Goal: Task Accomplishment & Management: Complete application form

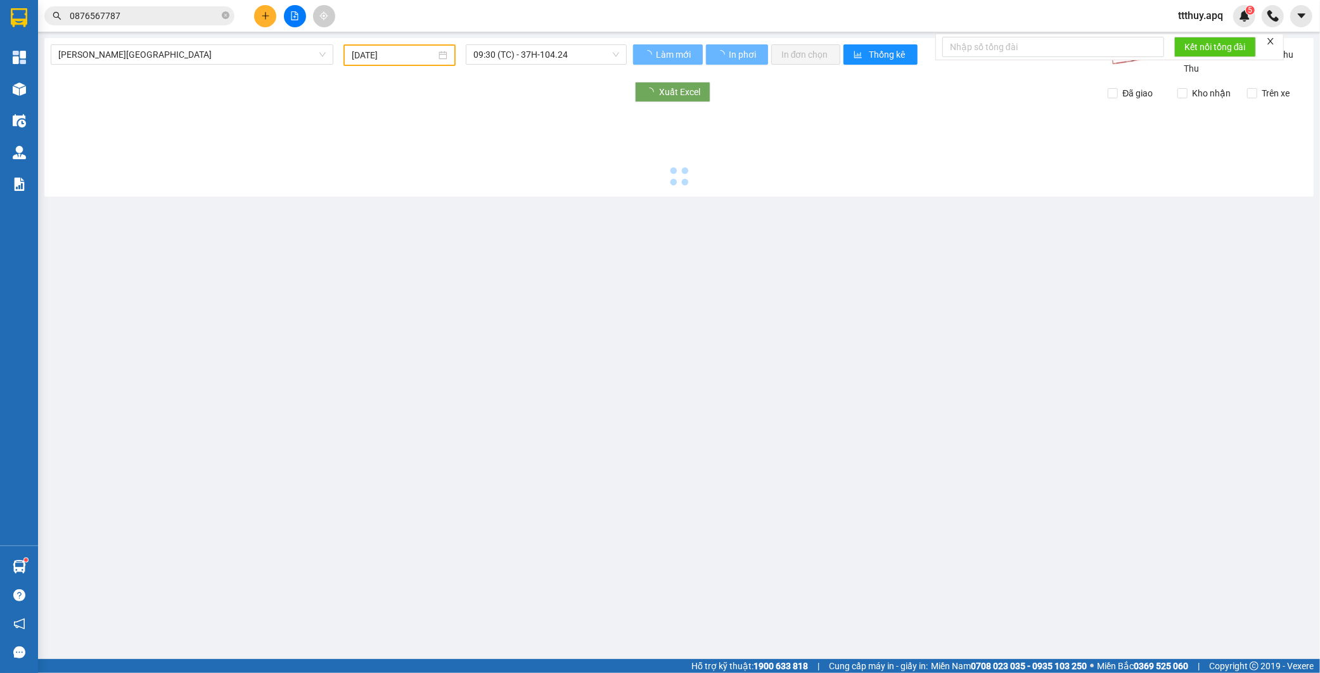
type input "[DATE]"
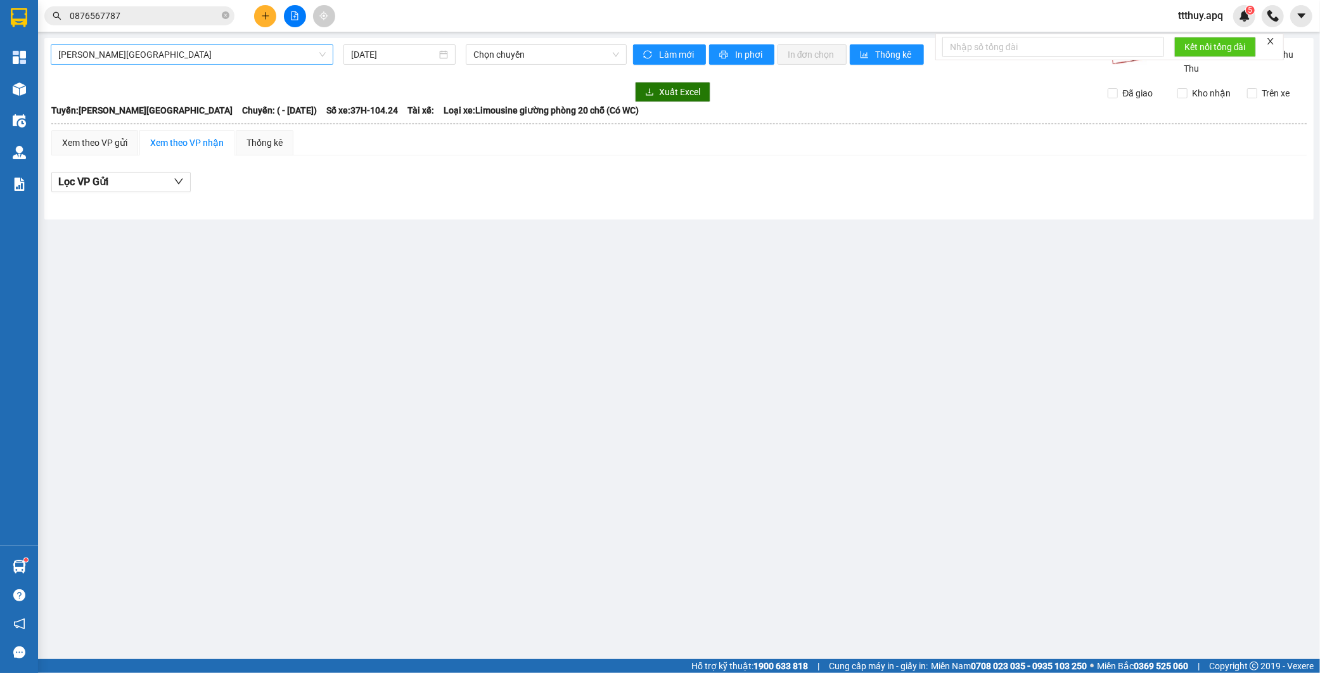
click at [195, 57] on span "[PERSON_NAME][GEOGRAPHIC_DATA]" at bounding box center [192, 54] width 268 height 19
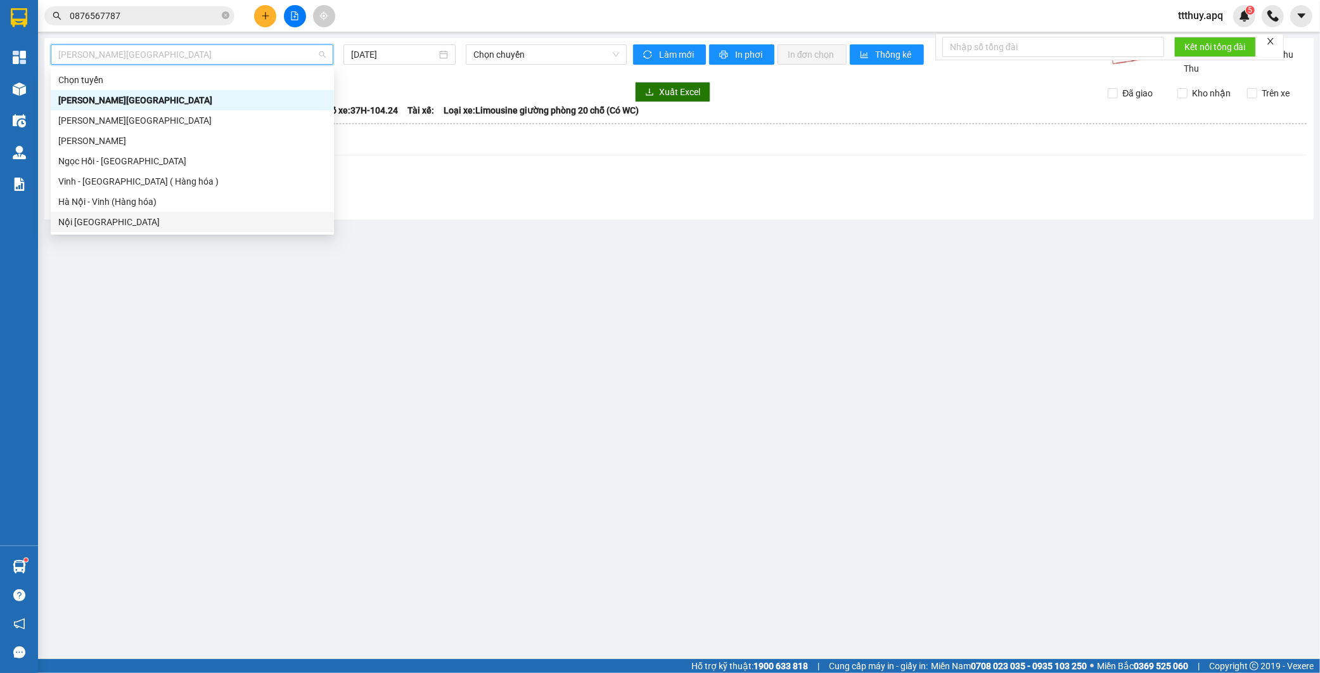
click at [119, 223] on div "Nội [GEOGRAPHIC_DATA]" at bounding box center [192, 222] width 268 height 14
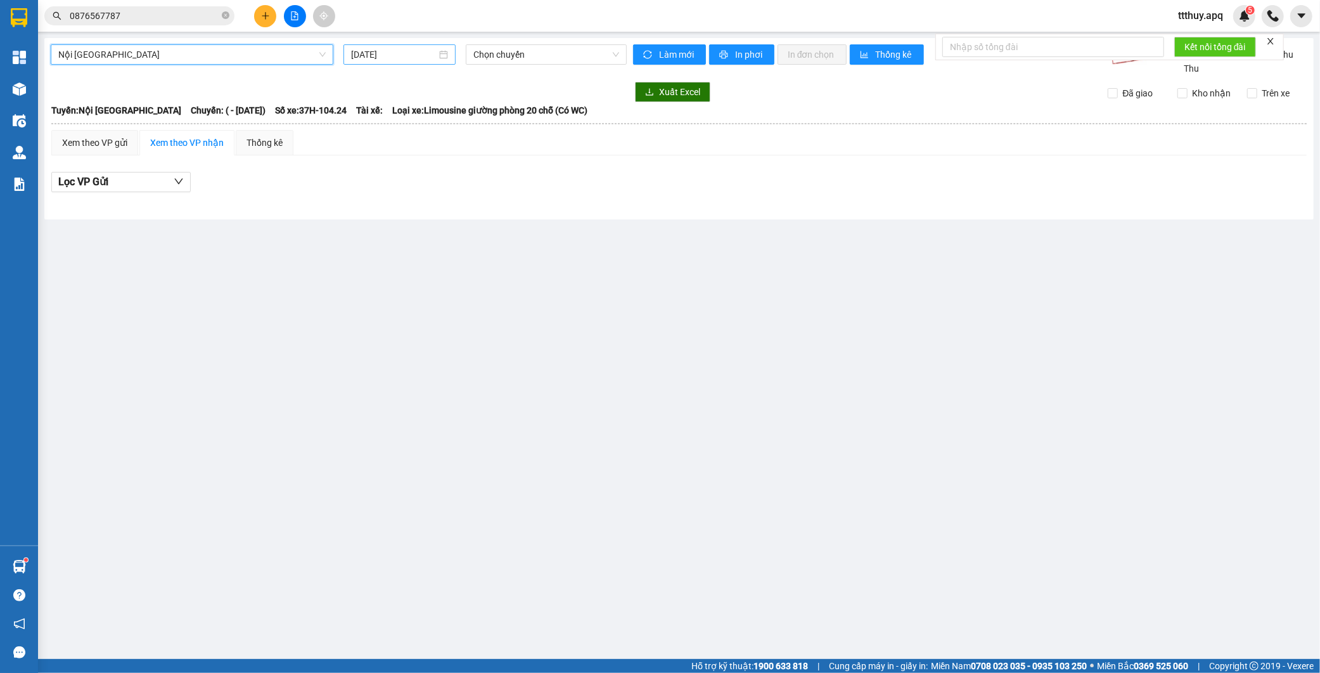
click at [397, 56] on input "[DATE]" at bounding box center [394, 55] width 86 height 14
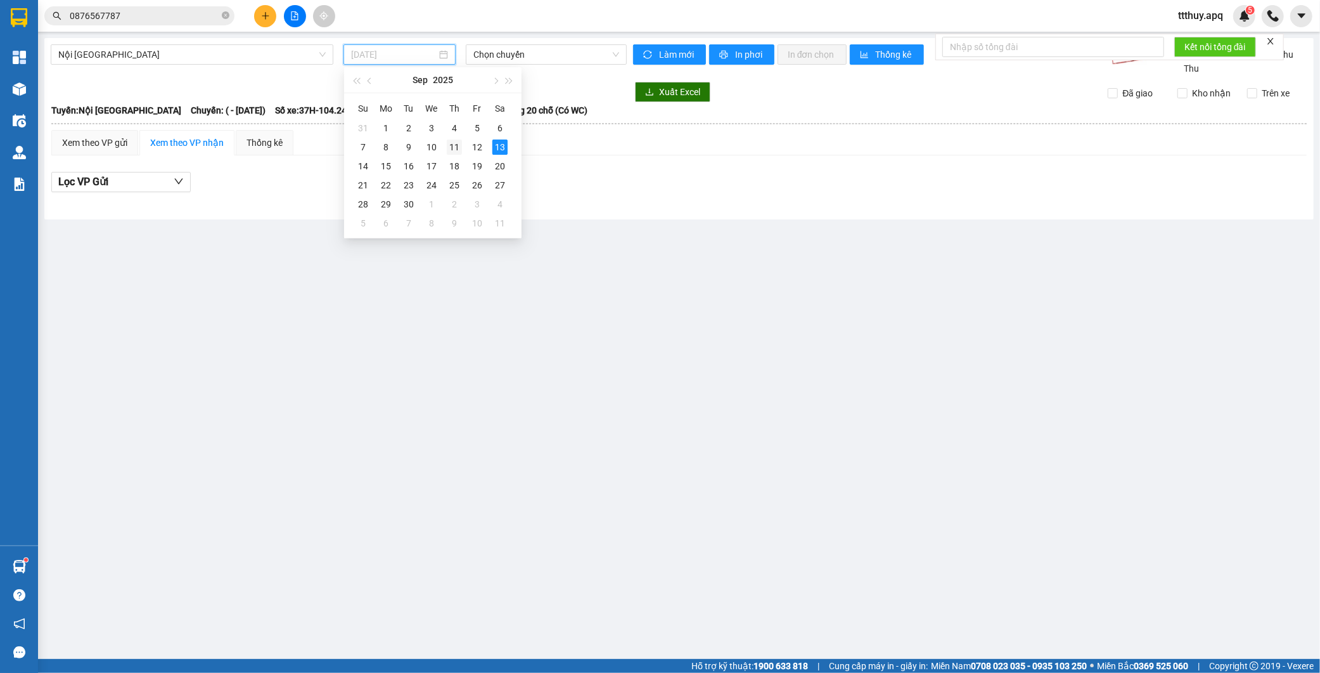
click at [452, 146] on div "11" at bounding box center [454, 146] width 15 height 15
type input "[DATE]"
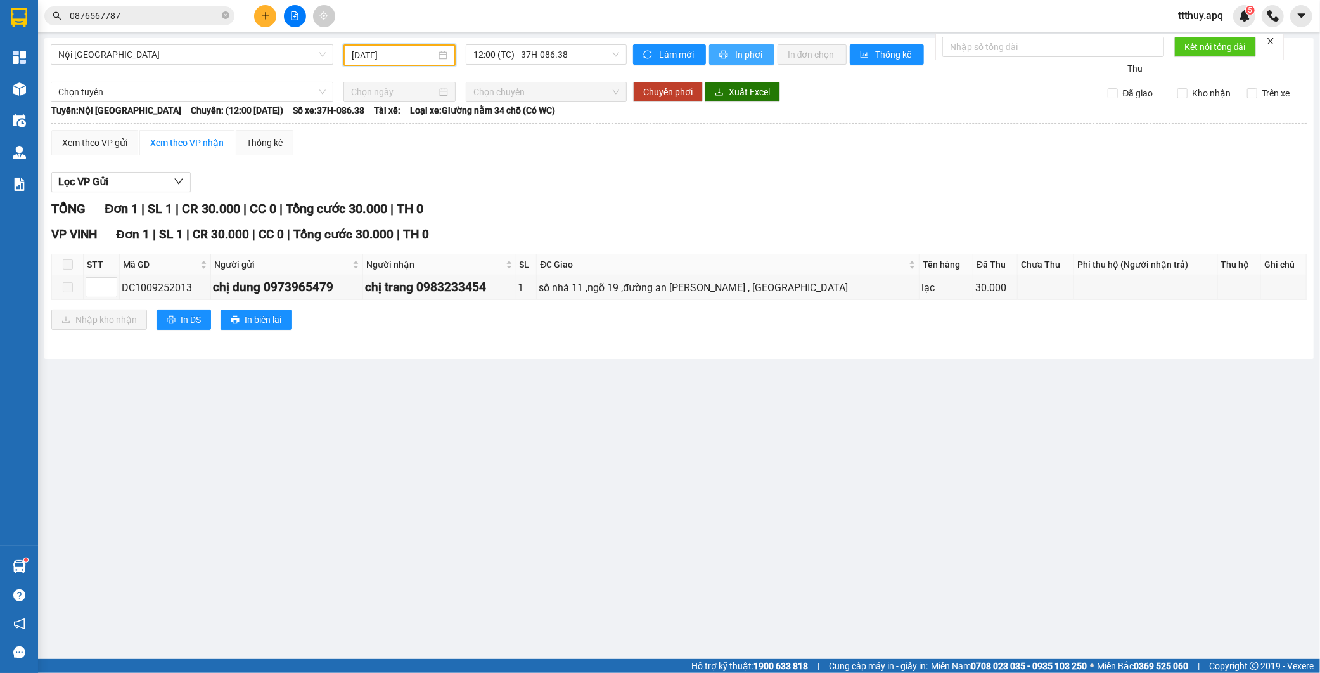
click at [738, 53] on span "In phơi" at bounding box center [749, 55] width 29 height 14
click at [533, 52] on span "12:00 (TC) - 37H-086.38" at bounding box center [547, 54] width 146 height 19
click at [197, 51] on span "Nội [GEOGRAPHIC_DATA]" at bounding box center [192, 54] width 268 height 19
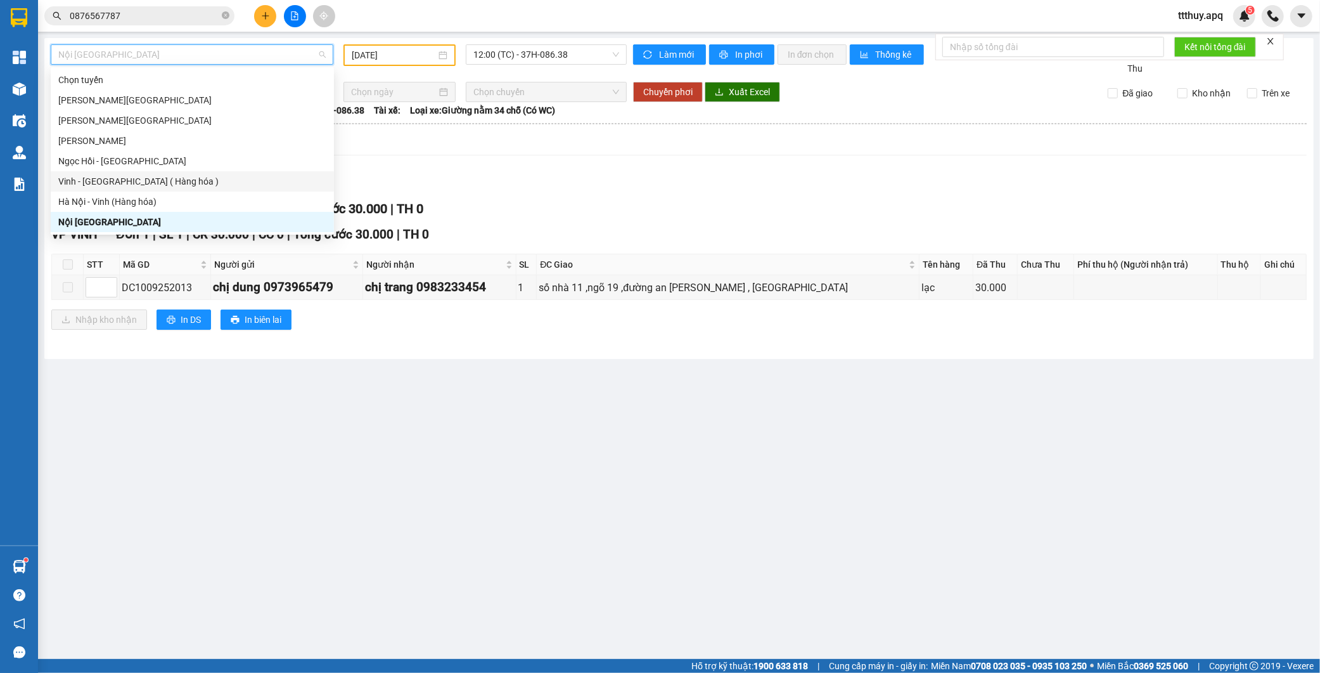
click at [144, 184] on div "Vinh - [GEOGRAPHIC_DATA] ( Hàng hóa )" at bounding box center [192, 181] width 268 height 14
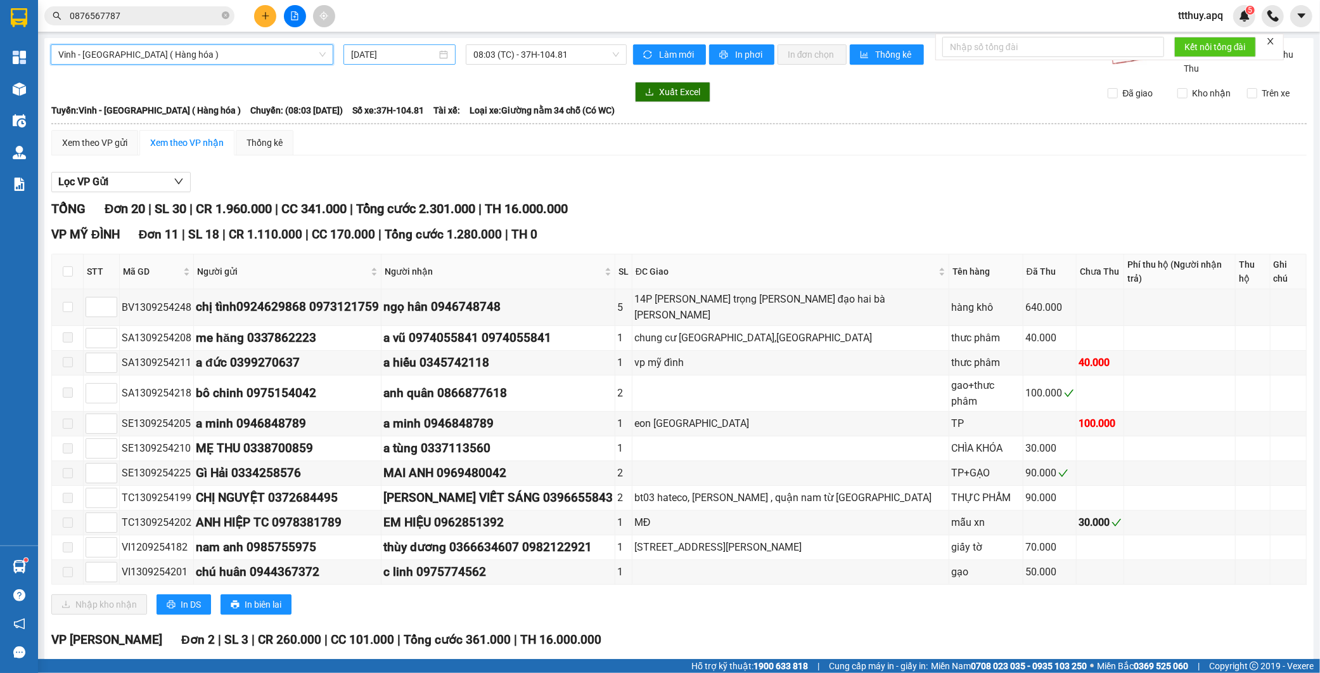
click at [363, 61] on div "[DATE]" at bounding box center [400, 54] width 112 height 20
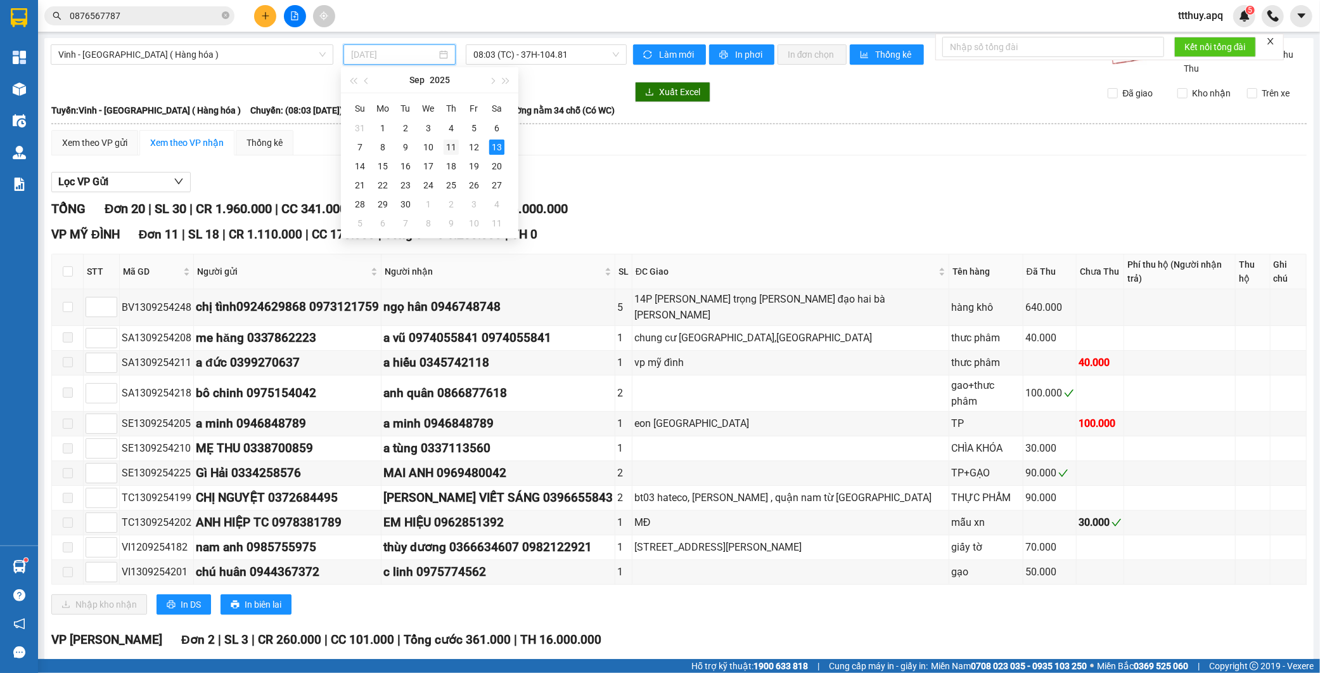
click at [450, 143] on div "11" at bounding box center [451, 146] width 15 height 15
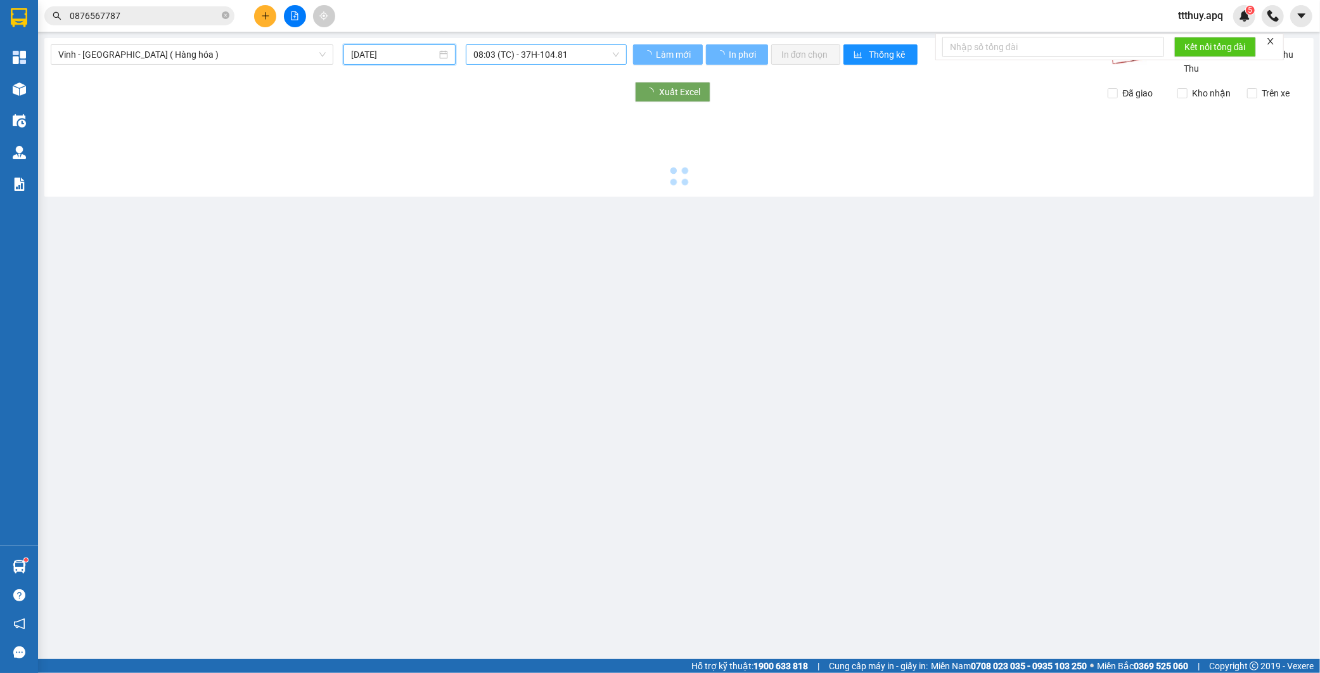
type input "[DATE]"
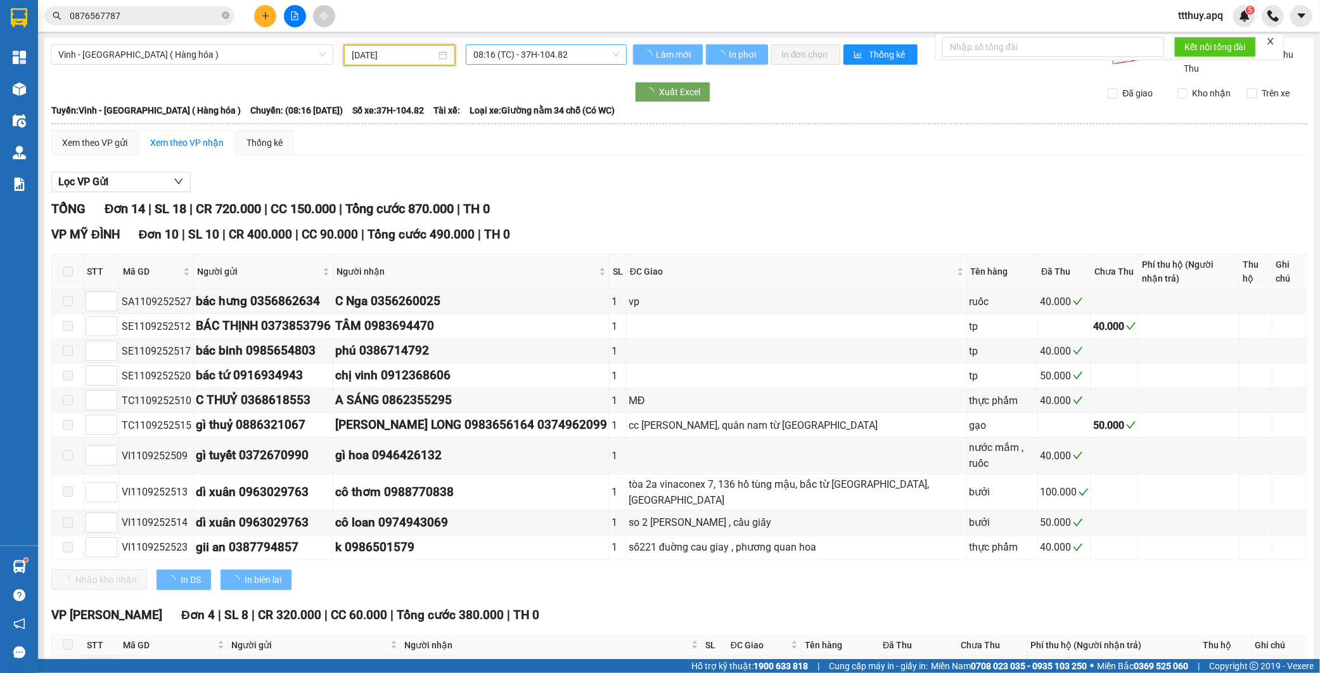
click at [544, 49] on span "08:16 (TC) - 37H-104.82" at bounding box center [547, 54] width 146 height 19
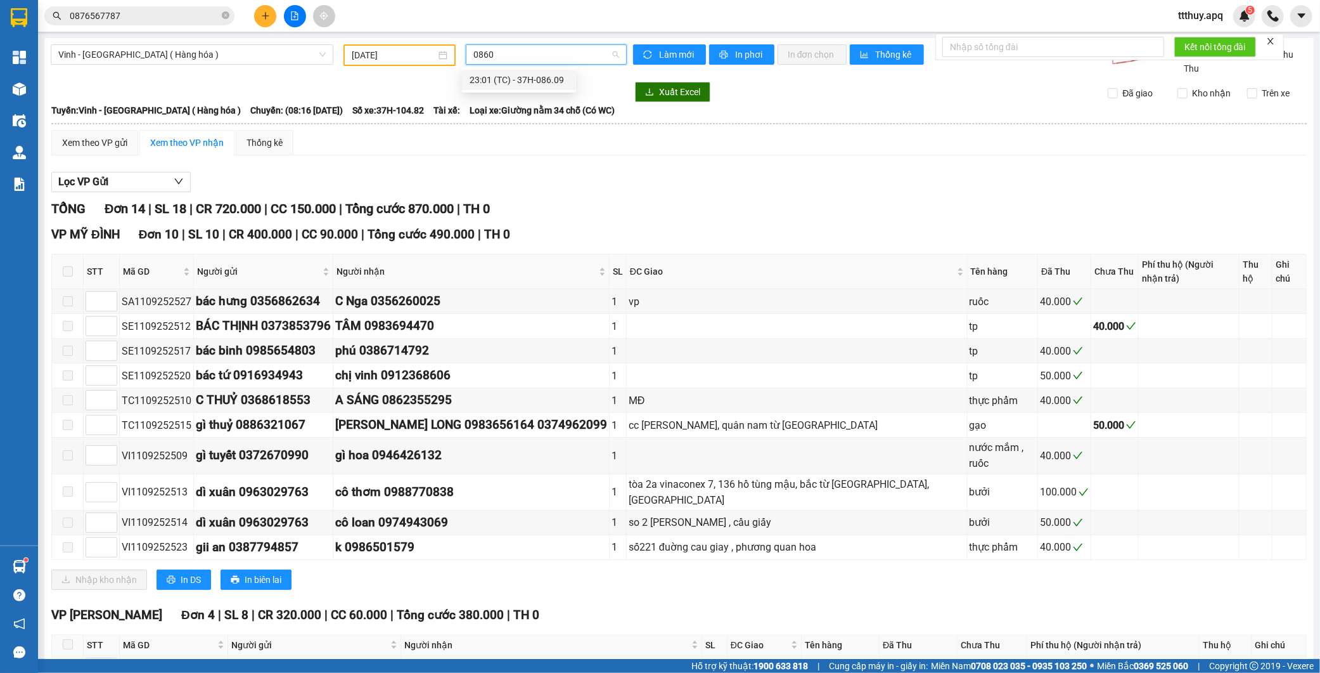
type input "08609"
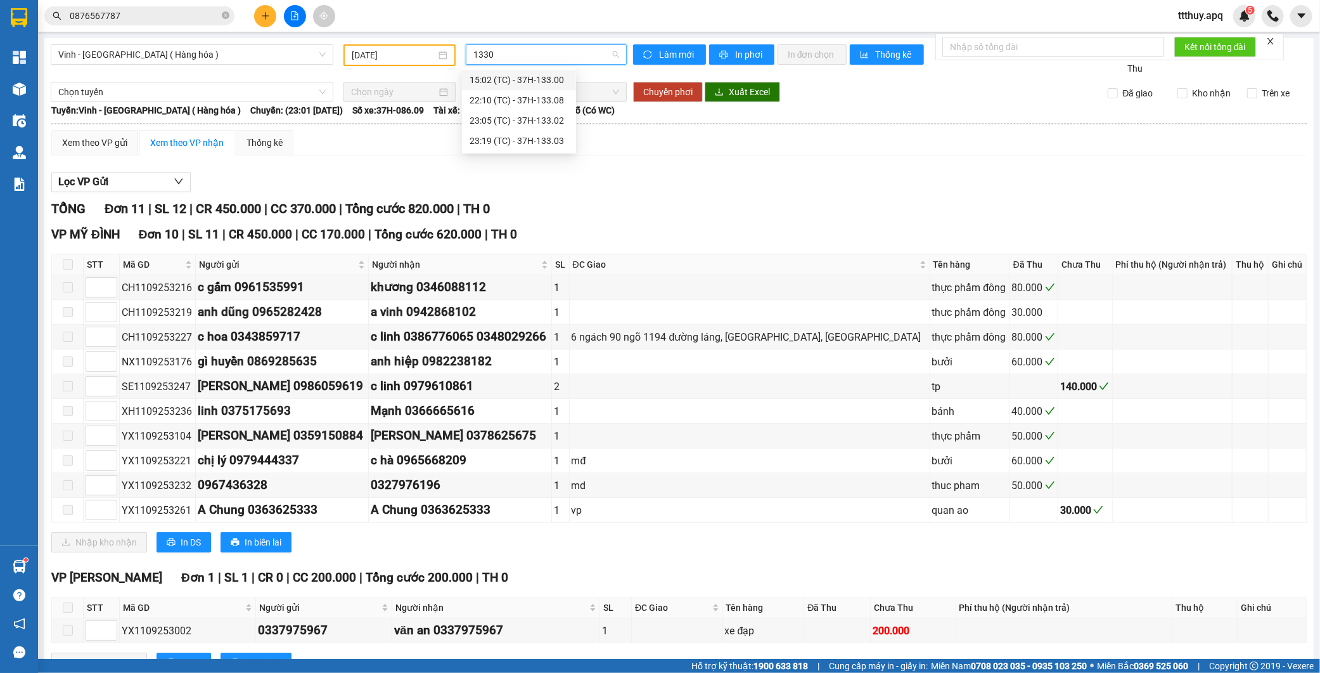
type input "13300"
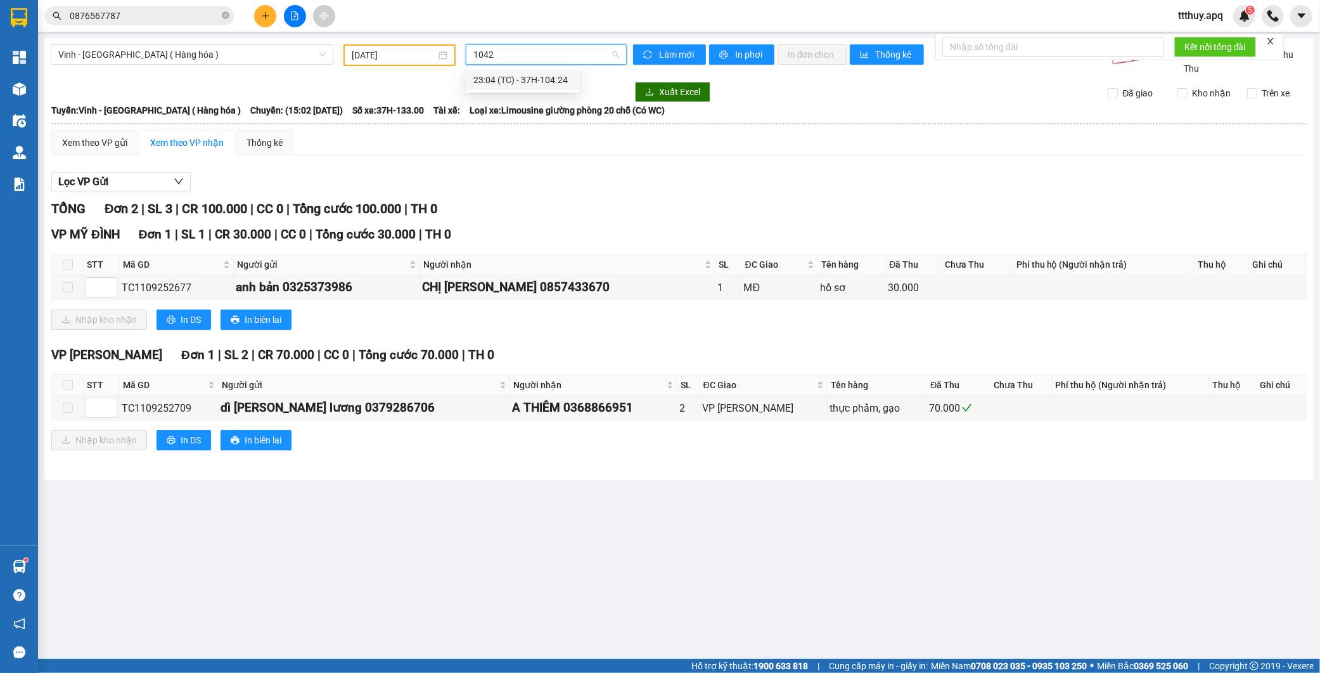
type input "10424"
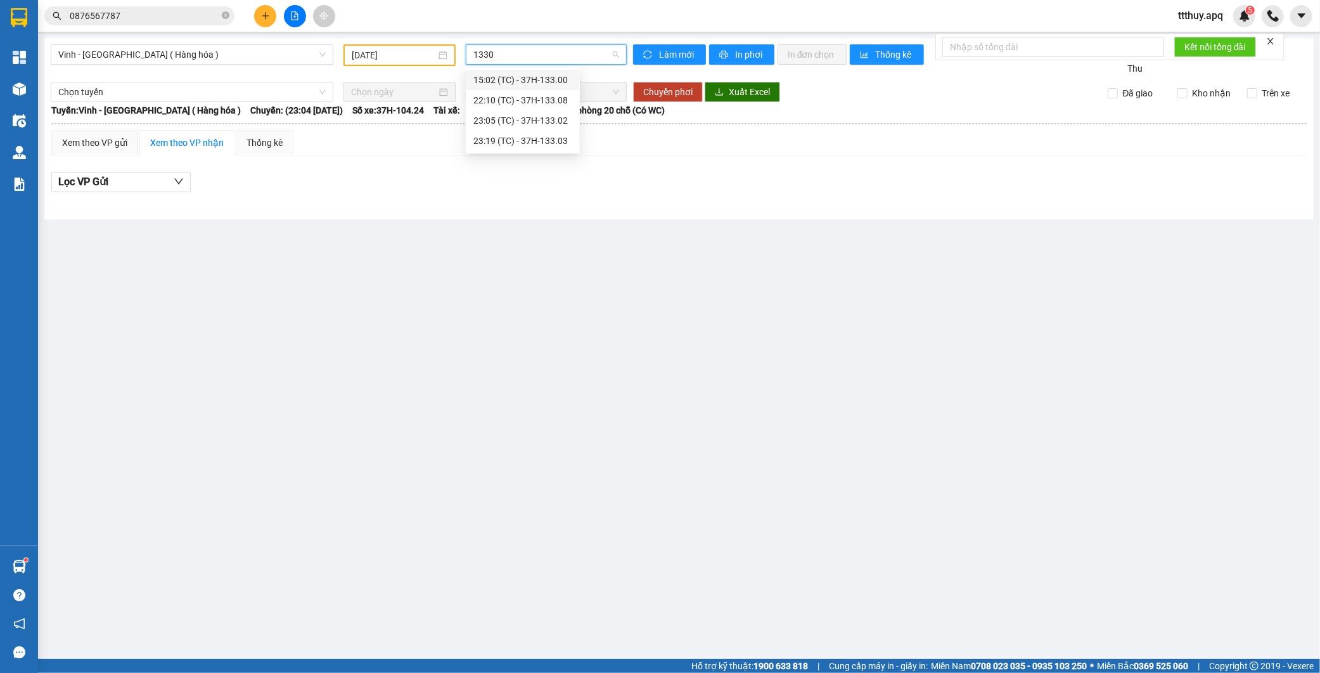
type input "13302"
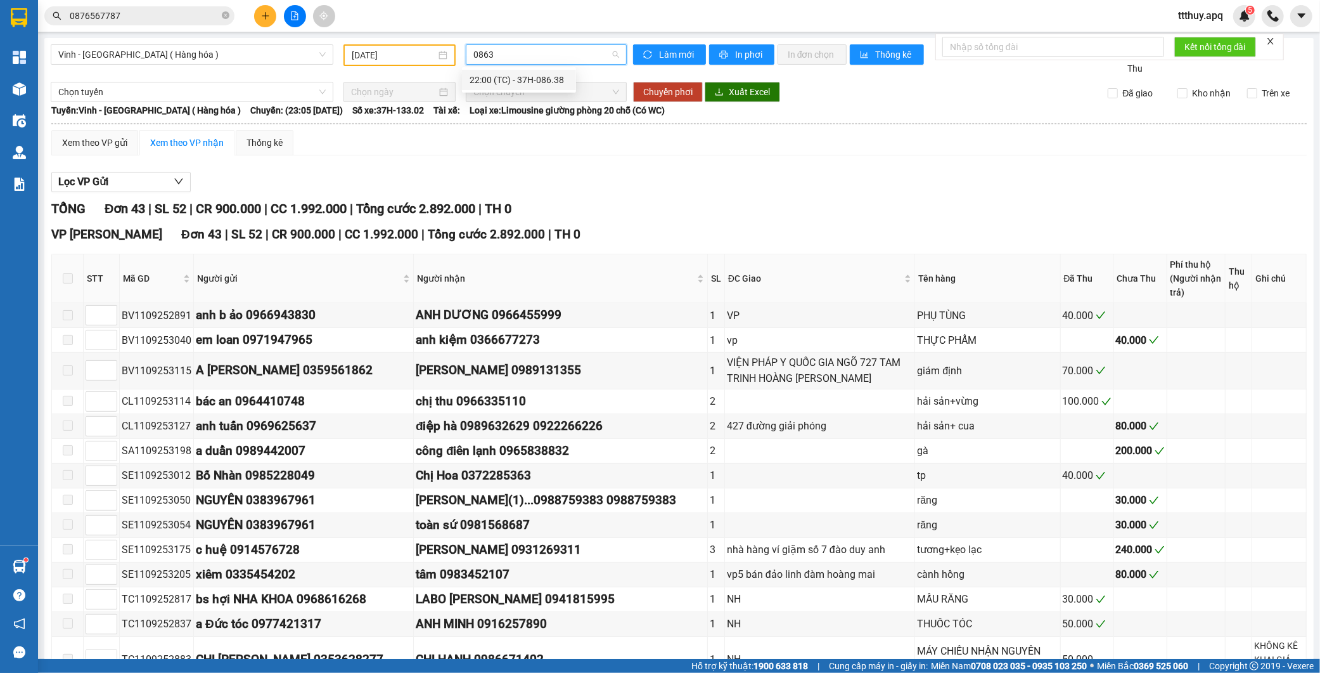
type input "08638"
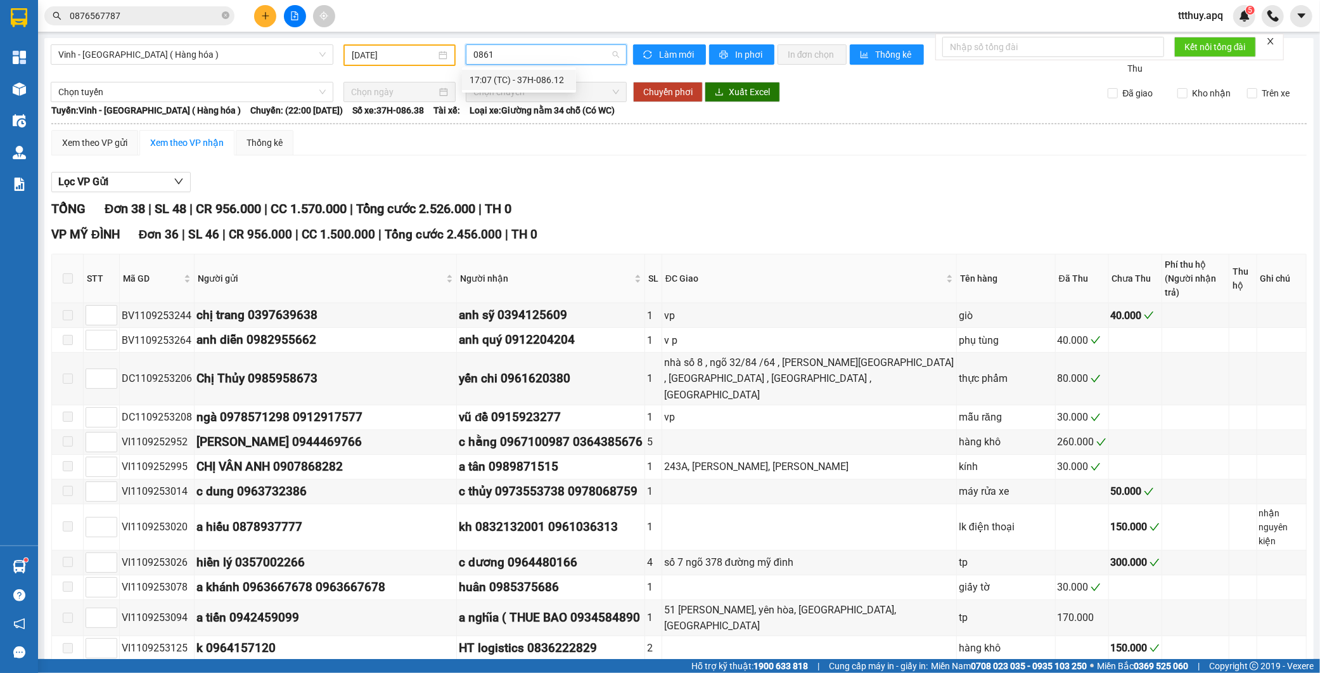
type input "08612"
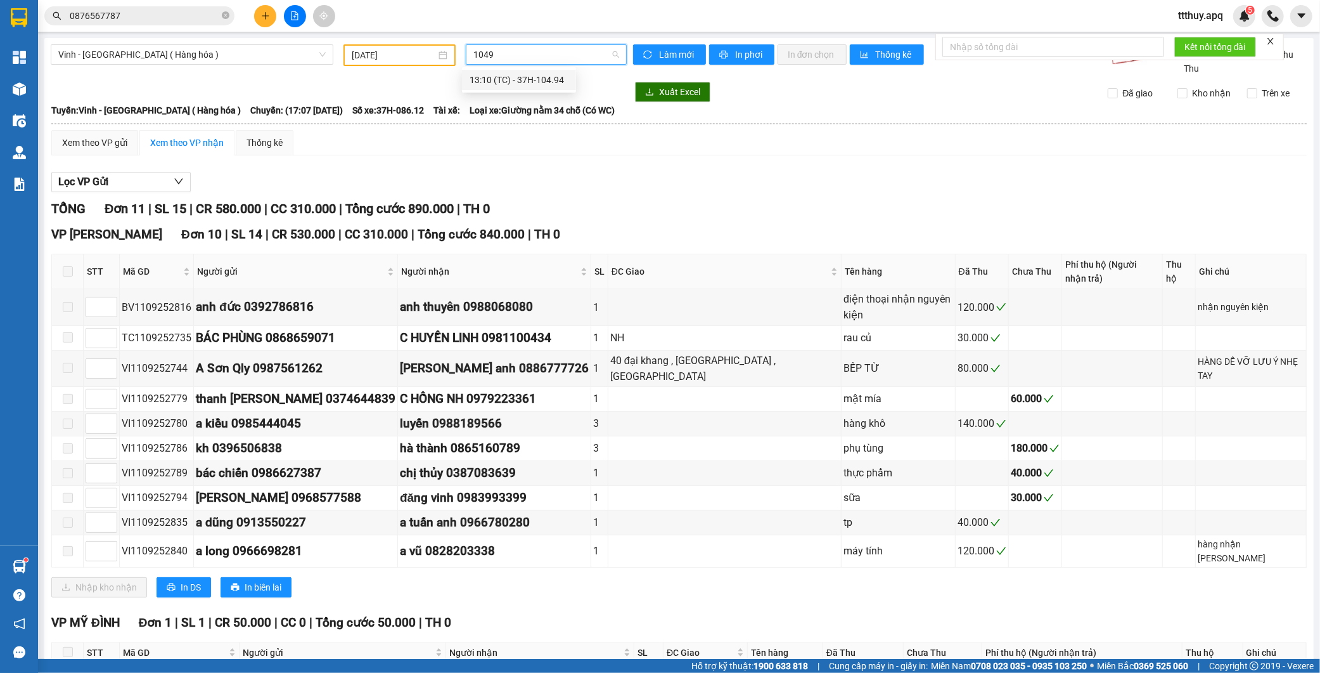
type input "10494"
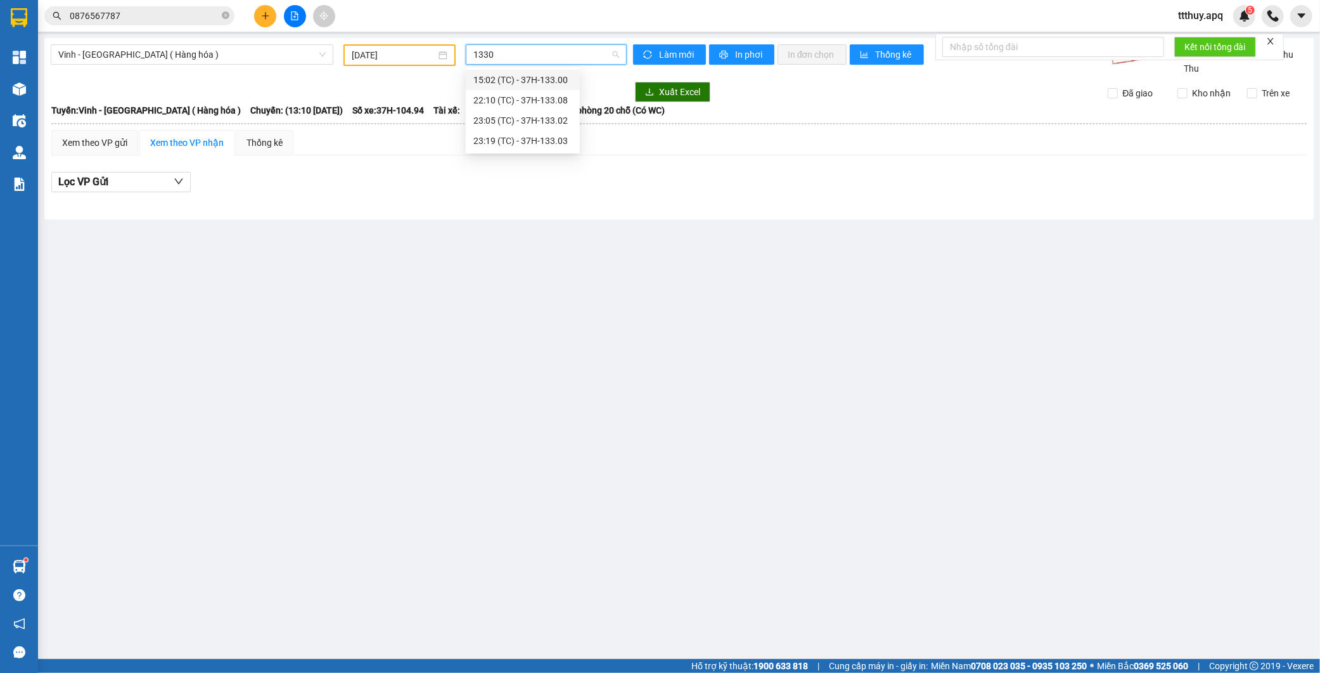
type input "13308"
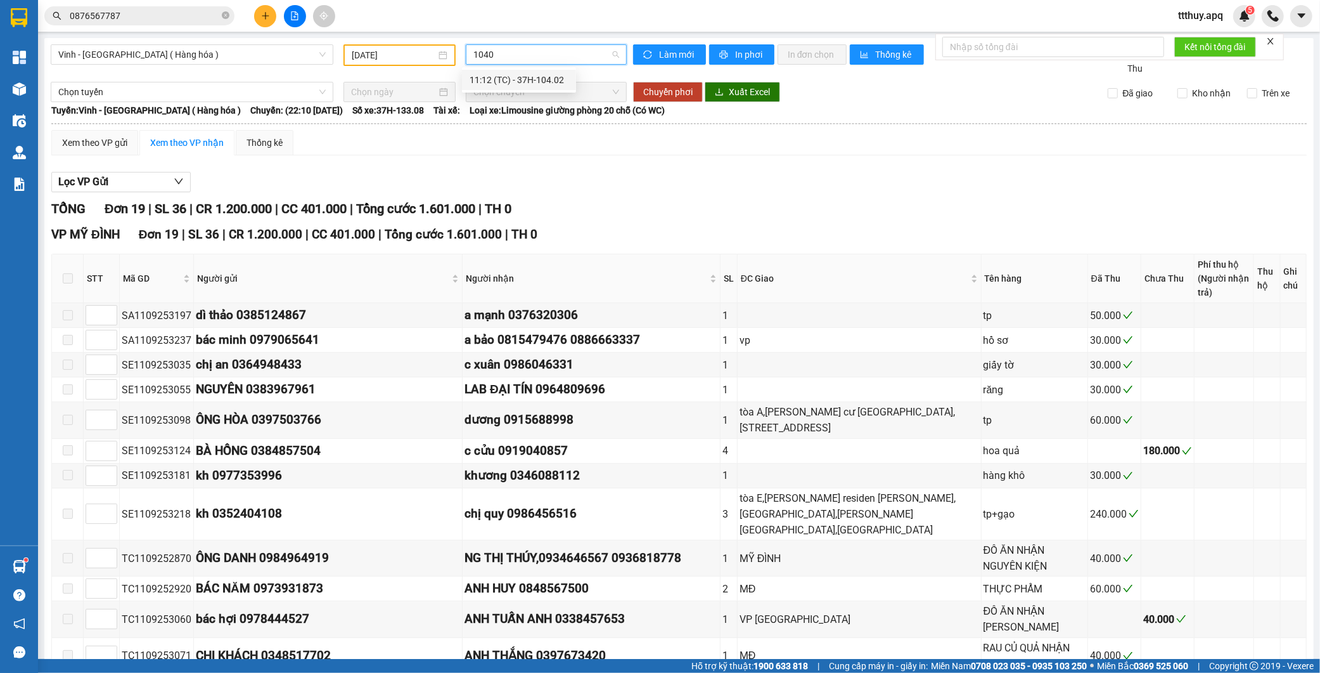
type input "10402"
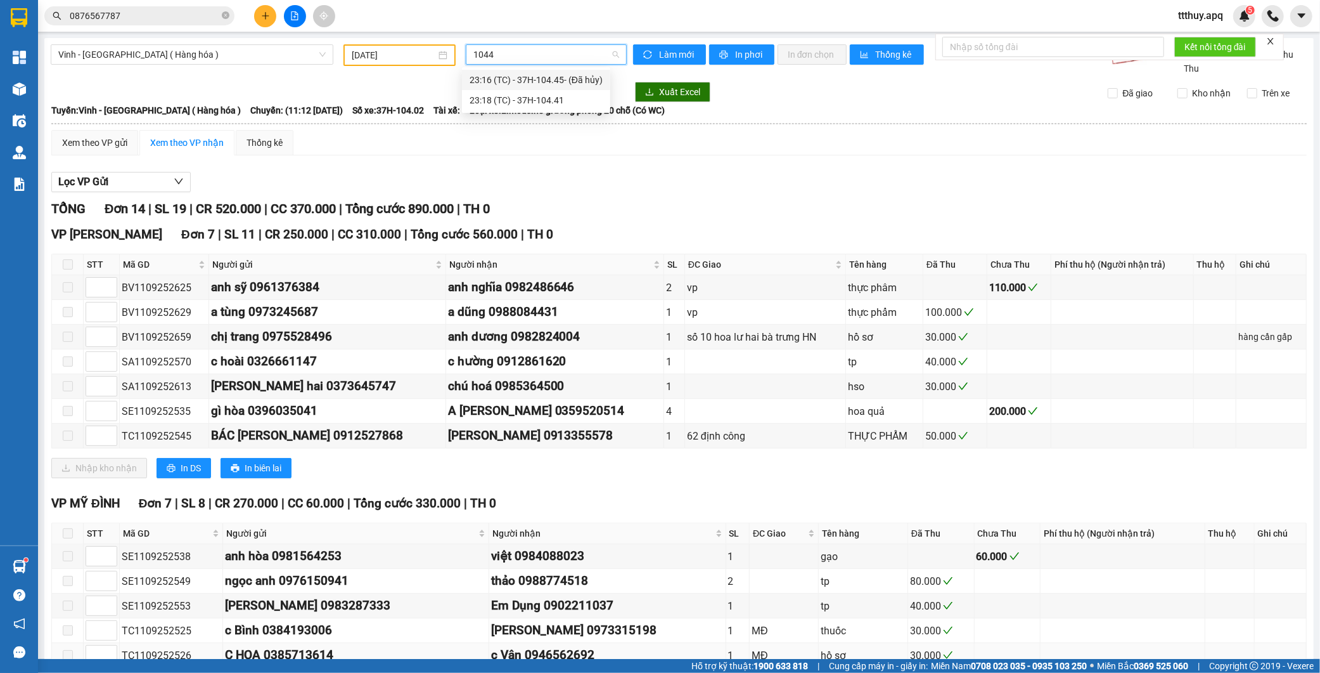
type input "10445"
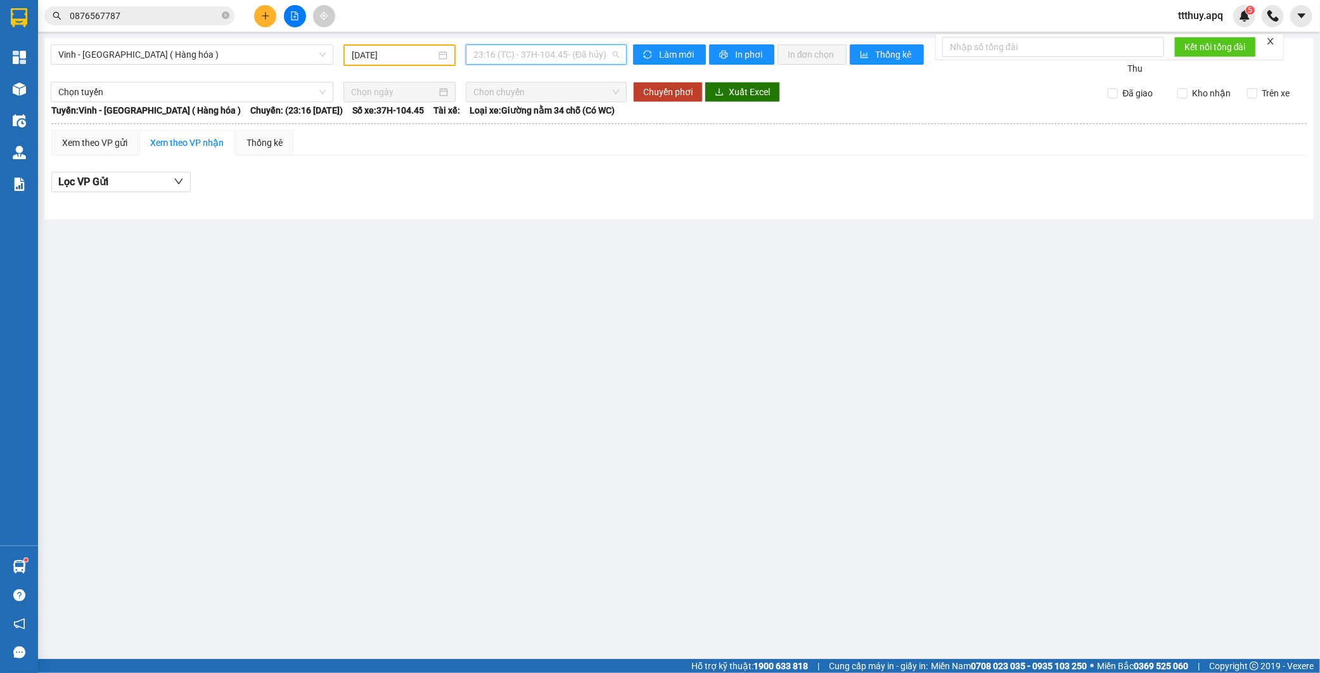
scroll to position [142, 0]
click at [525, 55] on span "23:16 (TC) - 37H-104.45 - (Đã hủy)" at bounding box center [547, 54] width 146 height 19
type input "10482"
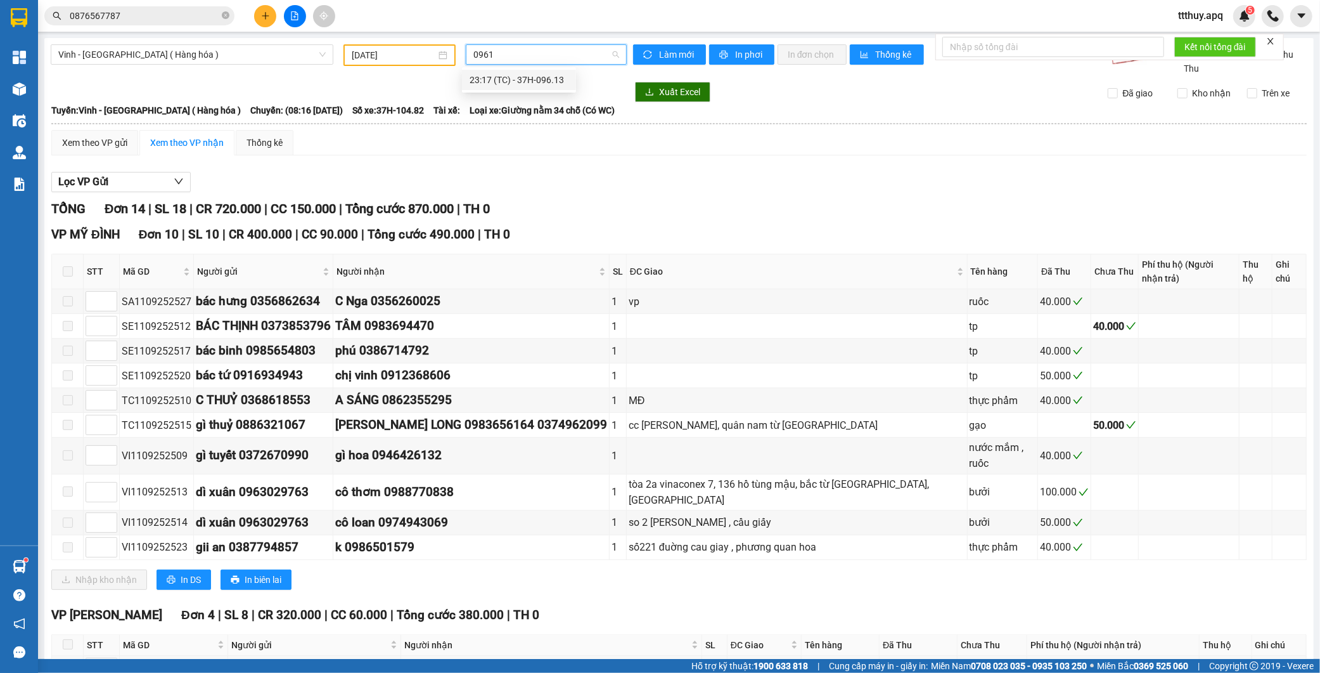
type input "09613"
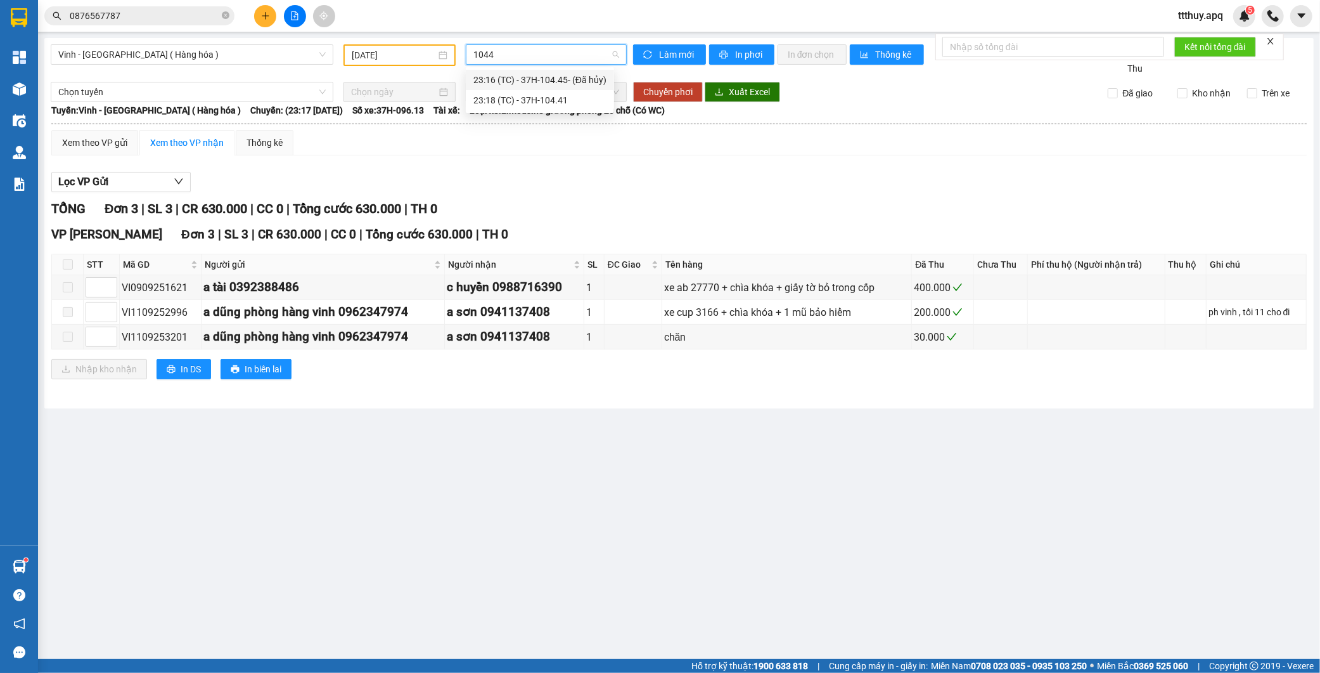
type input "10441"
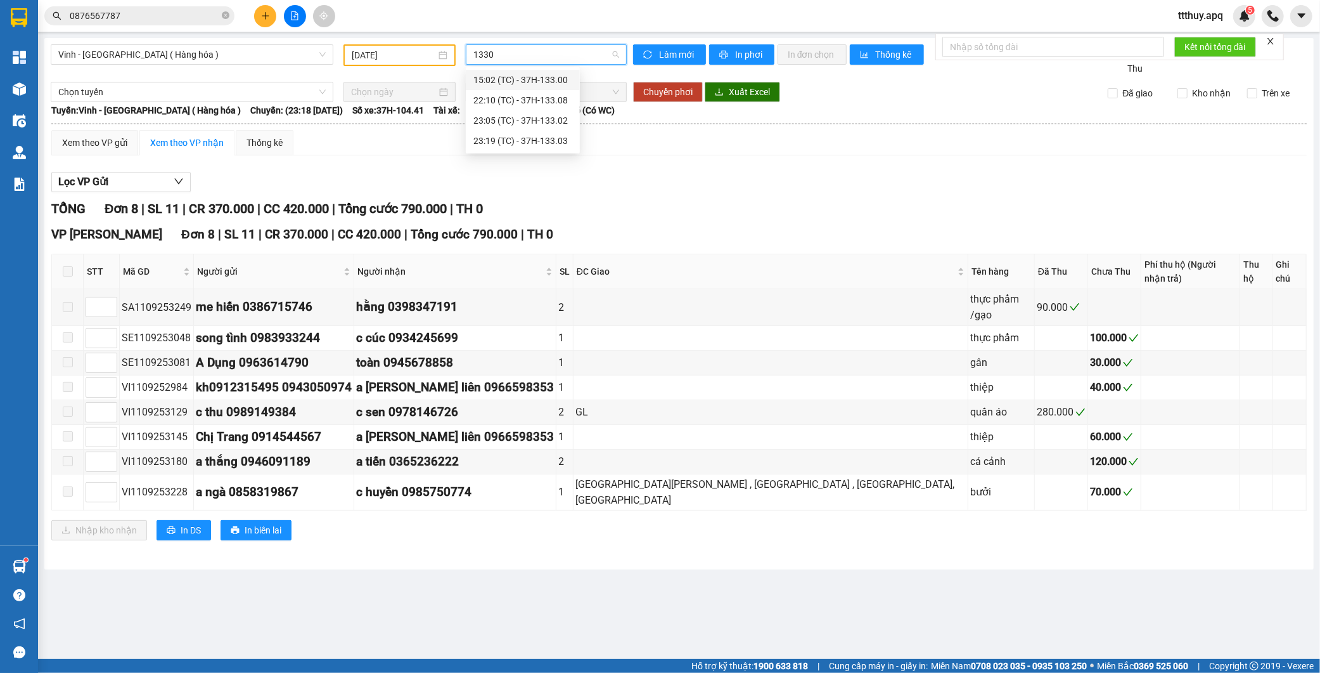
type input "13303"
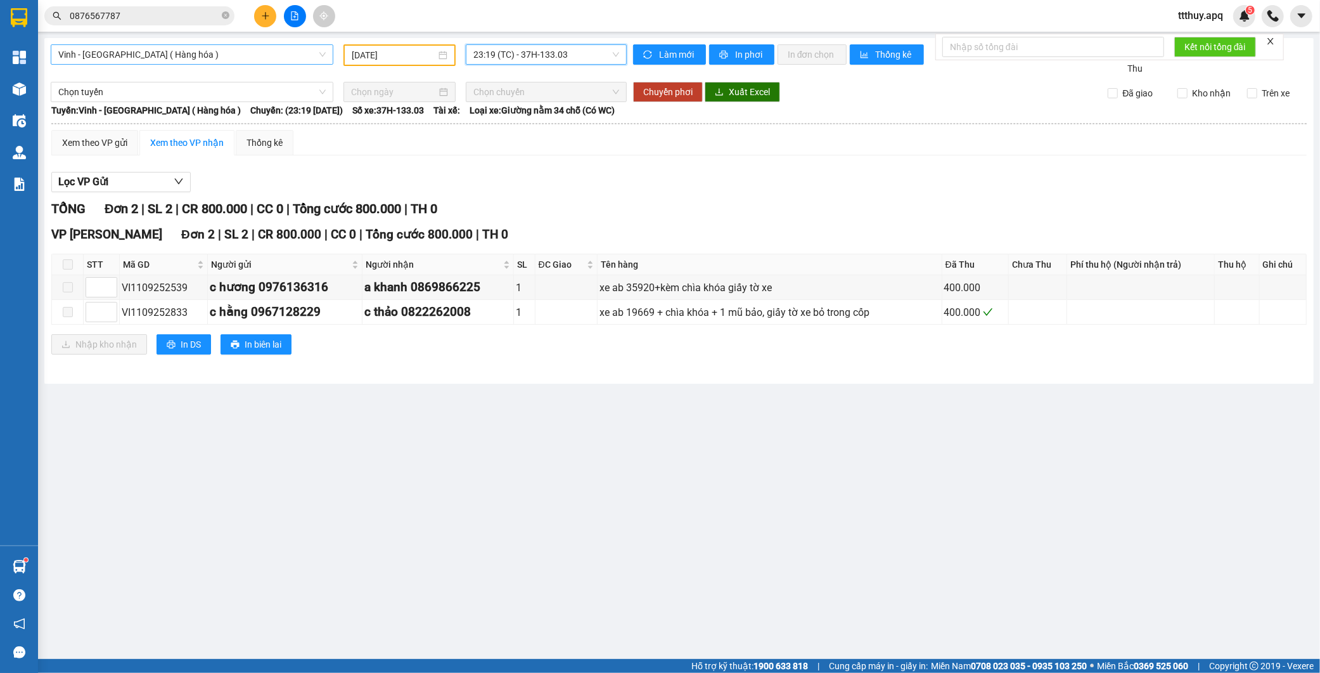
click at [177, 60] on span "Vinh - [GEOGRAPHIC_DATA] ( Hàng hóa )" at bounding box center [192, 54] width 268 height 19
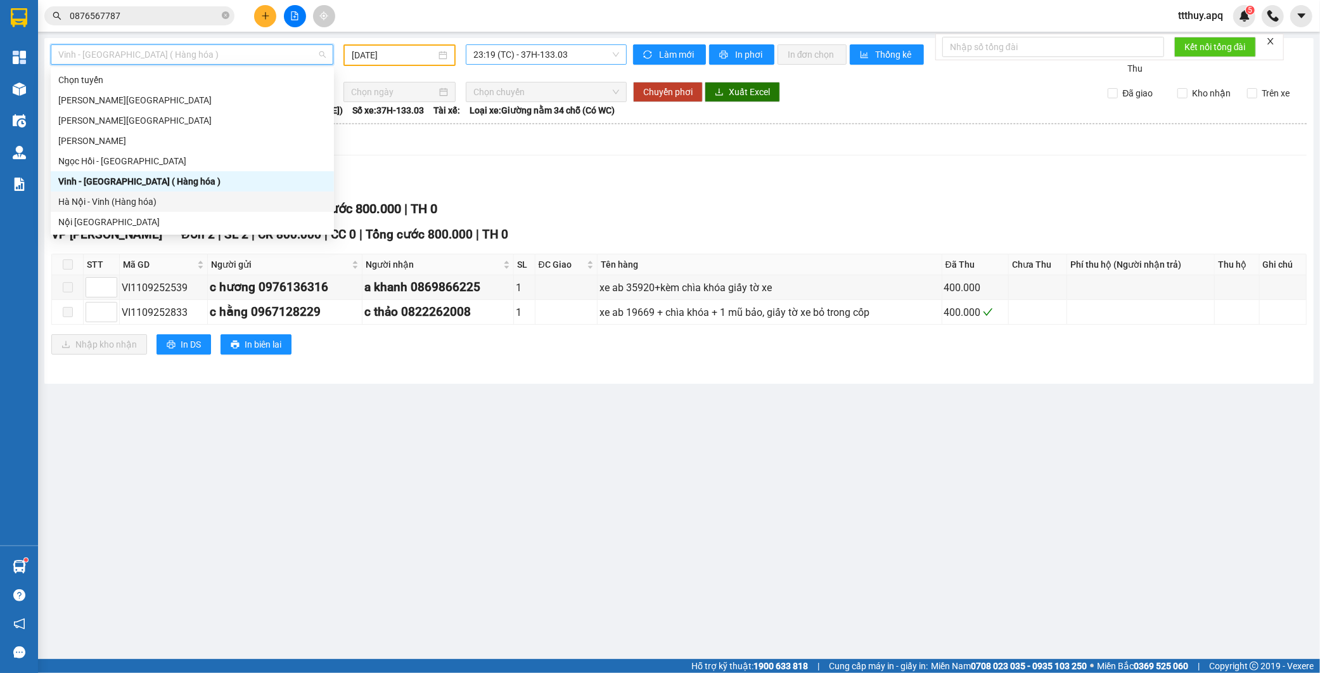
click at [152, 206] on div "Hà Nội - Vinh (Hàng hóa)" at bounding box center [192, 202] width 268 height 14
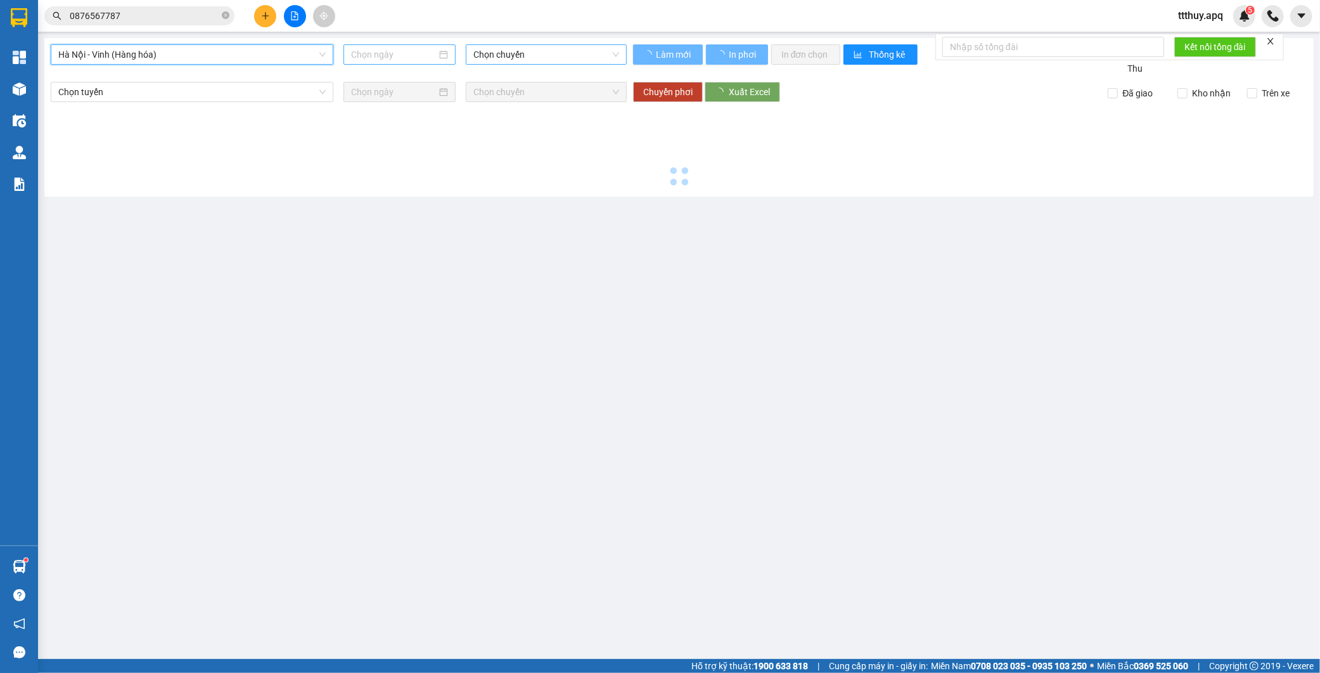
click at [390, 53] on input at bounding box center [394, 55] width 86 height 14
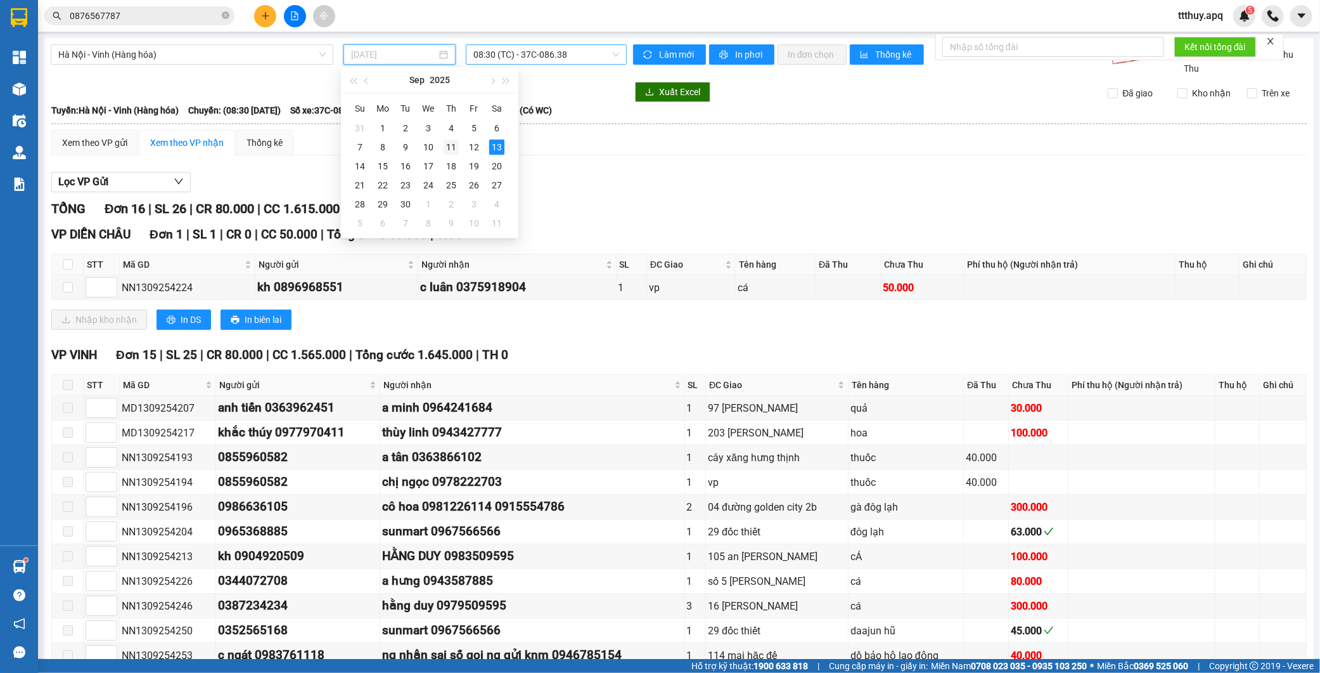
click at [455, 147] on div "11" at bounding box center [451, 146] width 15 height 15
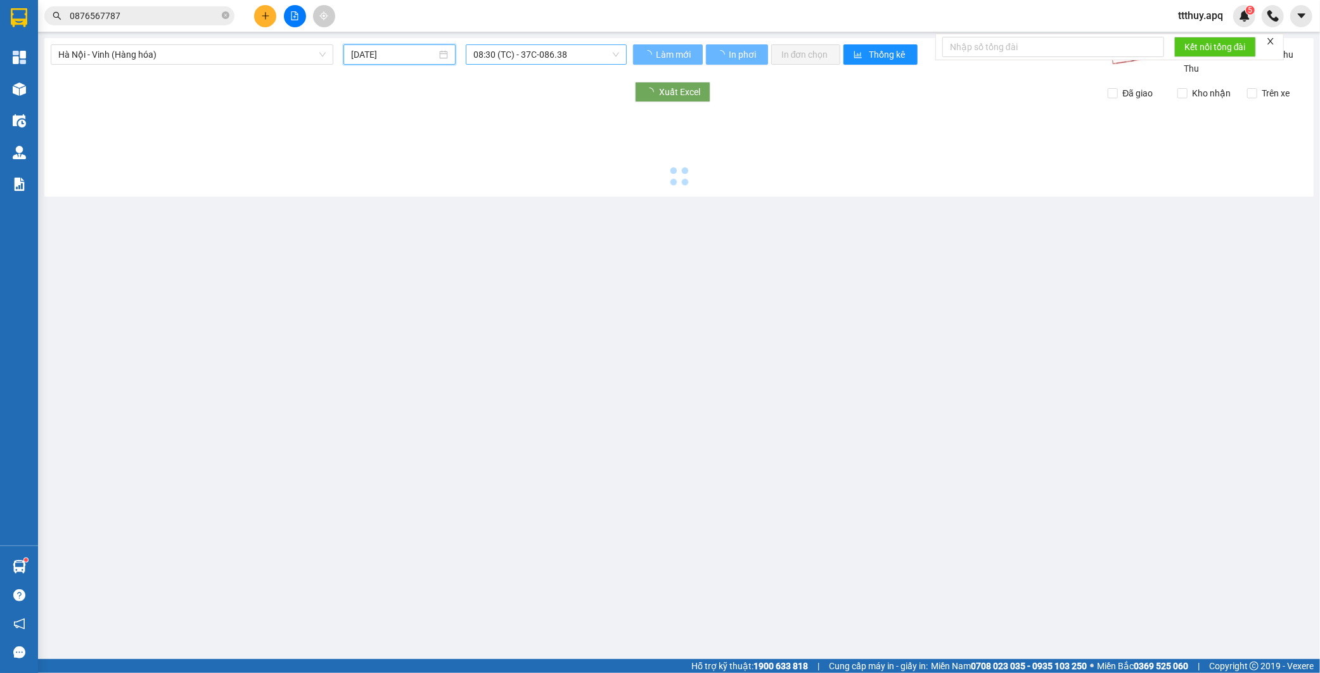
type input "[DATE]"
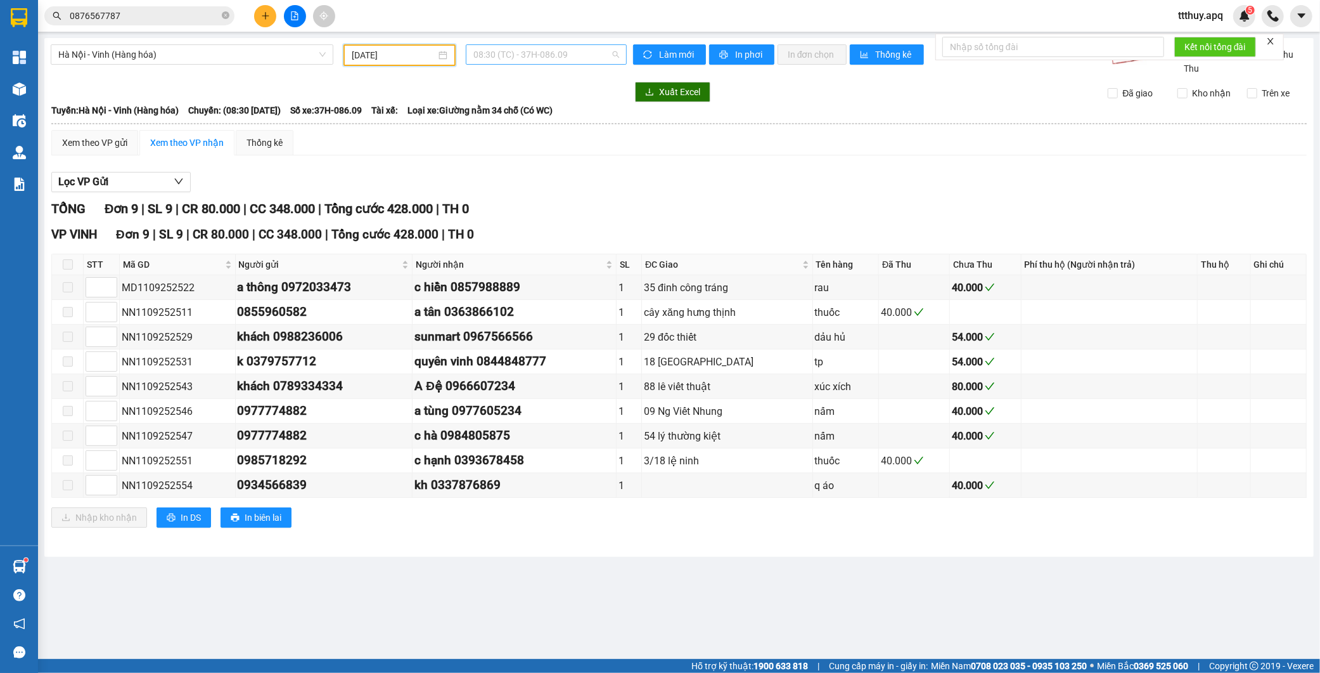
click at [577, 47] on span "08:30 (TC) - 37H-086.09" at bounding box center [547, 54] width 146 height 19
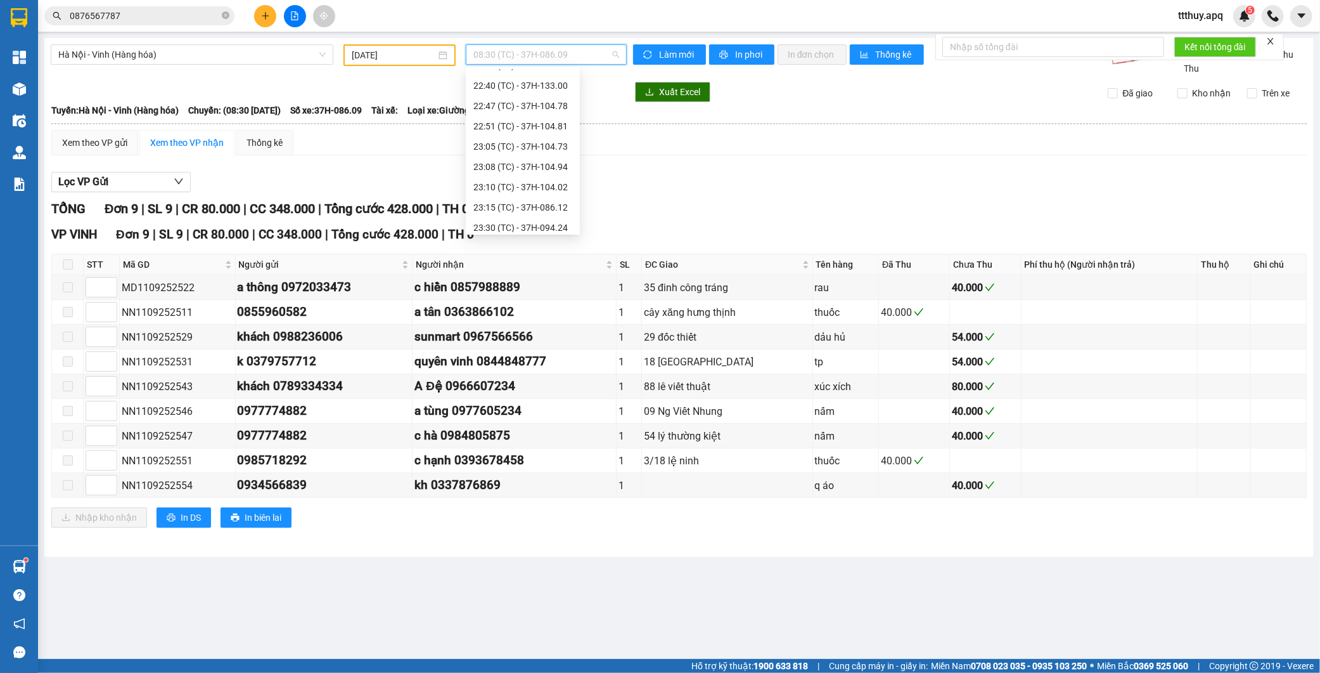
scroll to position [223, 0]
click at [557, 219] on div "23:30 (TC) - 37H-094.24" at bounding box center [523, 222] width 99 height 14
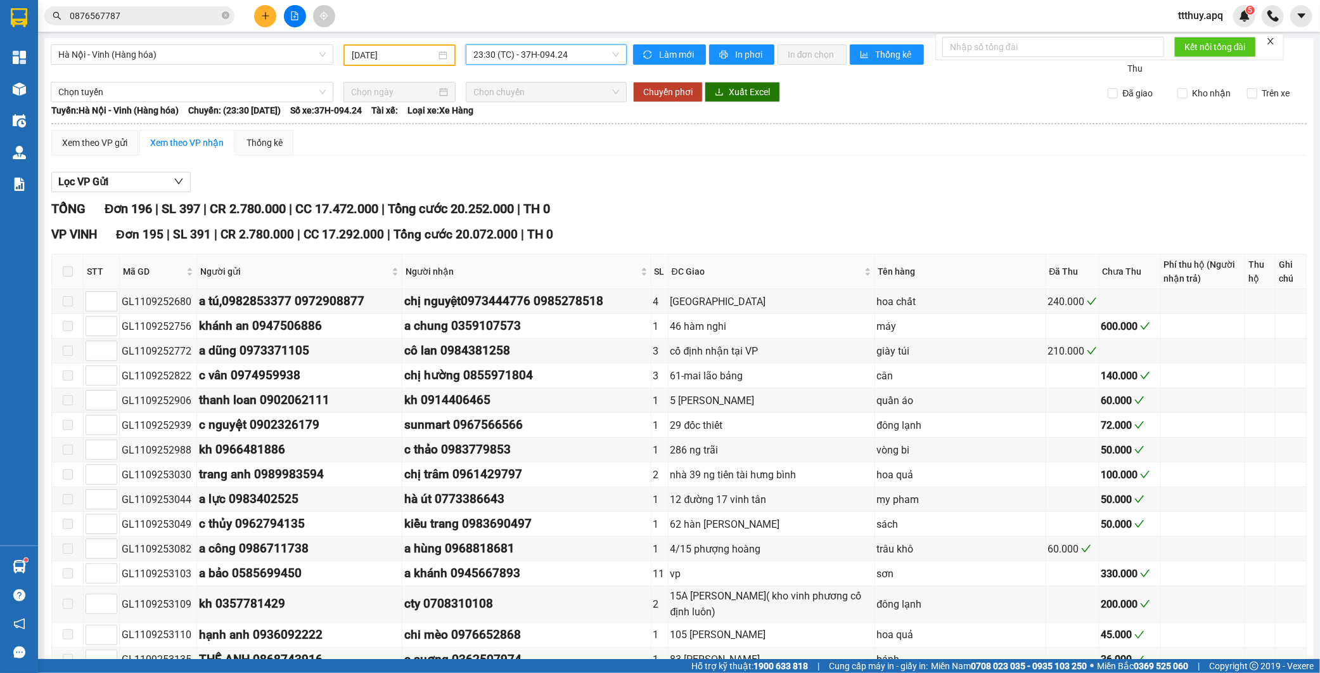
click at [539, 54] on span "23:30 (TC) - 37H-094.24" at bounding box center [547, 54] width 146 height 19
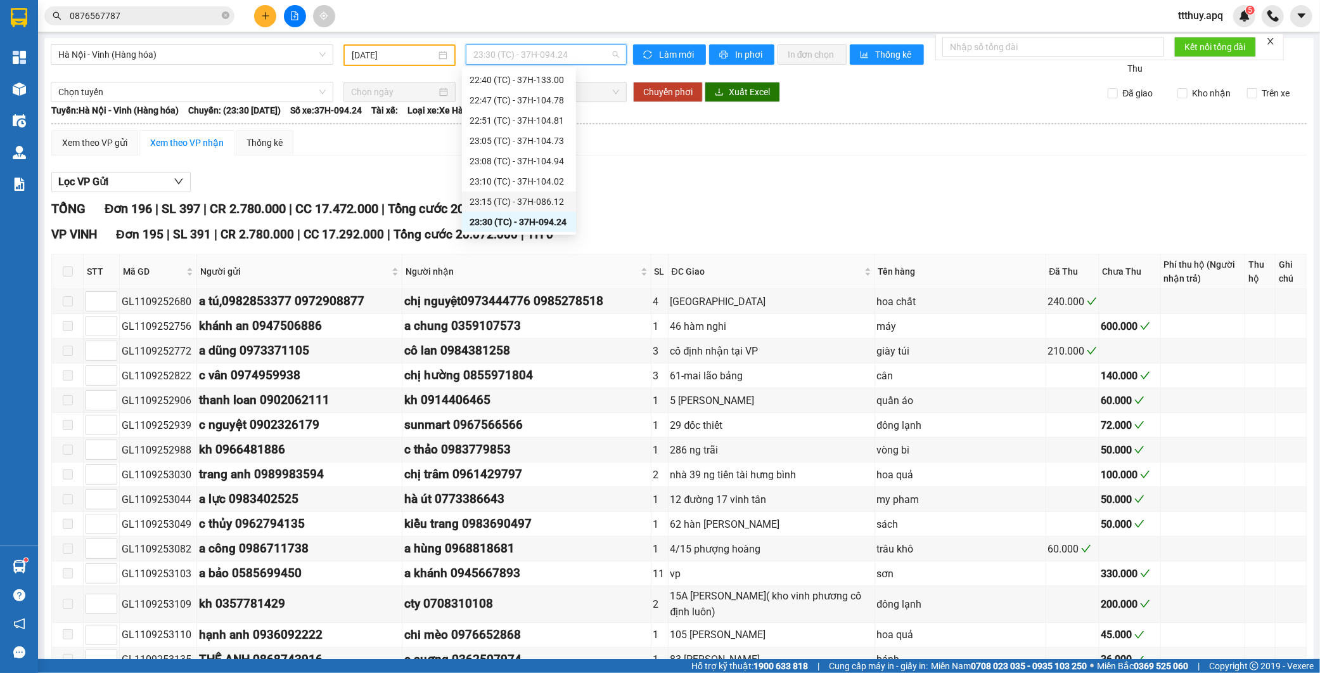
scroll to position [82, 0]
click at [553, 116] on div "14:00 (TC) - 37H-133.03" at bounding box center [519, 119] width 99 height 14
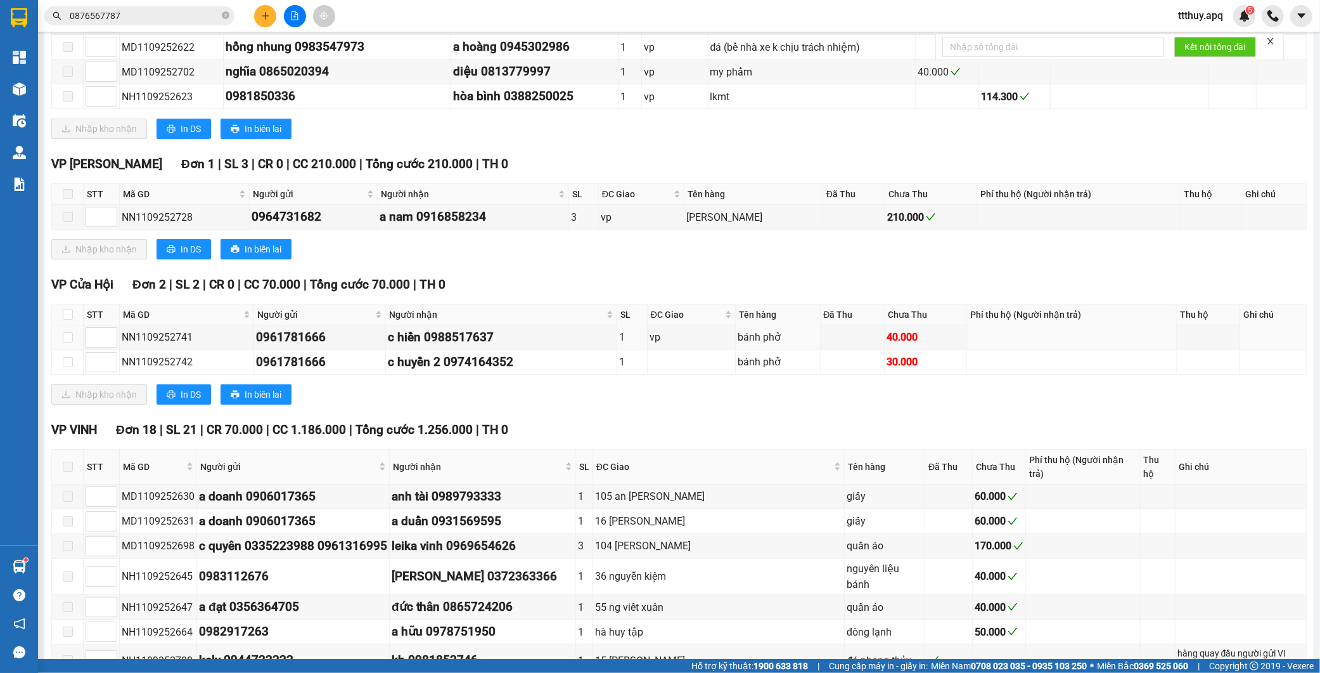
scroll to position [281, 0]
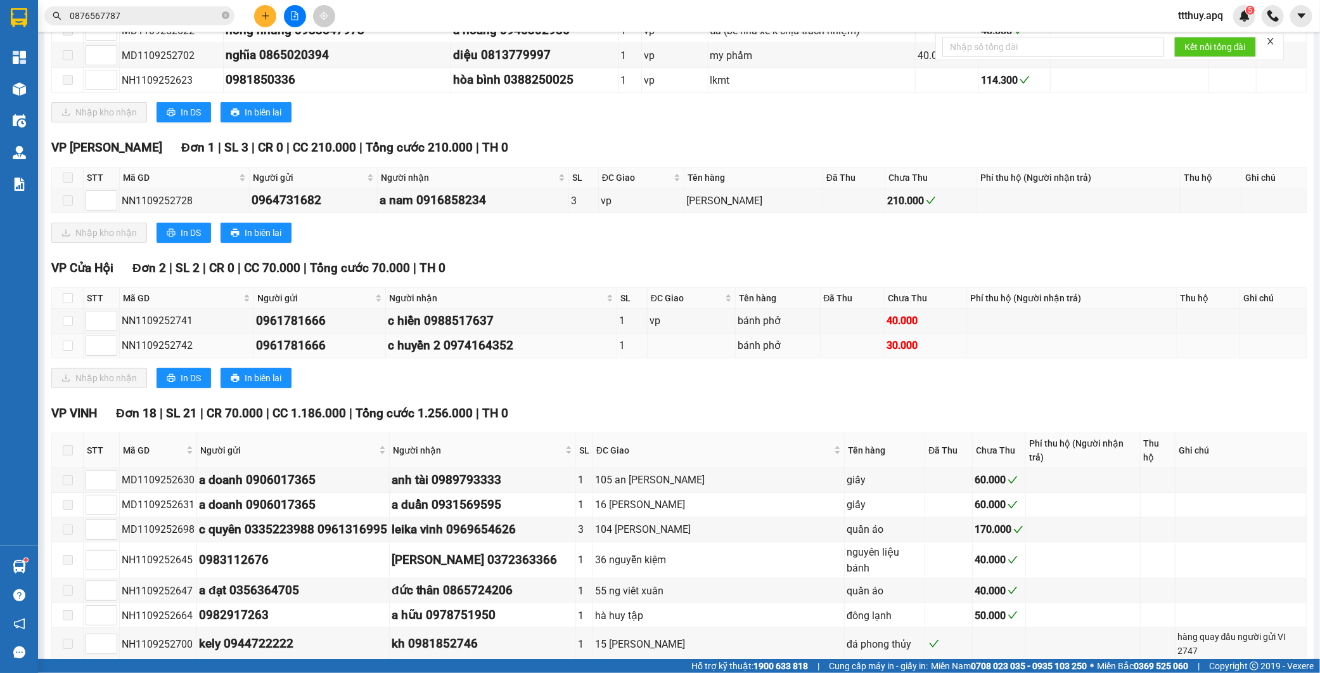
click at [172, 346] on div "NN1109252742" at bounding box center [187, 345] width 130 height 16
copy div "NN1109252742"
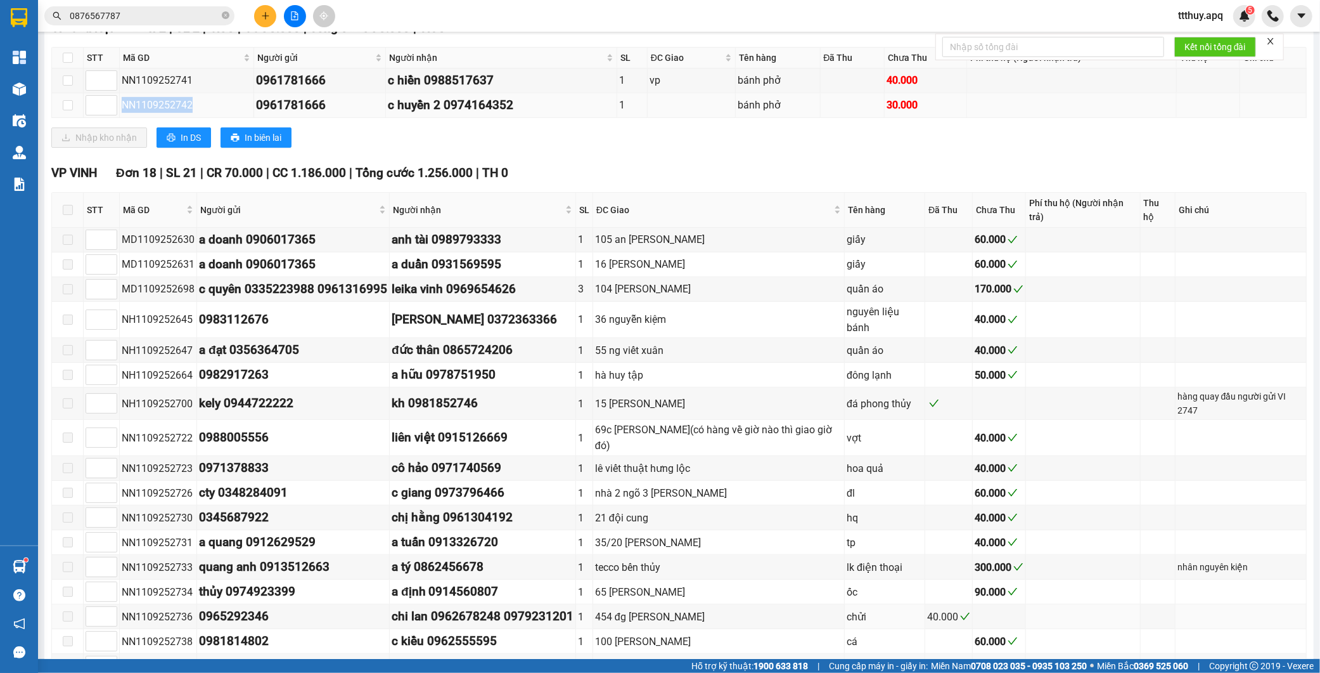
scroll to position [451, 0]
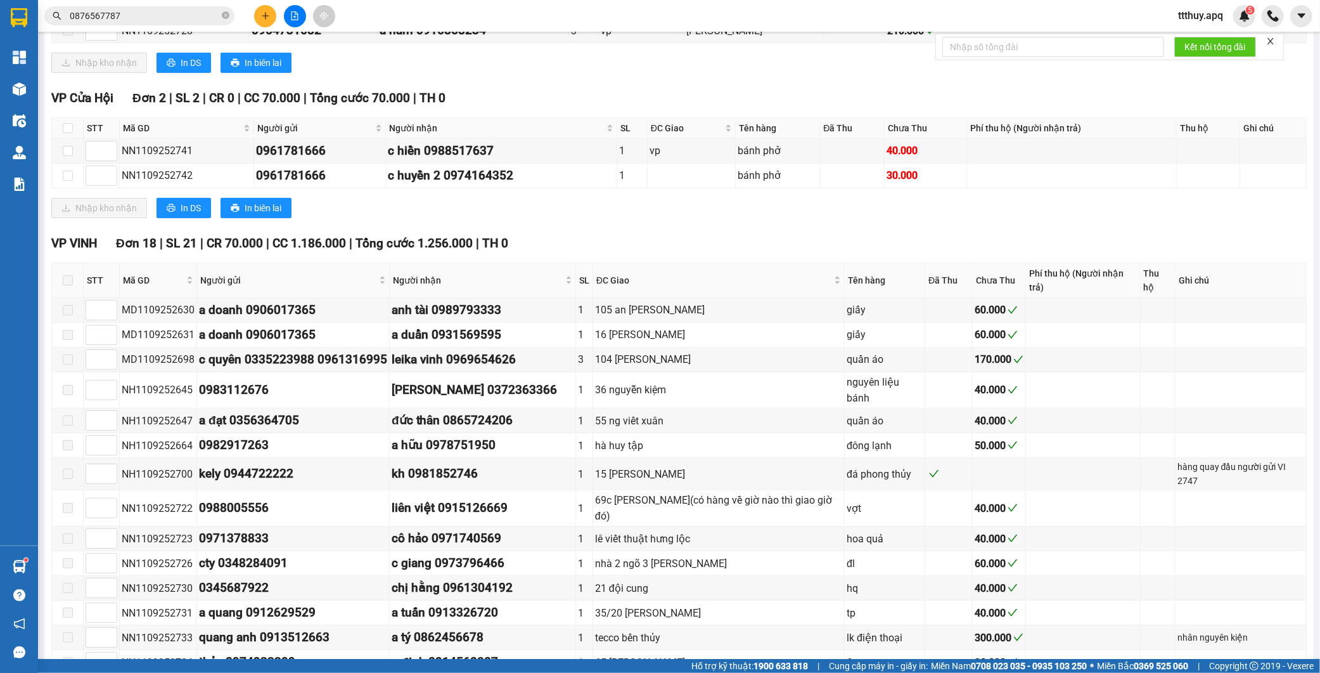
click at [70, 101] on span "VP Cửa Hội" at bounding box center [82, 98] width 62 height 15
click at [91, 101] on span "VP Cửa Hội" at bounding box center [82, 98] width 62 height 15
drag, startPoint x: 112, startPoint y: 97, endPoint x: 53, endPoint y: 98, distance: 59.0
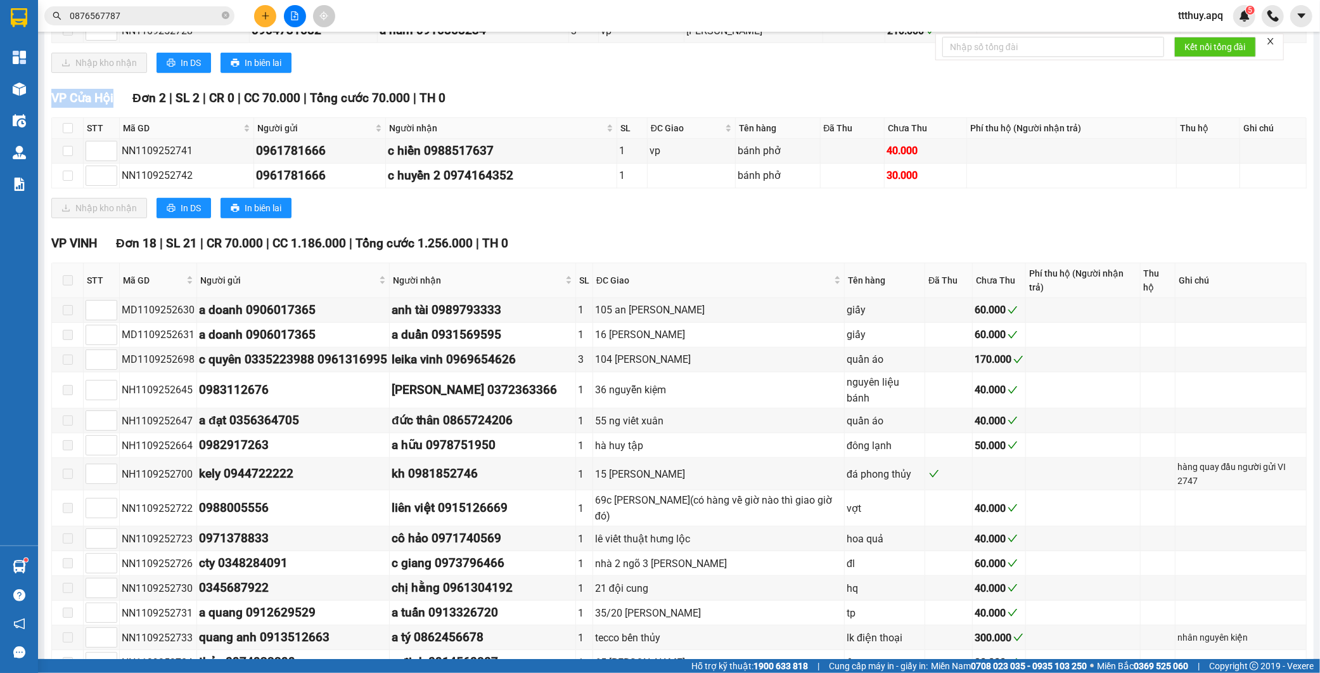
click at [53, 98] on span "VP Cửa Hội" at bounding box center [82, 98] width 62 height 15
copy span "VP Cửa Hội"
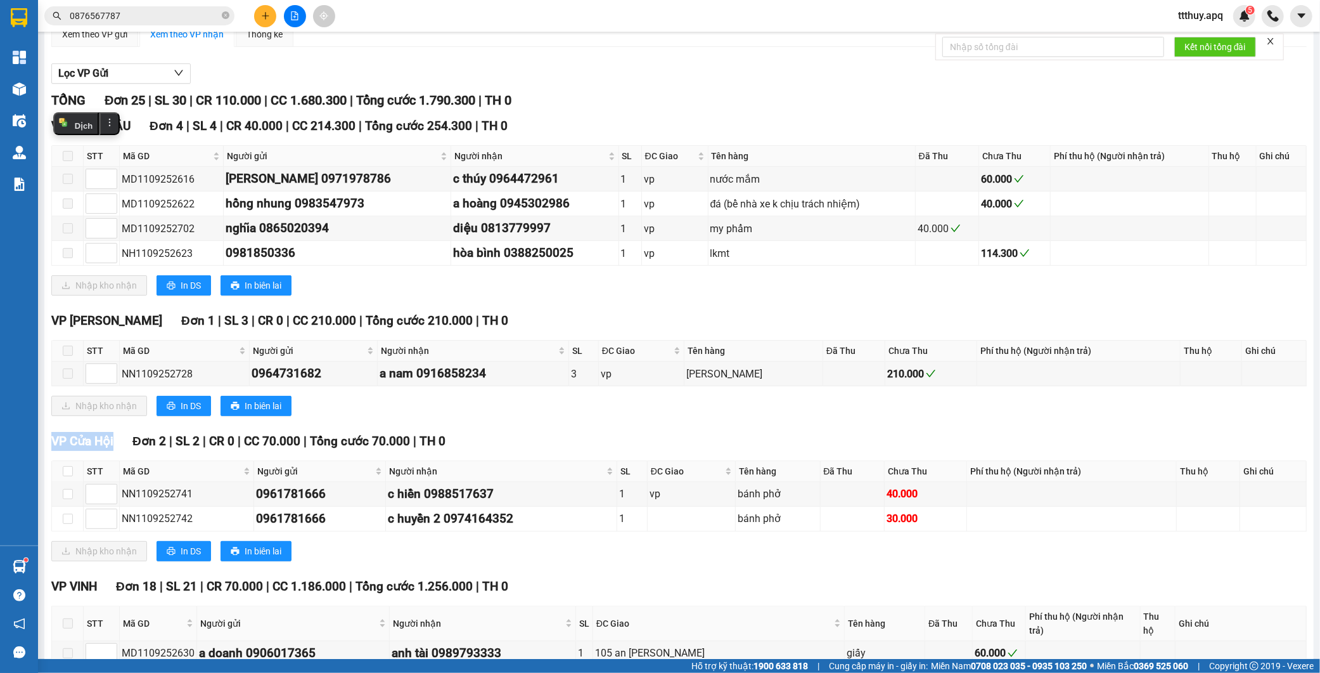
scroll to position [0, 0]
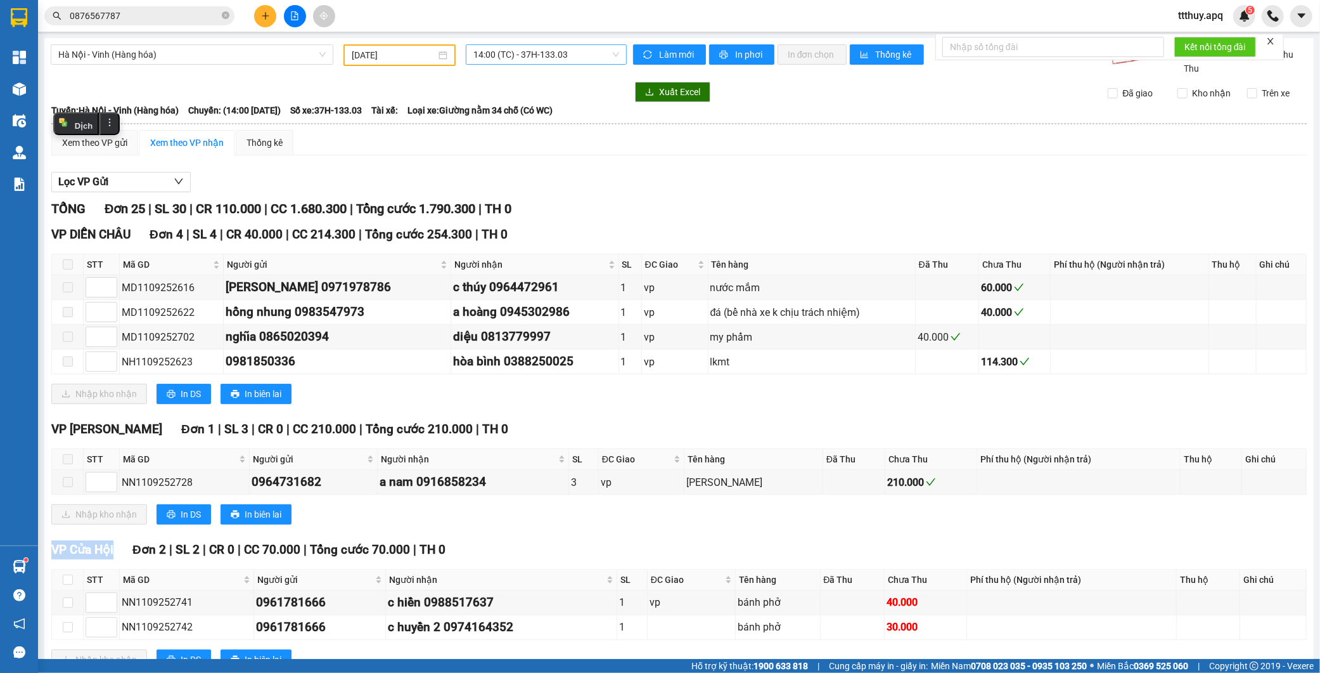
click at [586, 51] on span "14:00 (TC) - 37H-133.03" at bounding box center [547, 54] width 146 height 19
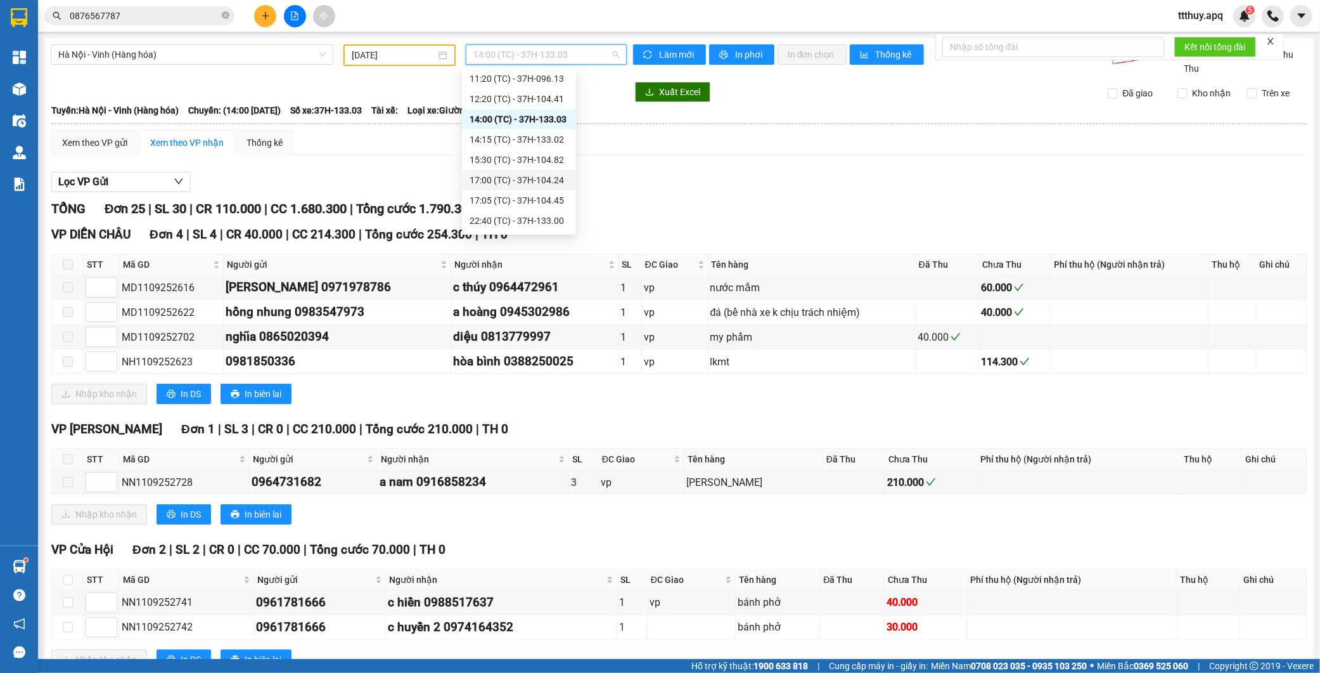
click at [559, 181] on div "17:00 (TC) - 37H-104.24" at bounding box center [519, 180] width 99 height 14
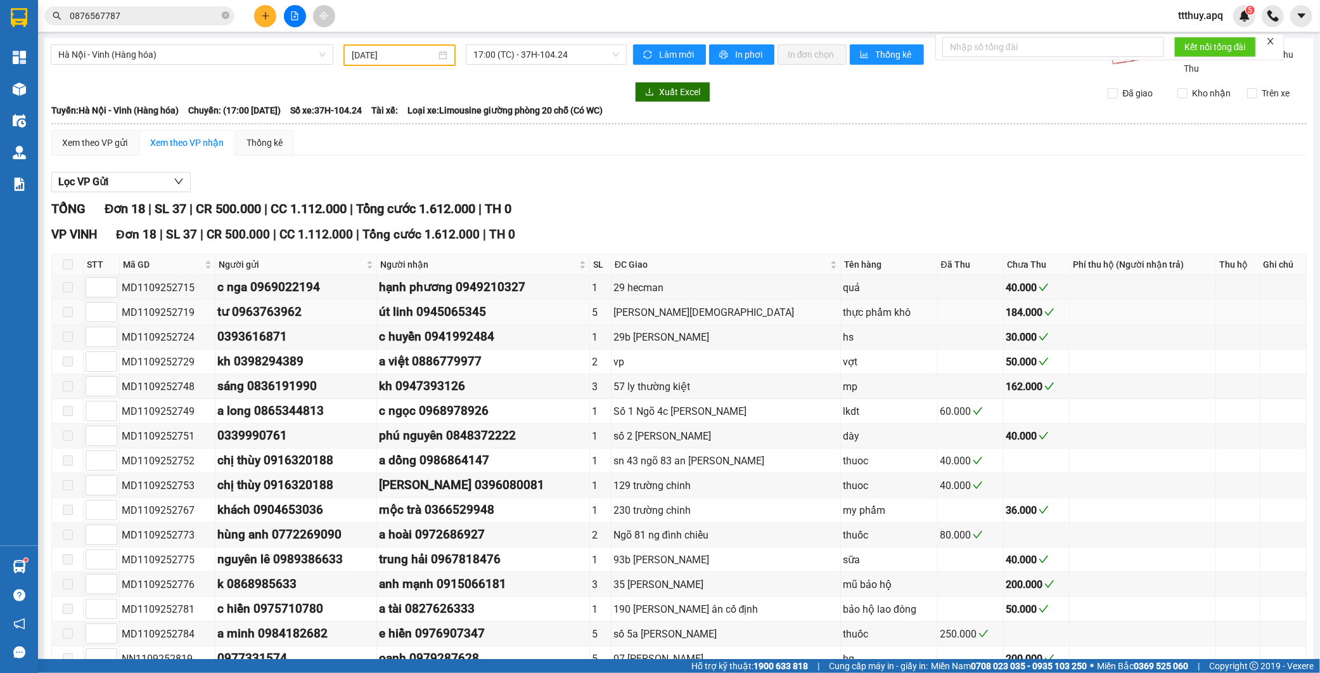
click at [174, 311] on div "MD1109252719" at bounding box center [167, 312] width 91 height 16
copy div "MD1109252719"
click at [652, 311] on div "[PERSON_NAME][DEMOGRAPHIC_DATA]" at bounding box center [726, 312] width 225 height 16
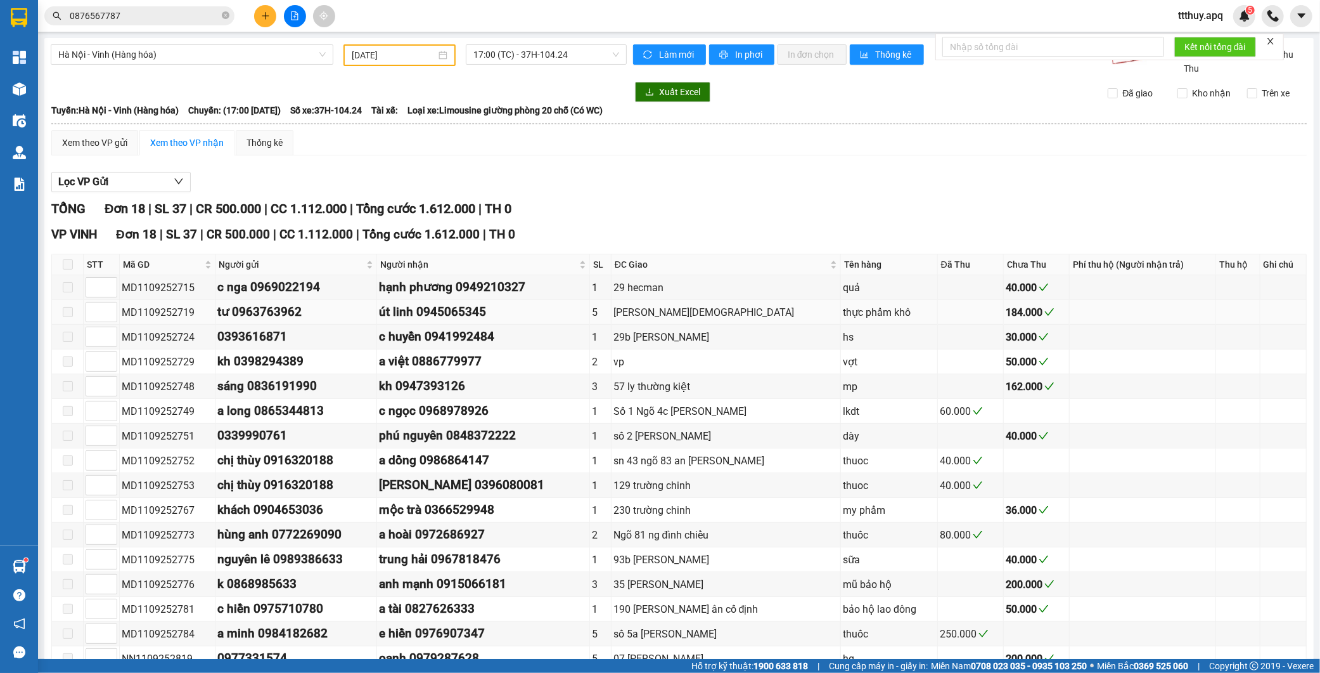
click at [704, 309] on div "[PERSON_NAME][DEMOGRAPHIC_DATA]" at bounding box center [726, 312] width 225 height 16
drag, startPoint x: 707, startPoint y: 309, endPoint x: 635, endPoint y: 311, distance: 72.9
click at [635, 311] on div "[PERSON_NAME][DEMOGRAPHIC_DATA]" at bounding box center [726, 312] width 225 height 16
copy div "[PERSON_NAME][DEMOGRAPHIC_DATA]"
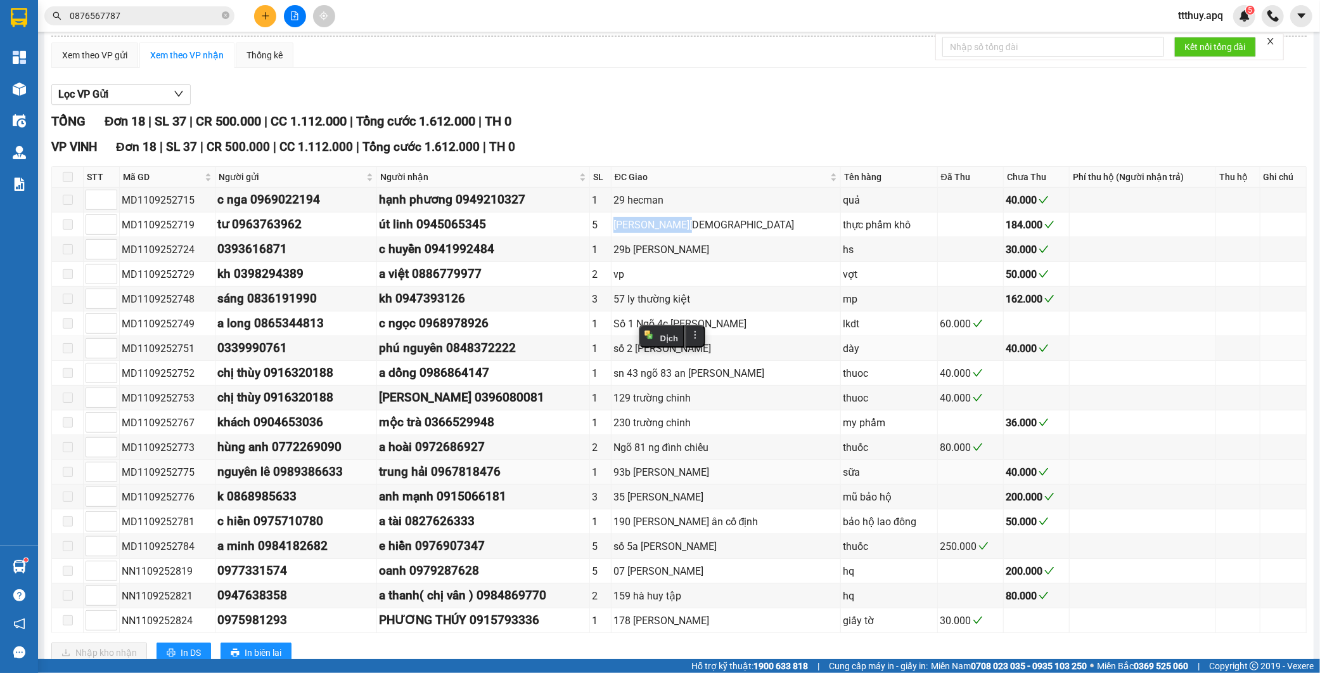
scroll to position [131, 0]
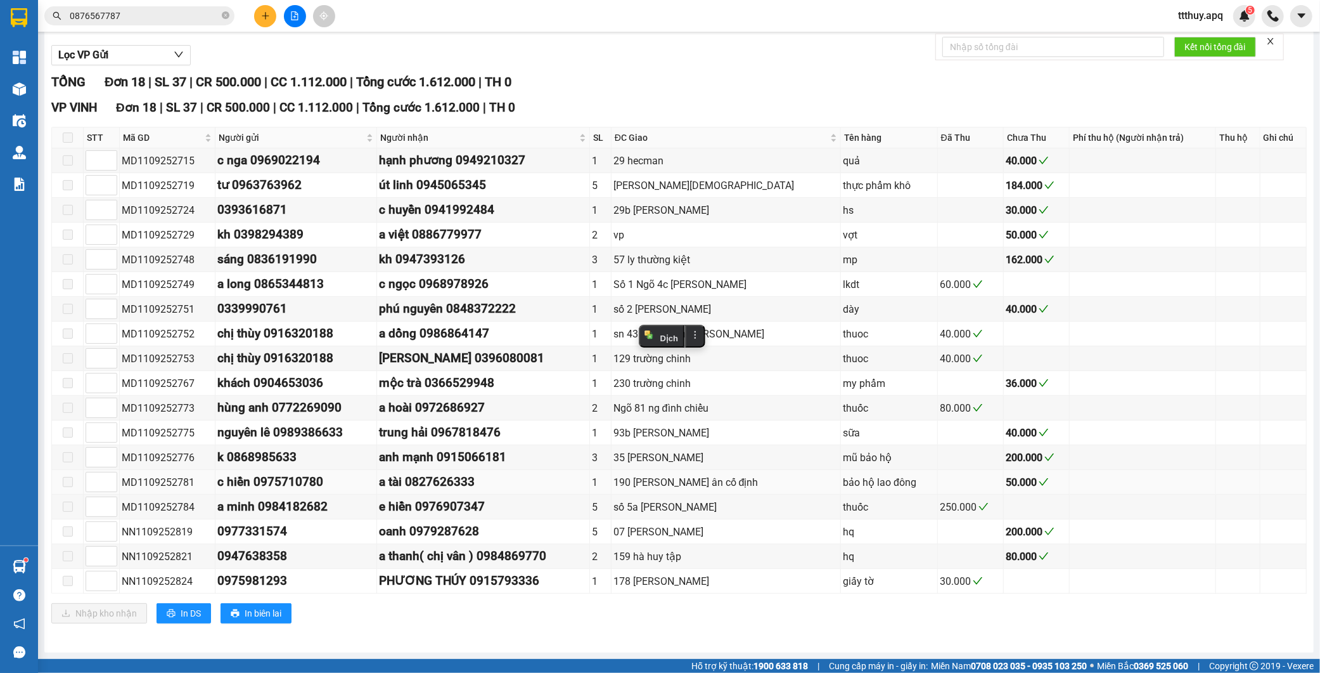
click at [169, 475] on div "MD1109252781" at bounding box center [167, 482] width 91 height 16
click at [171, 477] on div "MD1109252781" at bounding box center [167, 482] width 91 height 16
click at [186, 458] on div "MD1109252776" at bounding box center [167, 457] width 91 height 16
copy div "MD1109252776"
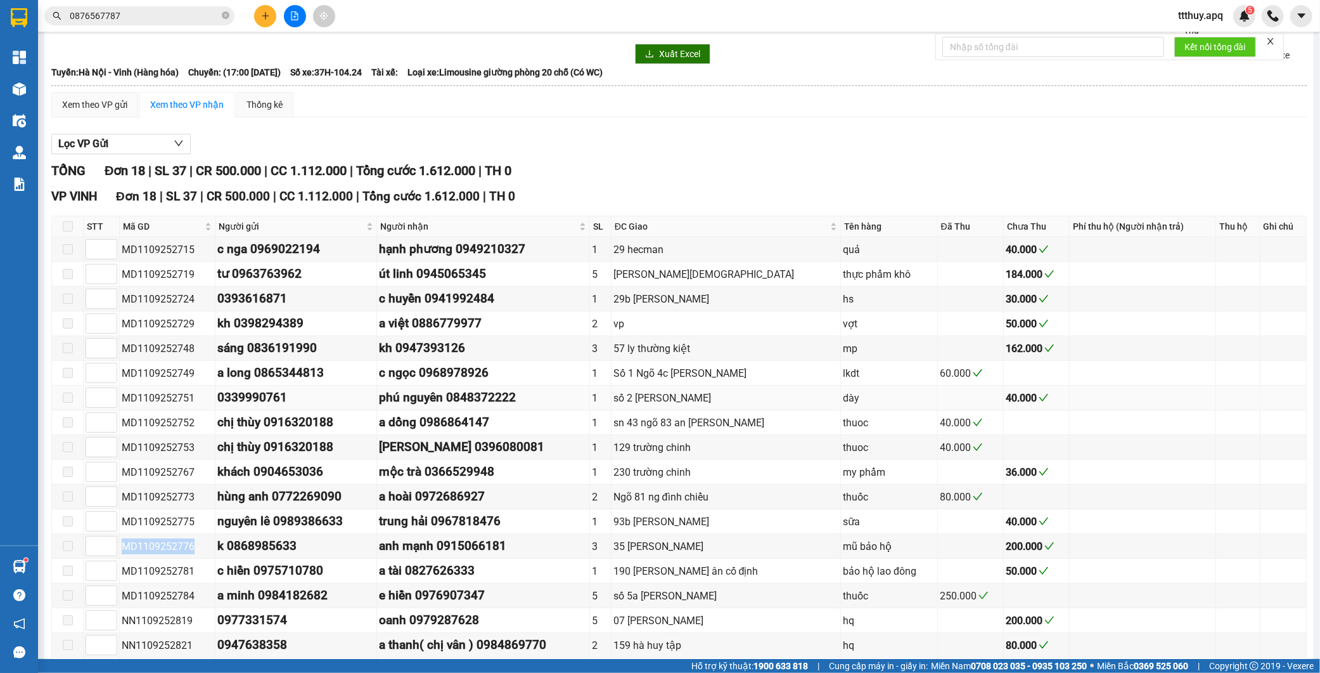
scroll to position [70, 0]
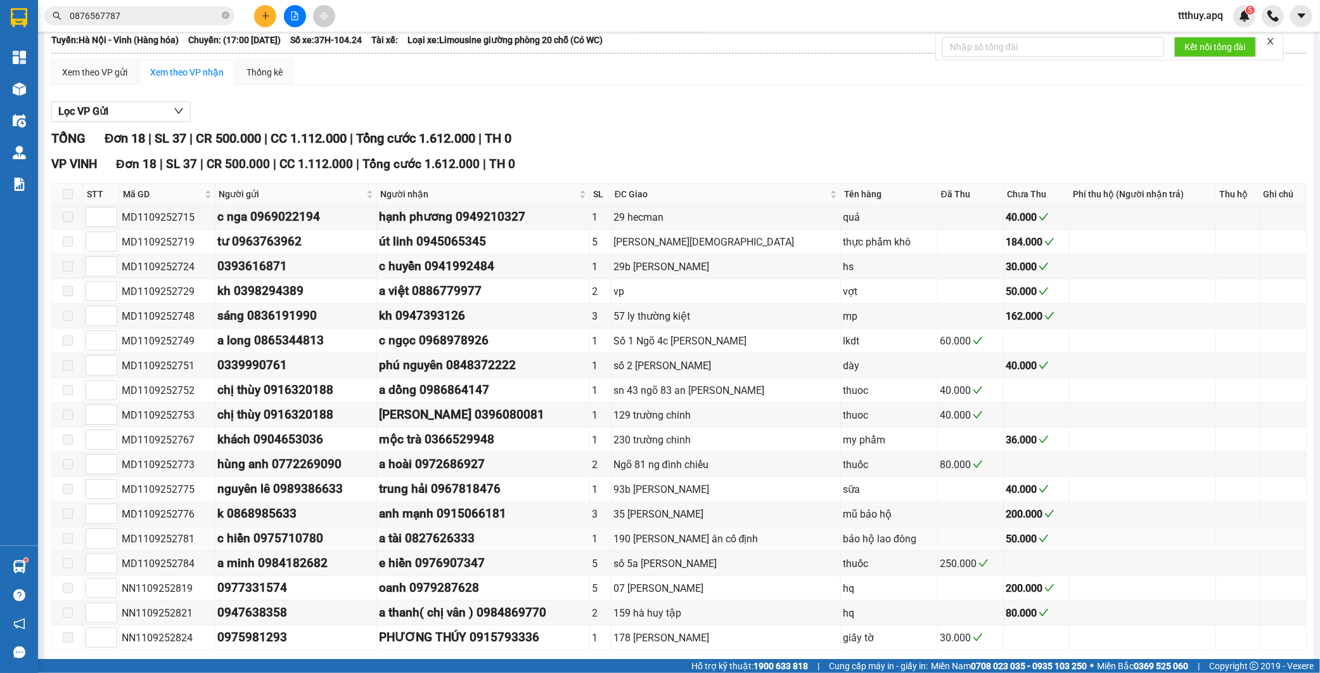
click at [188, 543] on div "MD1109252781" at bounding box center [167, 539] width 91 height 16
click at [188, 542] on div "MD1109252781" at bounding box center [167, 539] width 91 height 16
copy div "MD1109252781"
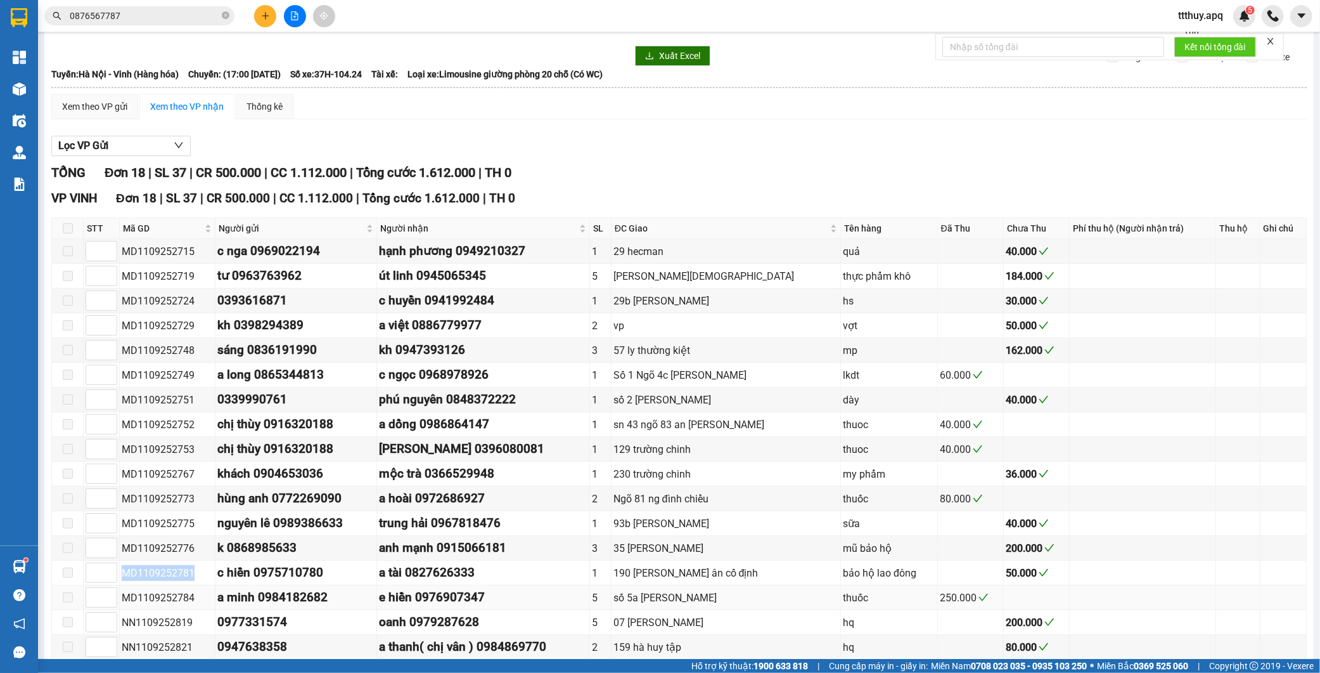
scroll to position [0, 0]
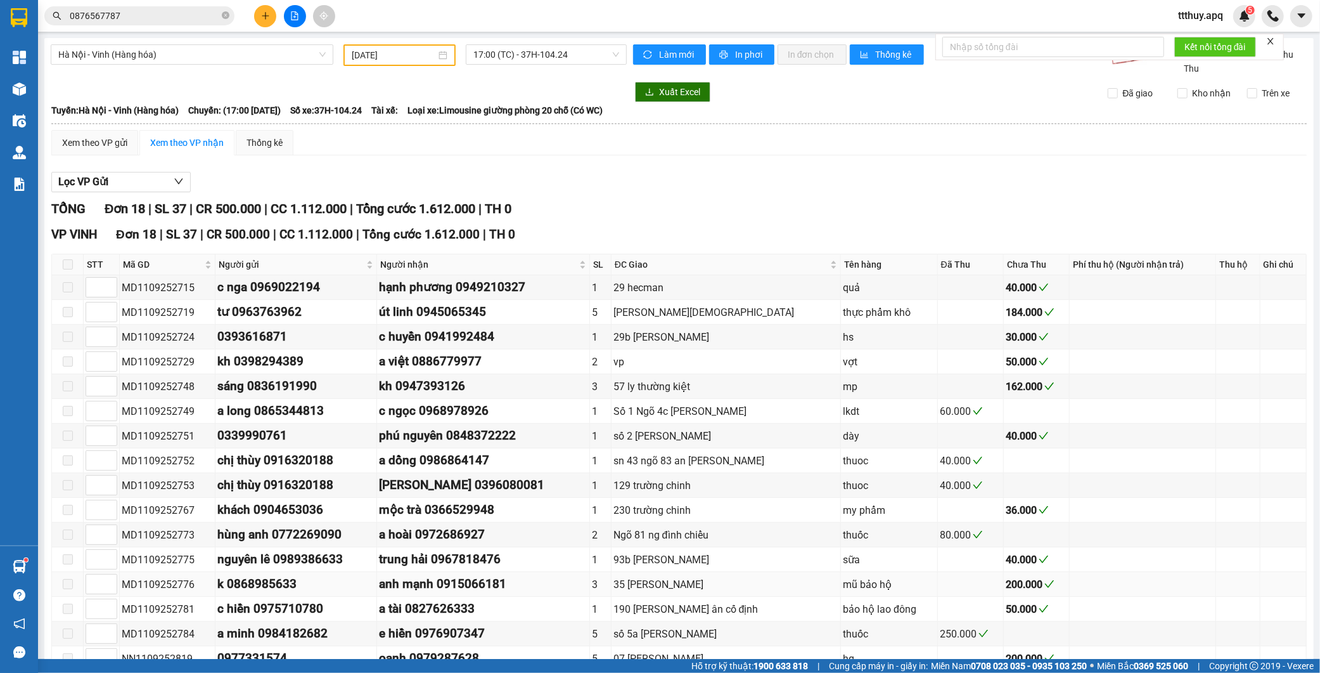
click at [177, 588] on div "MD1109252776" at bounding box center [167, 584] width 91 height 16
click at [178, 588] on div "MD1109252776" at bounding box center [167, 584] width 91 height 16
copy div "MD1109252776"
click at [543, 53] on span "17:00 (TC) - 37H-104.24" at bounding box center [547, 54] width 146 height 19
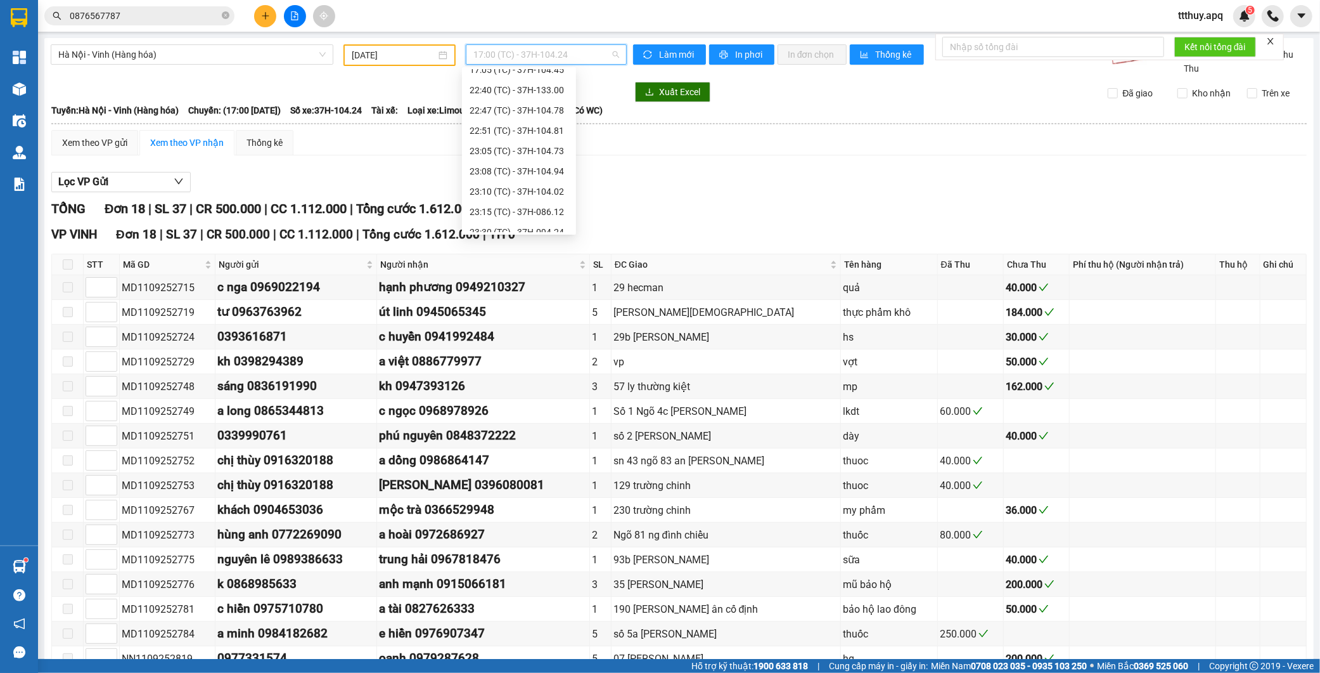
scroll to position [223, 0]
click at [555, 167] on div "23:08 (TC) - 37H-104.94" at bounding box center [519, 161] width 99 height 14
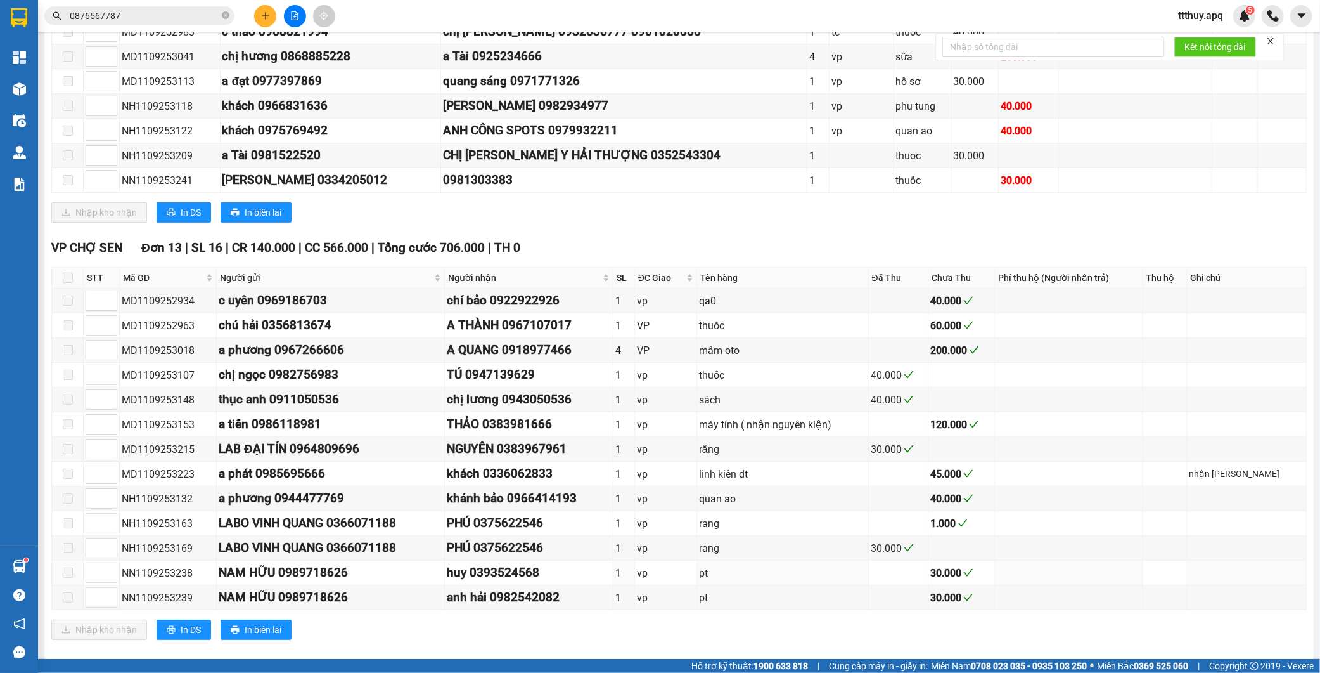
scroll to position [351, 0]
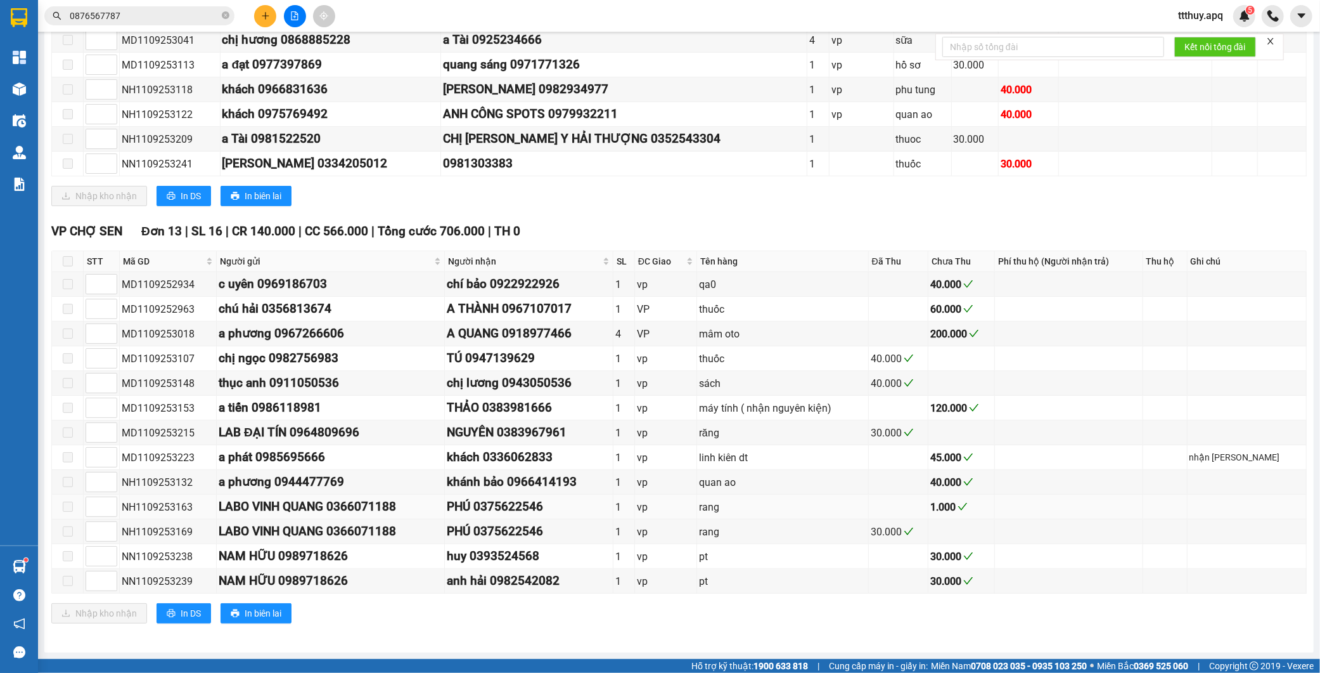
click at [150, 506] on div "NH1109253163" at bounding box center [168, 507] width 93 height 16
copy div "NH1109253163"
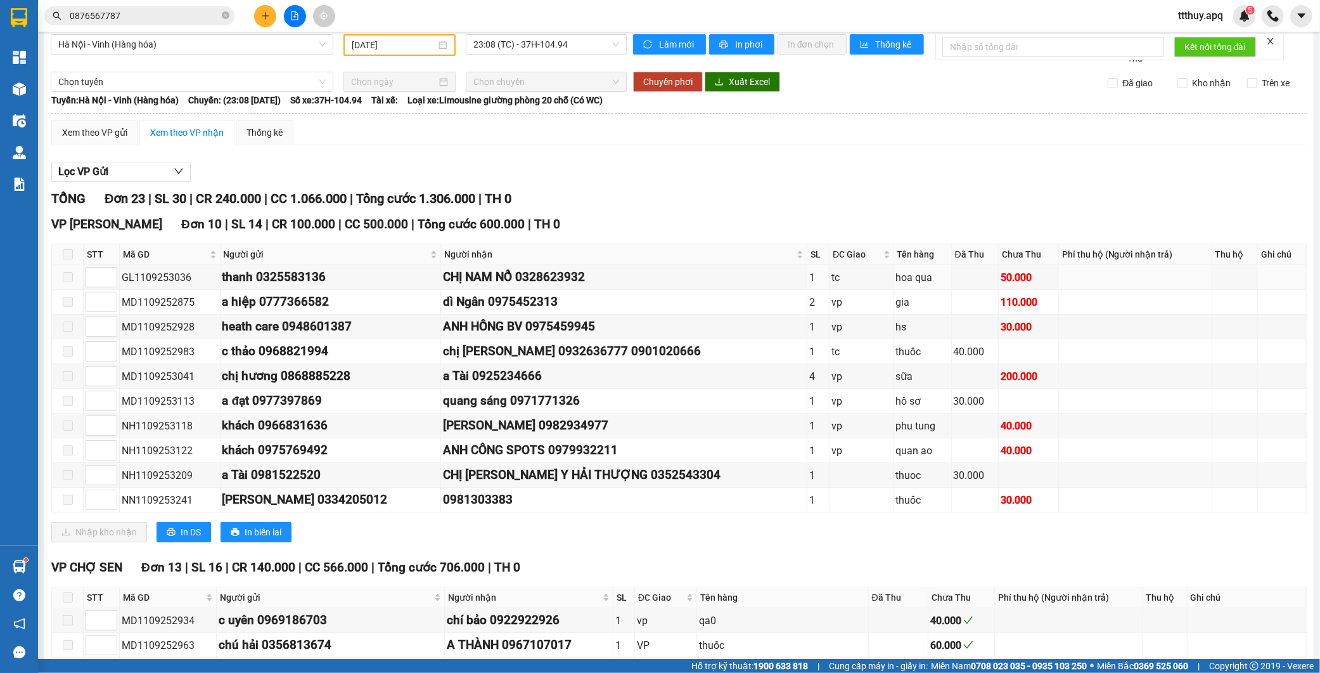
scroll to position [0, 0]
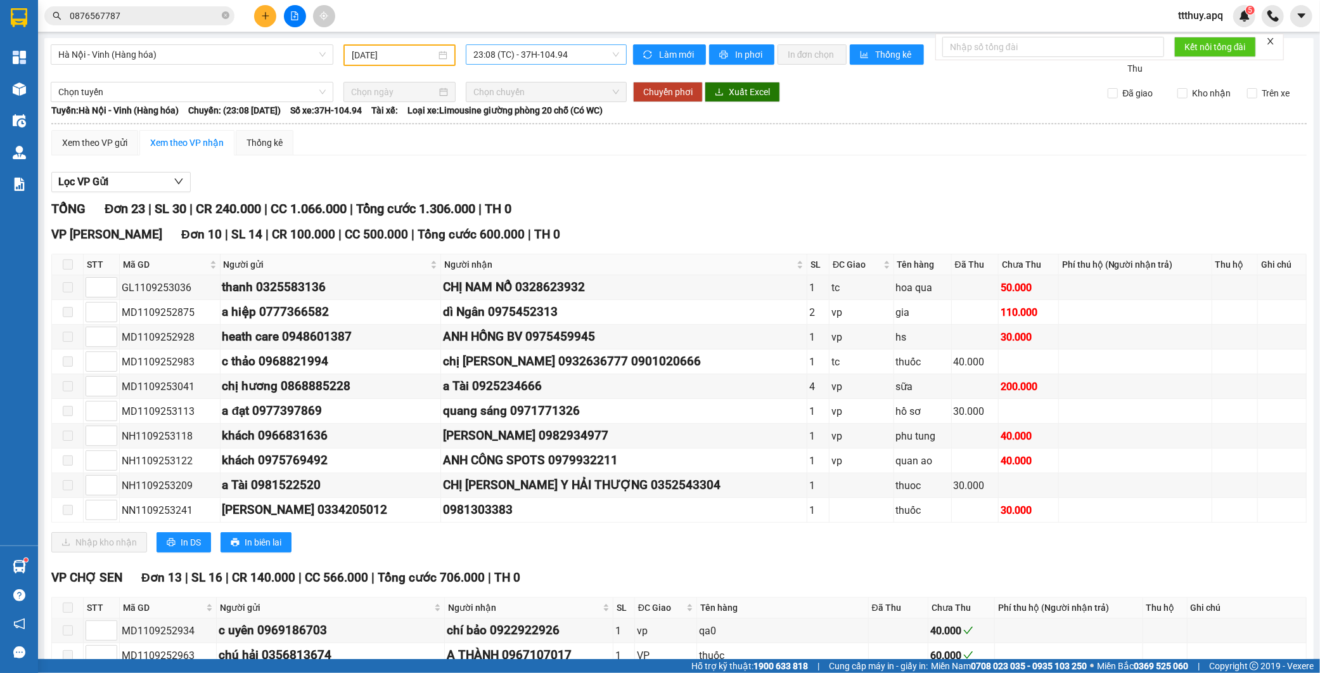
click at [574, 53] on span "23:08 (TC) - 37H-104.94" at bounding box center [547, 54] width 146 height 19
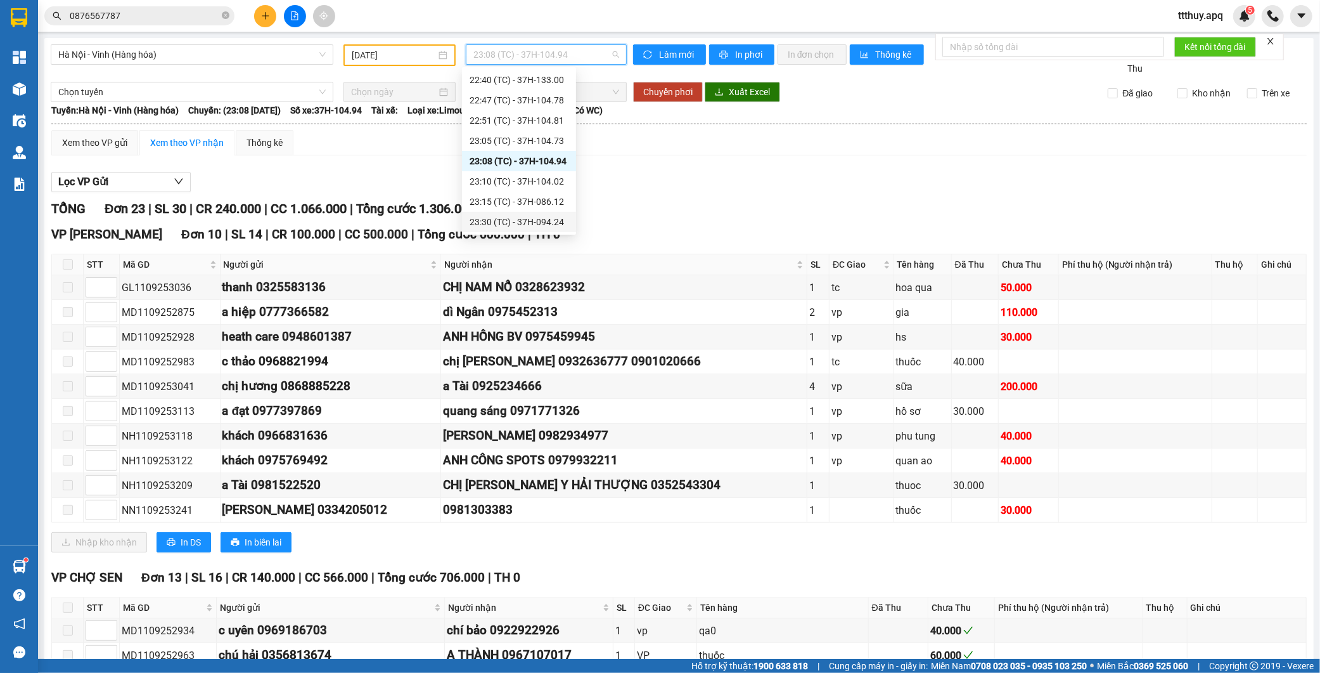
click at [554, 221] on div "23:30 (TC) - 37H-094.24" at bounding box center [519, 222] width 99 height 14
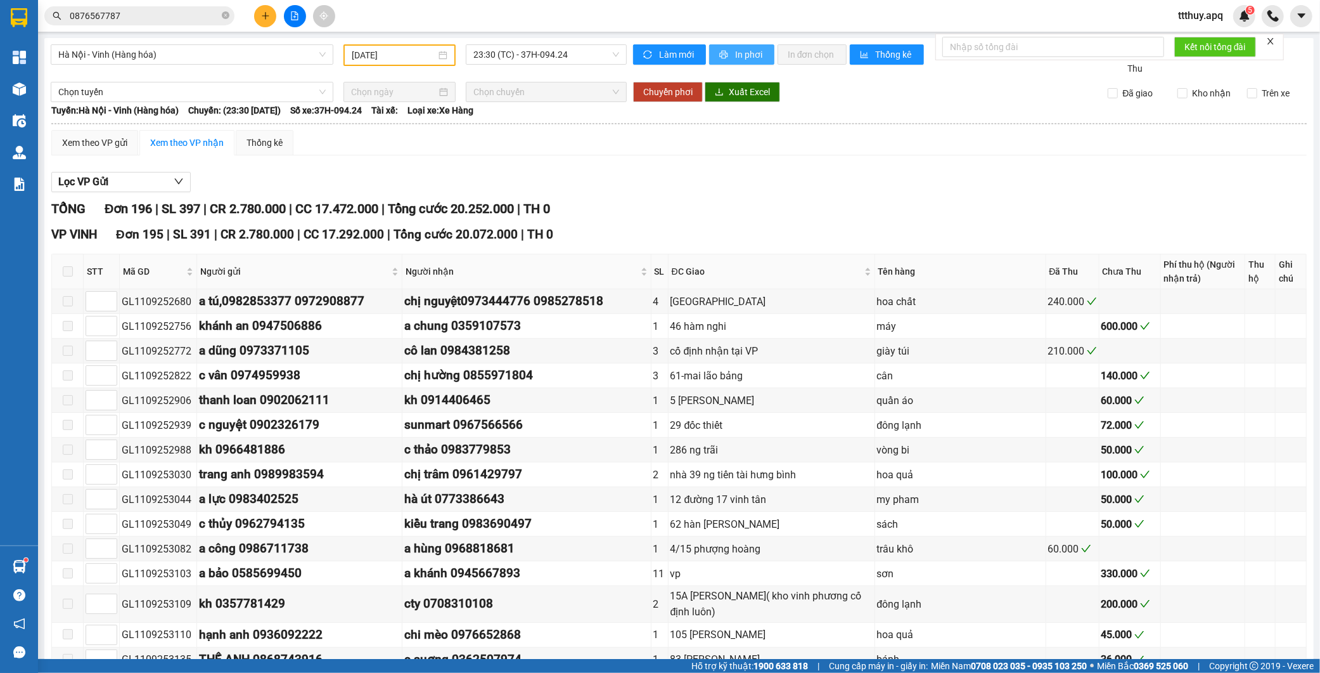
click at [747, 55] on span "In phơi" at bounding box center [749, 55] width 29 height 14
click at [186, 13] on input "0876567787" at bounding box center [145, 16] width 150 height 14
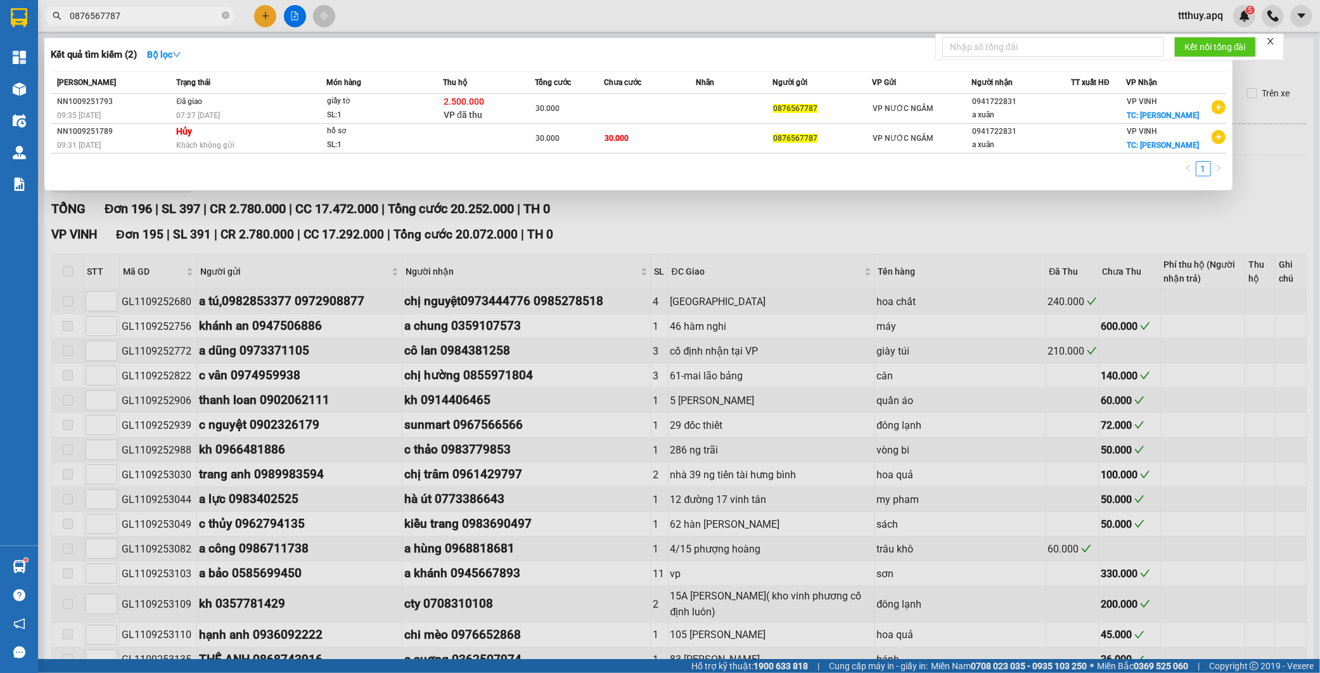
click at [186, 13] on input "0876567787" at bounding box center [145, 16] width 150 height 14
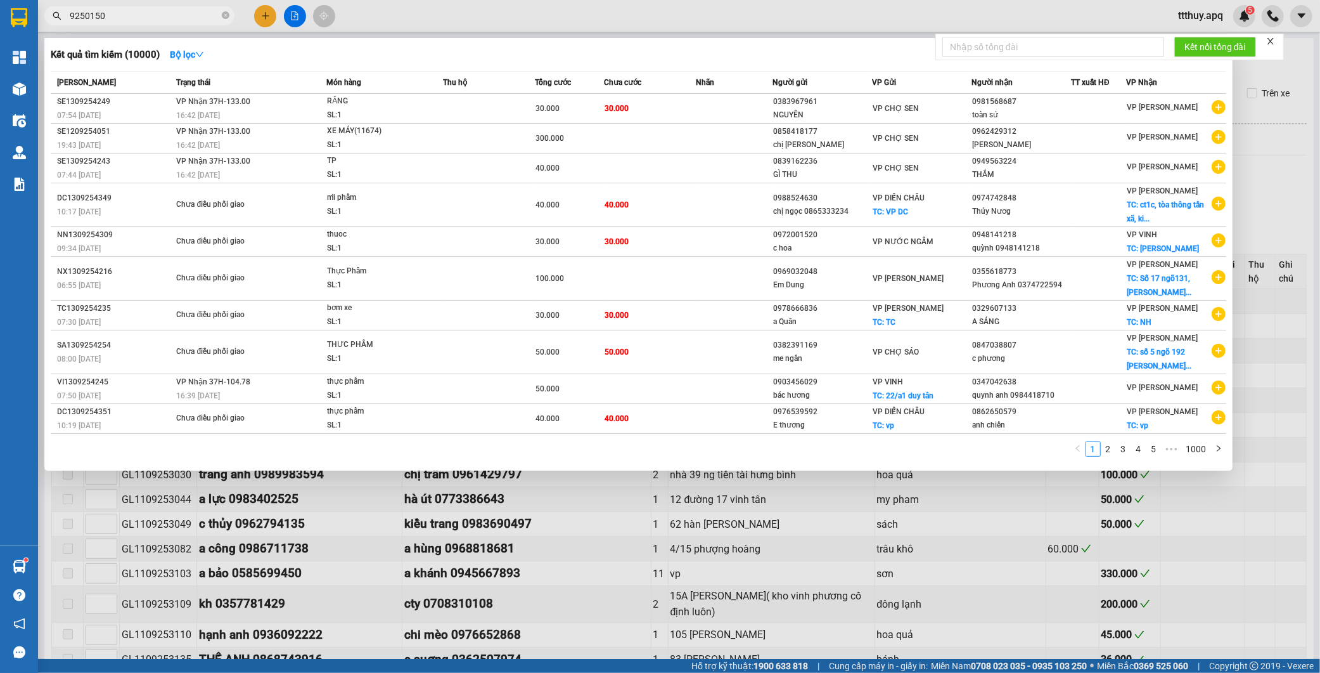
type input "9250150"
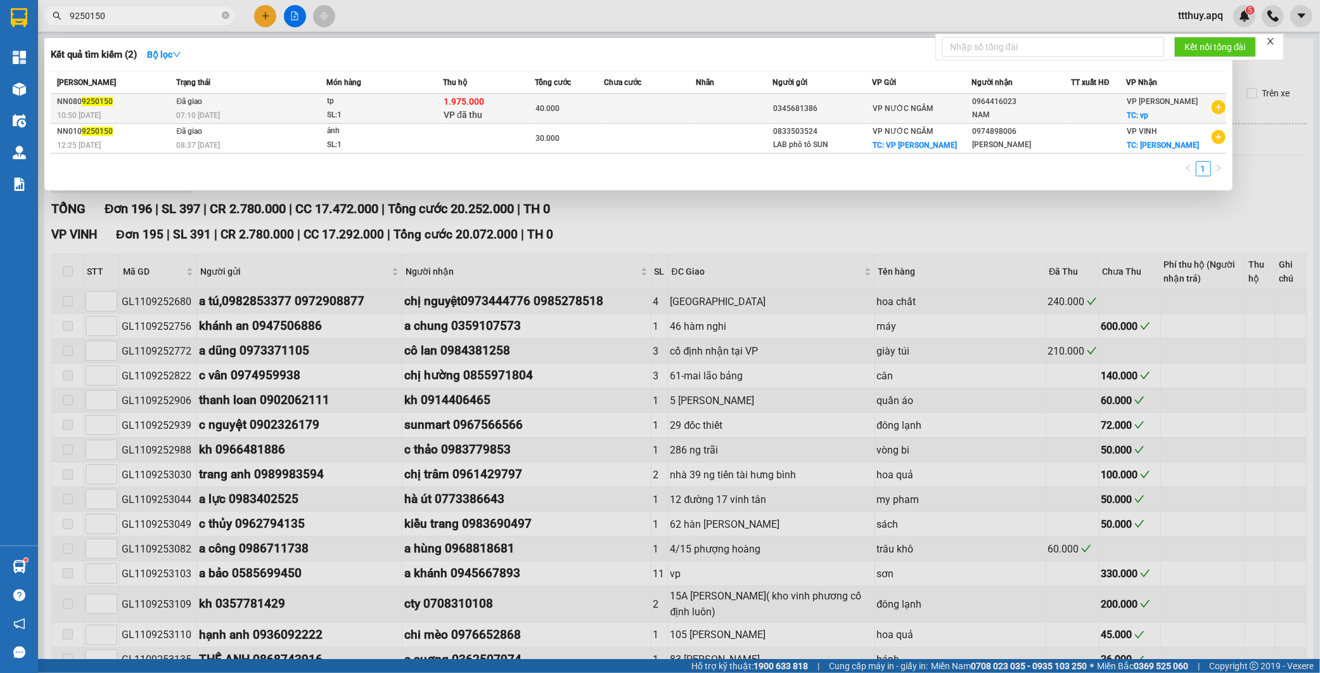
click at [467, 110] on span "VP đã thu" at bounding box center [463, 115] width 39 height 10
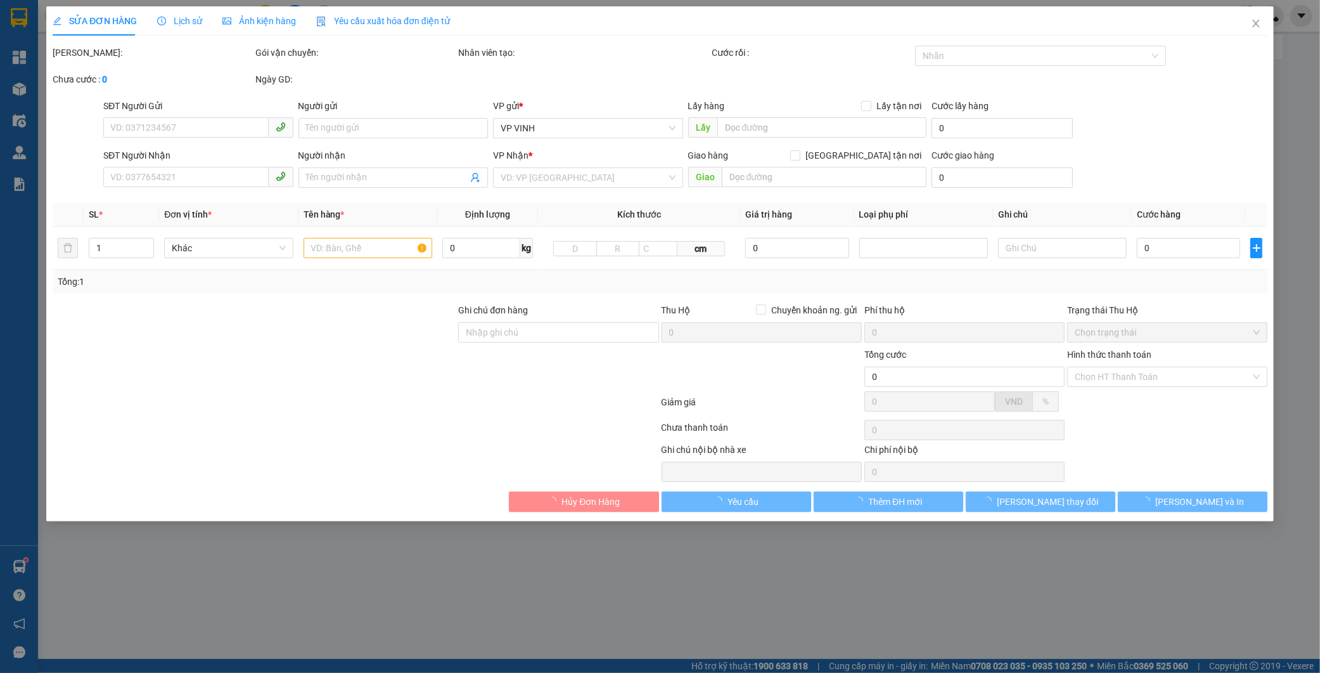
type input "0345681386"
type input "0964416023"
type input "NAM"
checkbox input "true"
type input "vp"
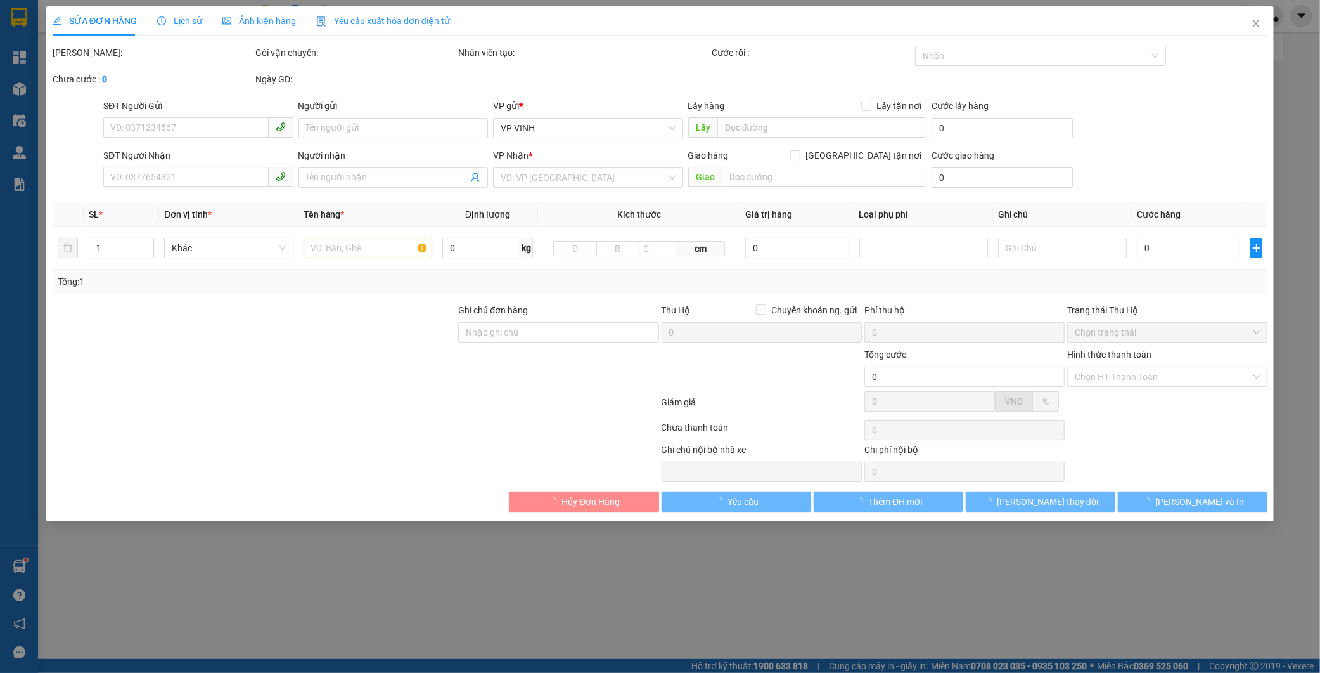
checkbox input "true"
type input "1.975.000"
type input "15.000"
type input "40.000"
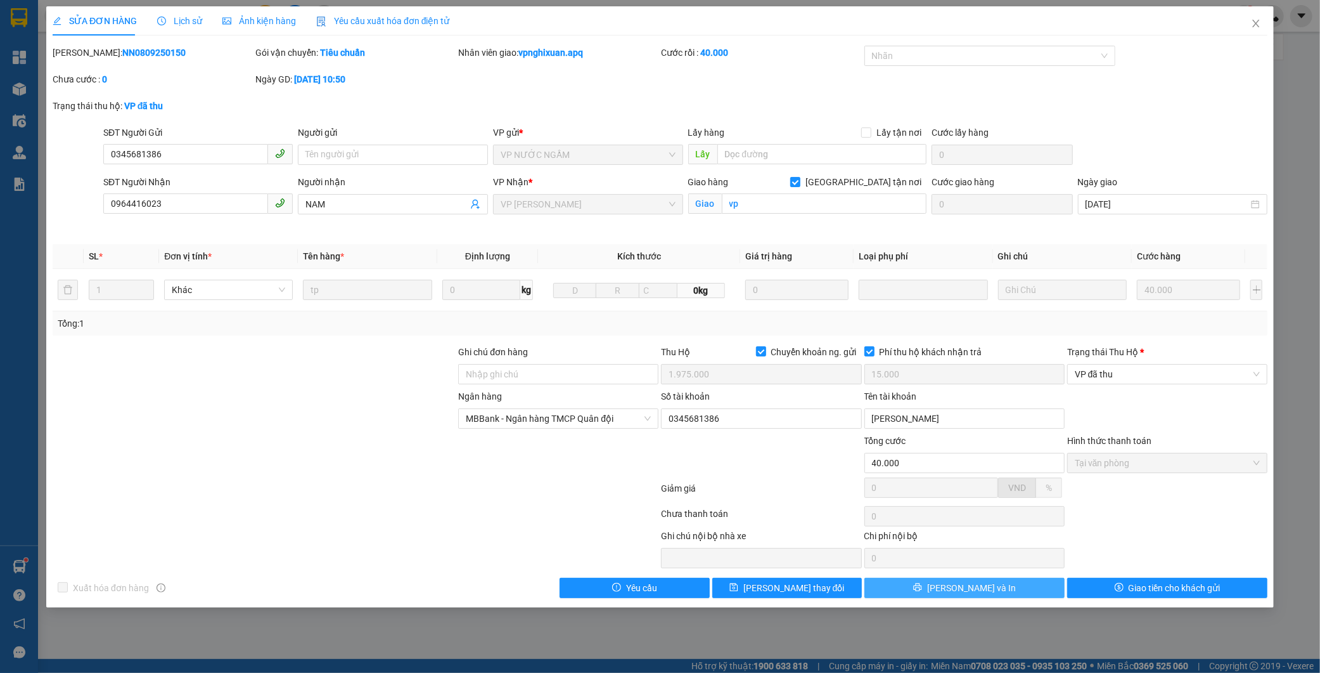
click at [1014, 587] on button "[PERSON_NAME] và In" at bounding box center [965, 588] width 200 height 20
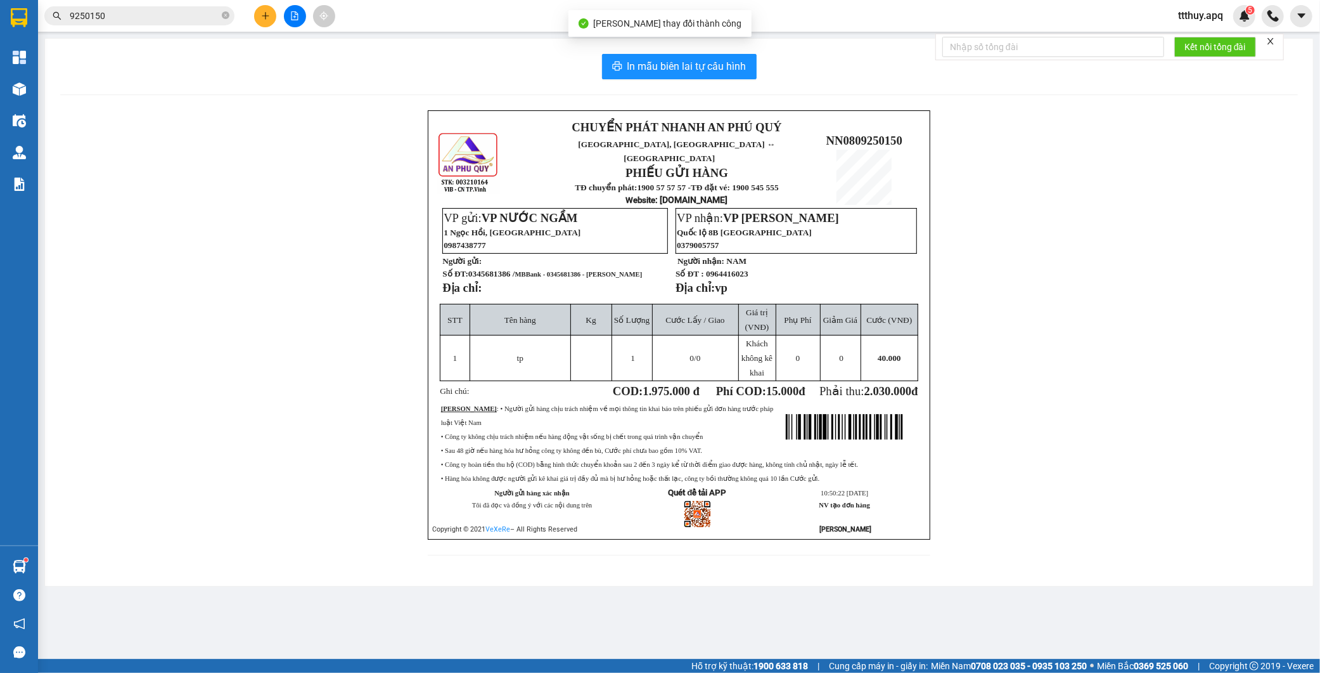
click at [553, 271] on span "MBBank - 0345681386 - [PERSON_NAME]" at bounding box center [578, 274] width 127 height 7
copy span "0345681386"
click at [140, 10] on input "9250150" at bounding box center [145, 16] width 150 height 14
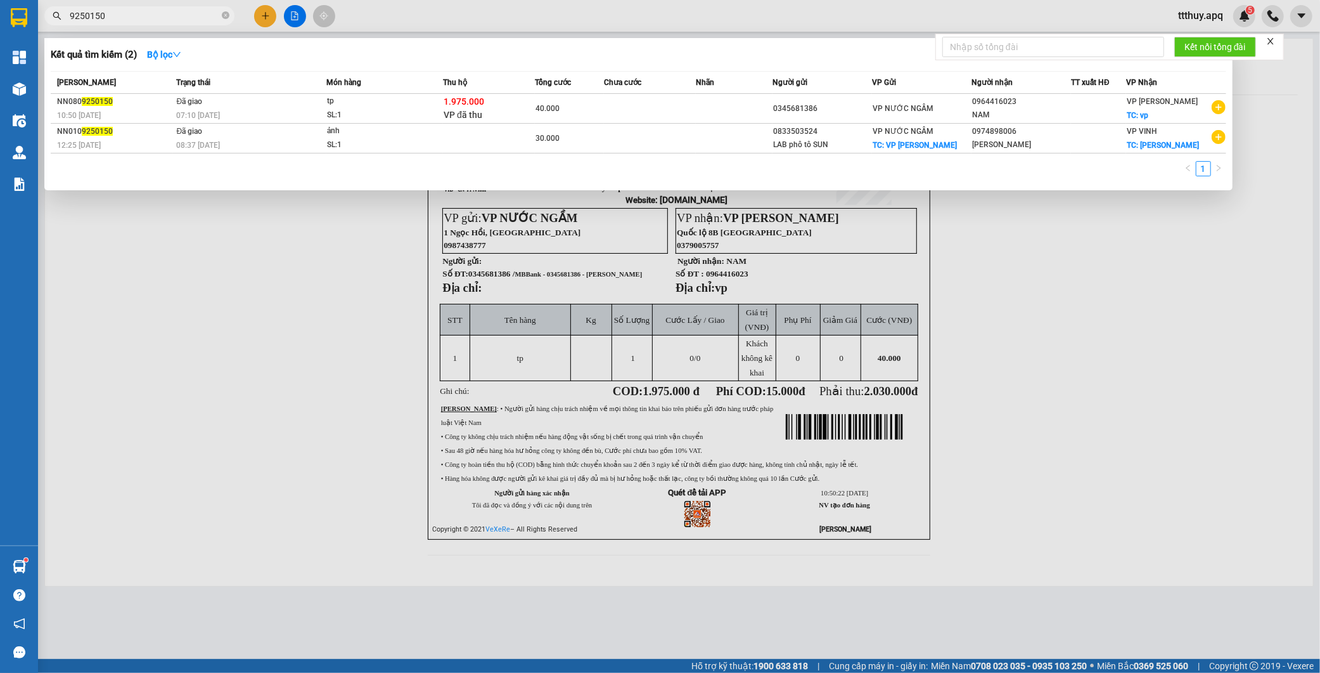
click at [302, 277] on div at bounding box center [660, 336] width 1320 height 673
click at [206, 21] on input "9250150" at bounding box center [145, 16] width 150 height 14
drag, startPoint x: 229, startPoint y: 266, endPoint x: 224, endPoint y: 259, distance: 9.5
click at [226, 264] on div at bounding box center [660, 336] width 1320 height 673
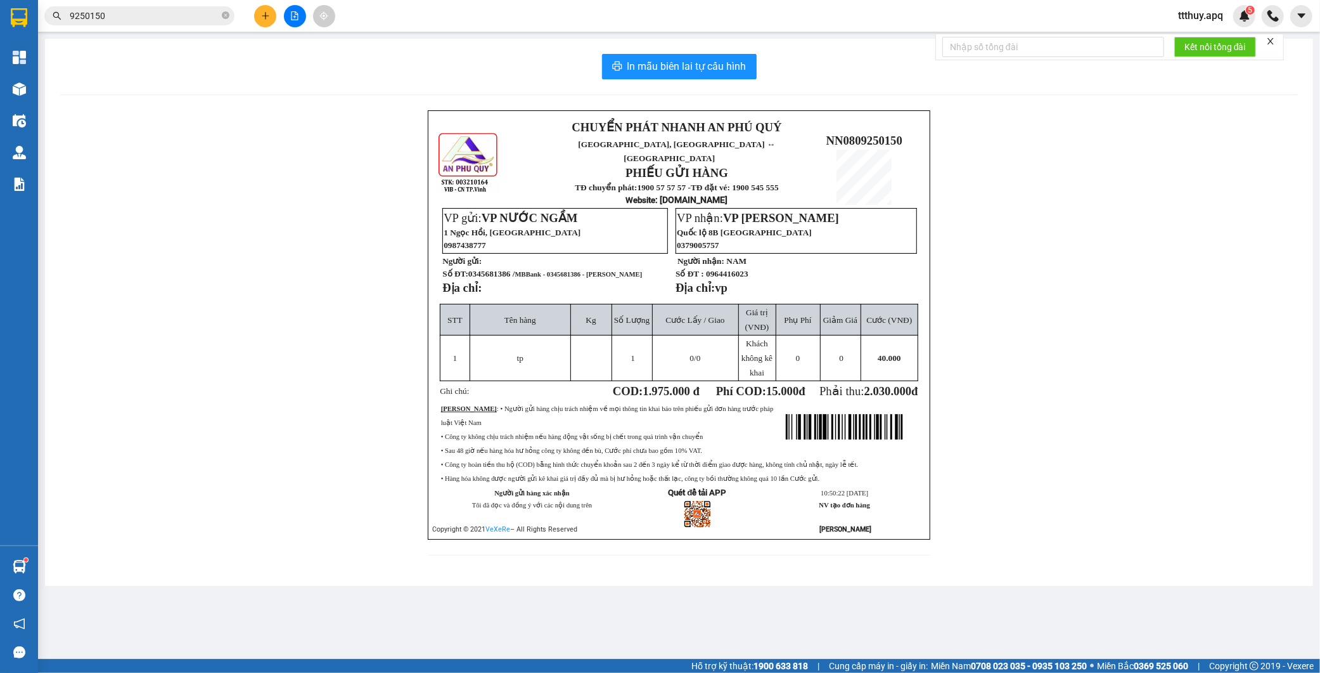
click at [134, 23] on span "9250150" at bounding box center [139, 15] width 190 height 19
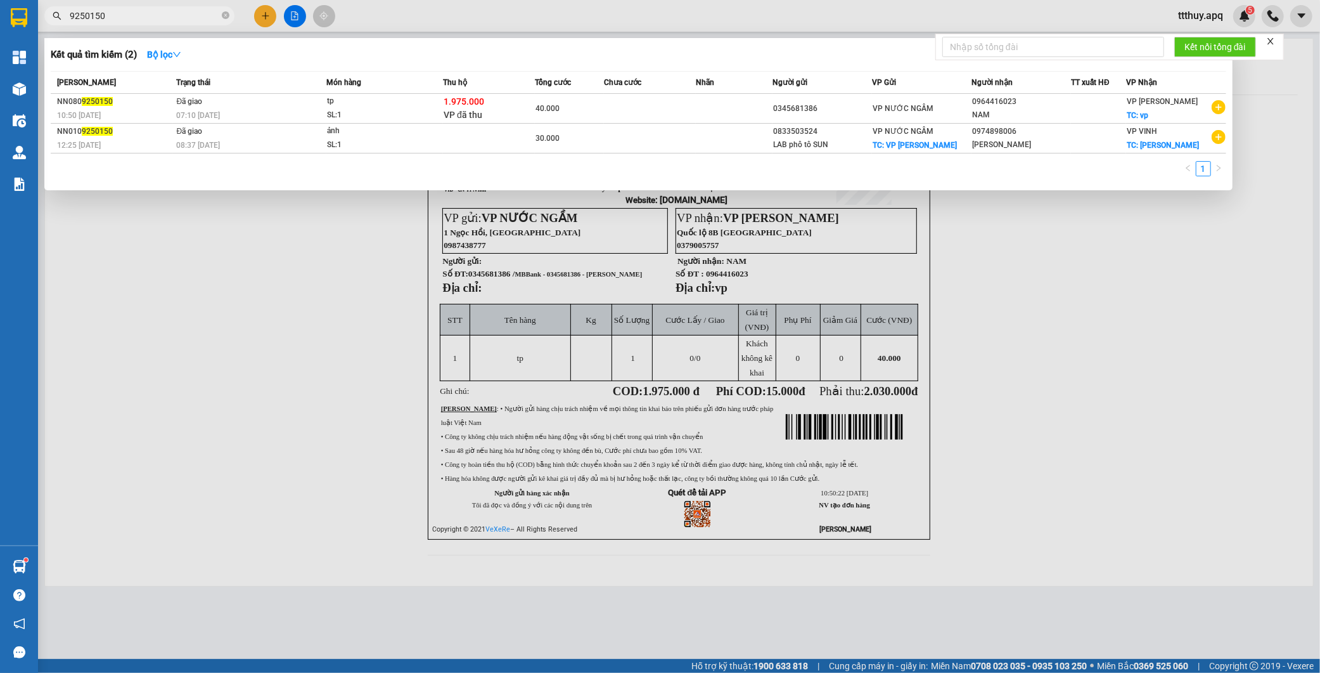
click at [134, 23] on span "9250150" at bounding box center [139, 15] width 190 height 19
click at [130, 16] on input "9250150" at bounding box center [145, 16] width 150 height 14
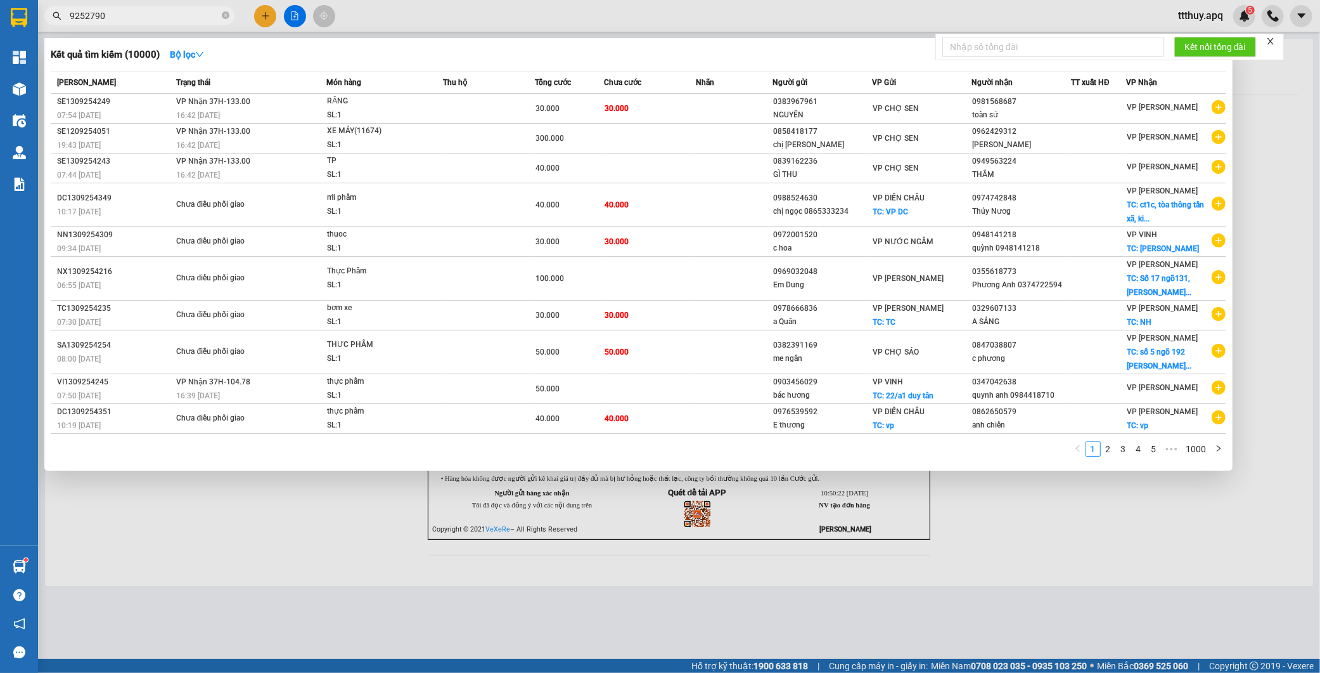
type input "9252790"
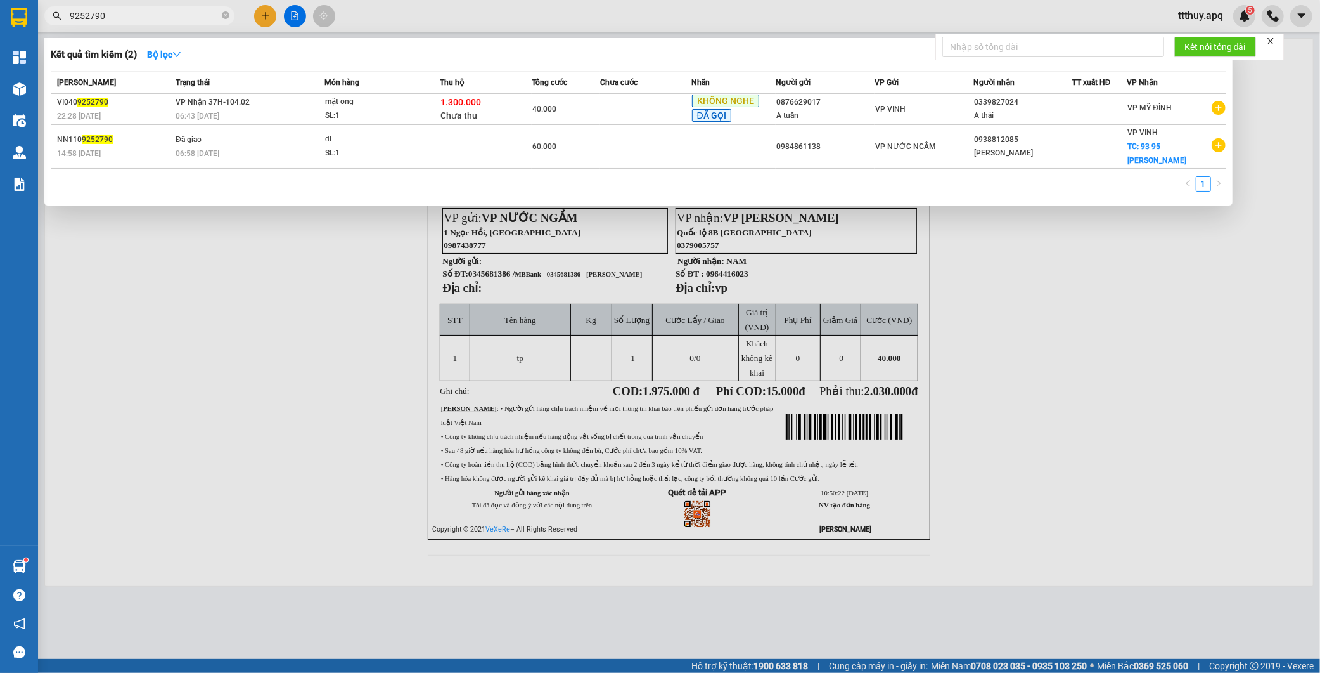
click at [330, 503] on div at bounding box center [660, 336] width 1320 height 673
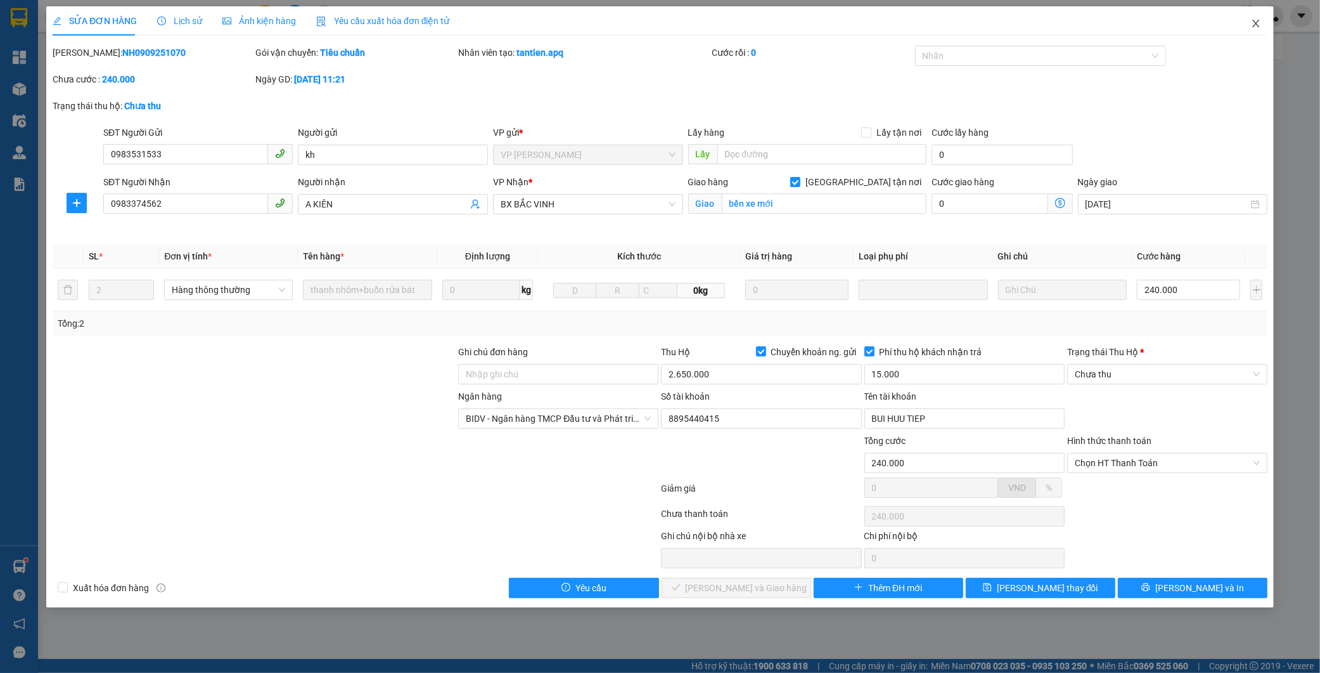
click at [1258, 24] on icon "close" at bounding box center [1256, 23] width 10 height 10
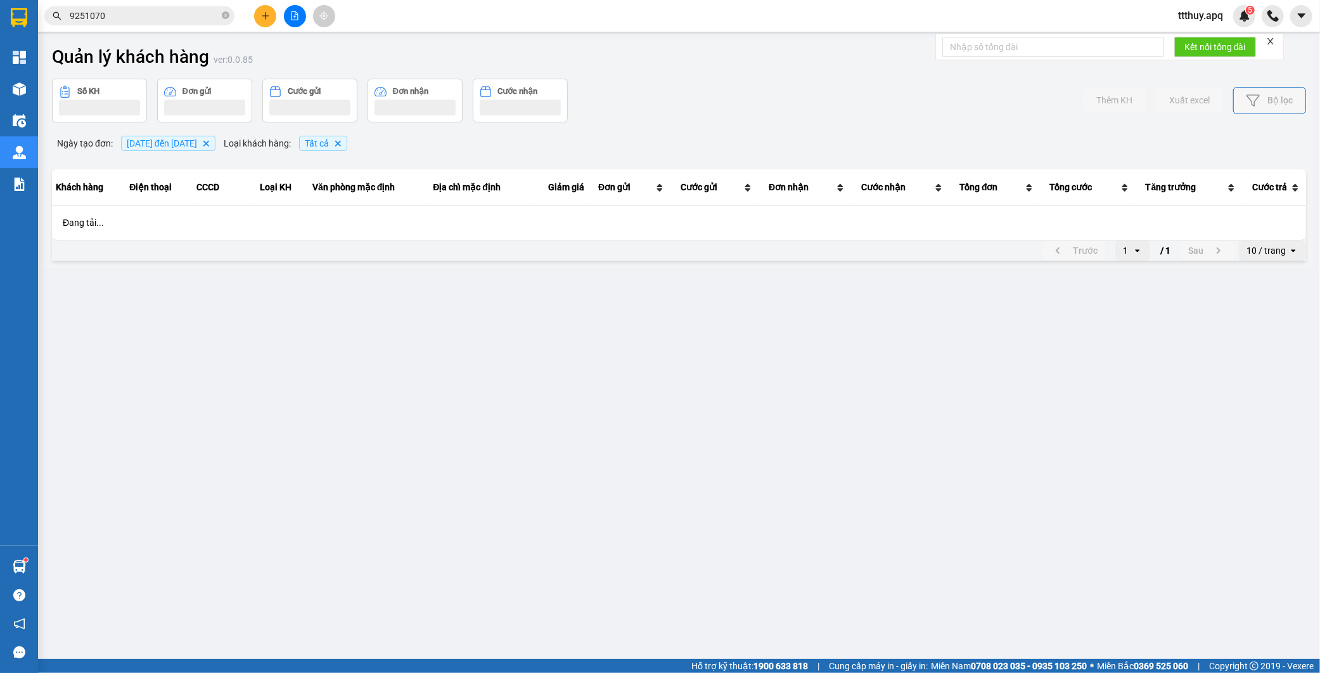
click at [162, 19] on input "9251070" at bounding box center [145, 16] width 150 height 14
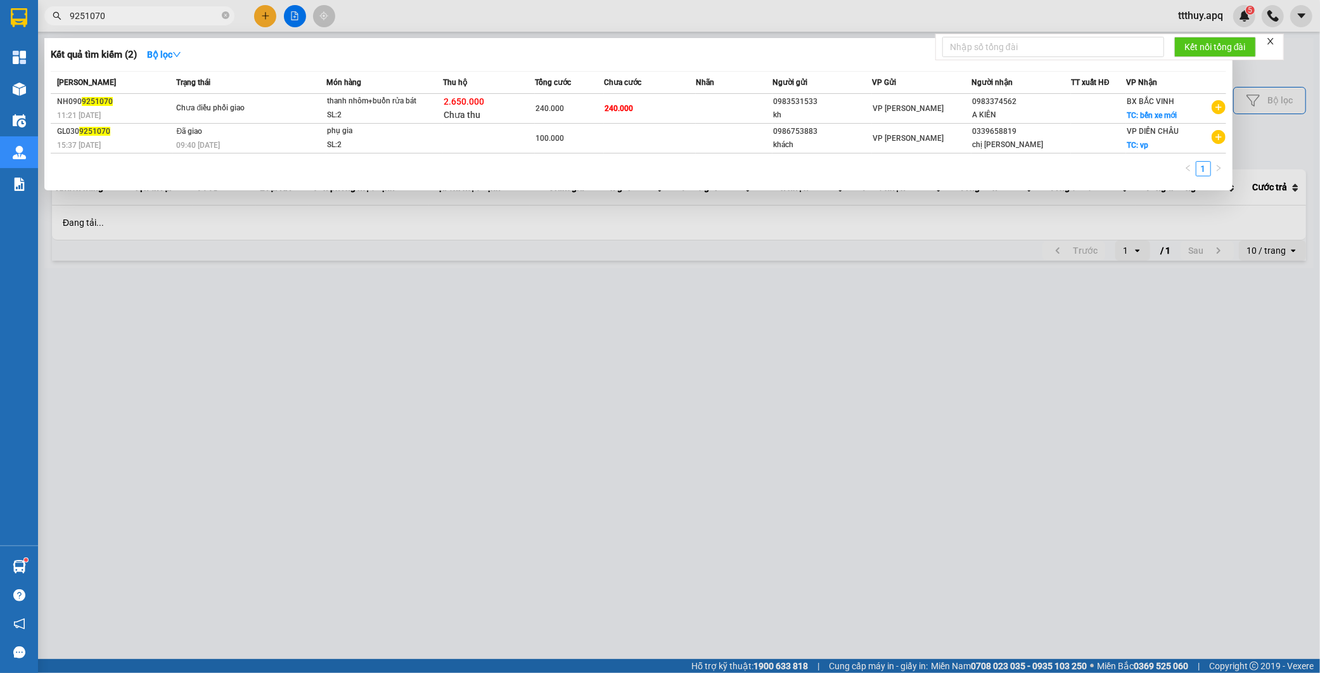
click at [162, 19] on input "9251070" at bounding box center [145, 16] width 150 height 14
paste input "MD1109252776"
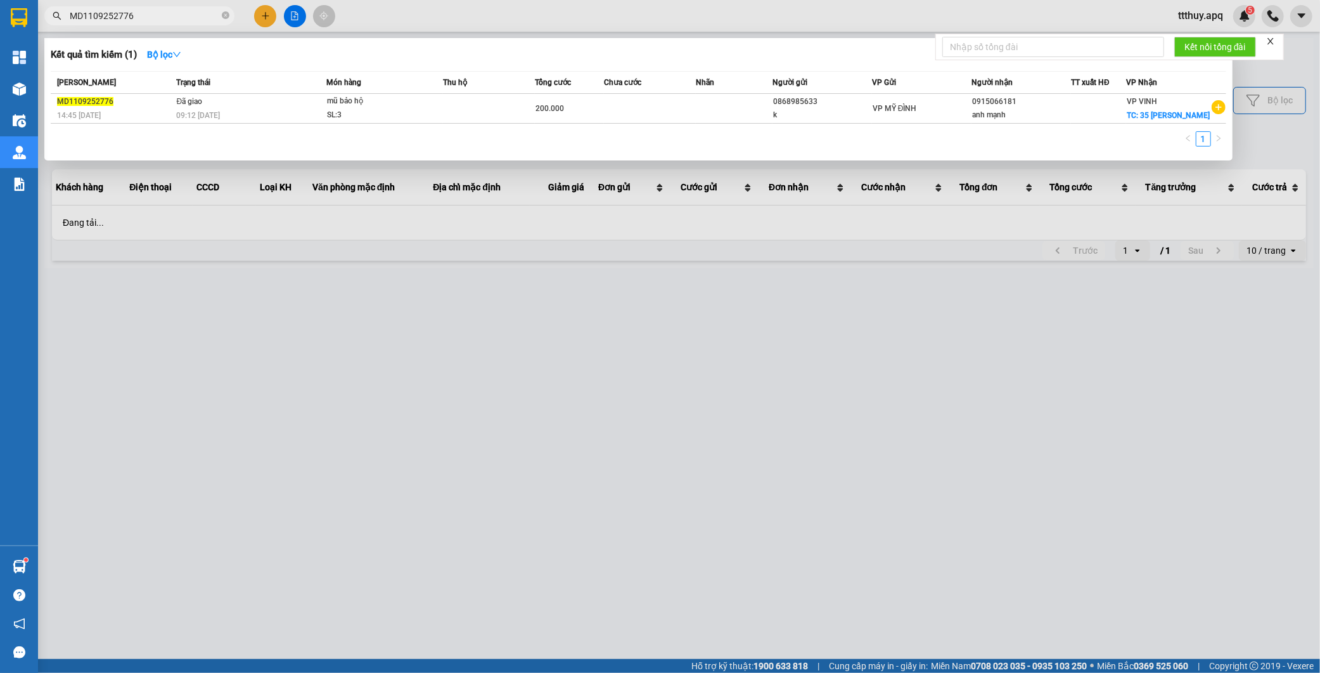
click at [479, 455] on div at bounding box center [660, 336] width 1320 height 673
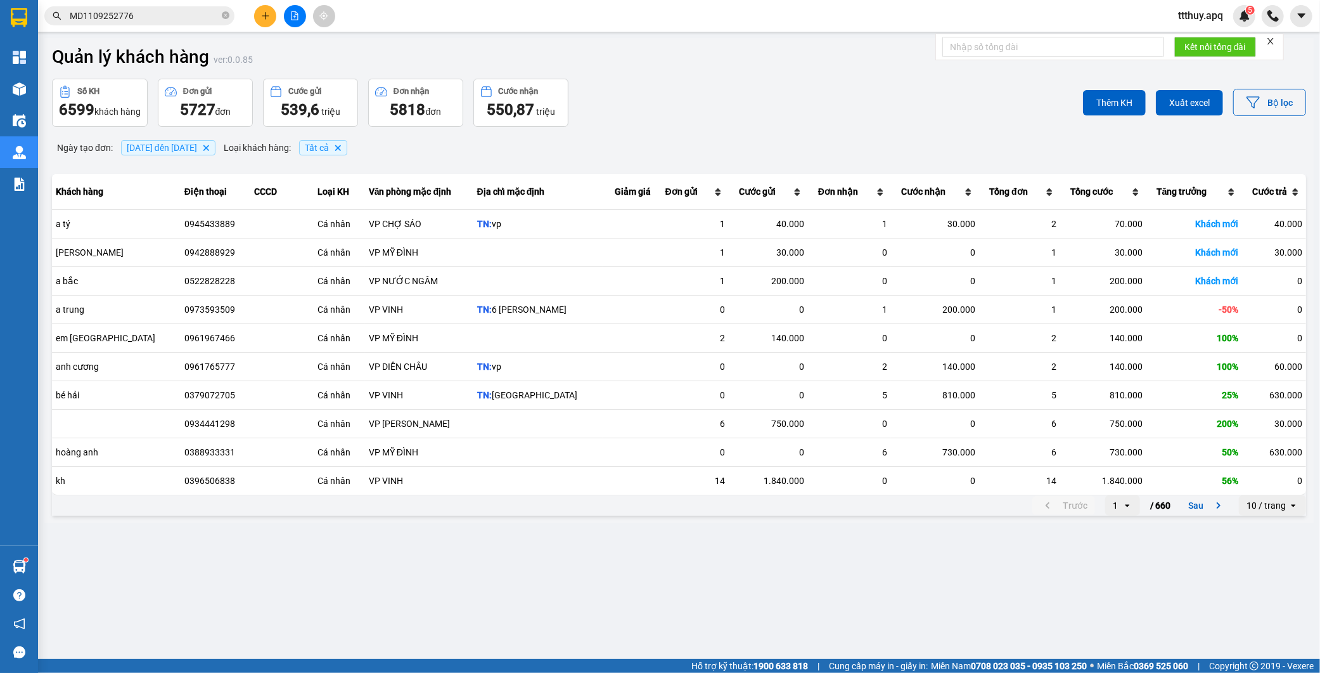
click at [153, 14] on input "MD1109252776" at bounding box center [145, 16] width 150 height 14
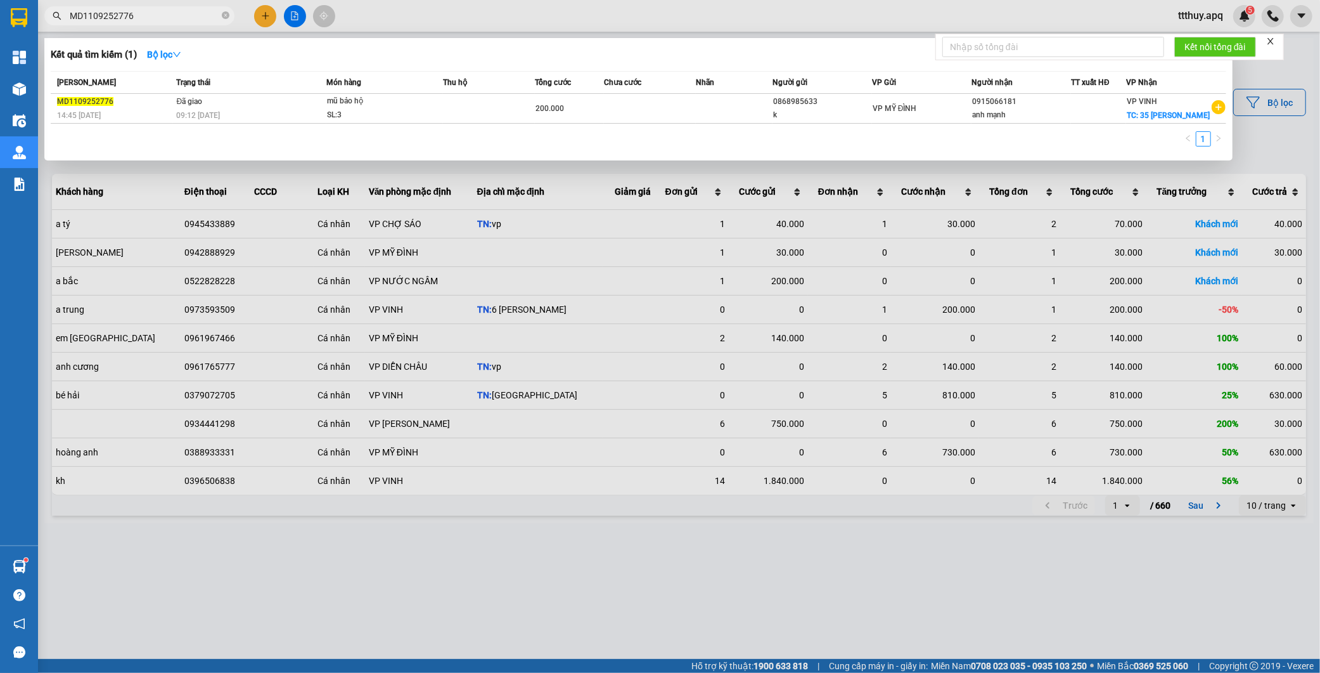
click at [153, 14] on input "MD1109252776" at bounding box center [145, 16] width 150 height 14
paste input "81"
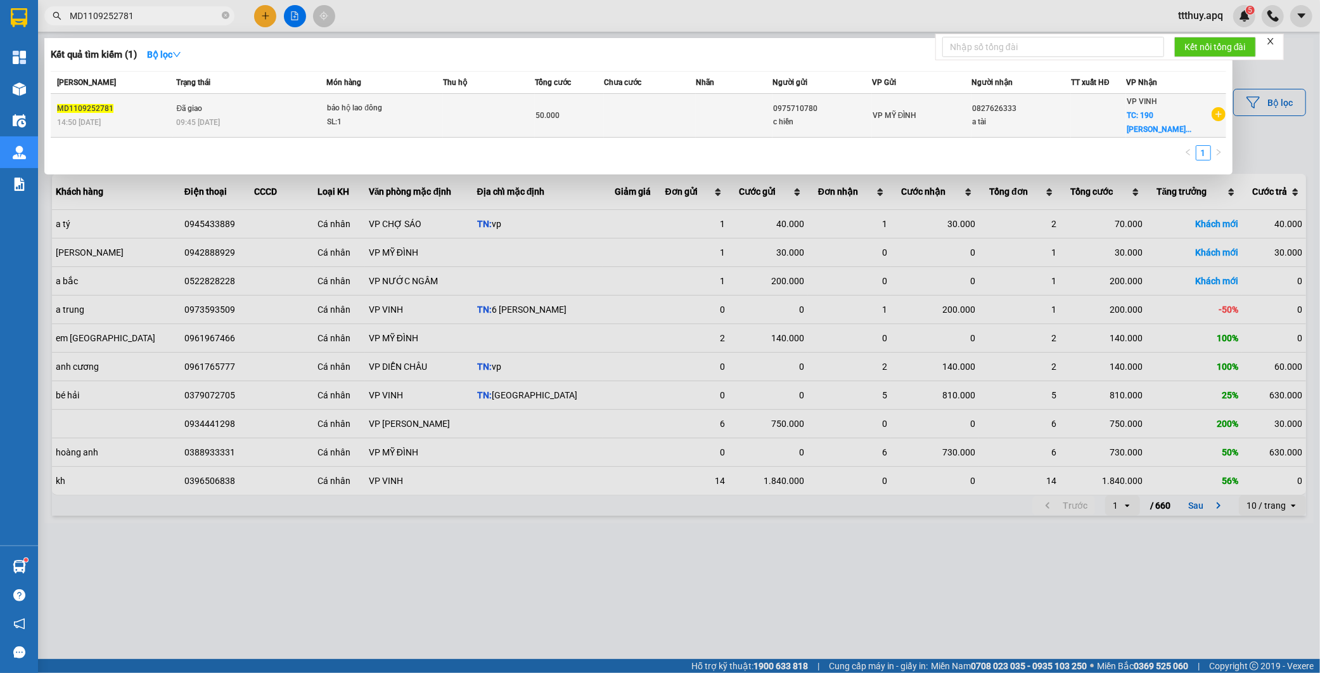
type input "MD1109252781"
click at [292, 112] on td "Đã giao 09:45 - 12/09" at bounding box center [249, 116] width 153 height 44
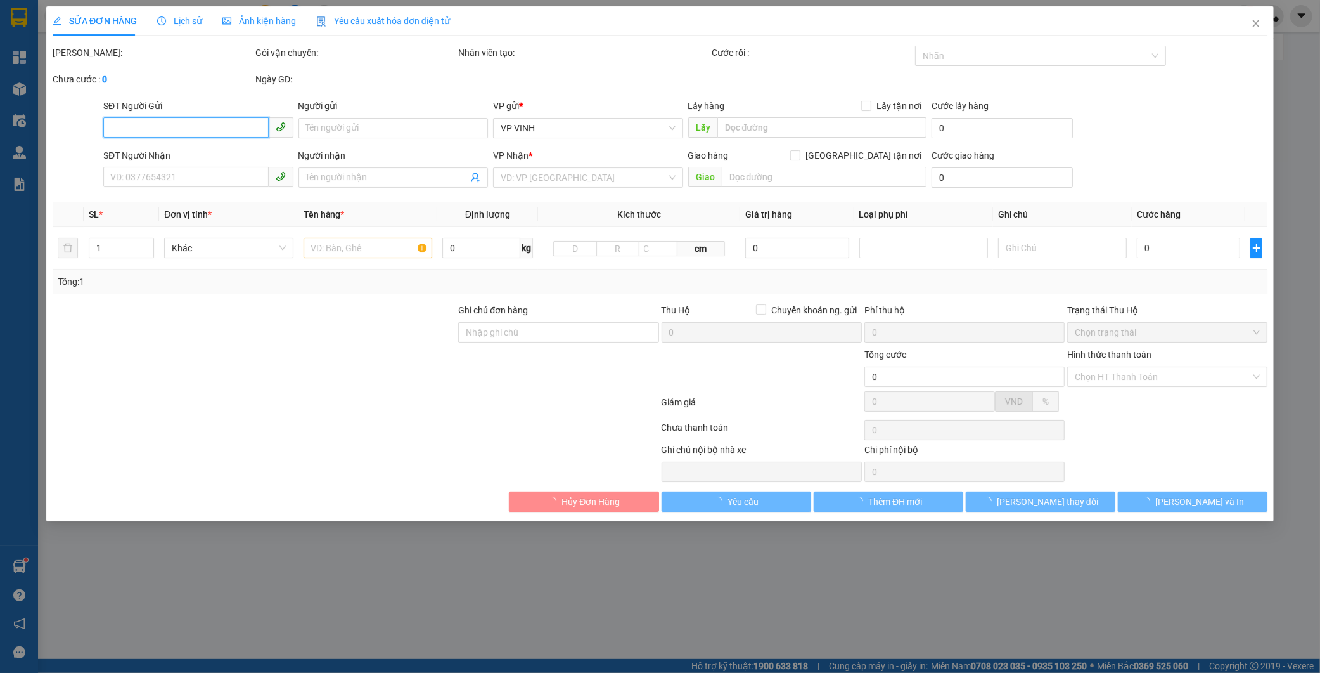
type input "0975710780"
type input "c hiền"
type input "0827626333"
type input "a tài"
checkbox input "true"
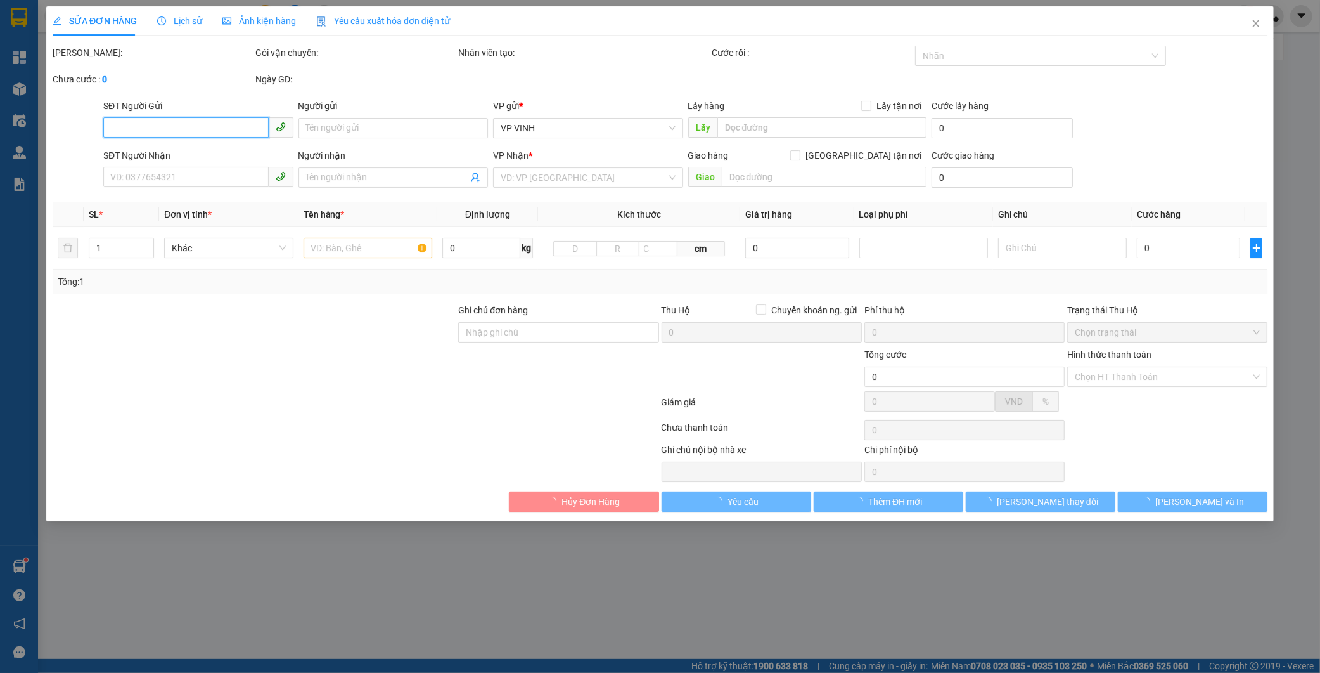
type input "190 [PERSON_NAME] ân cố định"
type input "50.000"
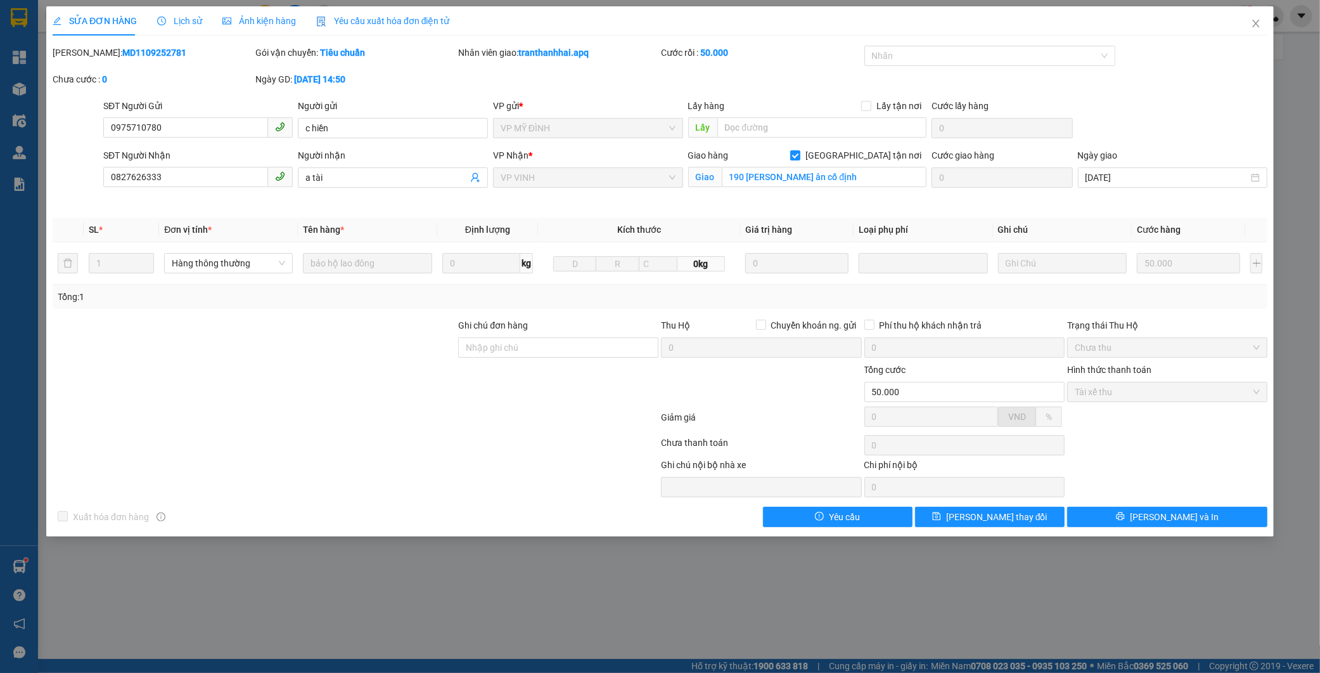
click at [181, 13] on div "Lịch sử" at bounding box center [179, 20] width 45 height 29
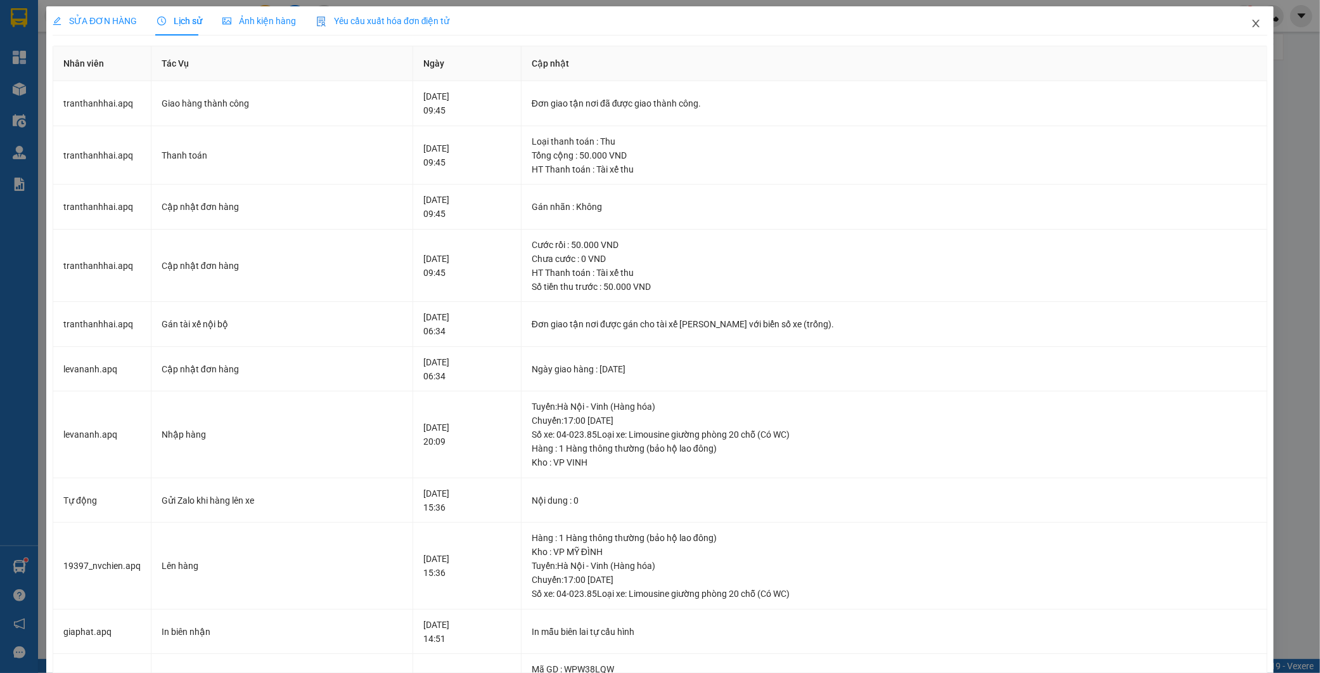
drag, startPoint x: 1250, startPoint y: 25, endPoint x: 1142, endPoint y: 2, distance: 110.9
click at [1251, 25] on icon "close" at bounding box center [1256, 23] width 10 height 10
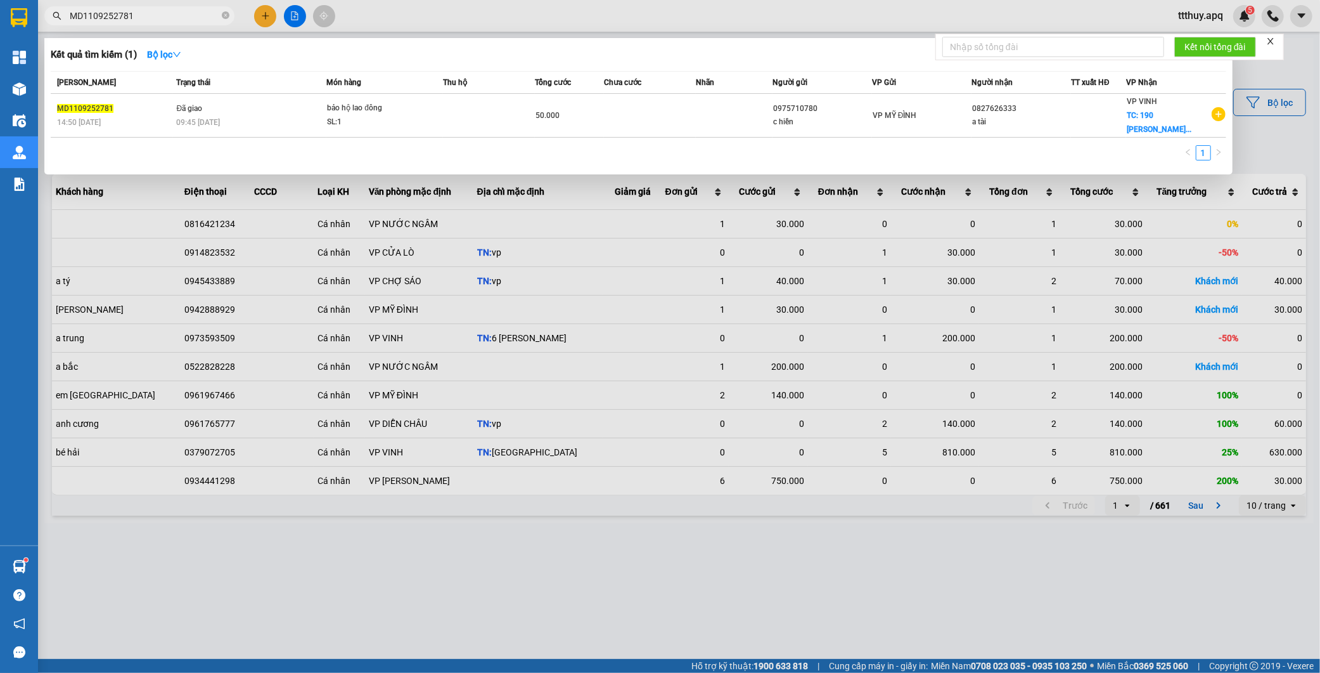
click at [150, 10] on input "MD1109252781" at bounding box center [145, 16] width 150 height 14
paste input "76"
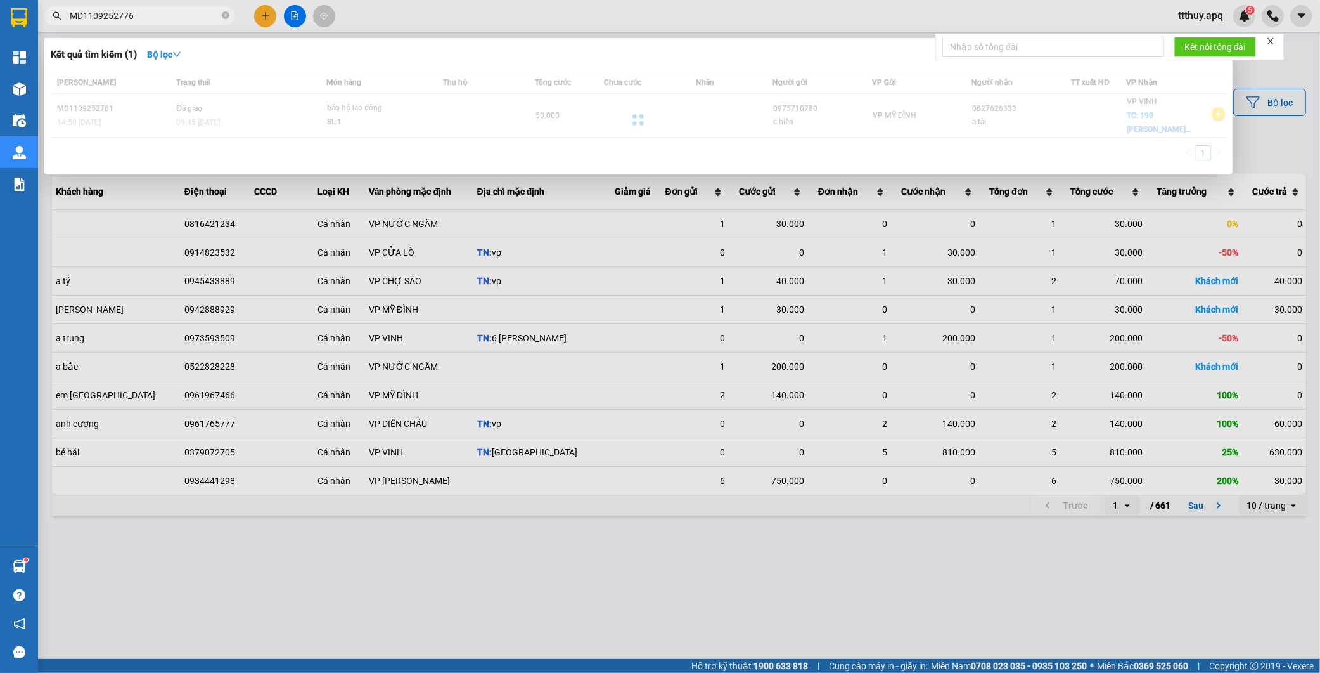
type input "MD1109252776"
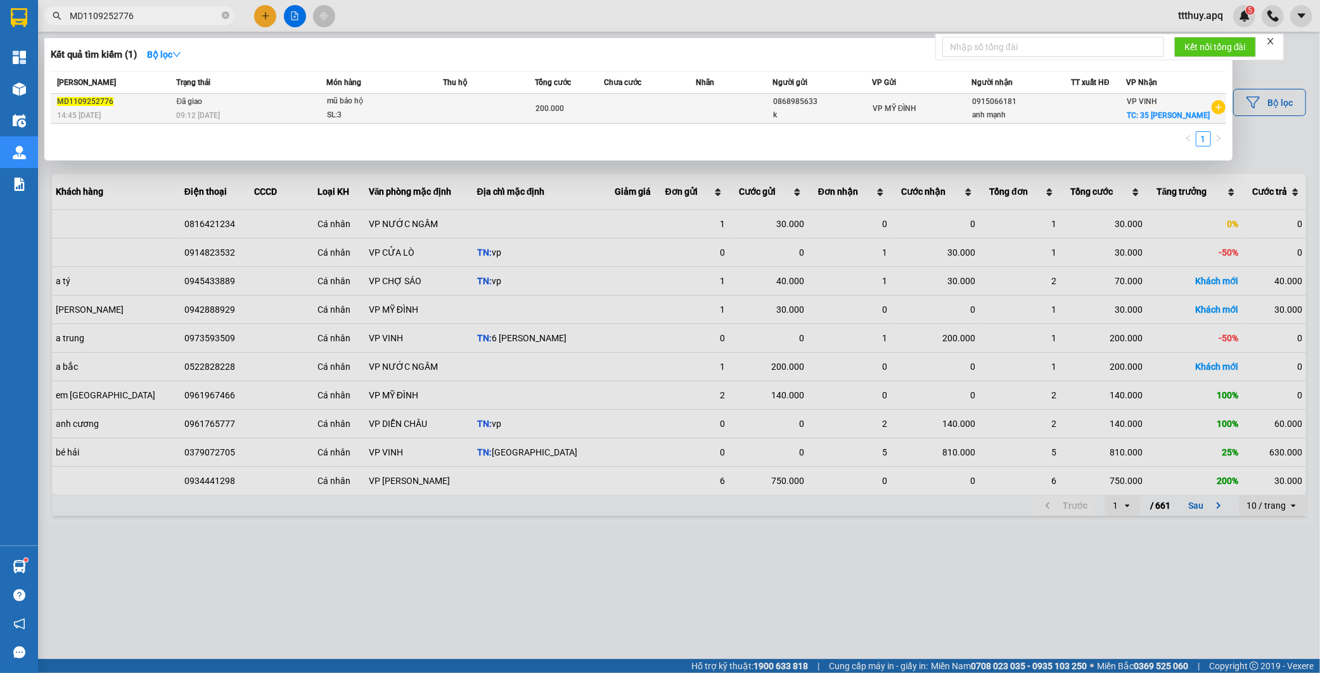
click at [341, 109] on div "SL: 3" at bounding box center [374, 115] width 95 height 14
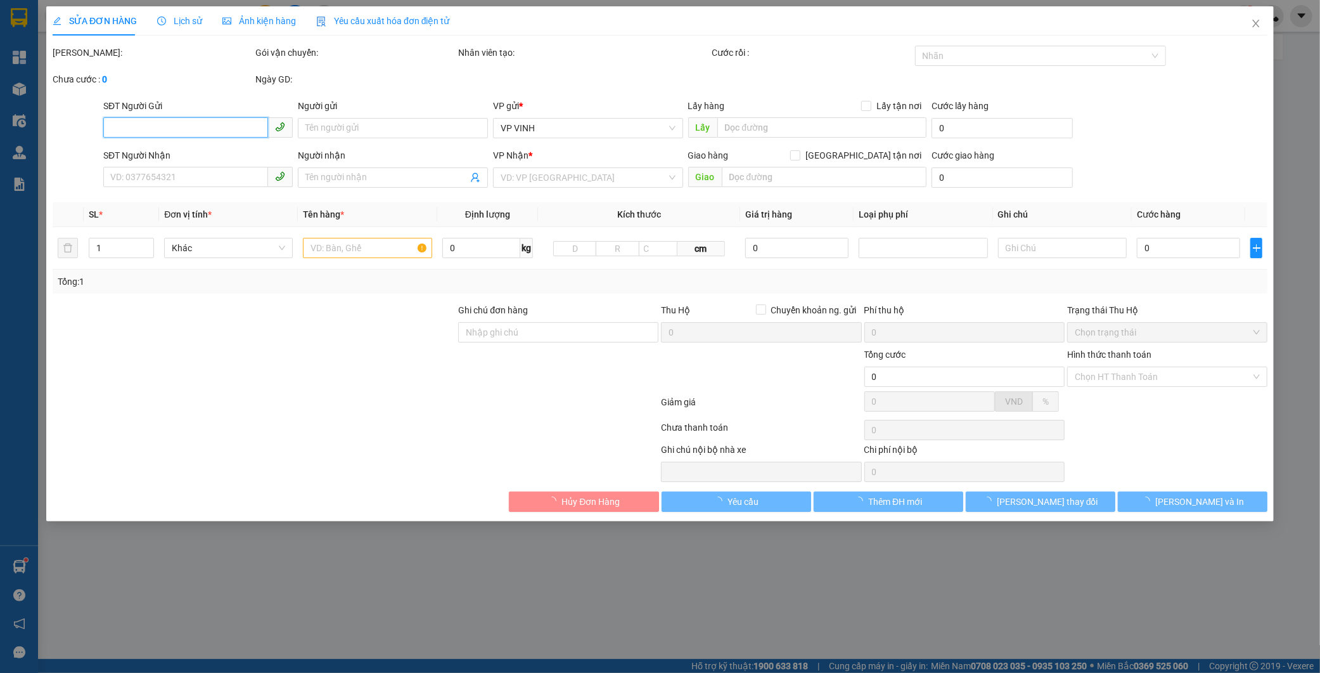
type input "0868985633"
type input "k"
type input "0915066181"
type input "anh mạnh"
checkbox input "true"
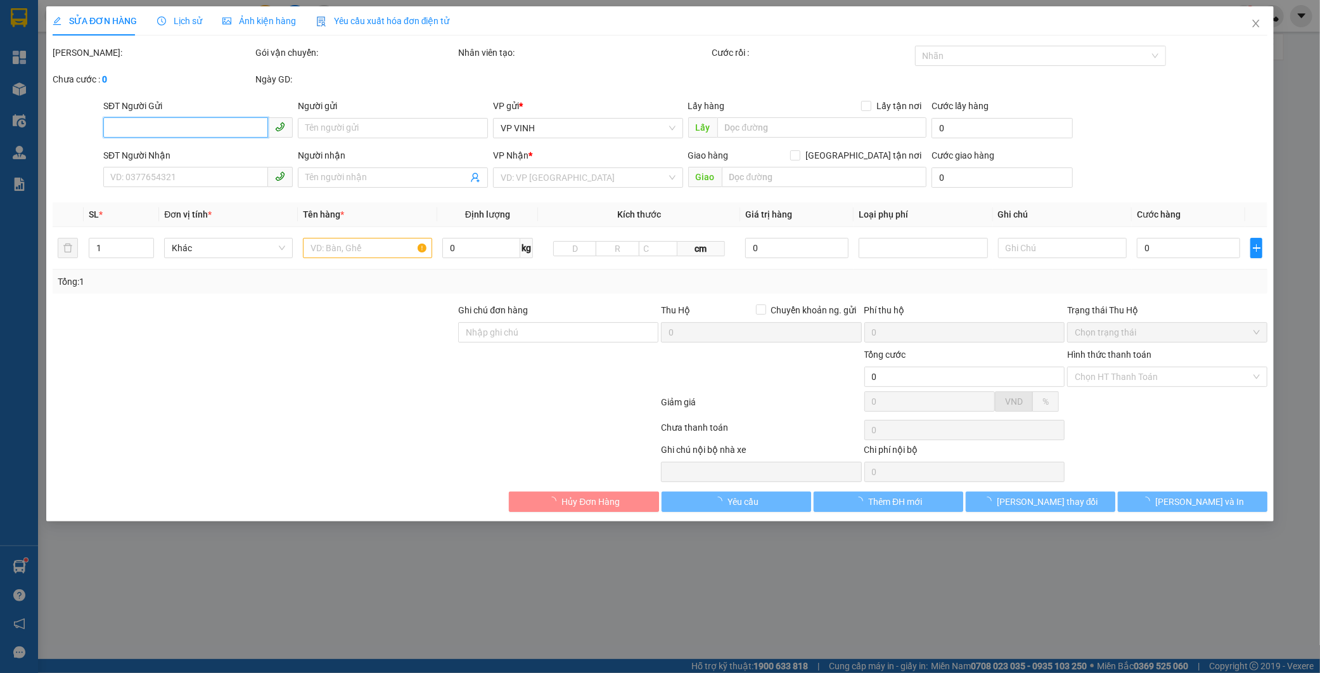
type input "35 [PERSON_NAME]"
type input "200.000"
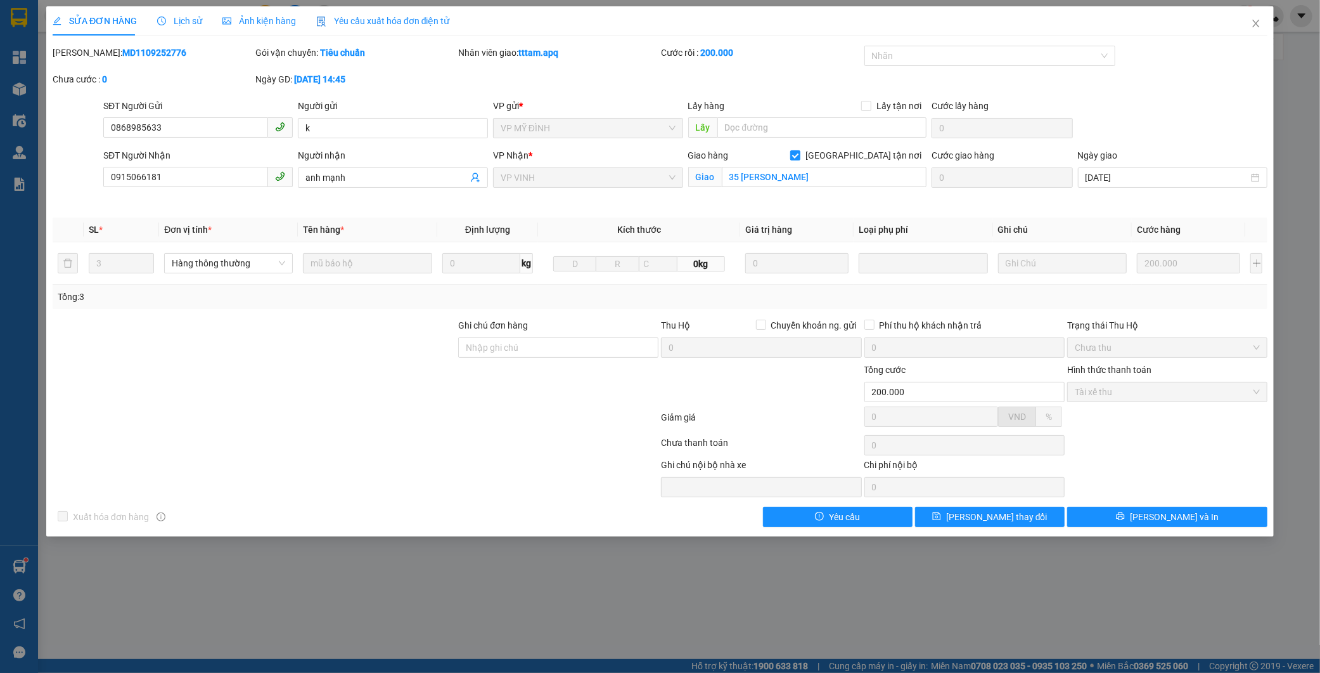
click at [184, 20] on span "Lịch sử" at bounding box center [179, 21] width 45 height 10
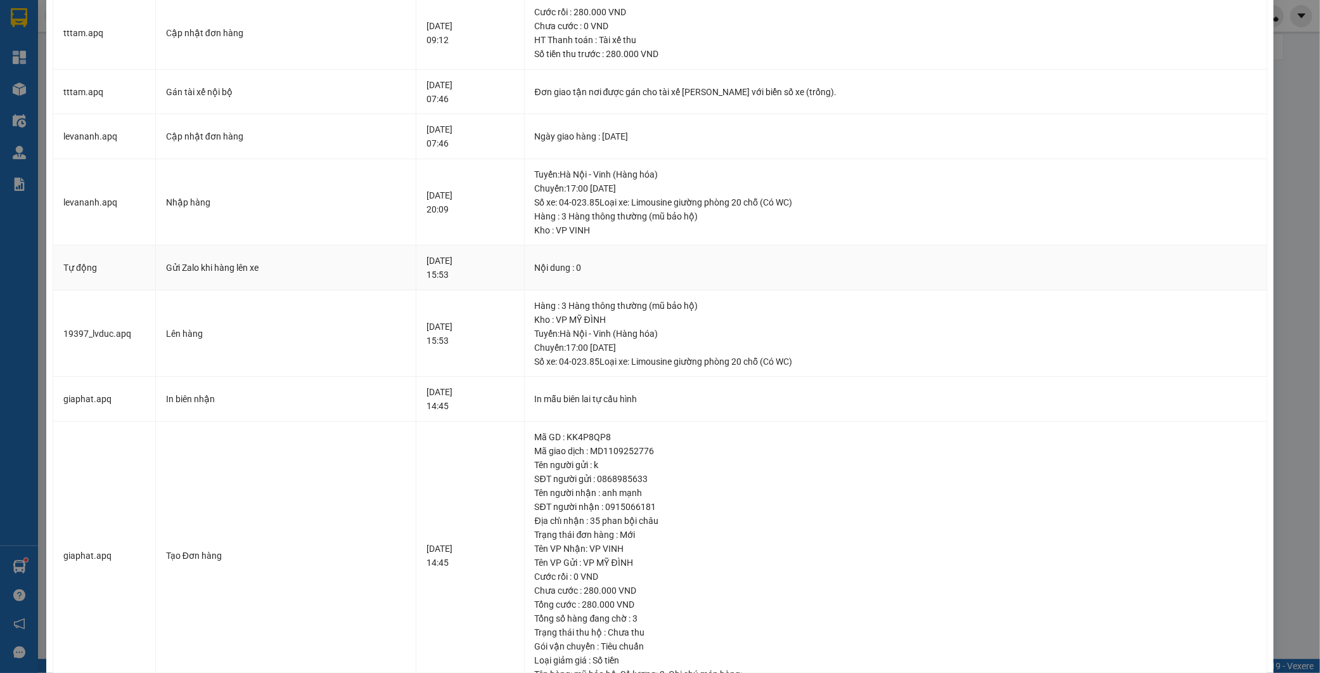
scroll to position [346, 0]
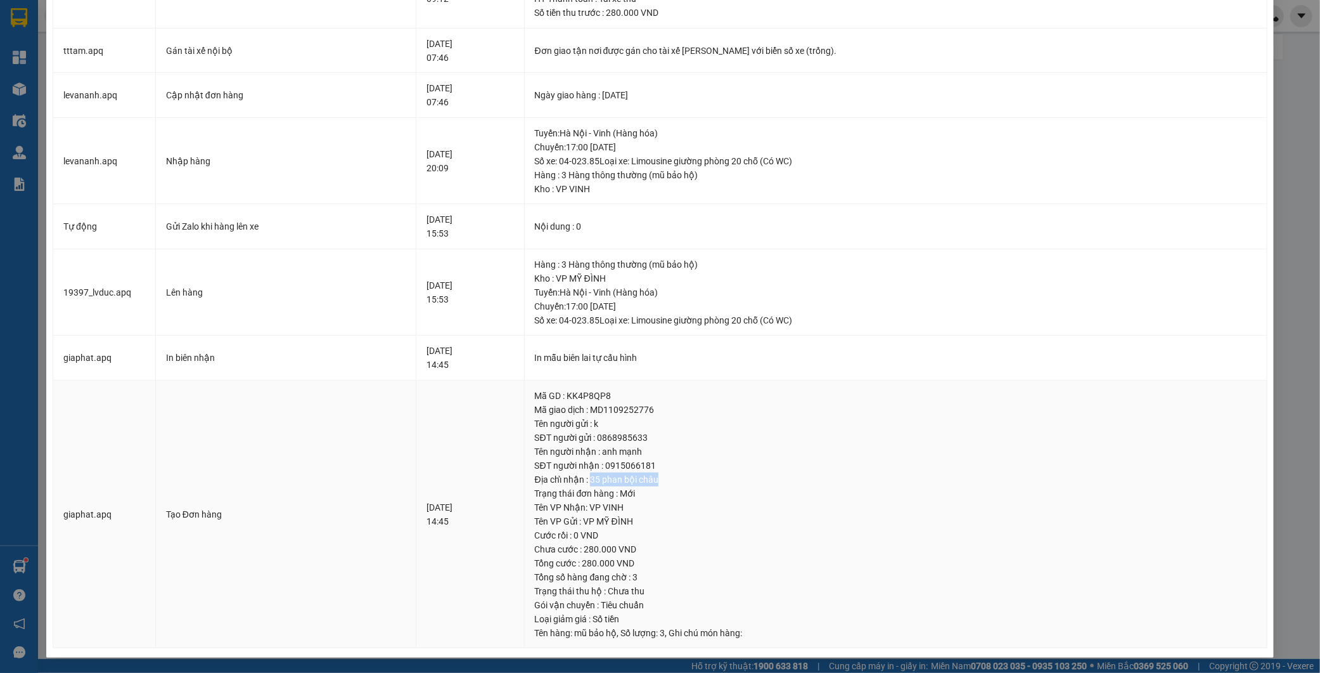
drag, startPoint x: 612, startPoint y: 477, endPoint x: 681, endPoint y: 477, distance: 69.1
click at [681, 477] on div "Địa chỉ nhận : 35 phan bội châu" at bounding box center [896, 479] width 722 height 14
copy div "35 [PERSON_NAME]"
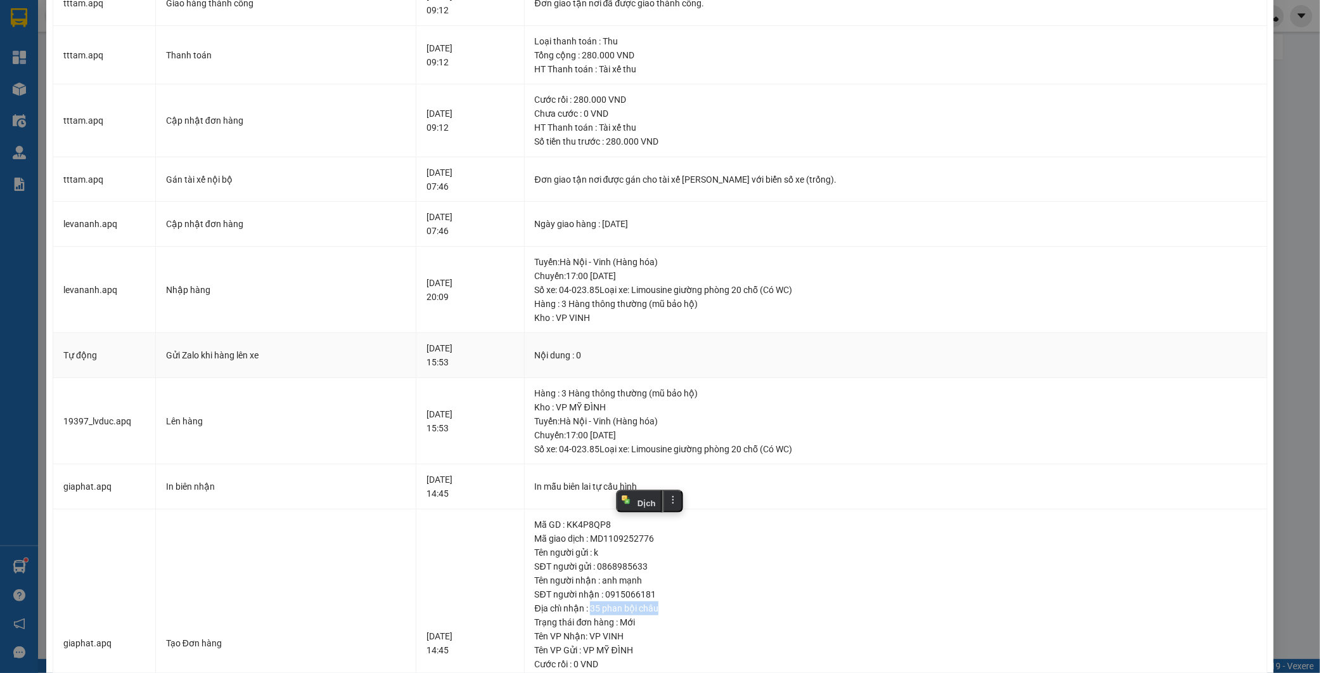
scroll to position [0, 0]
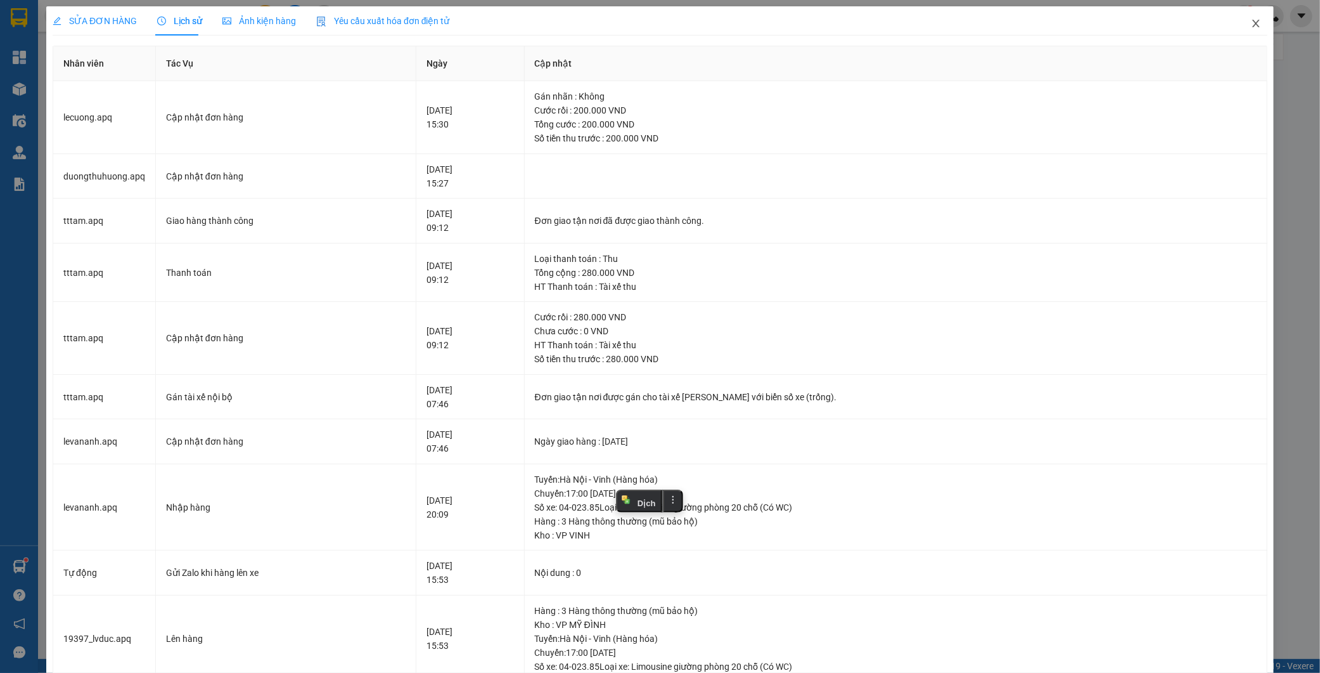
drag, startPoint x: 1250, startPoint y: 27, endPoint x: 882, endPoint y: 5, distance: 369.0
click at [1249, 27] on span "Close" at bounding box center [1256, 23] width 35 height 35
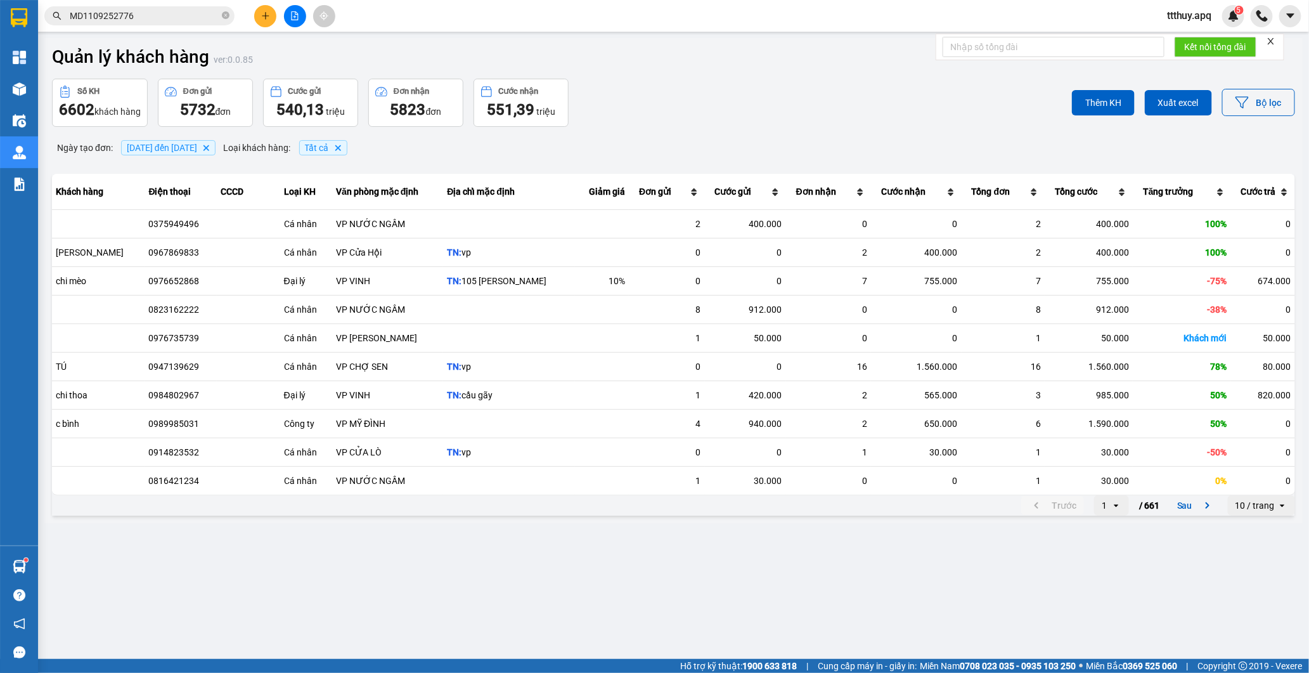
click at [175, 15] on input "MD1109252776" at bounding box center [145, 16] width 150 height 14
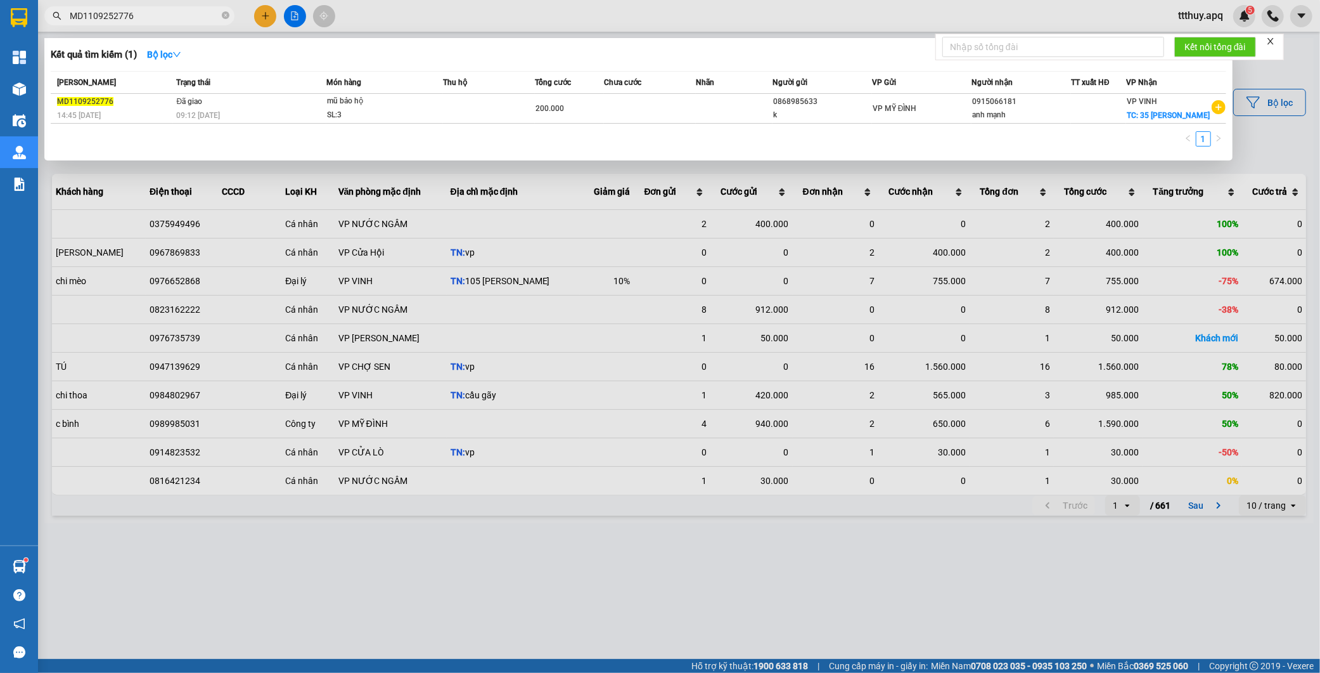
click at [175, 15] on input "MD1109252776" at bounding box center [145, 16] width 150 height 14
paste input "NH1109253163"
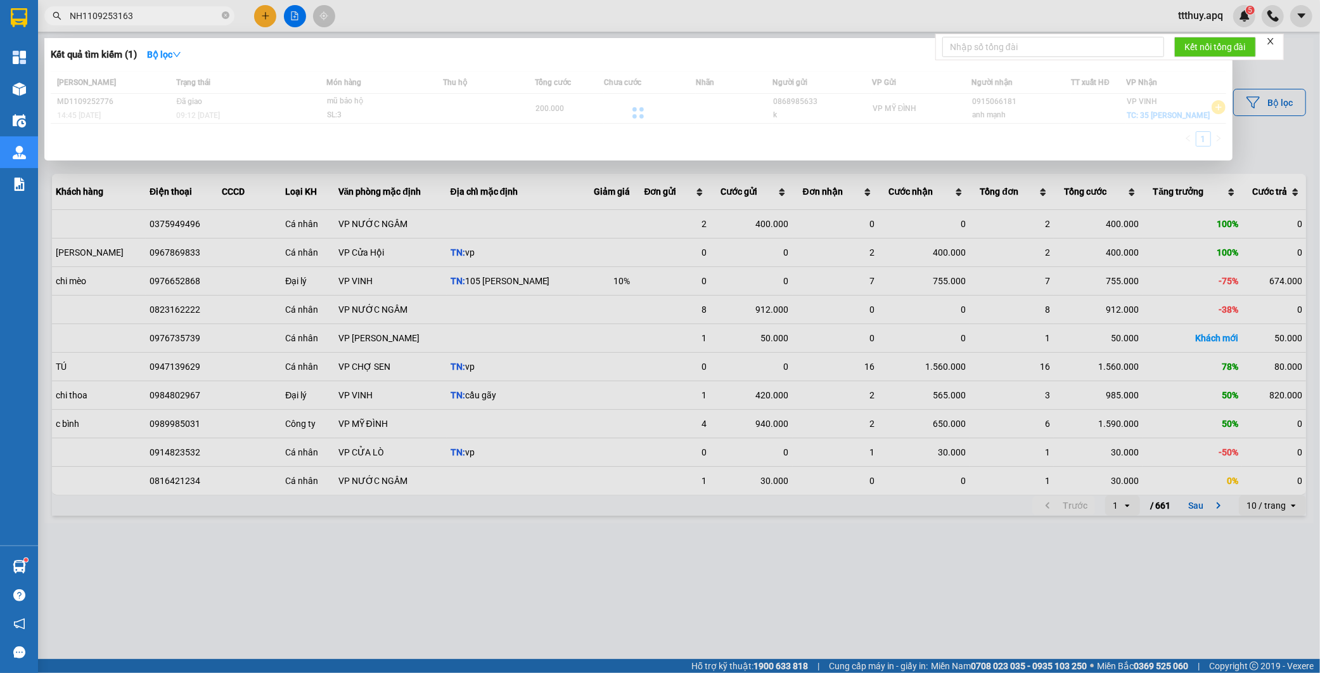
type input "NH1109253163"
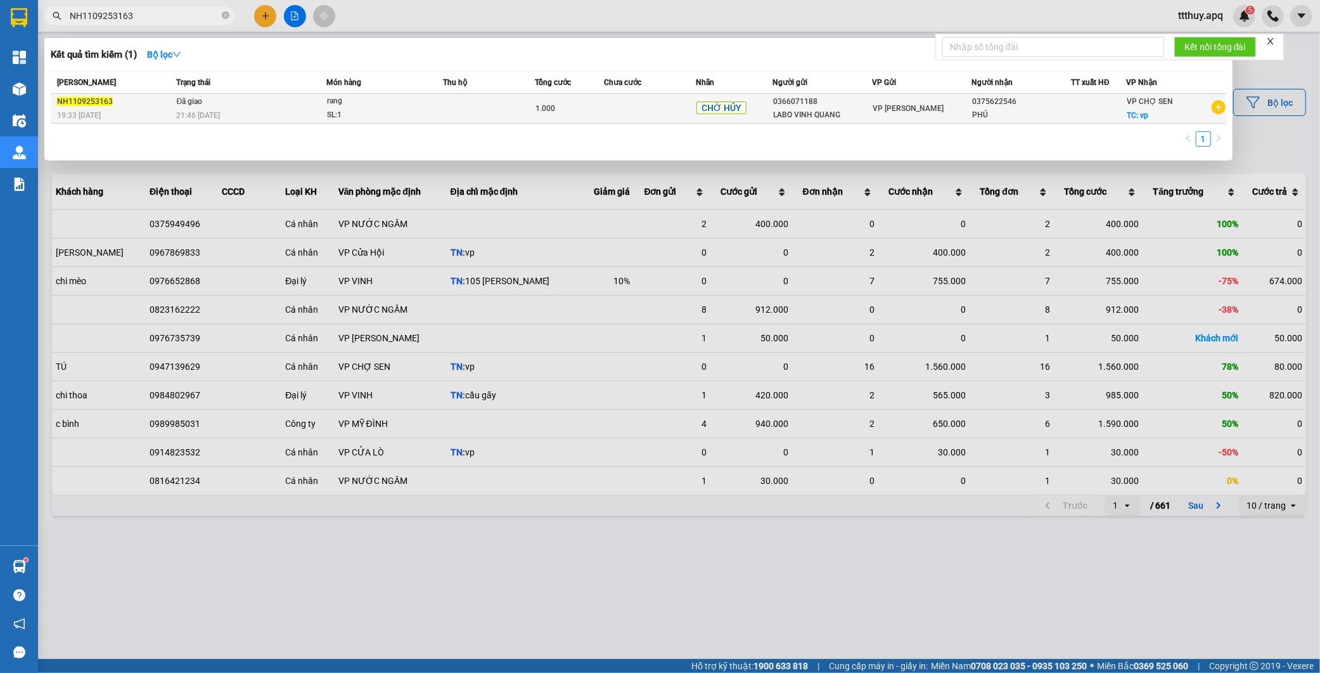
click at [441, 106] on span "rang SL: 1" at bounding box center [384, 107] width 115 height 27
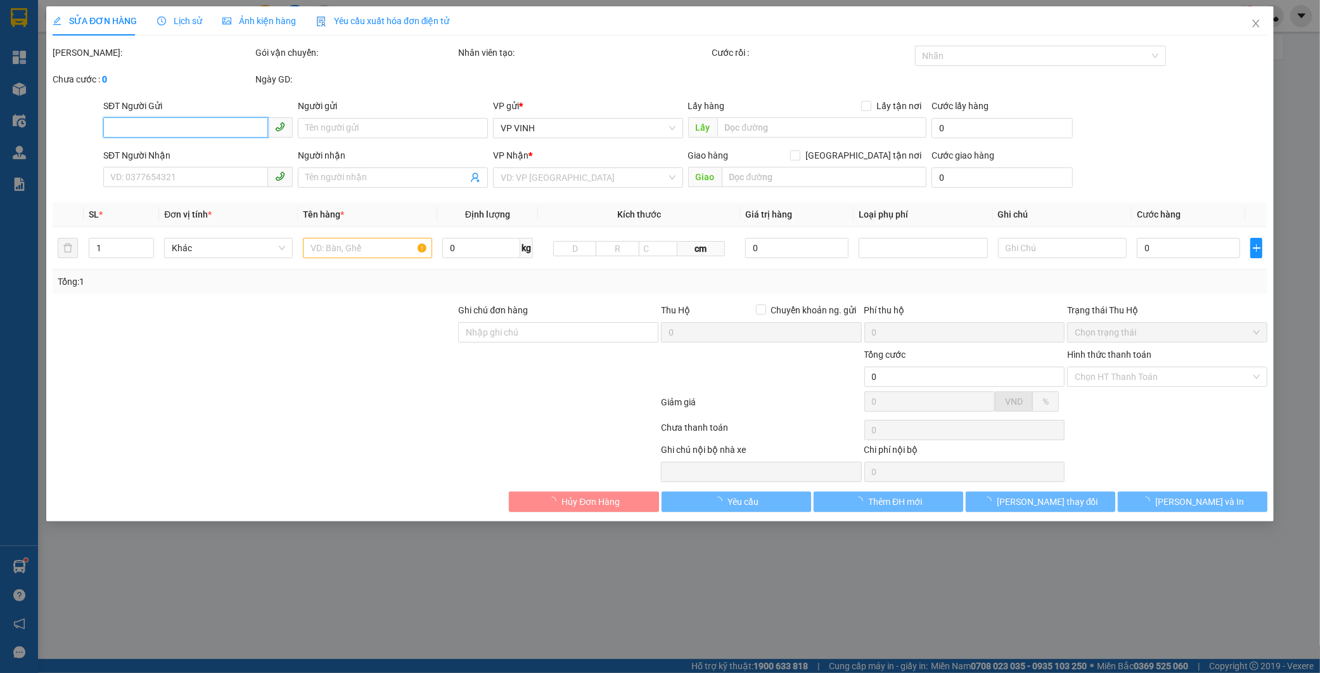
type input "0366071188"
type input "LABO VINH QUANG"
type input "0375622546"
type input "PHÚ"
checkbox input "true"
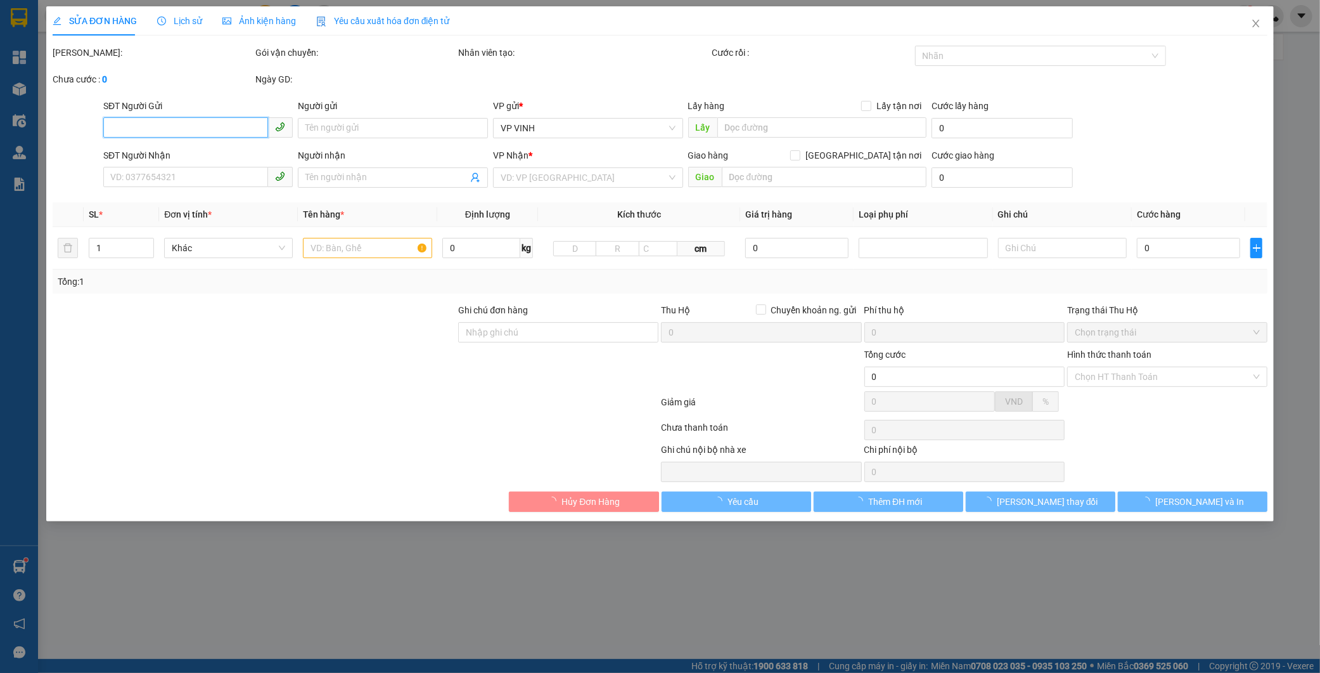
type input "vp"
type input "1.000"
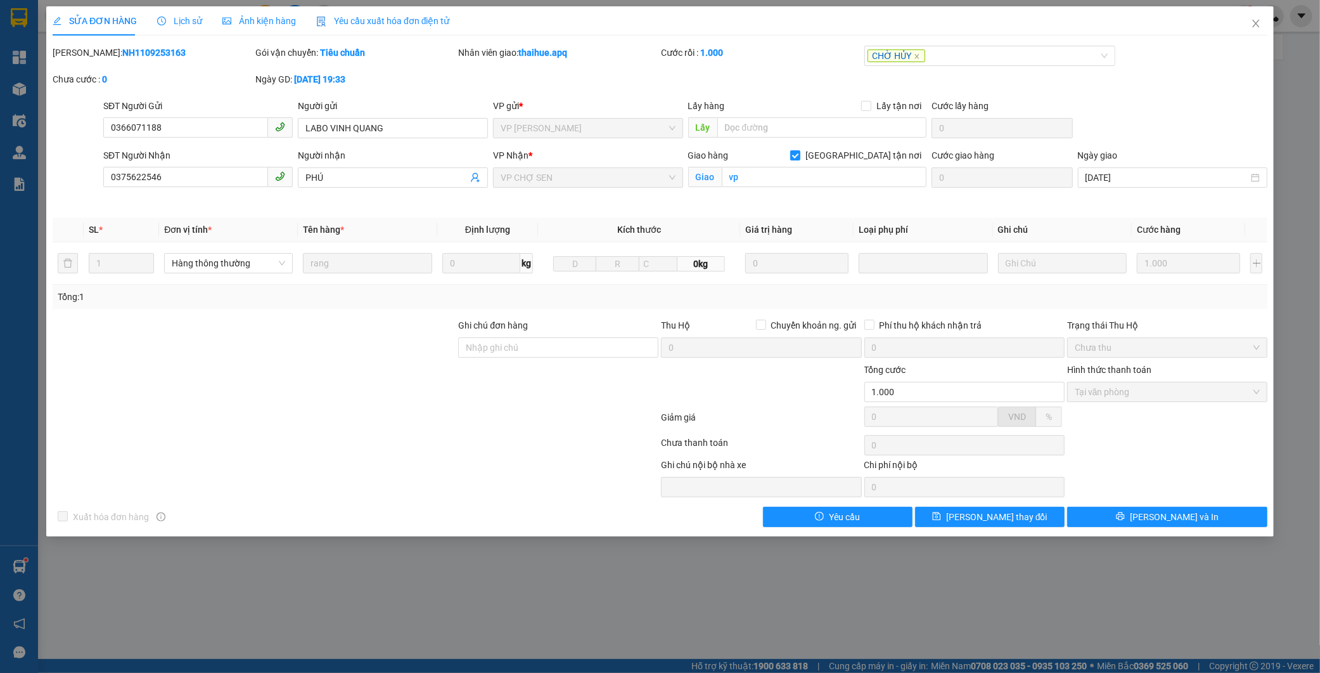
click at [179, 22] on span "Lịch sử" at bounding box center [179, 21] width 45 height 10
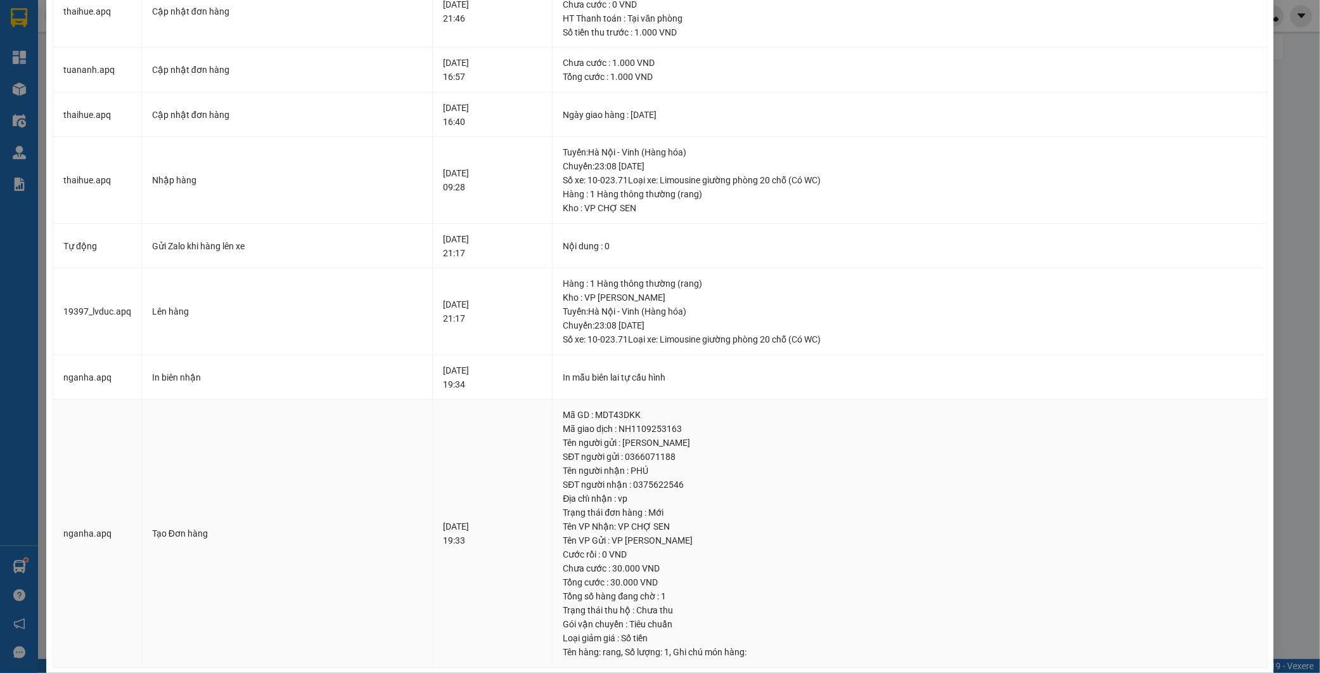
scroll to position [273, 0]
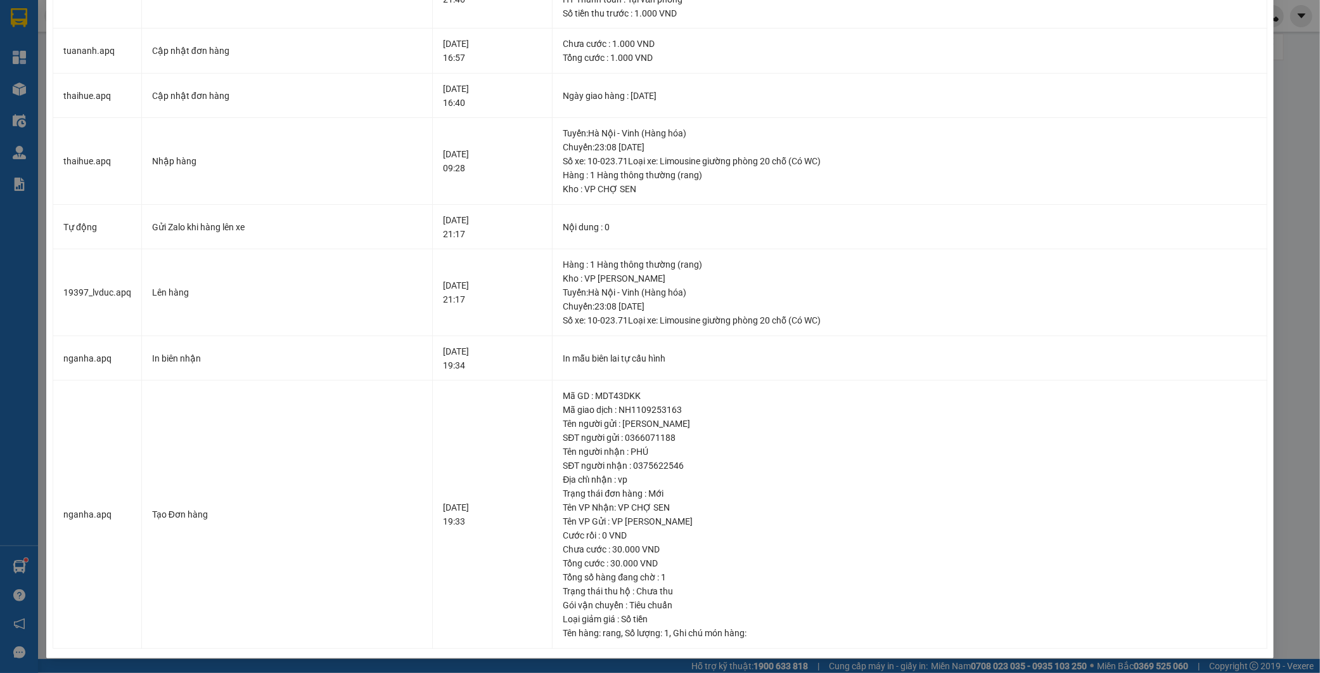
click at [1281, 128] on div "SỬA ĐƠN HÀNG Lịch sử Ảnh kiện hàng Yêu cầu xuất hóa đơn điện tử Total Paid Fee …" at bounding box center [660, 336] width 1320 height 673
click at [1282, 139] on div "SỬA ĐƠN HÀNG Lịch sử Ảnh kiện hàng Yêu cầu xuất hóa đơn điện tử Total Paid Fee …" at bounding box center [660, 336] width 1320 height 673
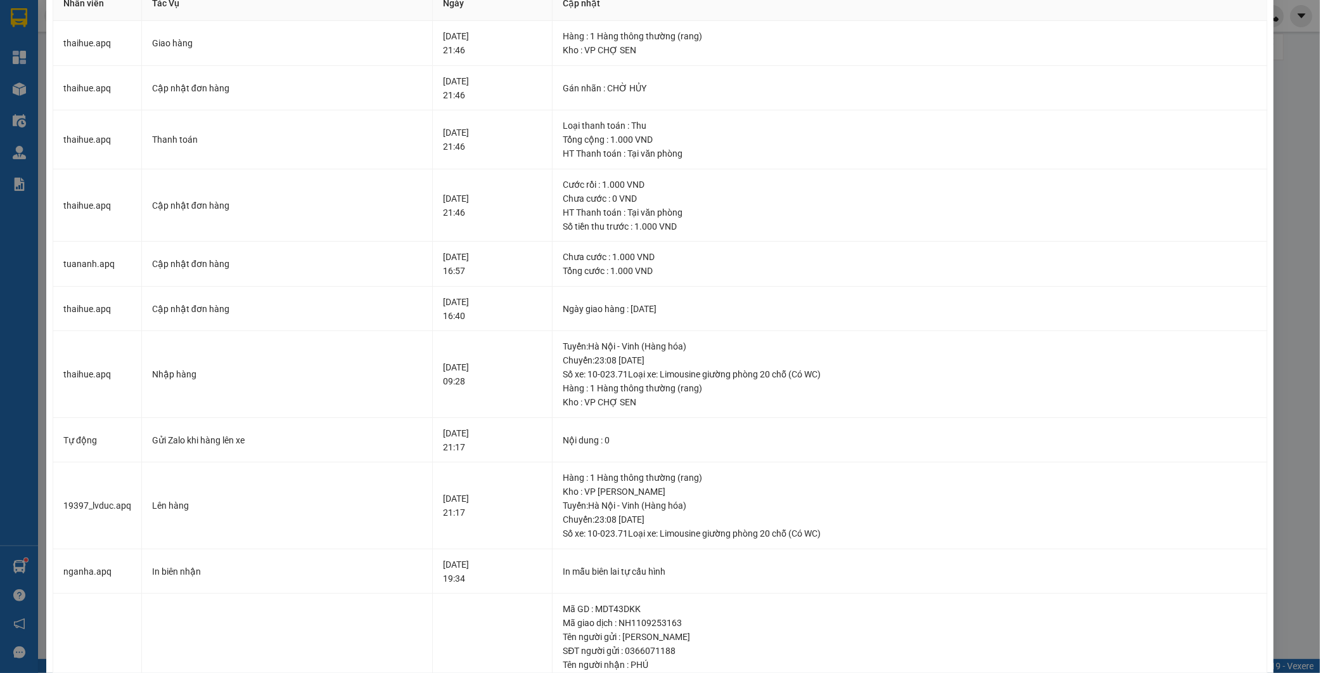
scroll to position [0, 0]
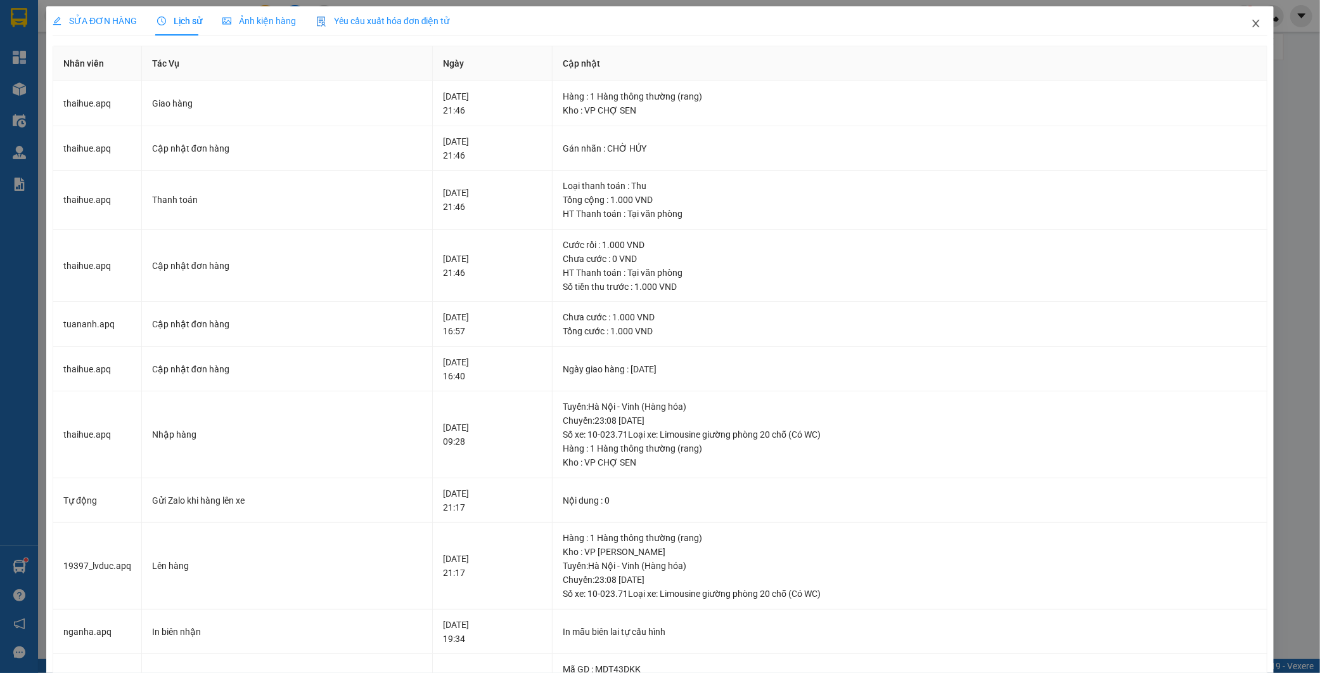
click at [1253, 22] on icon "close" at bounding box center [1256, 24] width 7 height 8
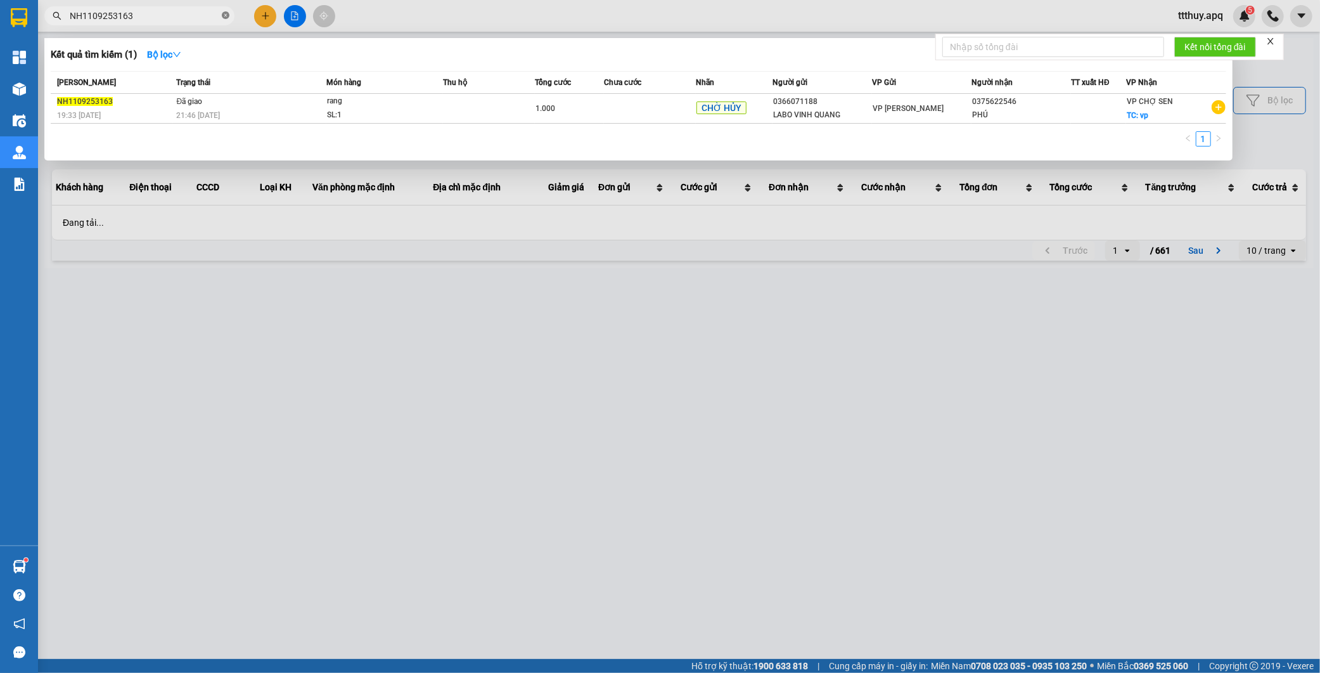
click at [226, 17] on icon "close-circle" at bounding box center [226, 15] width 8 height 8
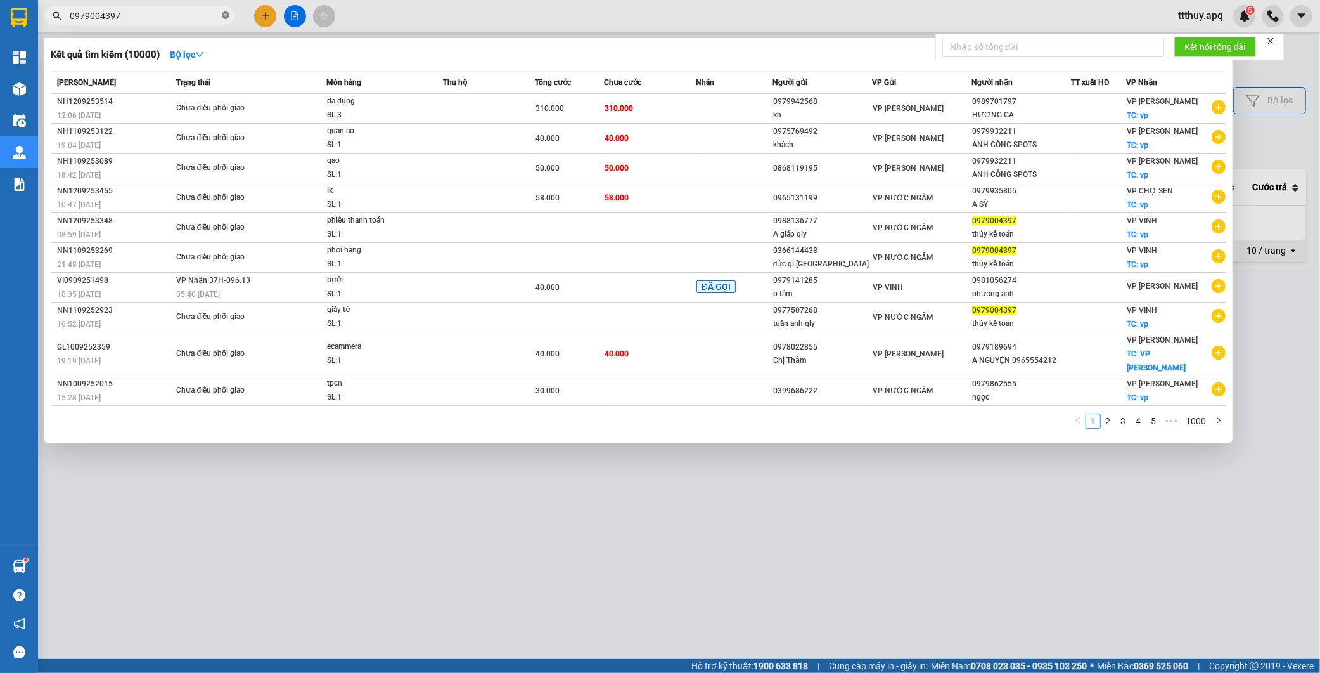
type input "0979004397"
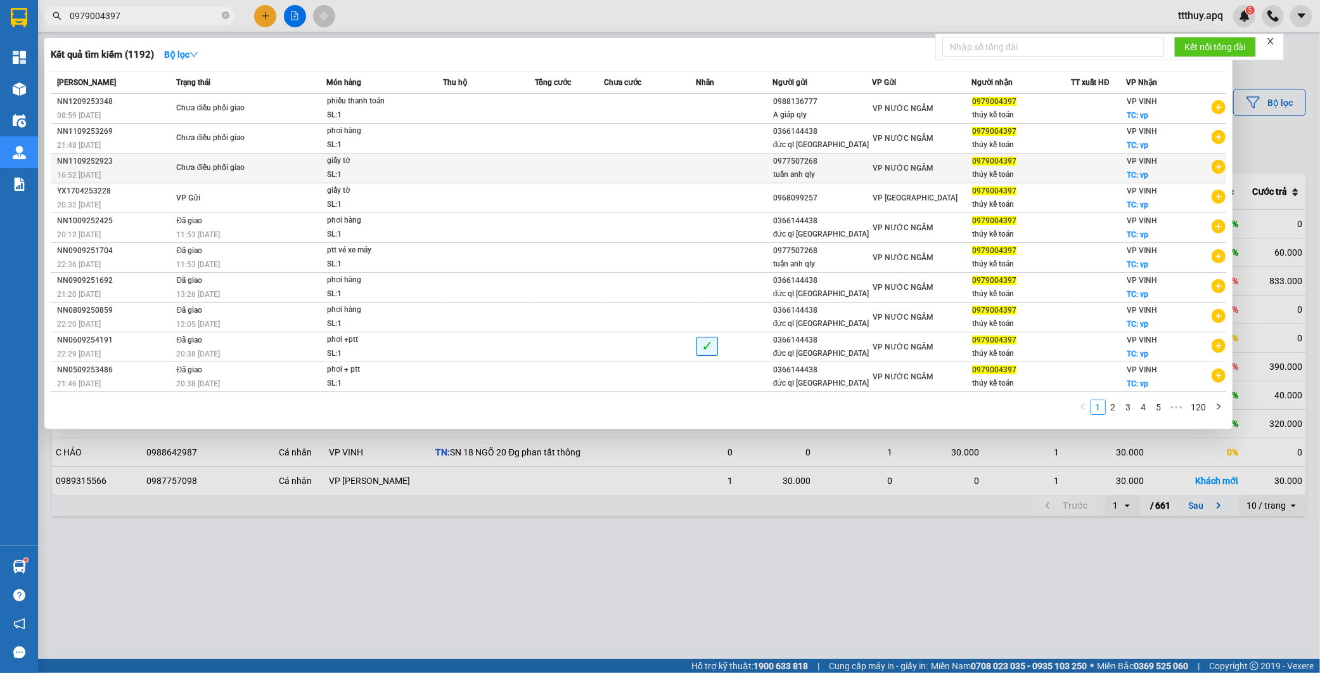
click at [217, 162] on div "Chưa điều phối giao" at bounding box center [223, 168] width 95 height 14
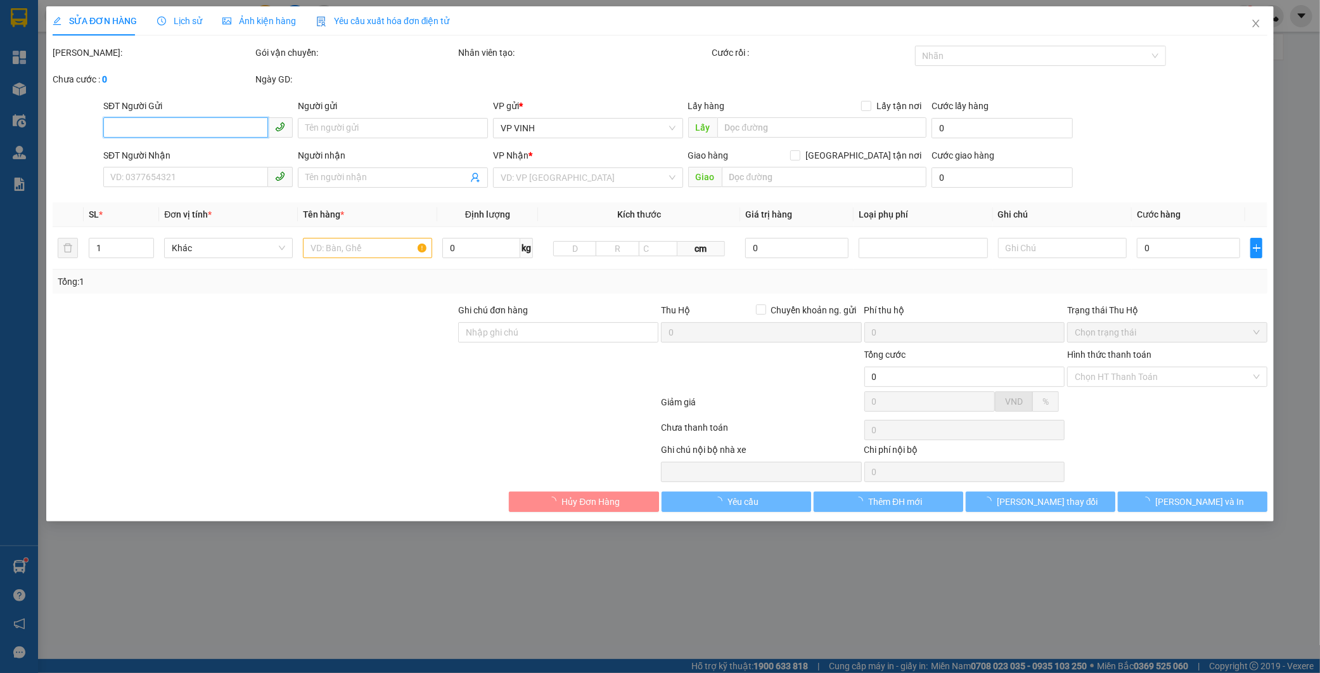
type input "0977507268"
type input "tuấn anh qly"
type input "0979004397"
type input "thúy kế toán"
checkbox input "true"
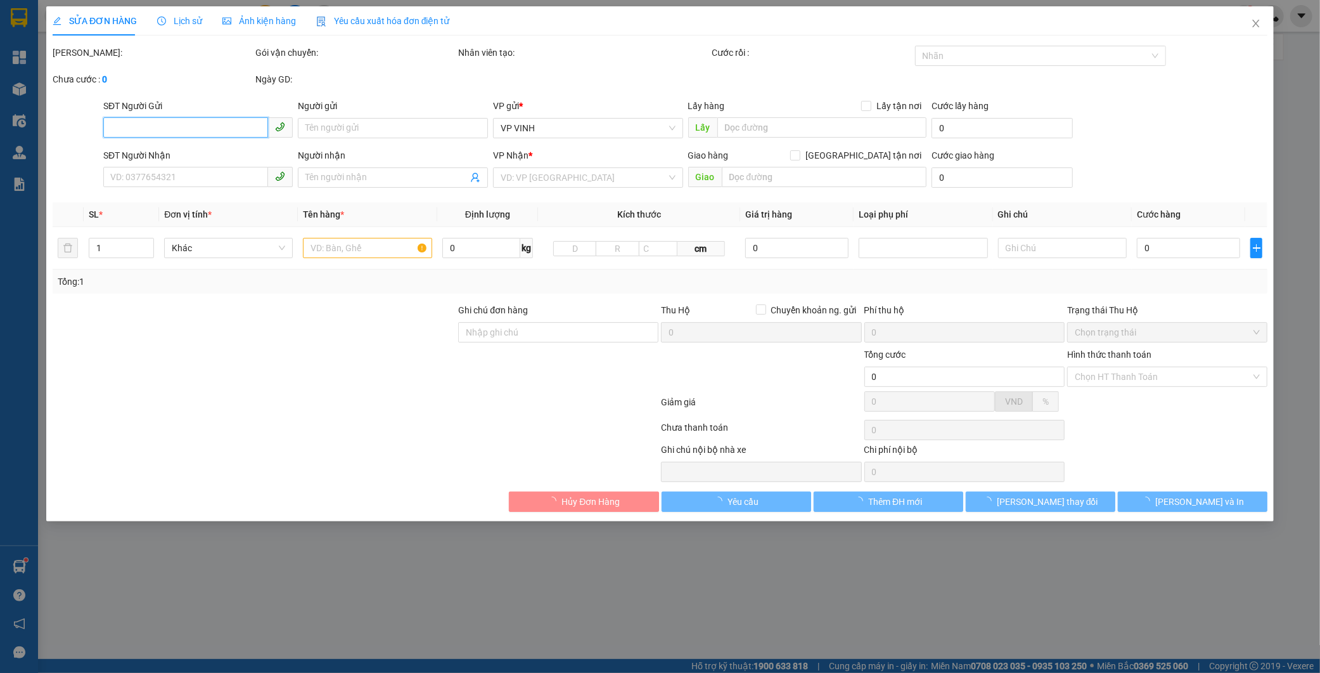
type input "vp"
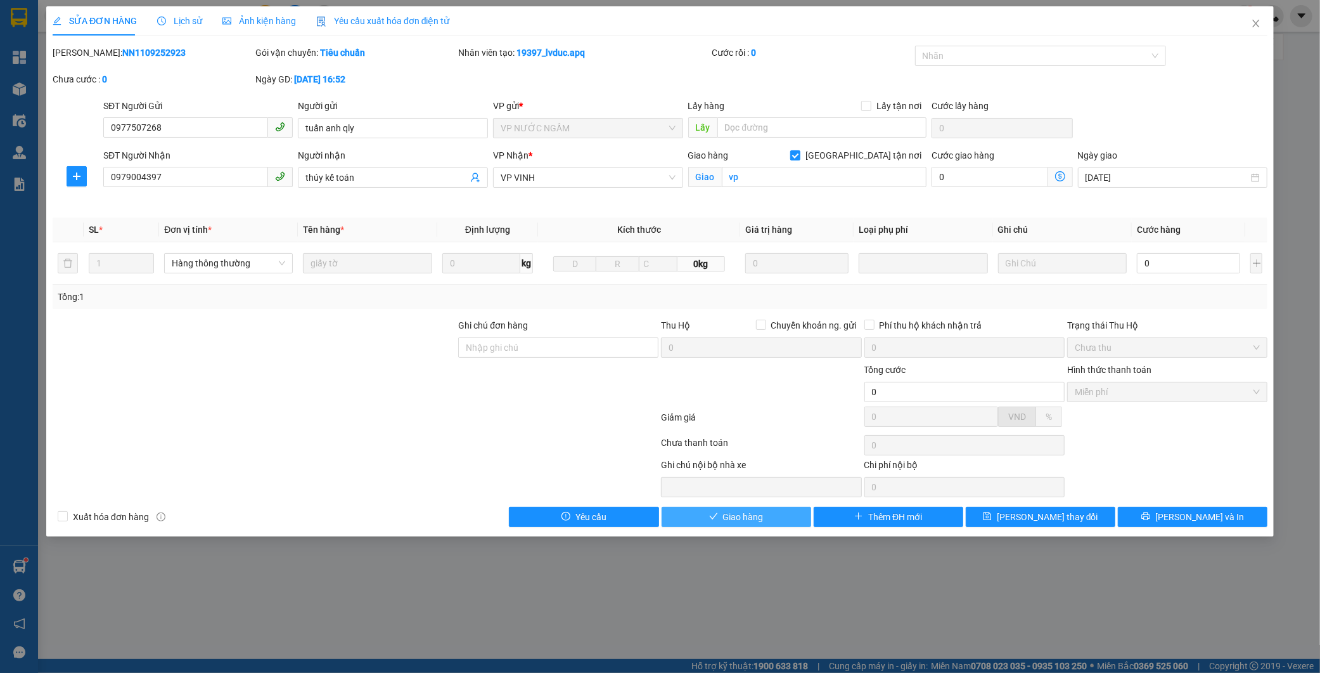
click at [775, 522] on button "Giao hàng" at bounding box center [737, 517] width 150 height 20
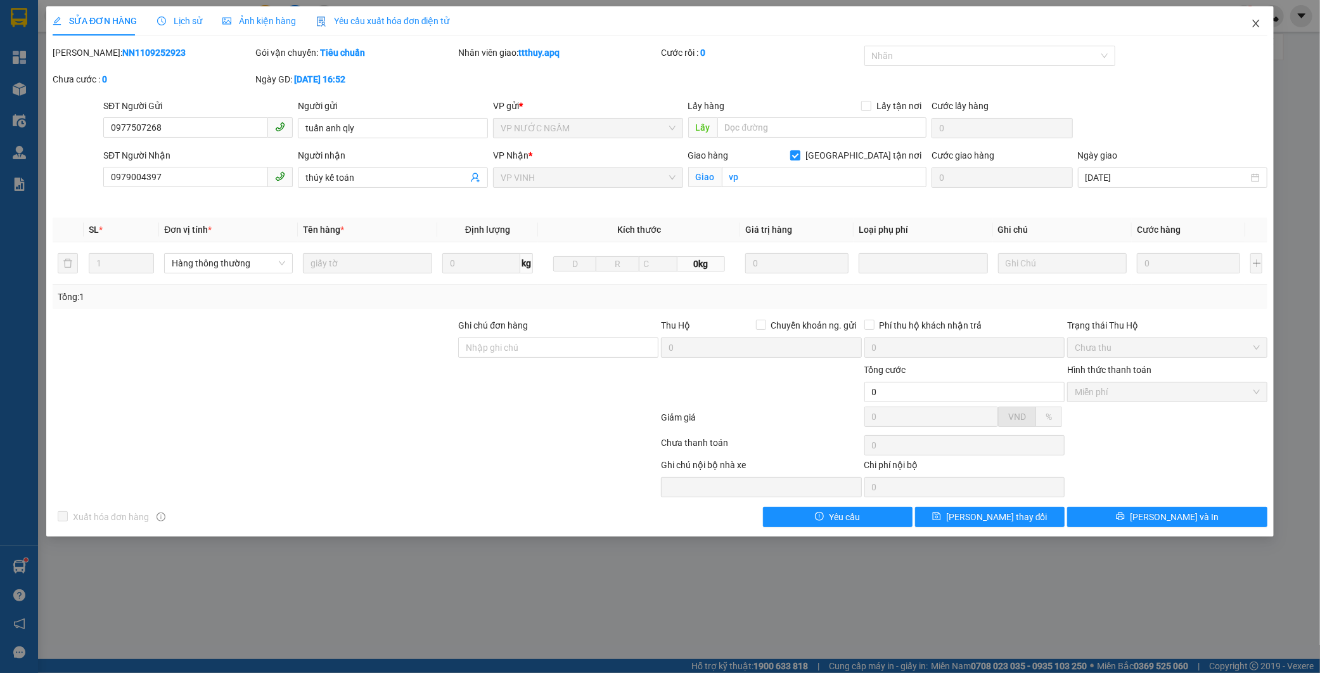
drag, startPoint x: 1254, startPoint y: 26, endPoint x: 1165, endPoint y: 4, distance: 92.1
click at [1256, 25] on icon "close" at bounding box center [1256, 23] width 10 height 10
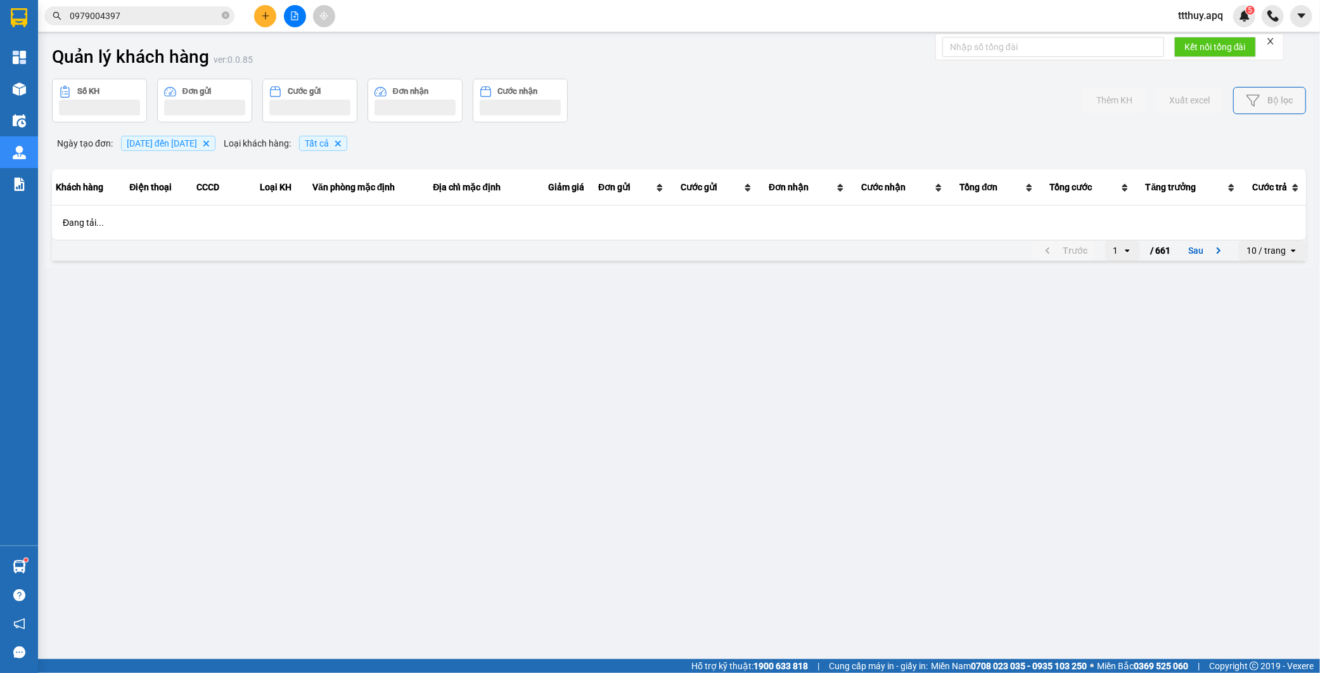
click at [153, 20] on input "0979004397" at bounding box center [145, 16] width 150 height 14
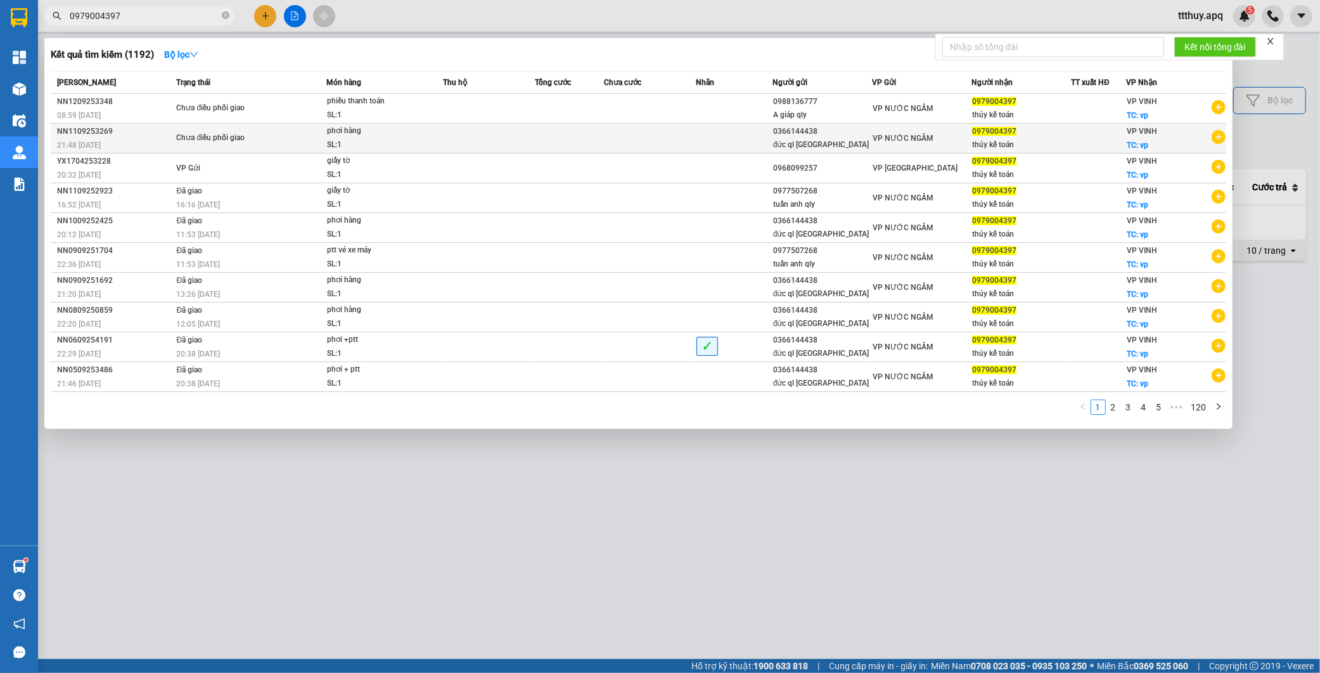
click at [187, 145] on div "Chưa điều phối giao" at bounding box center [223, 138] width 95 height 14
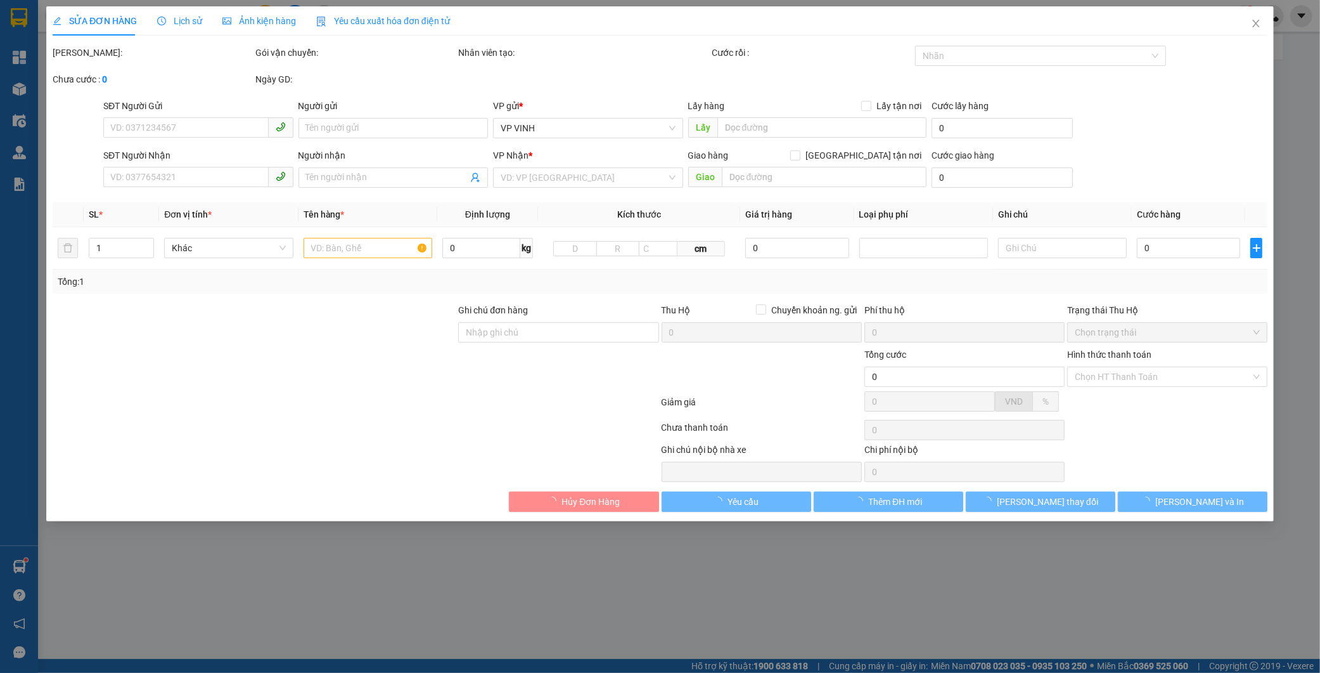
type input "0366144438"
type input "đức ql hà nội"
type input "0979004397"
type input "thúy kế toán"
checkbox input "true"
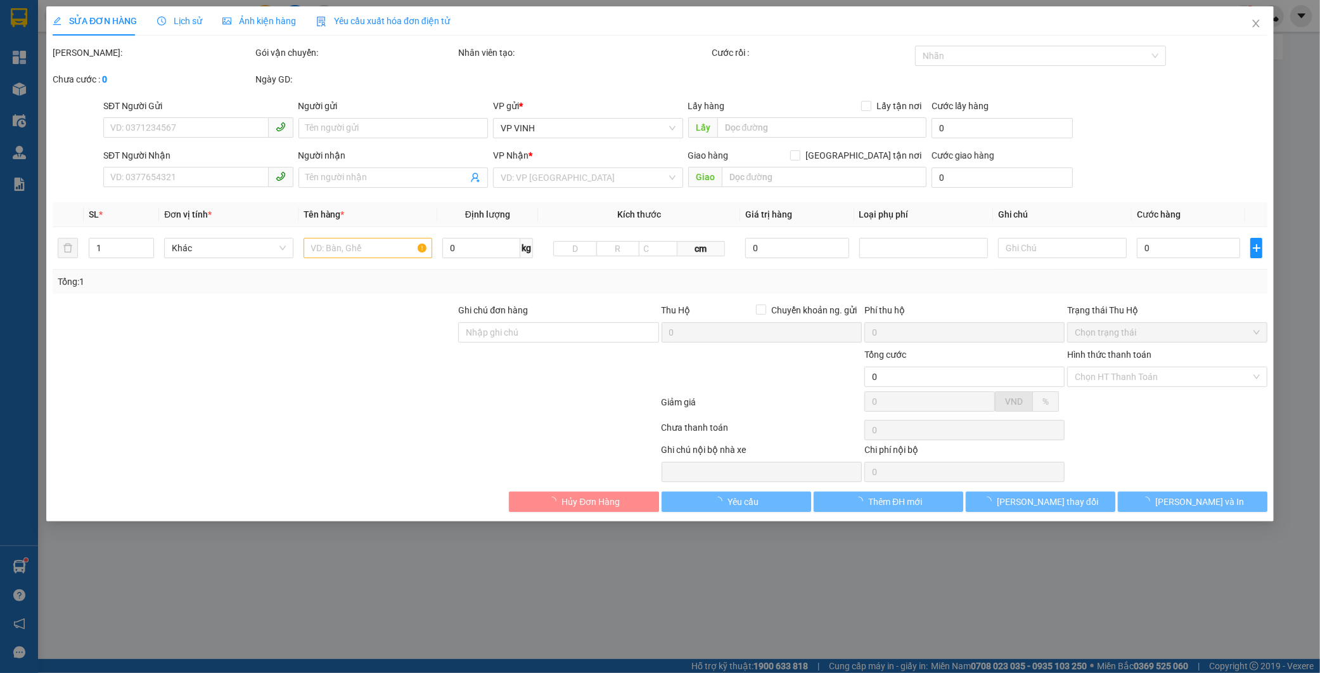
type input "vp"
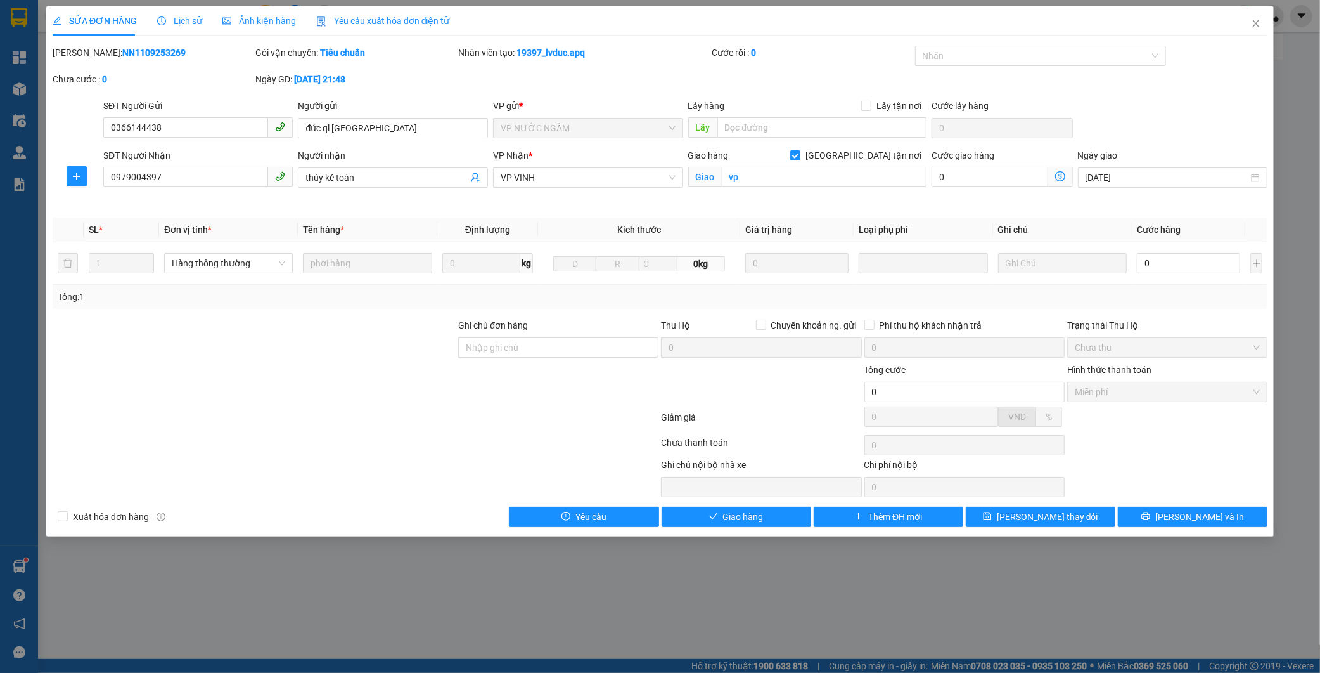
click at [148, 51] on b "NN1109253269" at bounding box center [153, 53] width 63 height 10
click at [138, 53] on b "NN1109253269" at bounding box center [153, 53] width 63 height 10
copy b "NN1109253269"
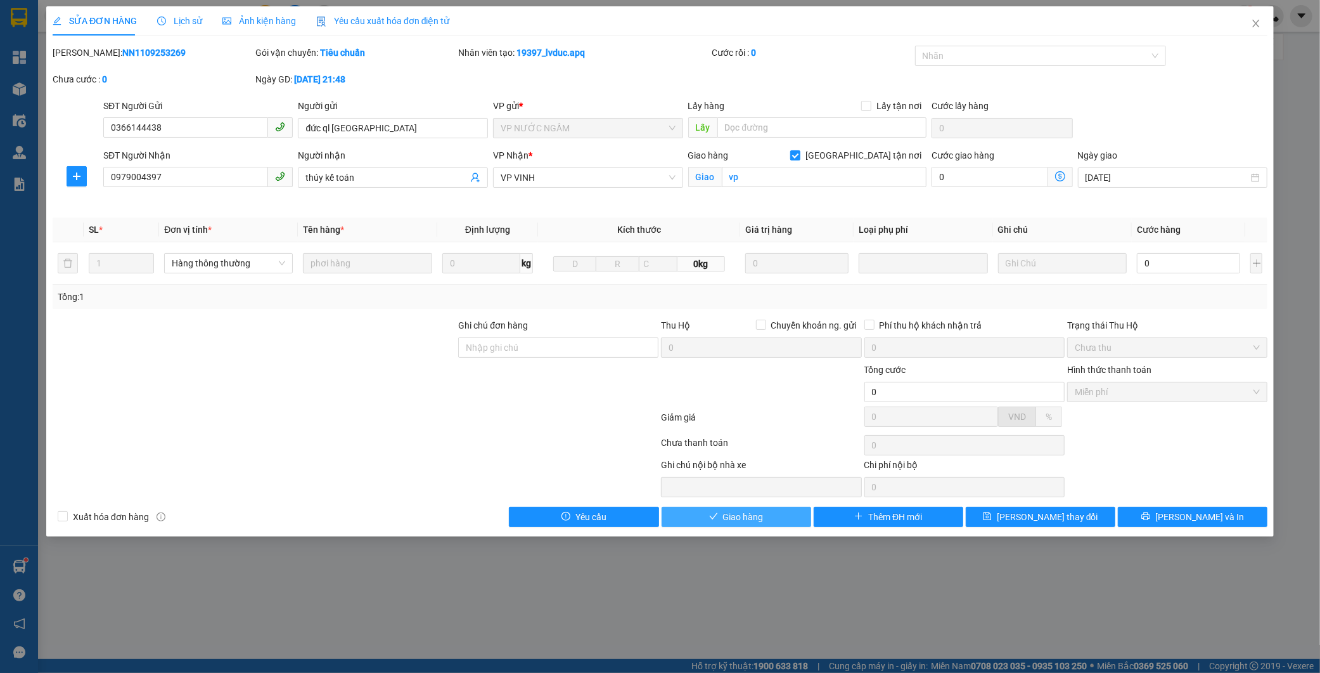
click at [723, 526] on button "Giao hàng" at bounding box center [737, 517] width 150 height 20
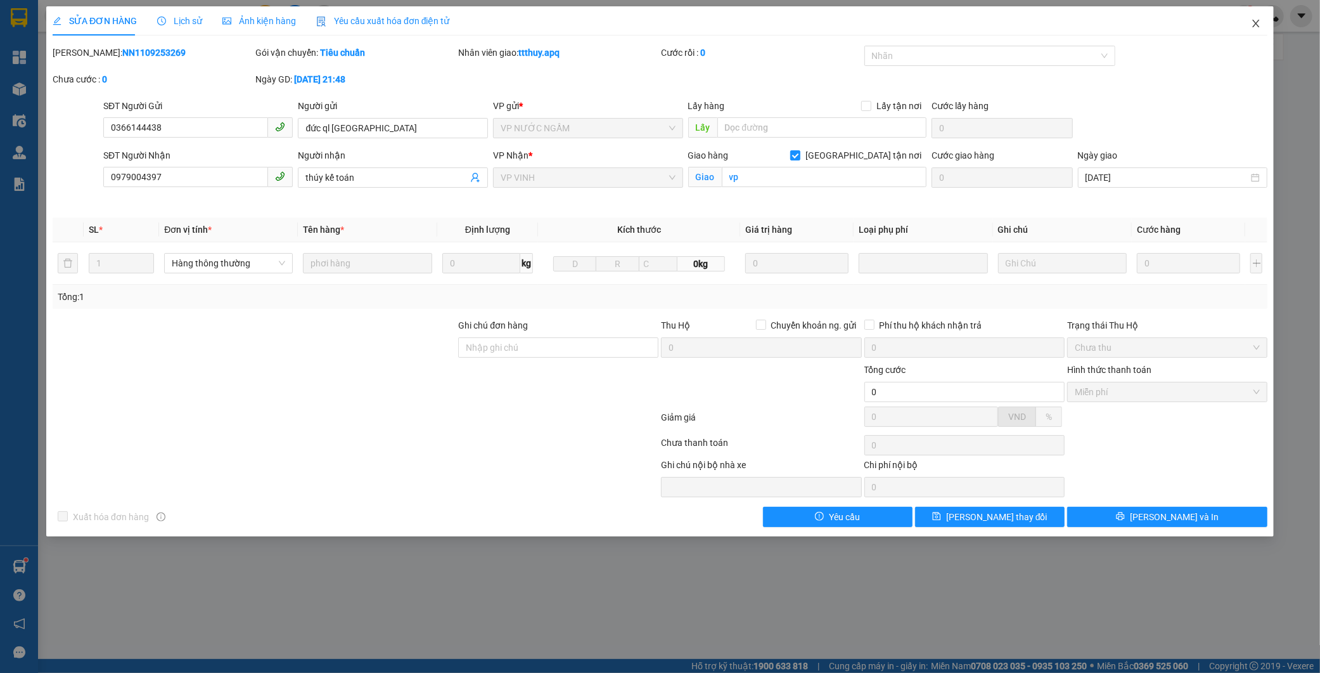
click at [1251, 22] on icon "close" at bounding box center [1256, 23] width 10 height 10
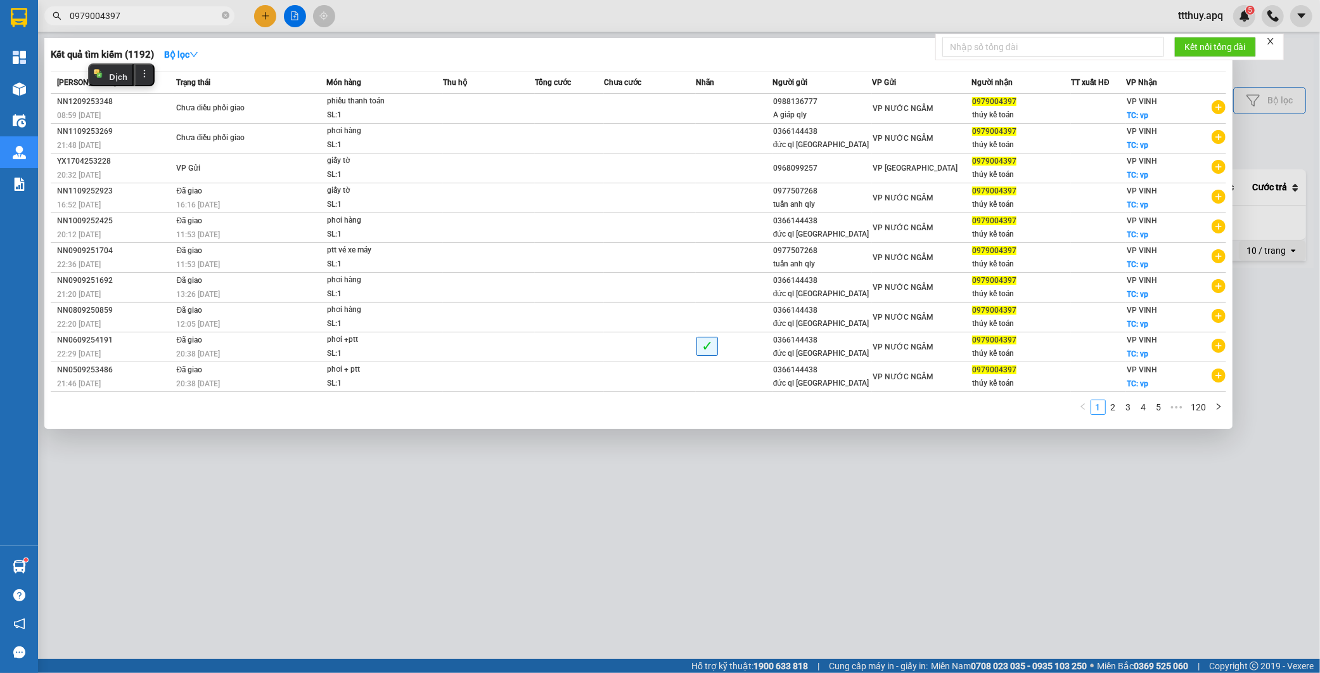
click at [166, 16] on input "0979004397" at bounding box center [145, 16] width 150 height 14
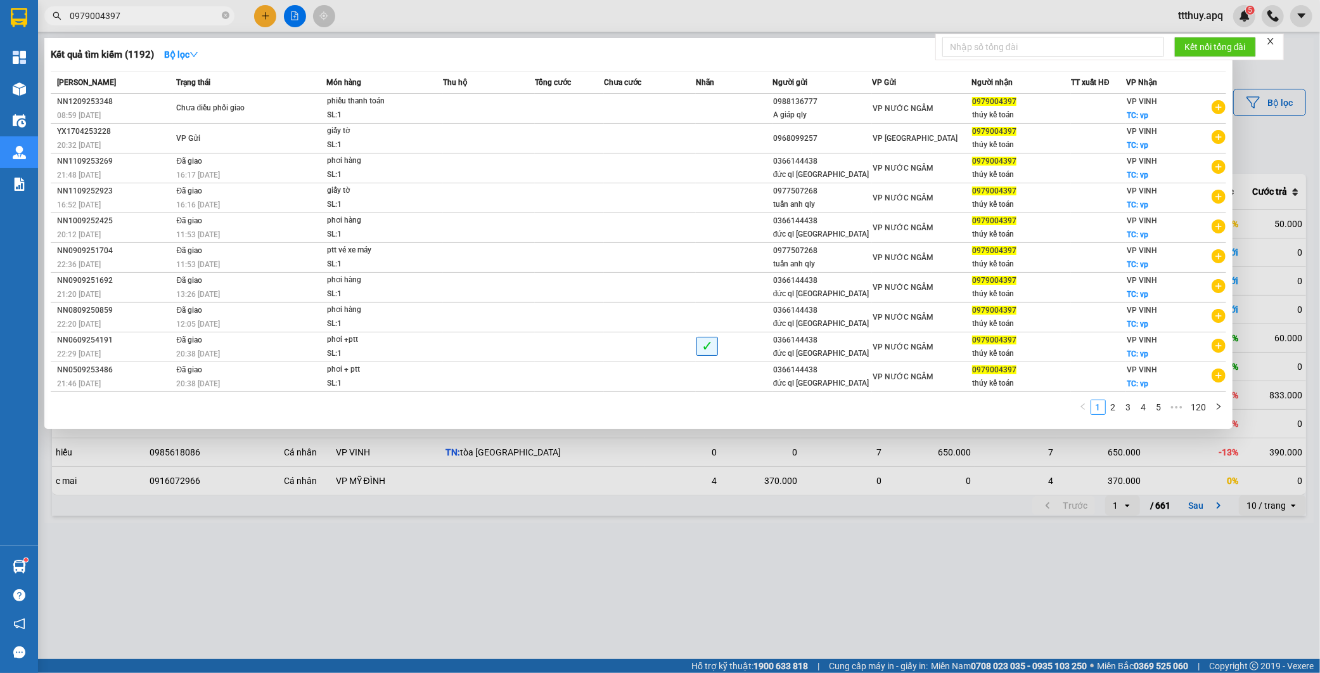
drag, startPoint x: 124, startPoint y: 15, endPoint x: 39, endPoint y: 26, distance: 85.7
click at [39, 26] on div "Kết quả tìm kiếm ( 1192 ) Bộ lọc Mã ĐH Trạng thái Món hàng Thu hộ Tổng cước Chư…" at bounding box center [123, 16] width 247 height 22
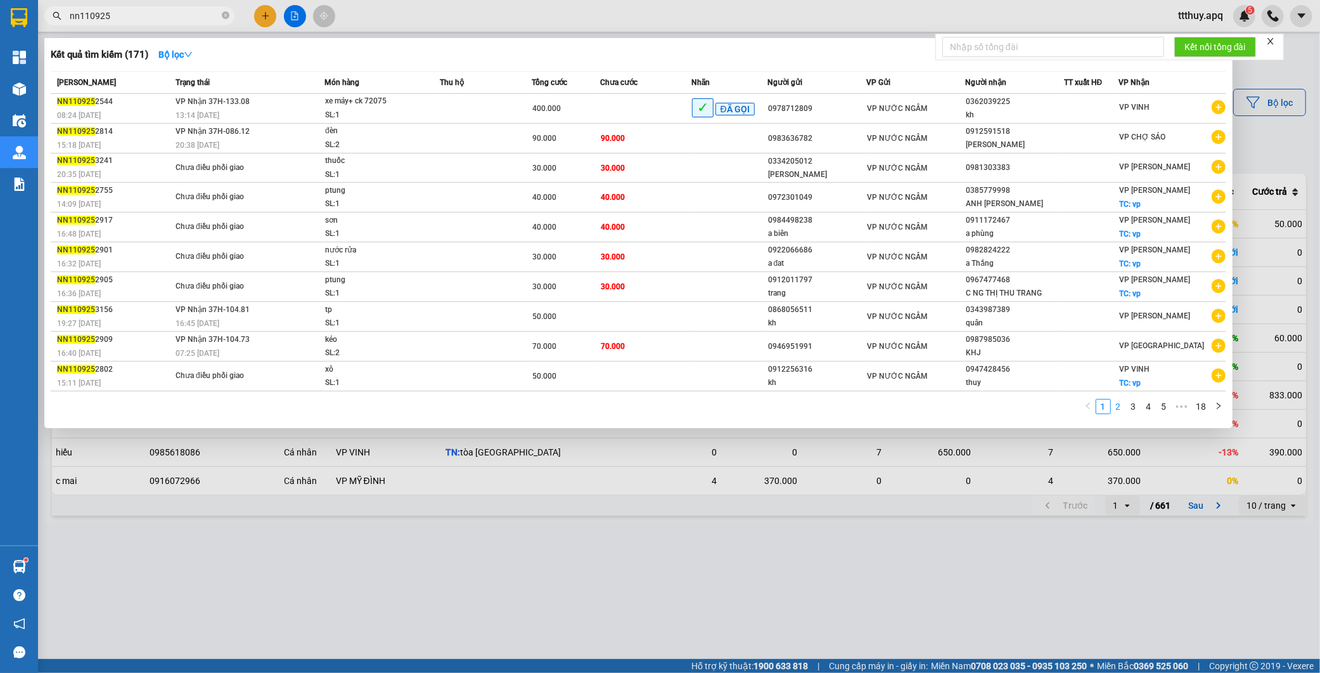
type input "nn110925"
click at [1120, 409] on link "2" at bounding box center [1119, 406] width 14 height 14
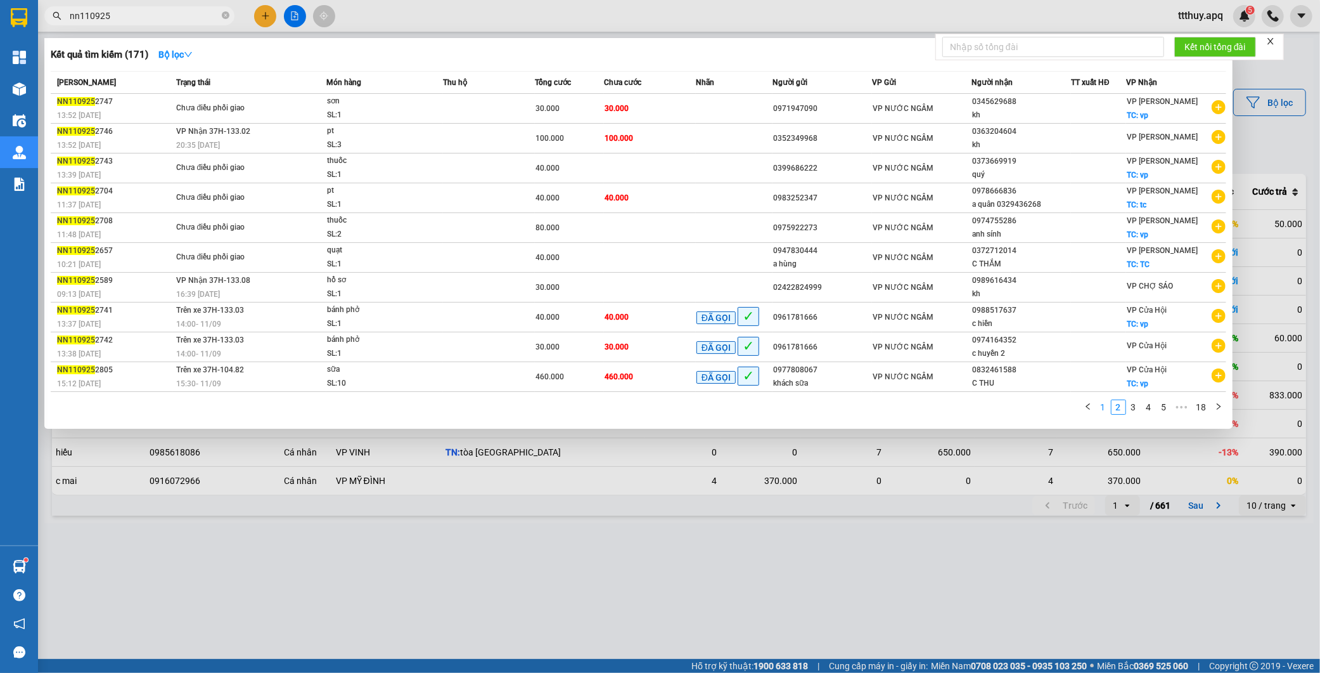
click at [1100, 414] on link "1" at bounding box center [1104, 407] width 14 height 14
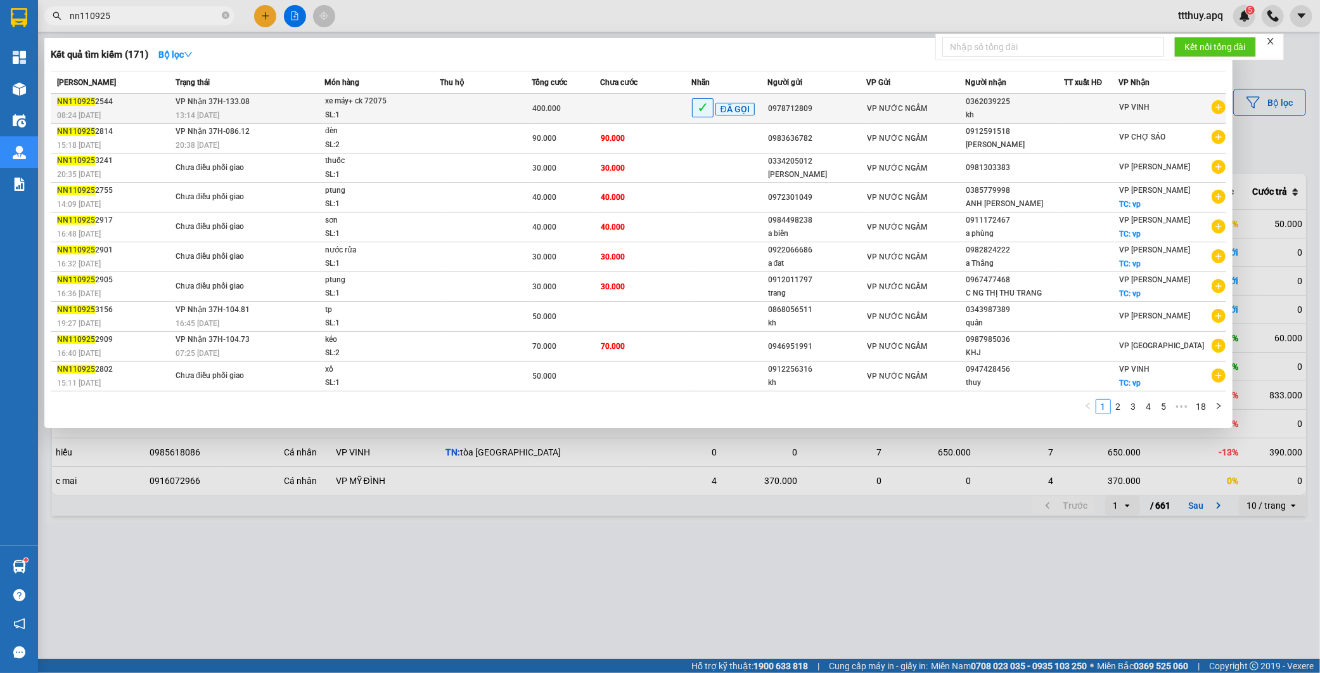
click at [98, 100] on div "NN110925 2544" at bounding box center [114, 101] width 115 height 13
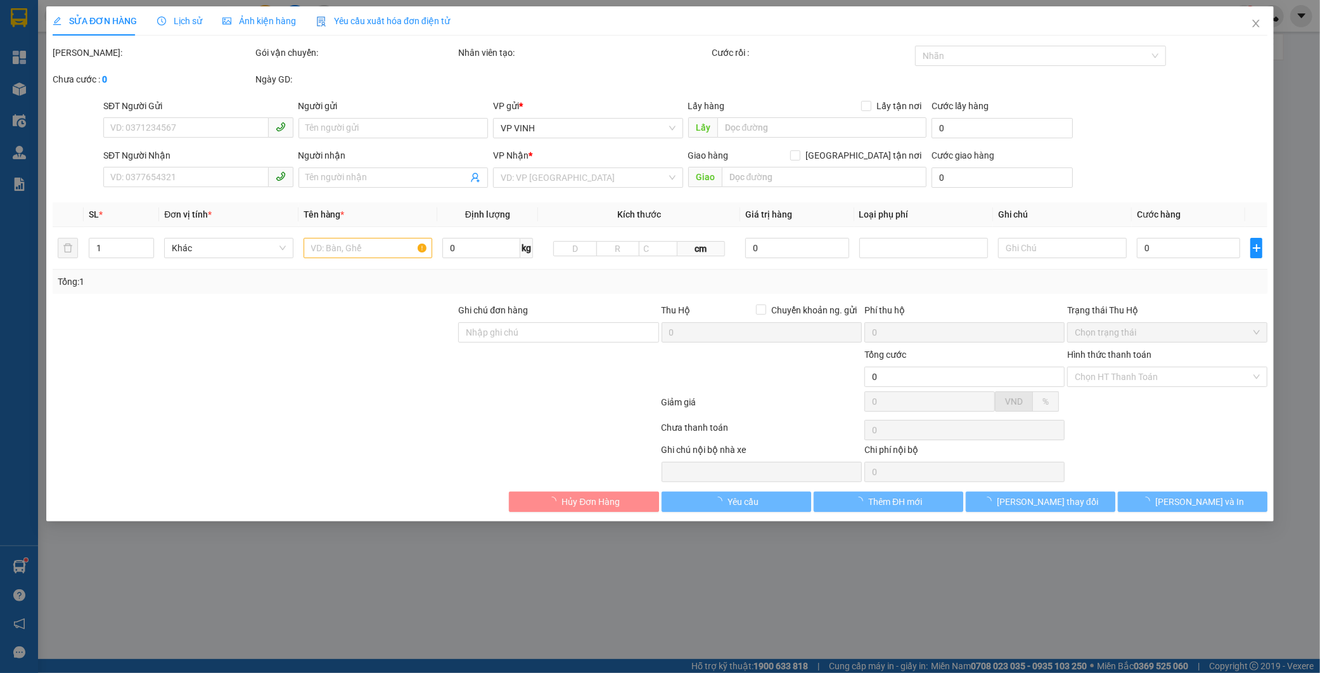
type input "0978712809"
type input "0362039225"
type input "kh"
type input "400.000"
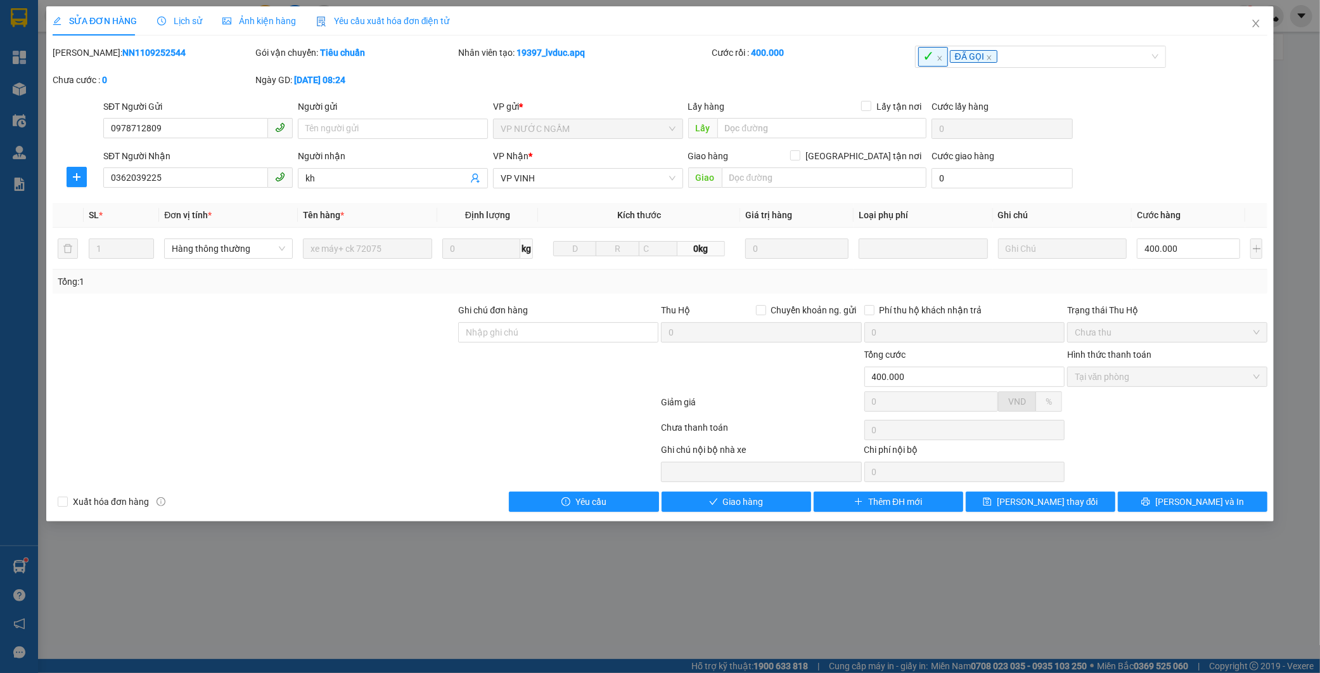
click at [122, 52] on b "NN1109252544" at bounding box center [153, 53] width 63 height 10
copy b "NN1109252544"
click at [1251, 21] on icon "close" at bounding box center [1256, 23] width 10 height 10
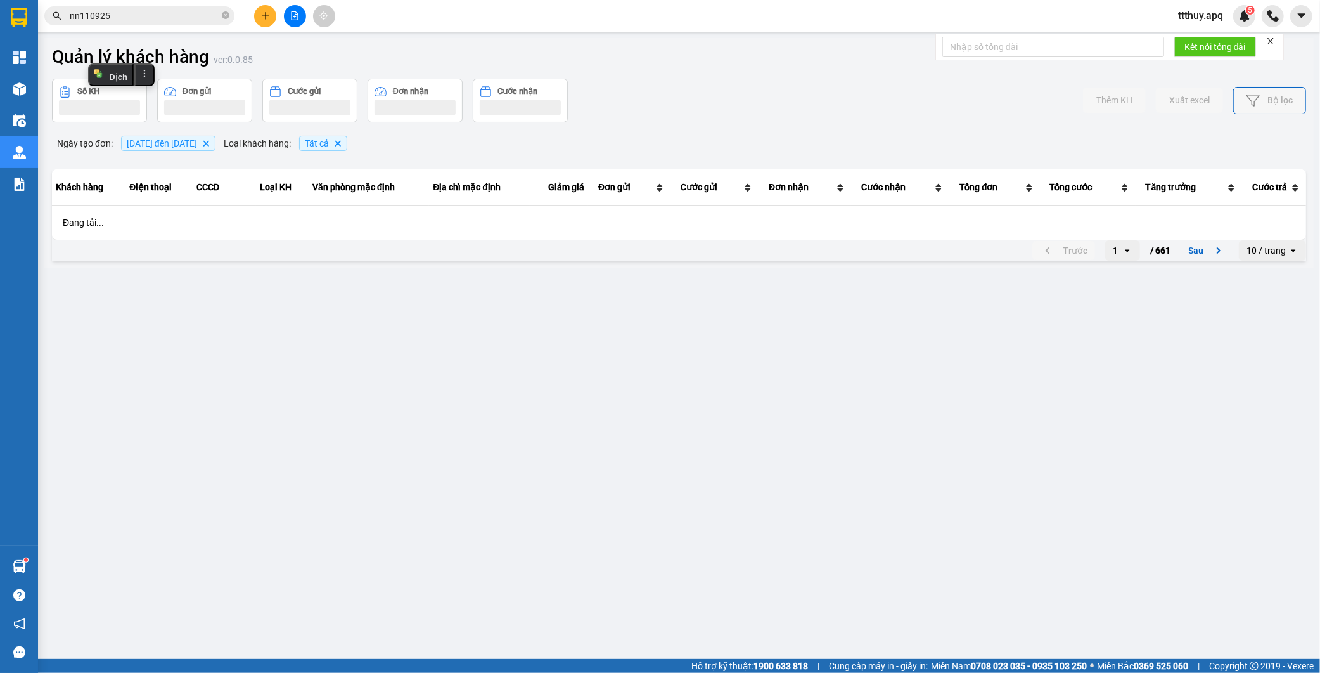
click at [181, 25] on div "Kết quả tìm kiếm ( 171 ) Bộ lọc Mã ĐH Trạng thái Món hàng Thu hộ Tổng cước Chưa…" at bounding box center [123, 16] width 247 height 22
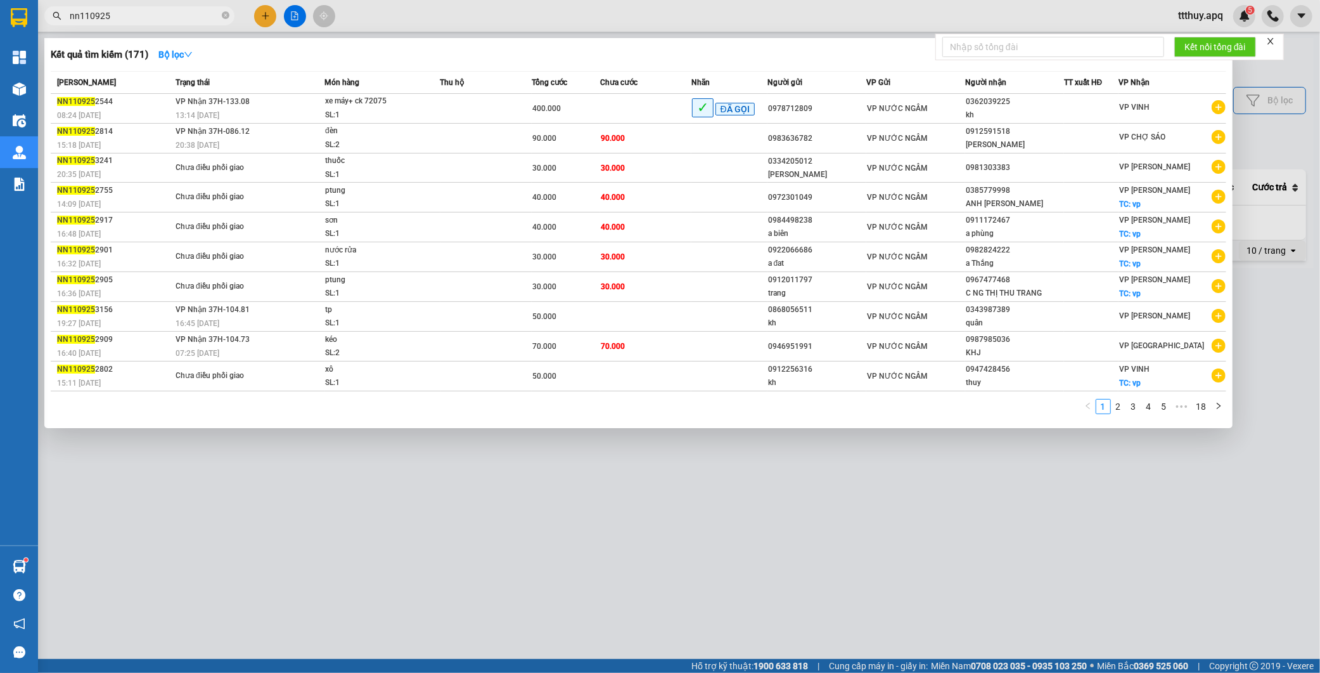
click at [184, 17] on input "nn110925" at bounding box center [145, 16] width 150 height 14
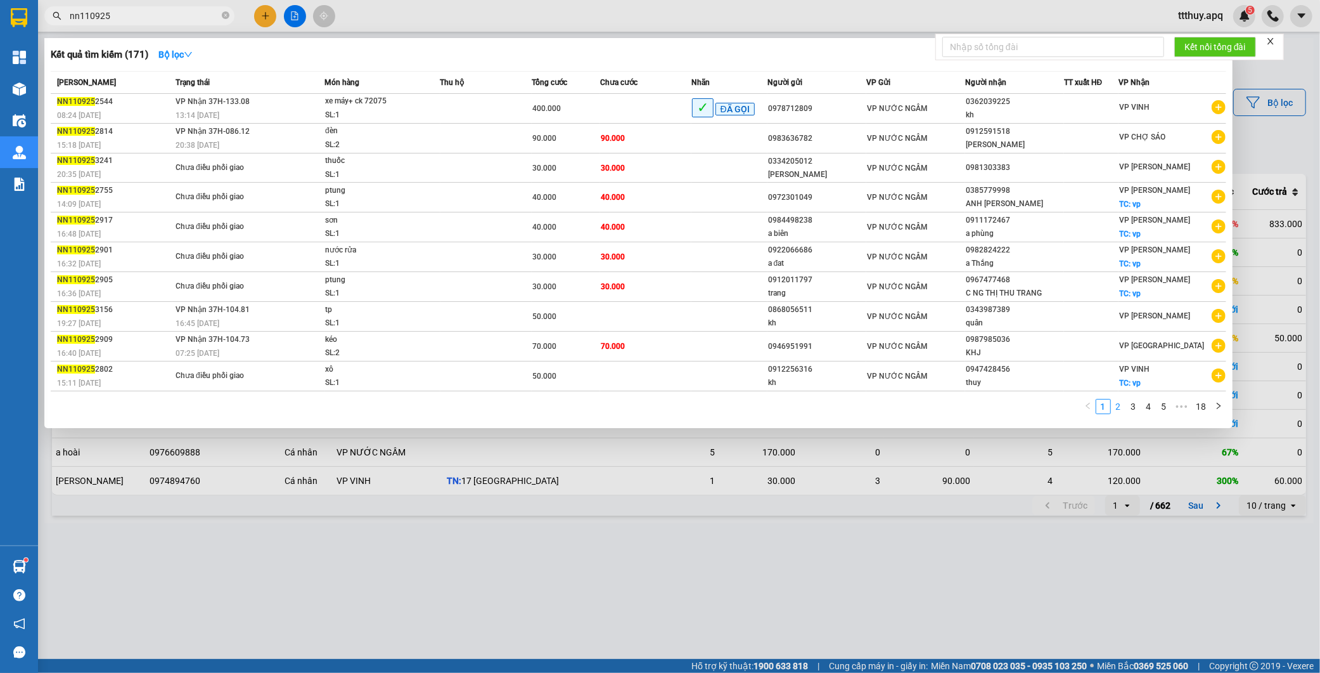
click at [1116, 408] on link "2" at bounding box center [1119, 406] width 14 height 14
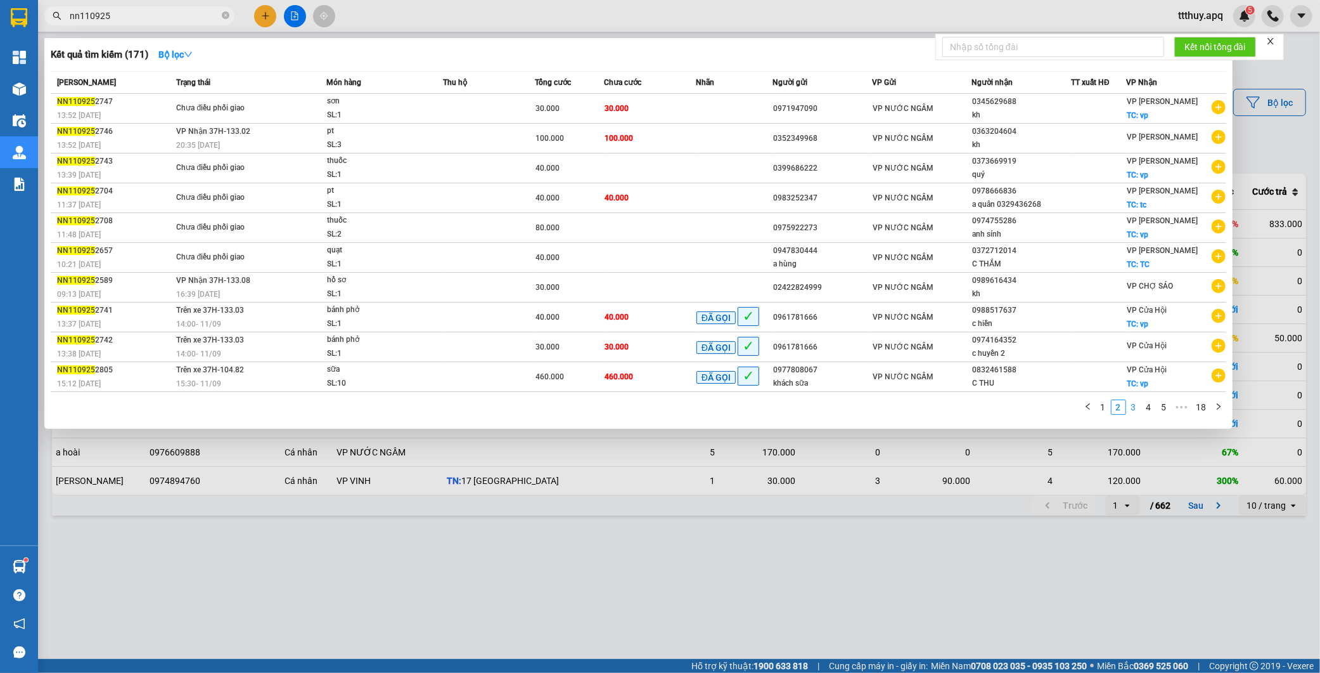
click at [1132, 413] on link "3" at bounding box center [1134, 407] width 14 height 14
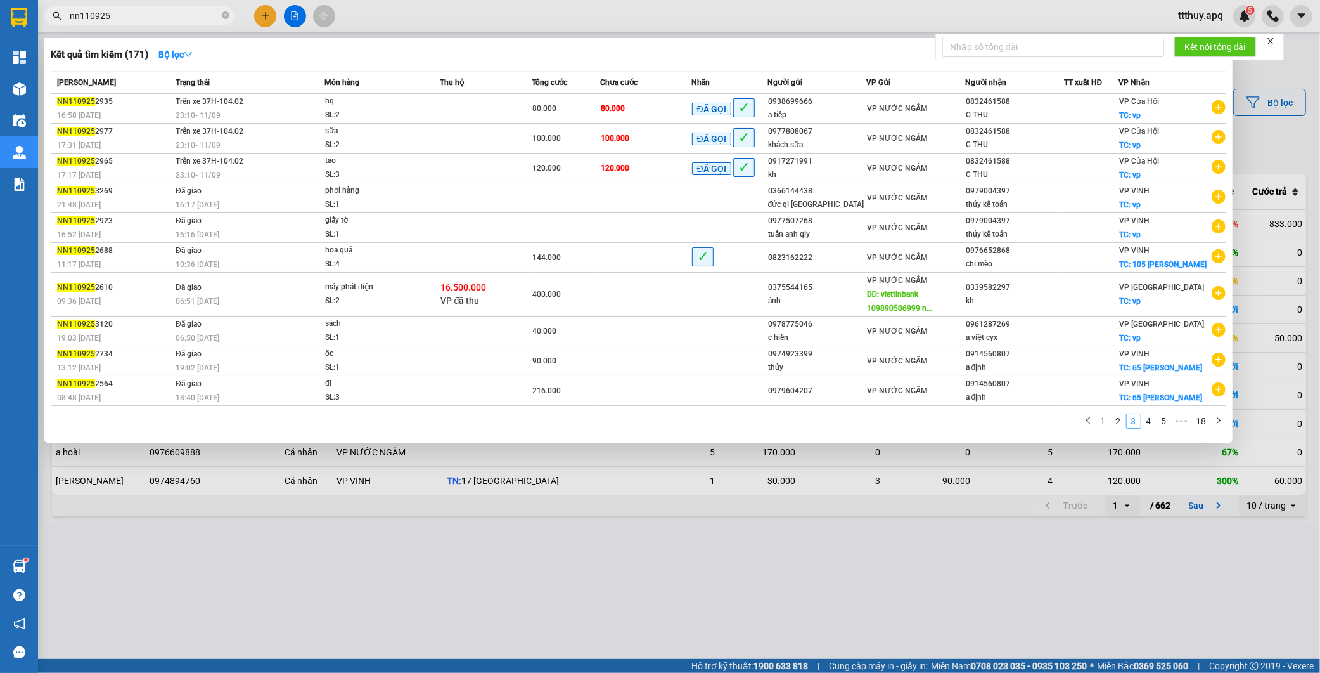
click at [1140, 428] on link "3" at bounding box center [1134, 421] width 14 height 14
click at [1149, 428] on link "4" at bounding box center [1149, 421] width 14 height 14
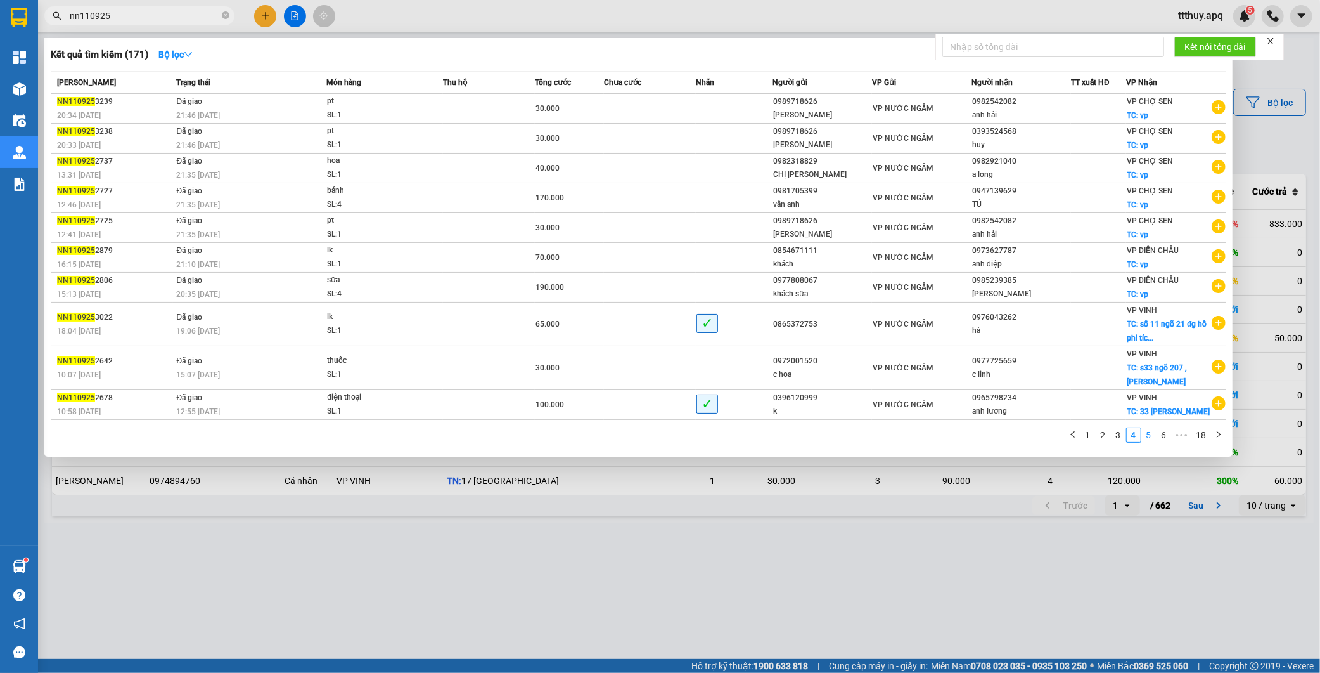
click at [1148, 428] on link "5" at bounding box center [1149, 435] width 14 height 14
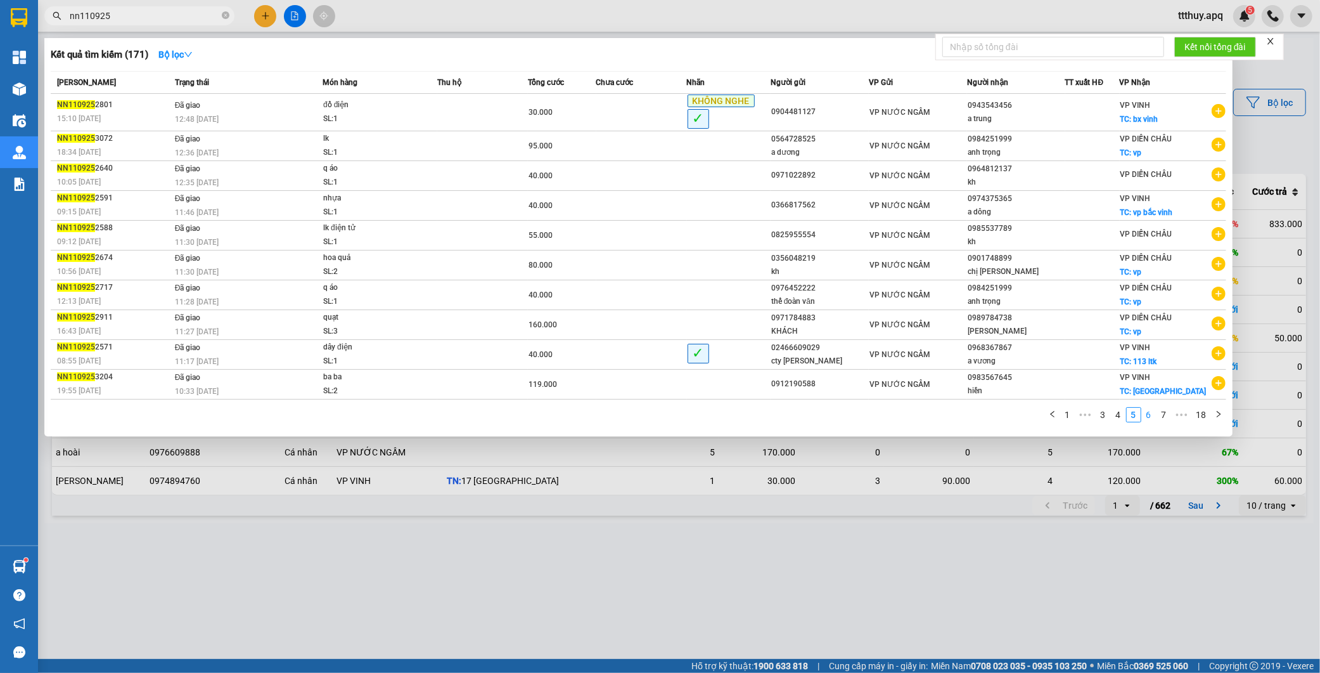
click at [1151, 420] on link "6" at bounding box center [1149, 415] width 14 height 14
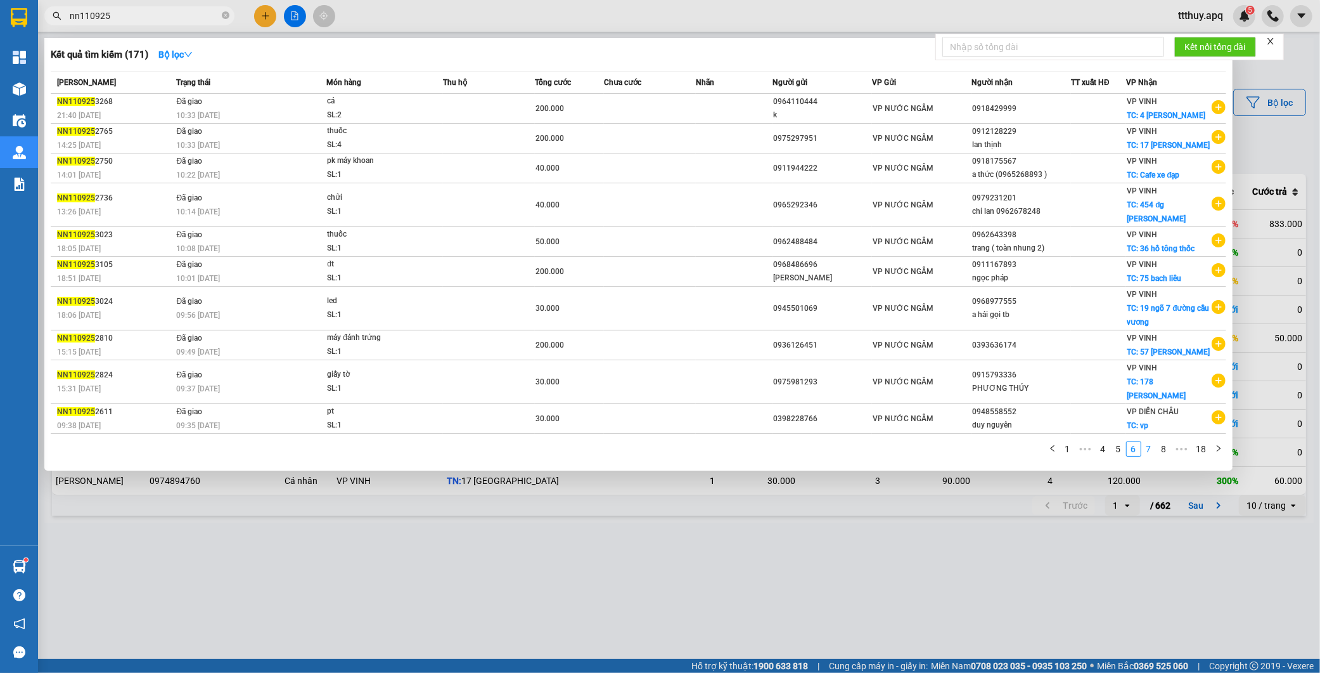
click at [1147, 442] on link "7" at bounding box center [1149, 449] width 14 height 14
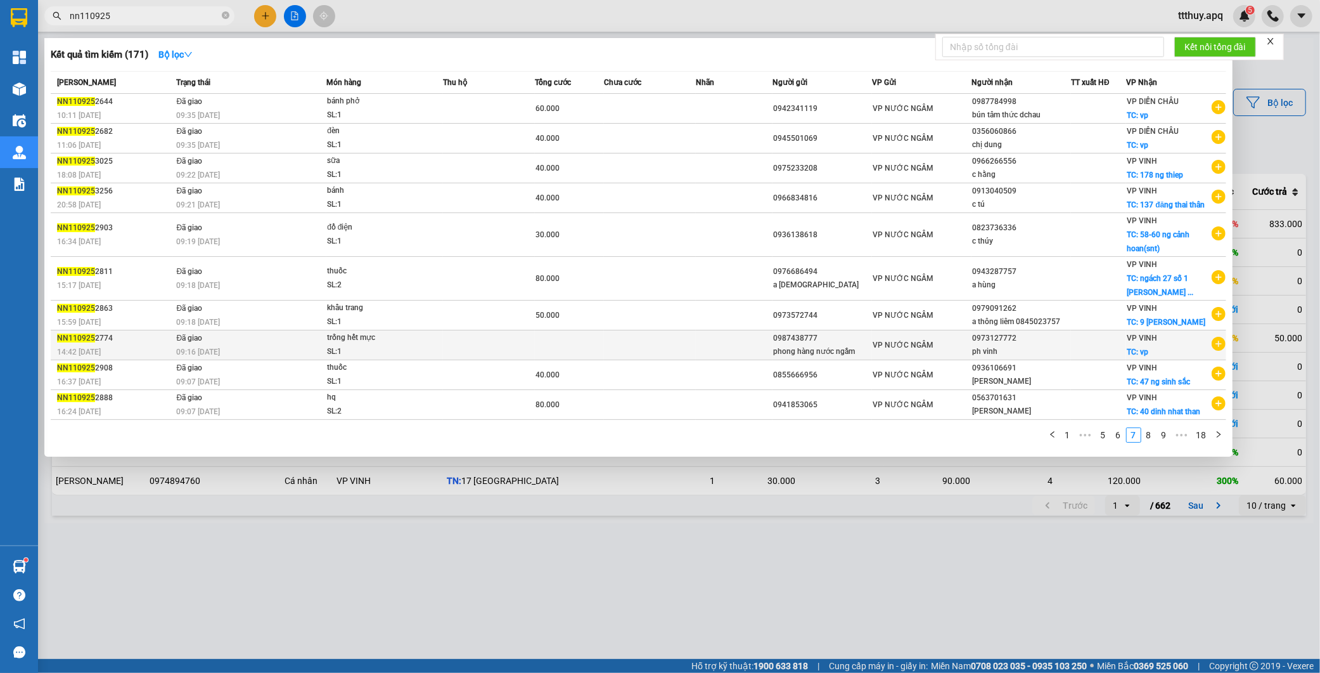
click at [427, 352] on span "trống hết mực SL: 1" at bounding box center [384, 344] width 115 height 27
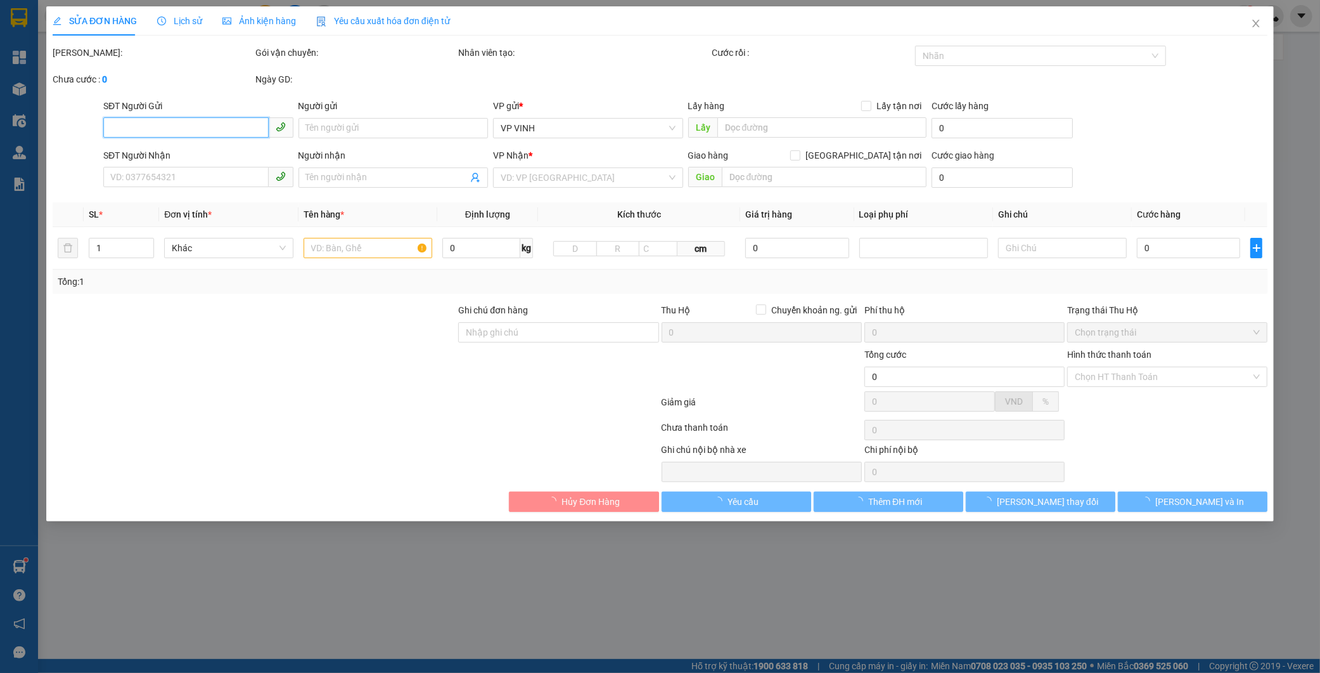
type input "0987438777"
type input "phong hàng nước ngầm"
type input "0973127772"
type input "ph vinh"
checkbox input "true"
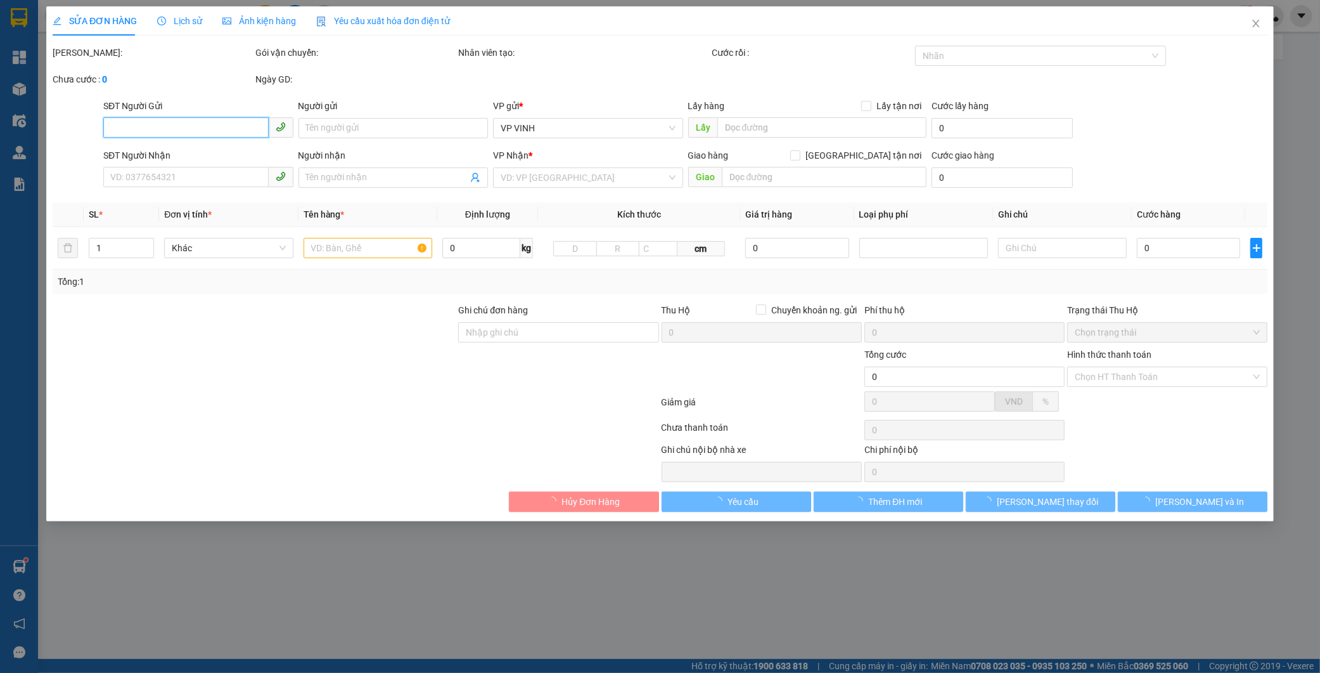
type input "vp"
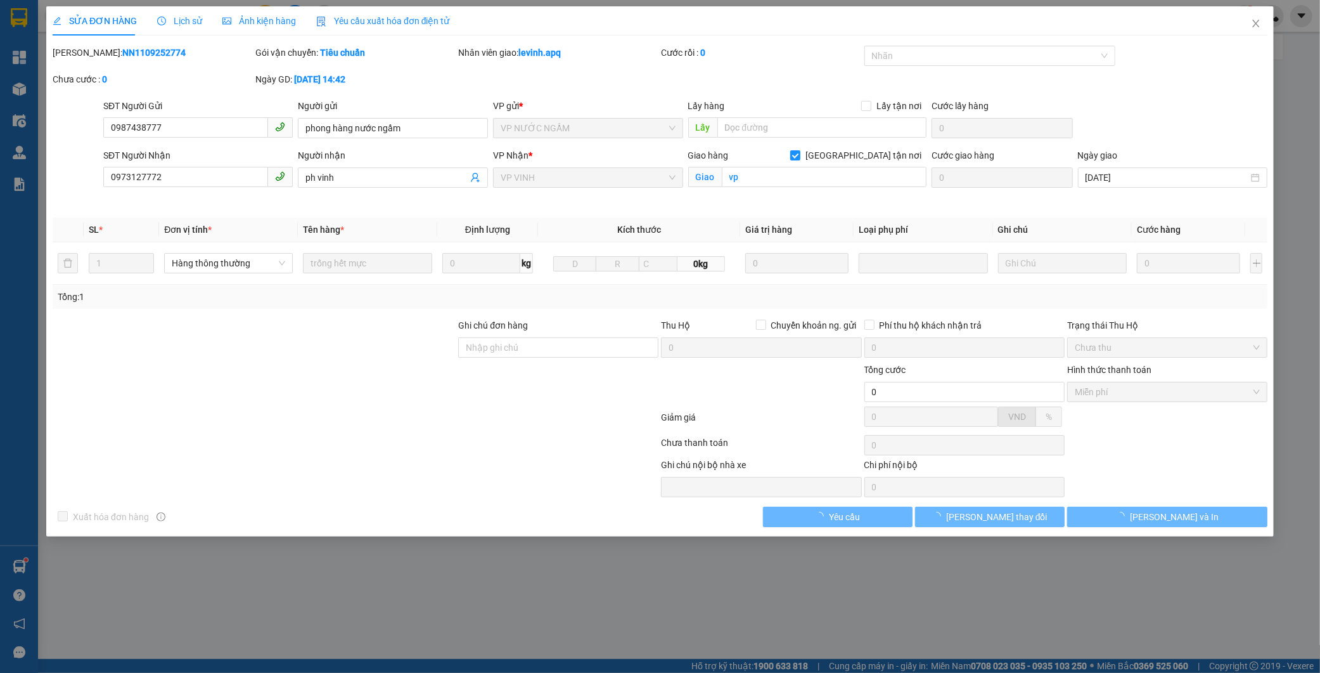
click at [136, 53] on b "NN1109252774" at bounding box center [153, 53] width 63 height 10
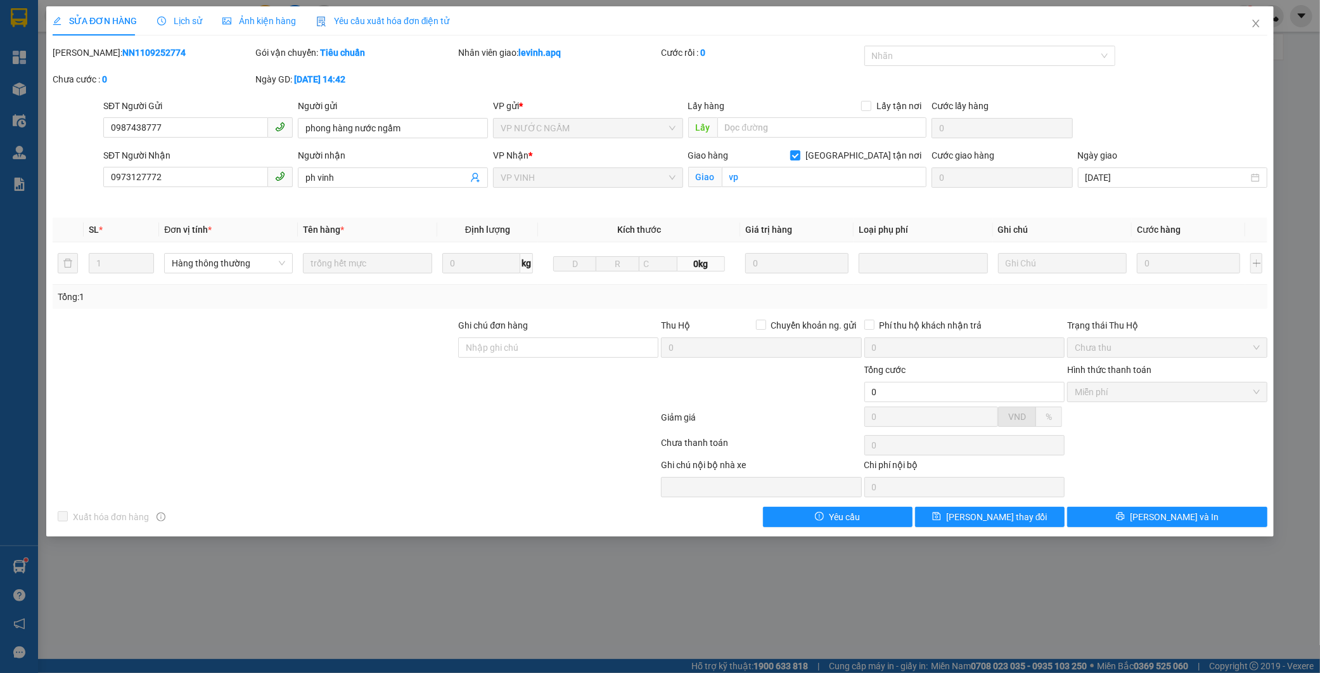
click at [136, 53] on b "NN1109252774" at bounding box center [153, 53] width 63 height 10
copy b "NN1109252774"
click at [1253, 22] on icon "close" at bounding box center [1256, 23] width 10 height 10
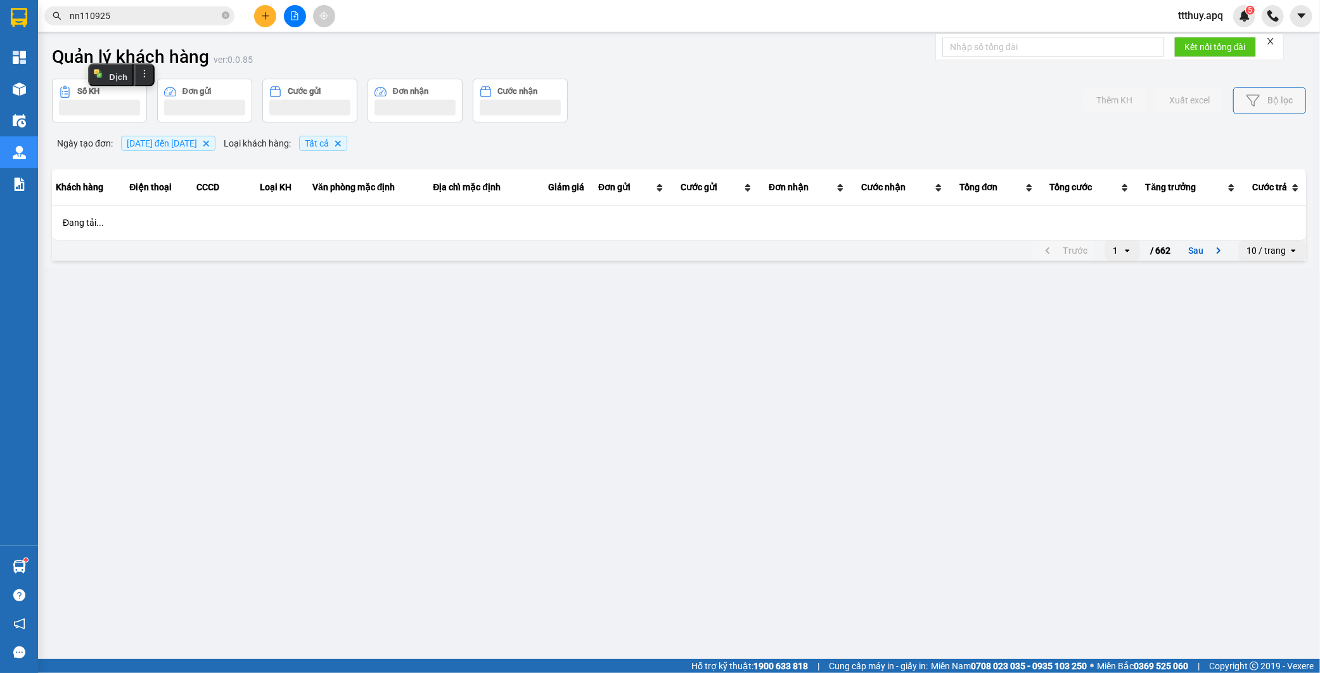
click at [182, 16] on input "nn110925" at bounding box center [145, 16] width 150 height 14
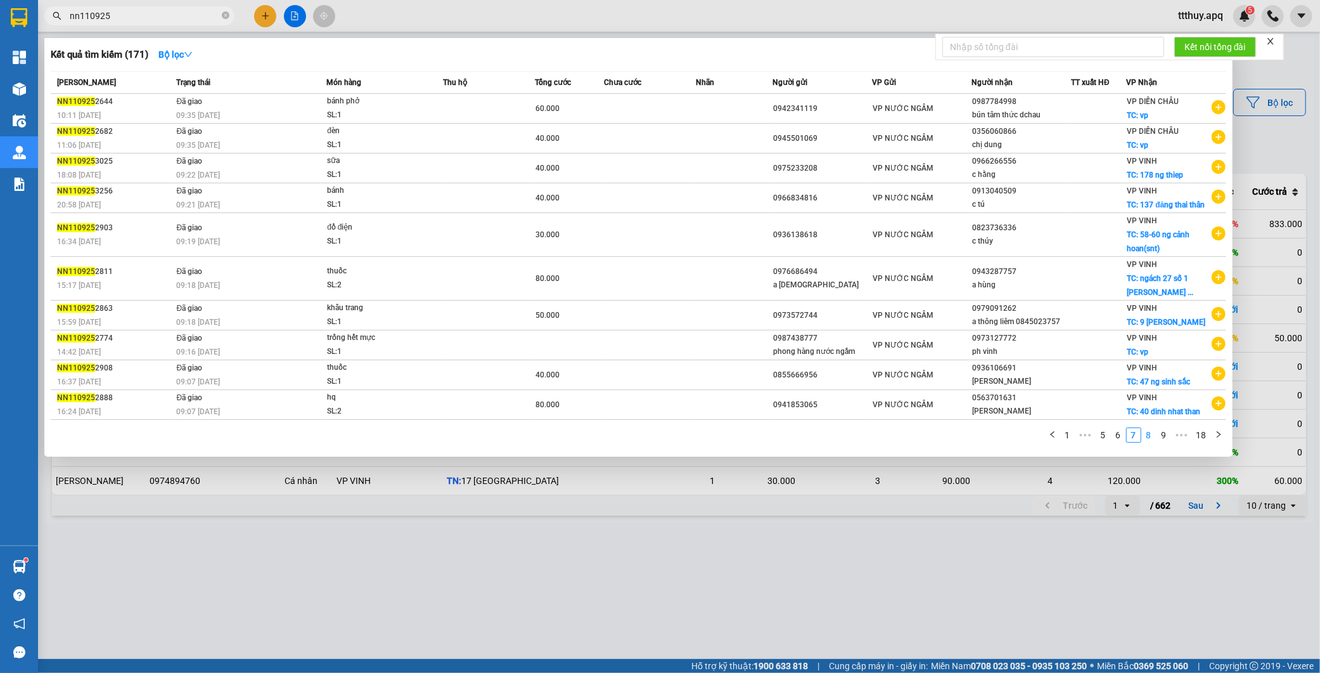
click at [1146, 442] on link "8" at bounding box center [1149, 435] width 14 height 14
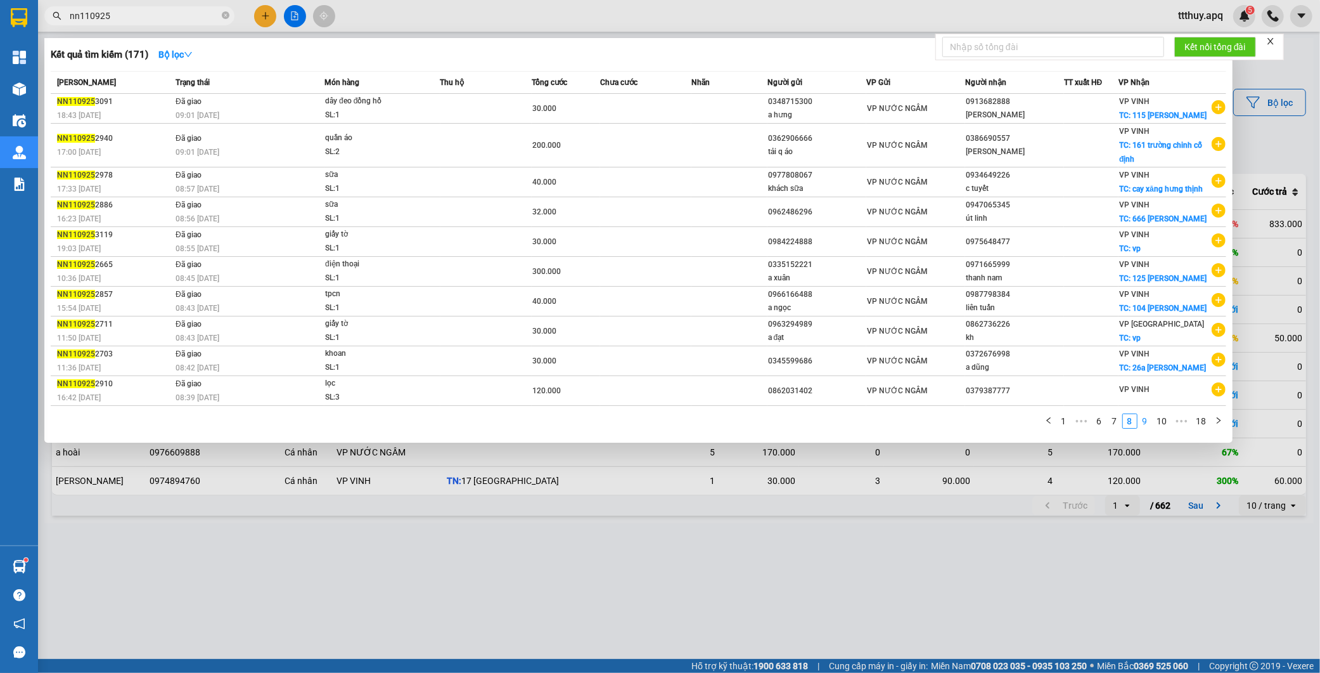
click at [1147, 428] on link "9" at bounding box center [1146, 421] width 14 height 14
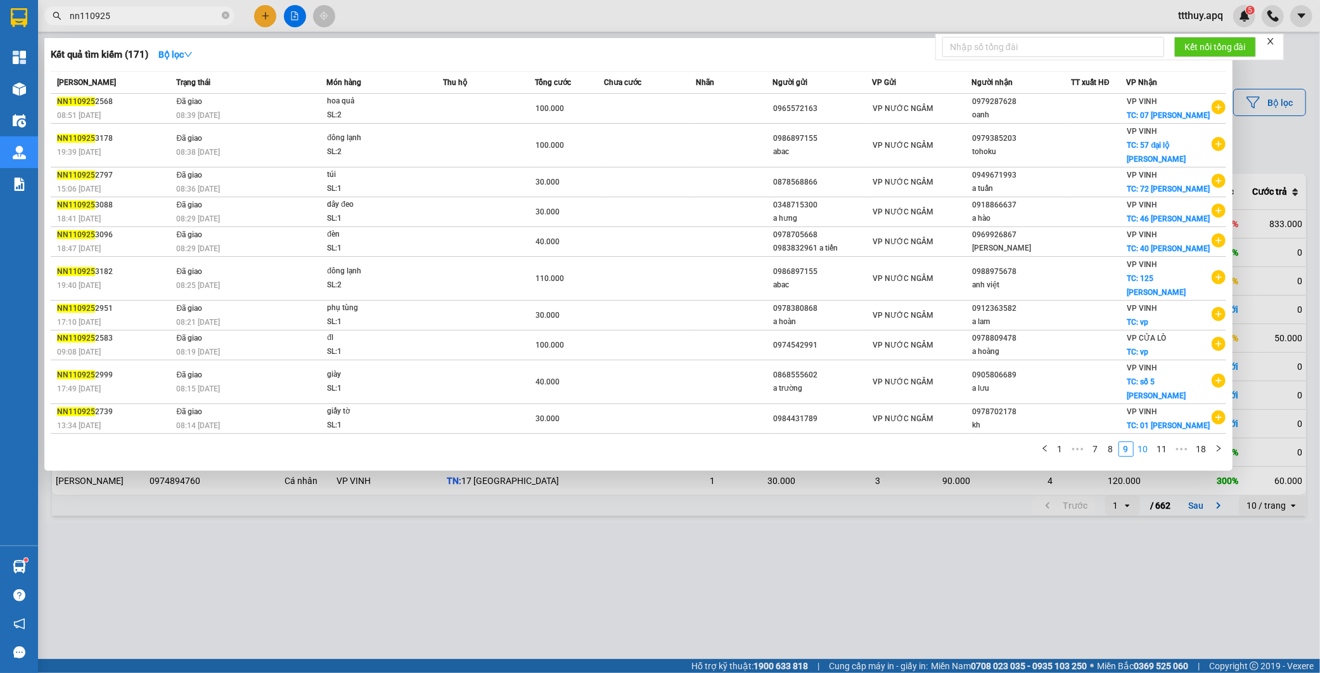
click at [1147, 442] on link "10" at bounding box center [1144, 449] width 18 height 14
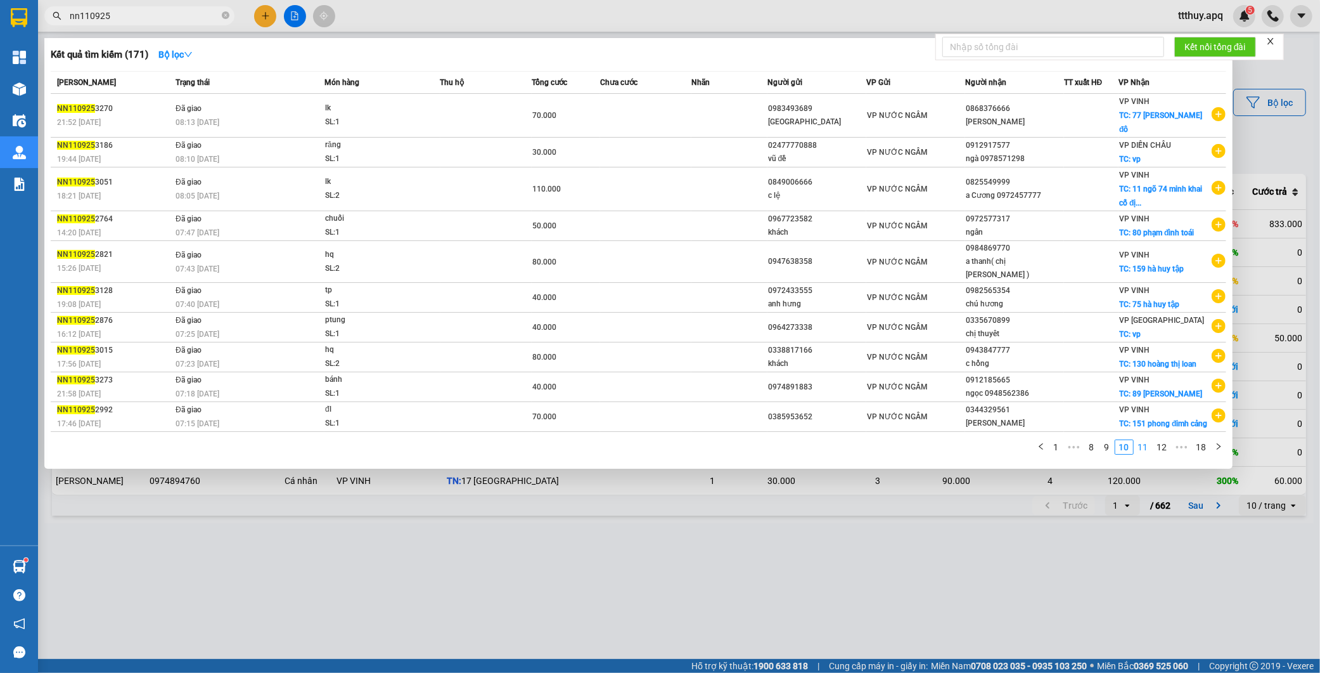
click at [1144, 454] on link "11" at bounding box center [1144, 447] width 18 height 14
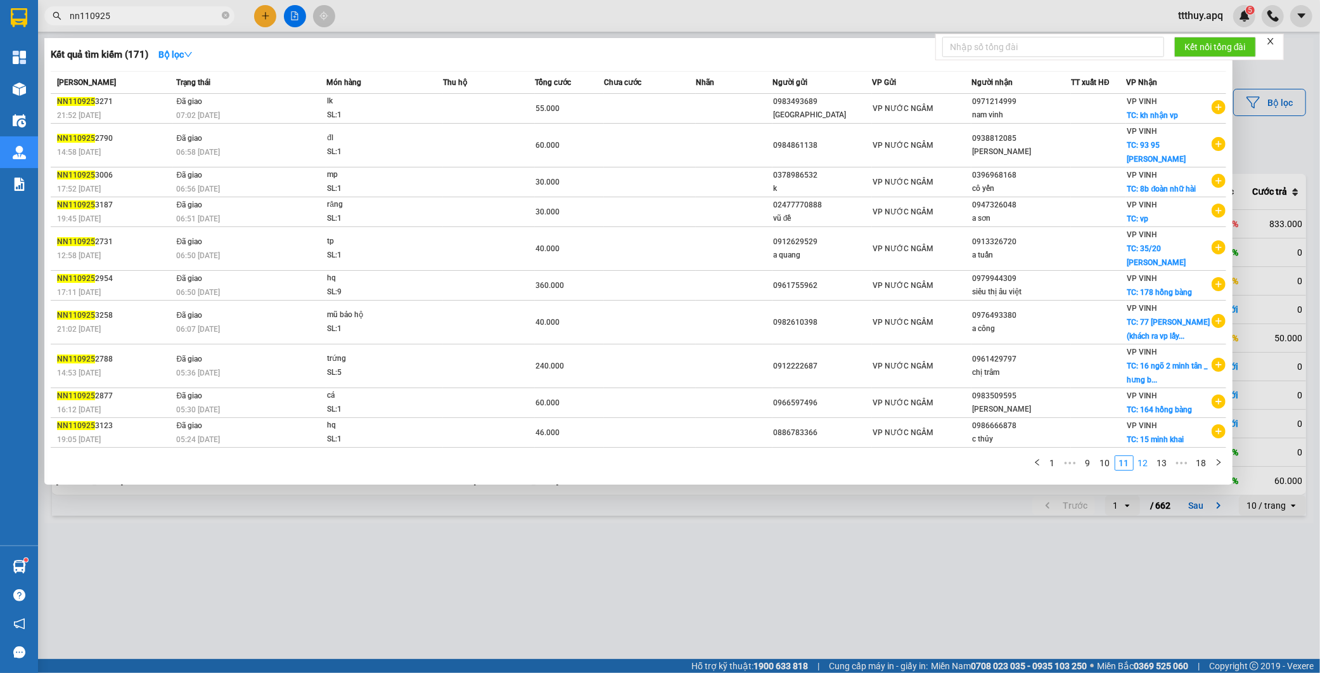
click at [1139, 456] on link "12" at bounding box center [1144, 463] width 18 height 14
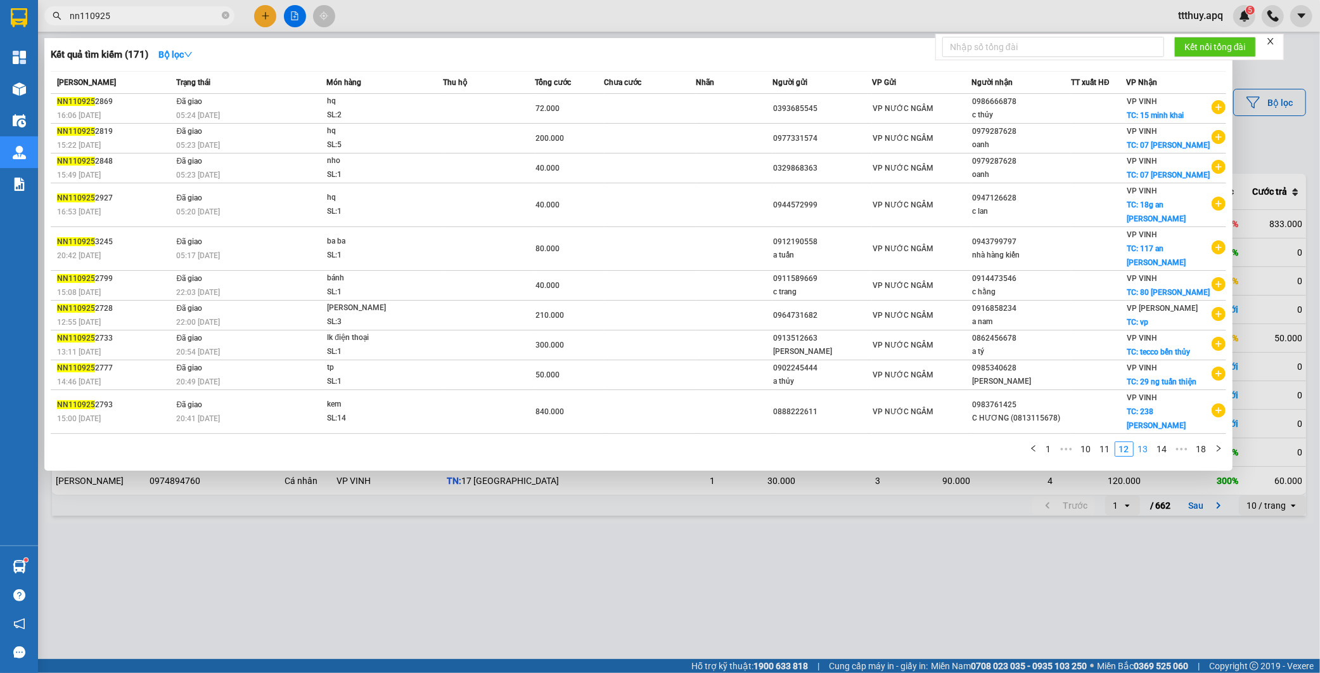
click at [1147, 451] on link "13" at bounding box center [1144, 449] width 18 height 14
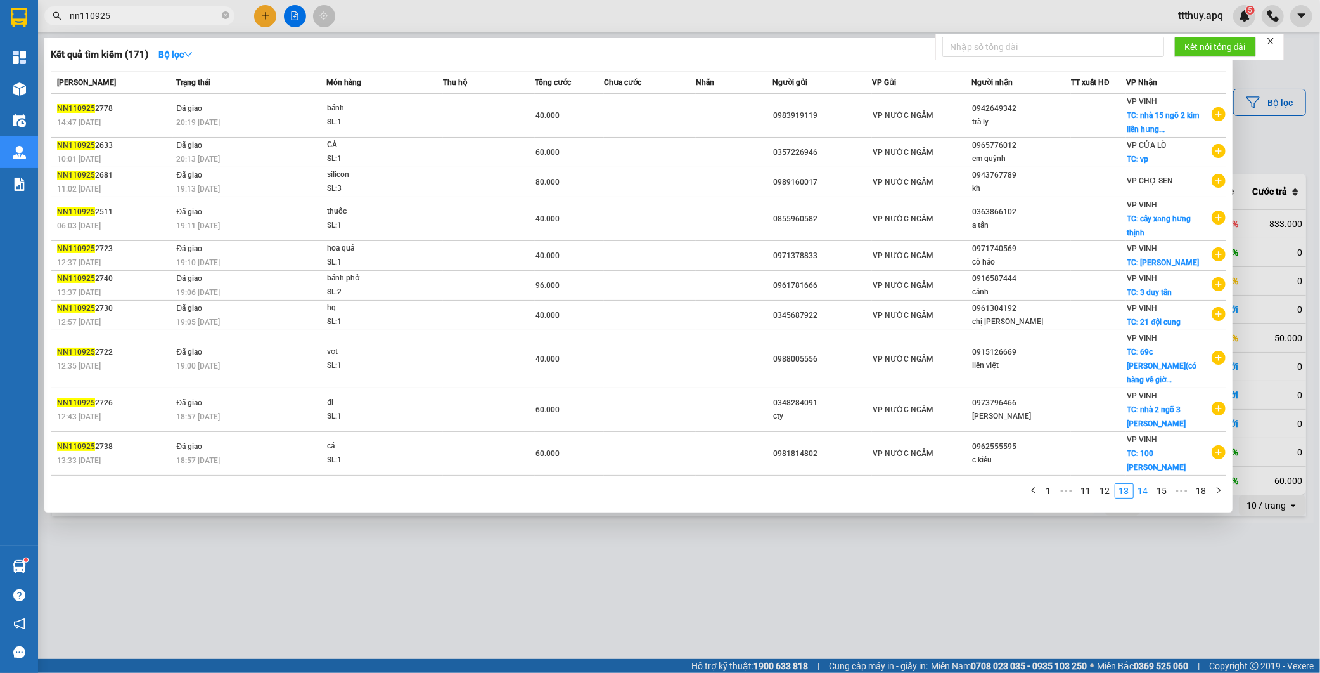
click at [1143, 484] on link "14" at bounding box center [1144, 491] width 18 height 14
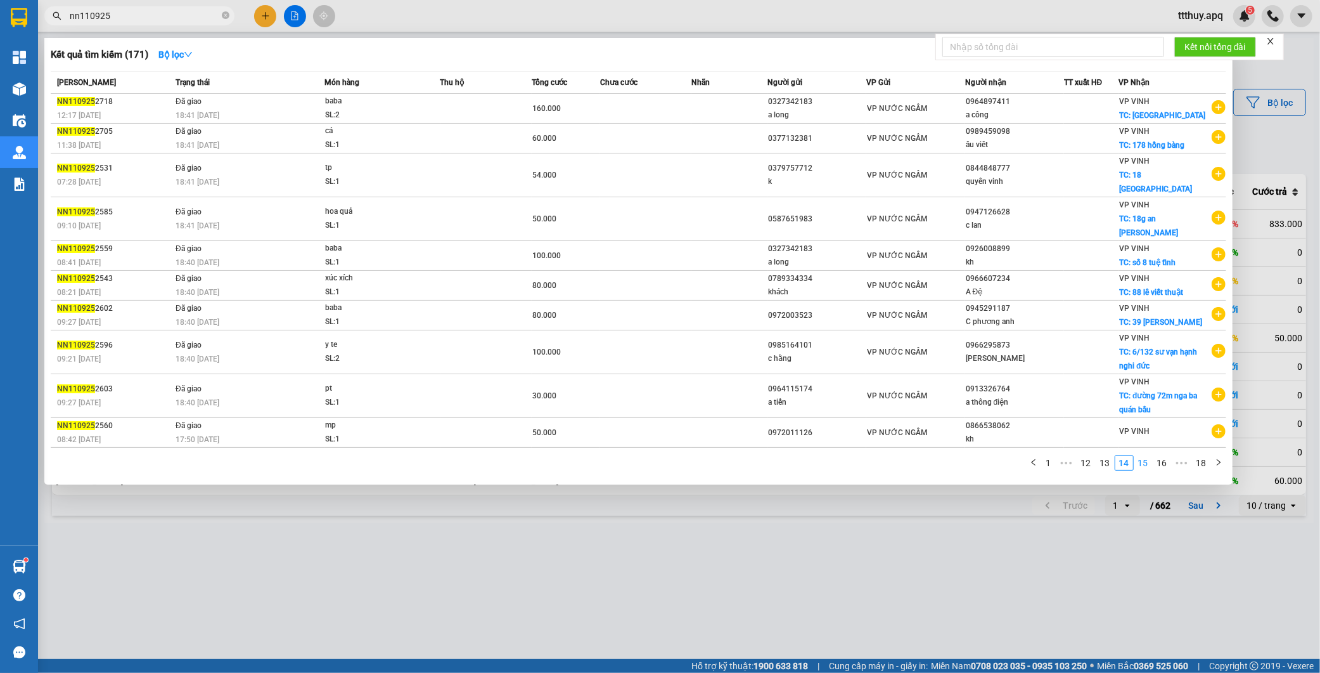
click at [1144, 456] on link "15" at bounding box center [1144, 463] width 18 height 14
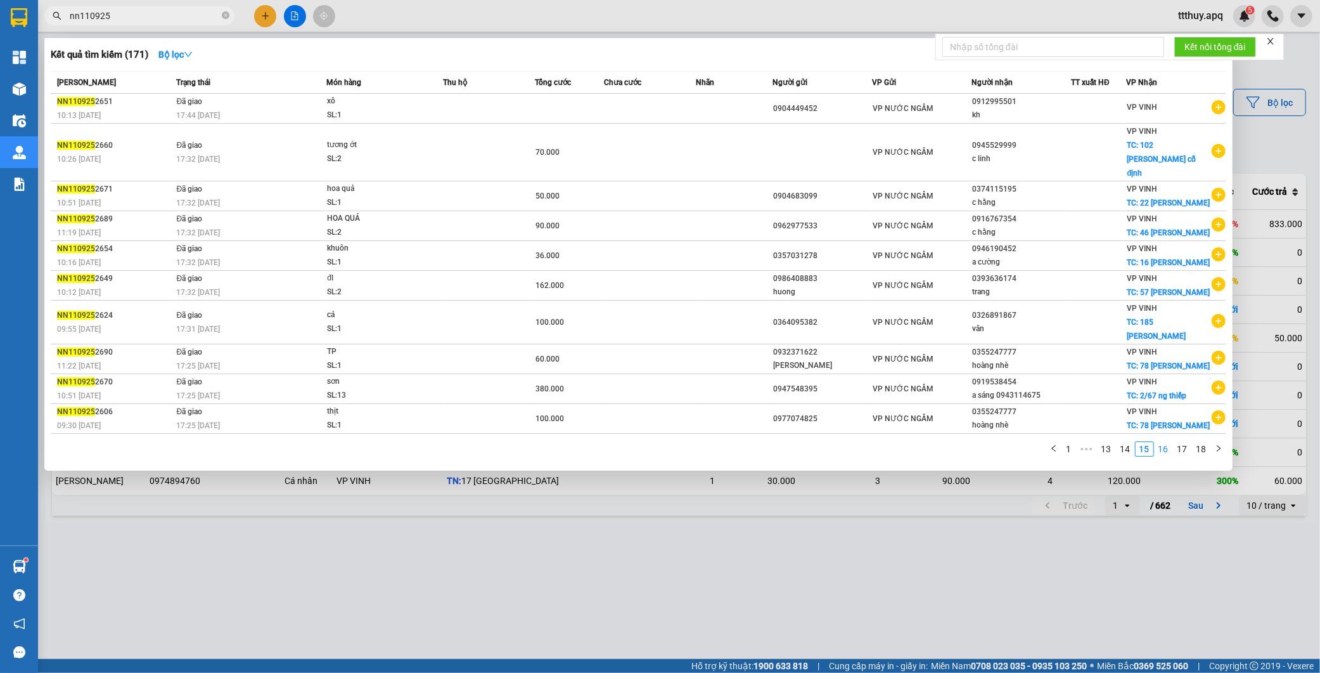
click at [1168, 442] on link "16" at bounding box center [1164, 449] width 18 height 14
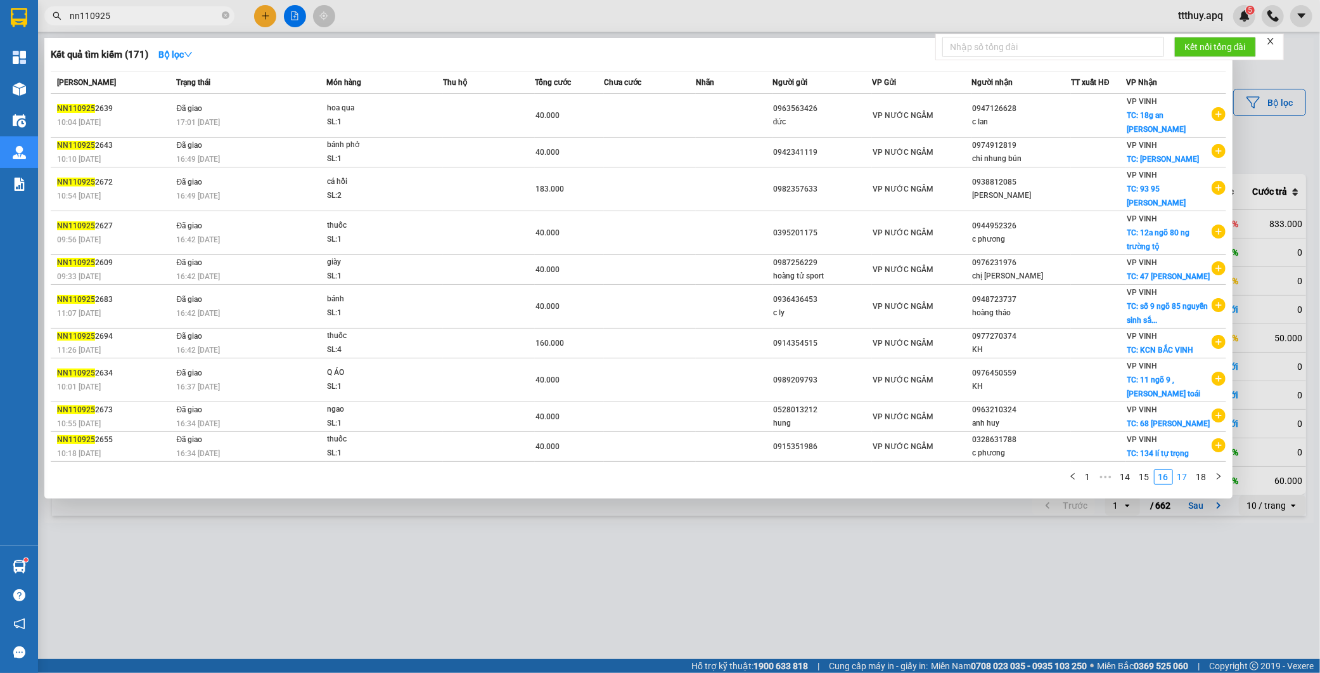
click at [1187, 470] on link "17" at bounding box center [1183, 477] width 18 height 14
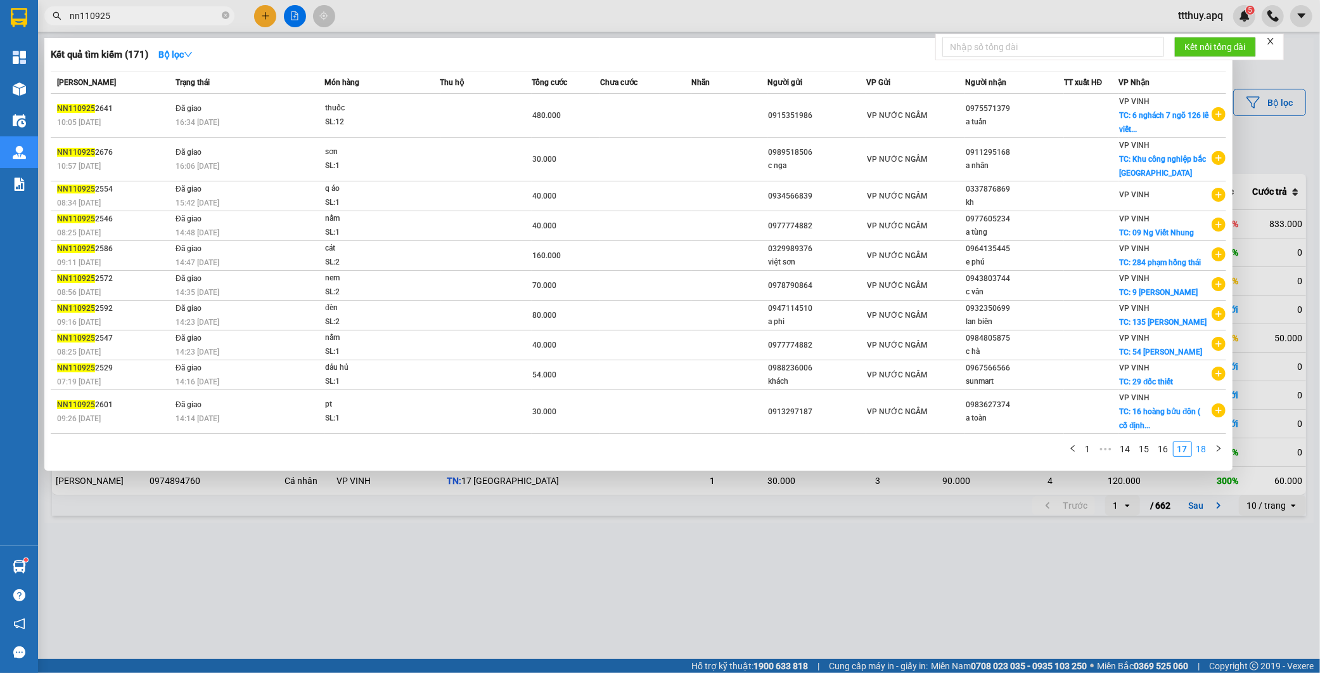
click at [1200, 453] on link "18" at bounding box center [1202, 449] width 18 height 14
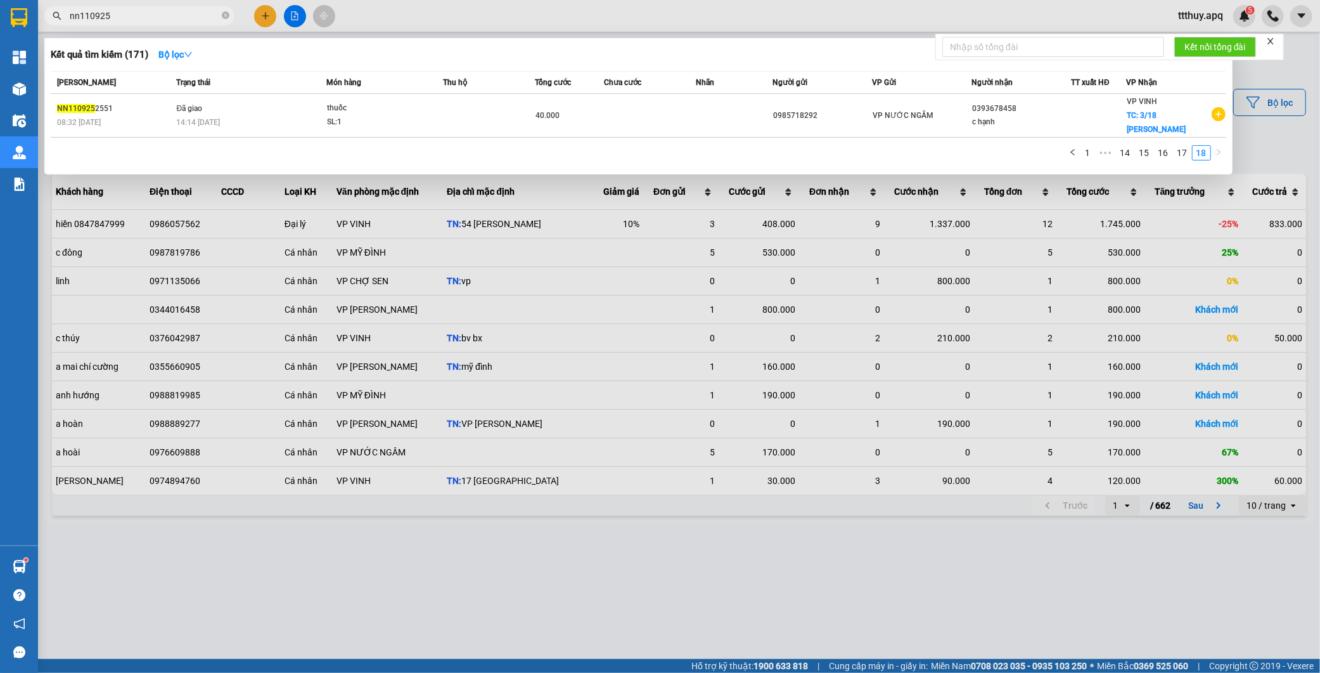
click at [79, 18] on input "nn110925" at bounding box center [145, 16] width 150 height 14
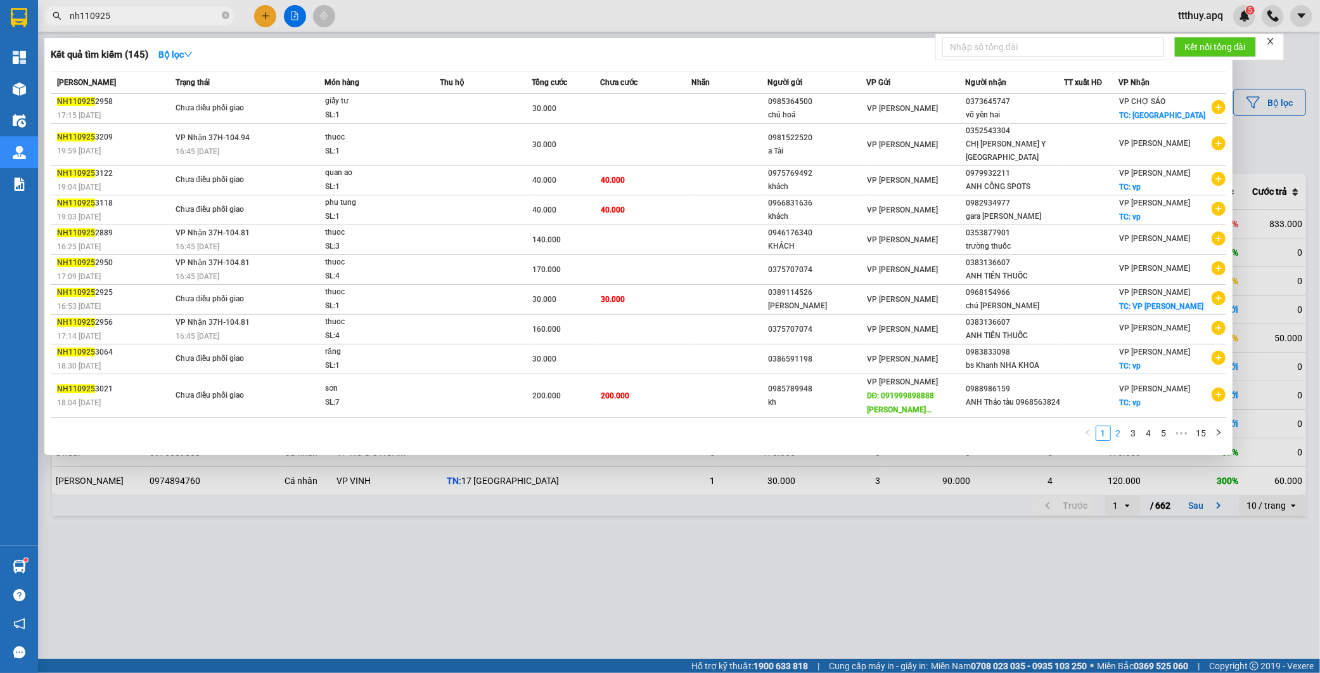
click at [1118, 436] on link "2" at bounding box center [1119, 433] width 14 height 14
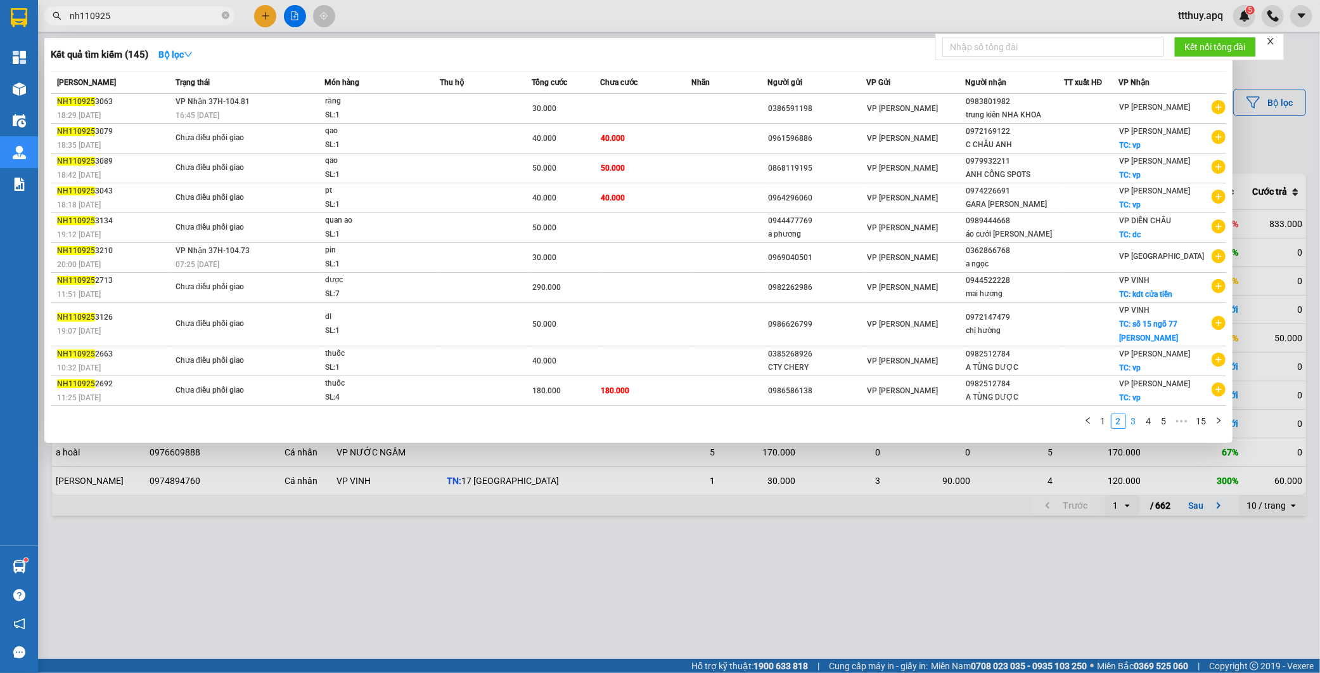
click at [1129, 425] on link "3" at bounding box center [1134, 421] width 14 height 14
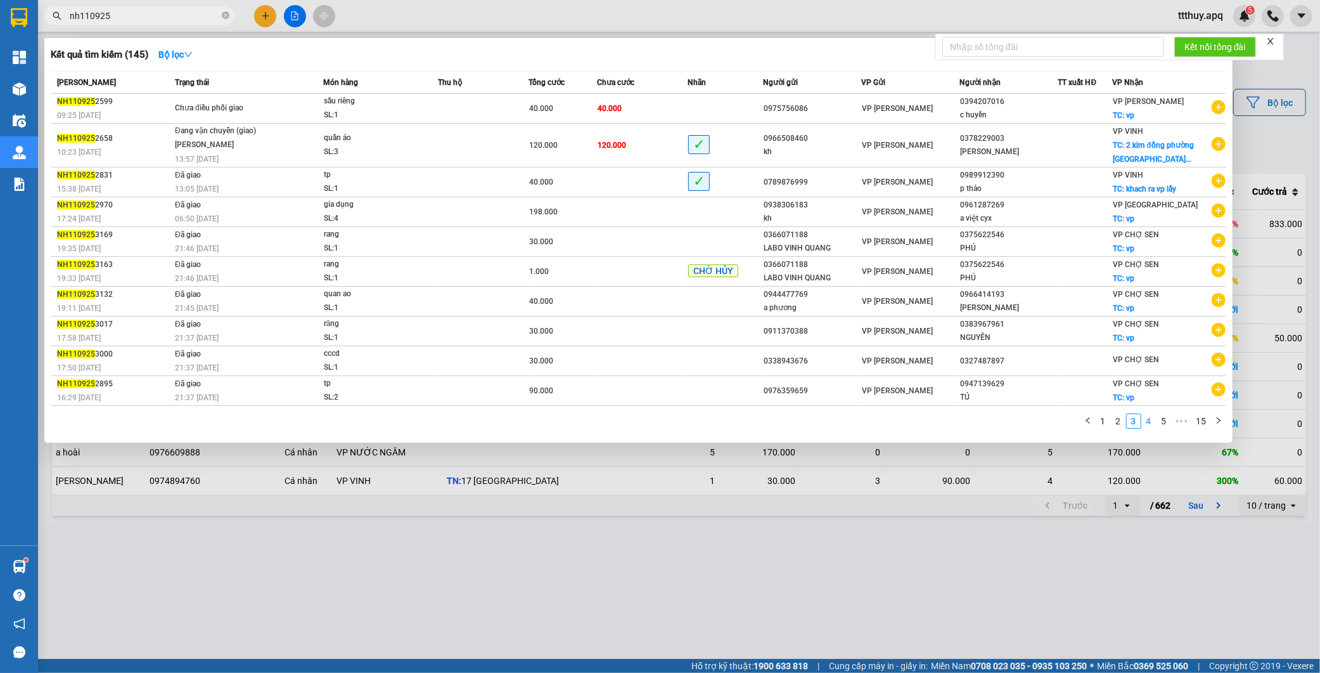
click at [1151, 423] on link "4" at bounding box center [1149, 421] width 14 height 14
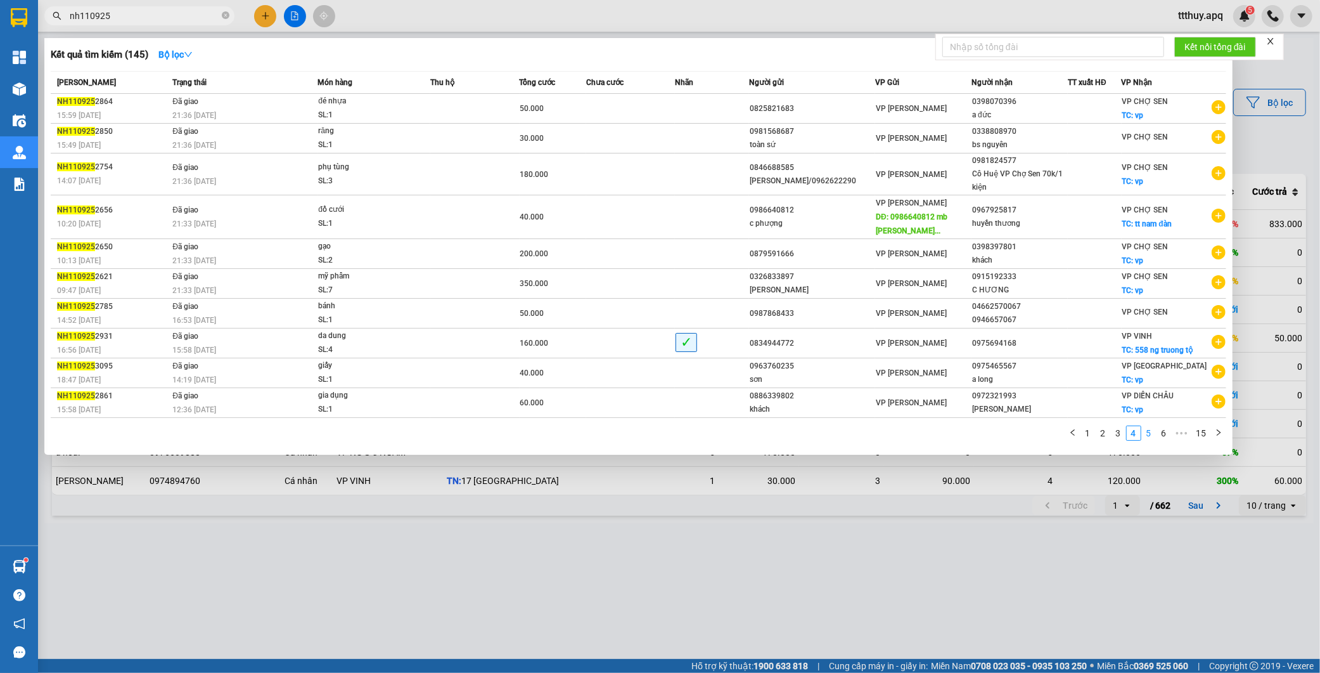
click at [1147, 436] on link "5" at bounding box center [1149, 433] width 14 height 14
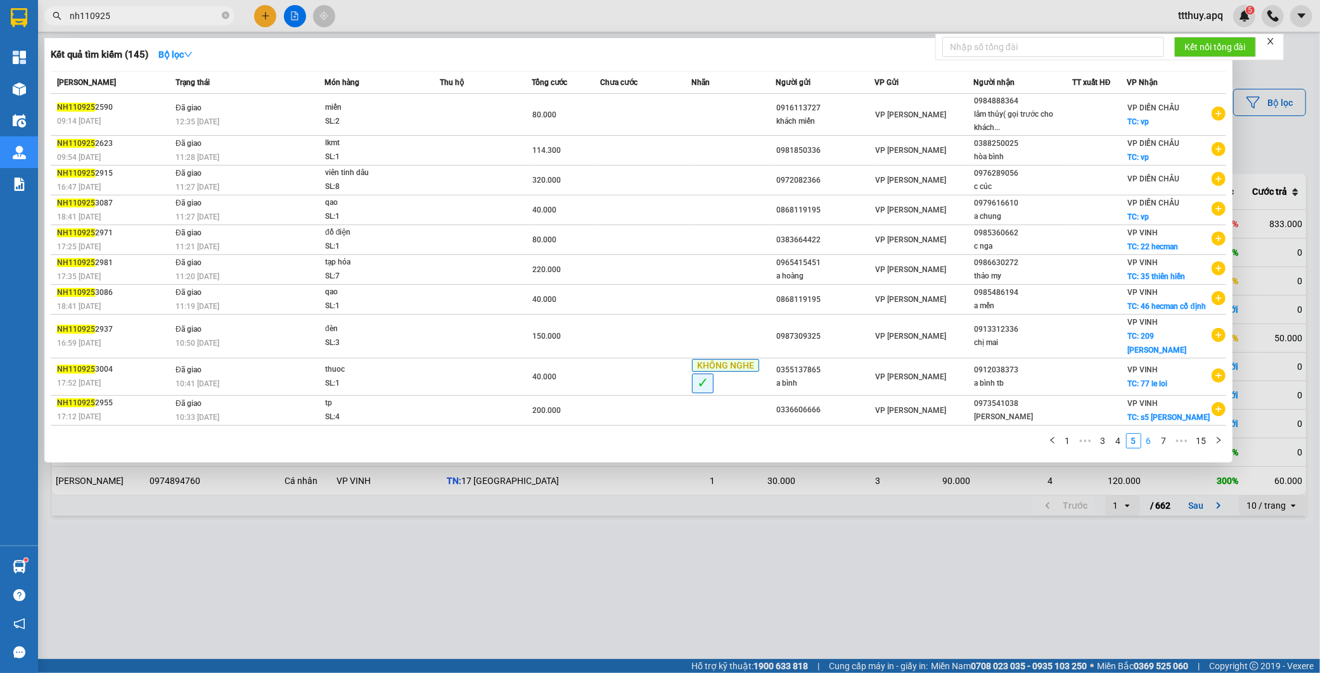
click at [1151, 434] on link "6" at bounding box center [1149, 441] width 14 height 14
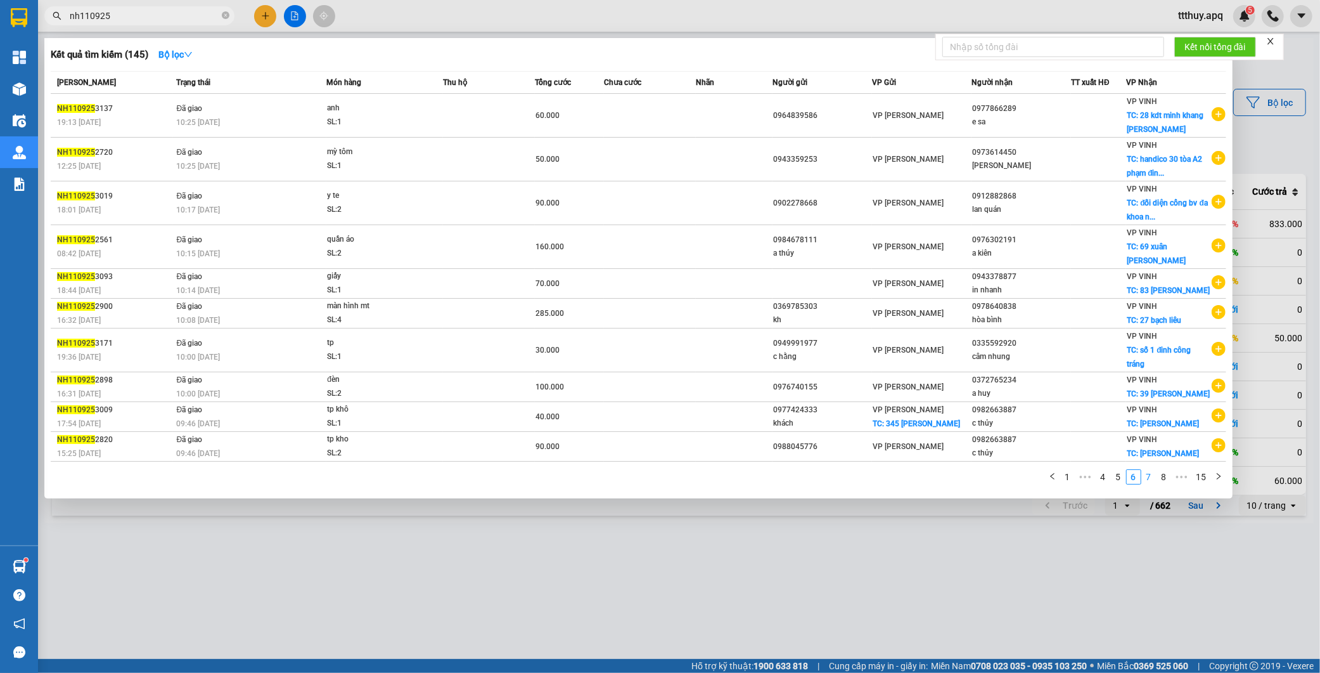
click at [1149, 479] on link "7" at bounding box center [1149, 477] width 14 height 14
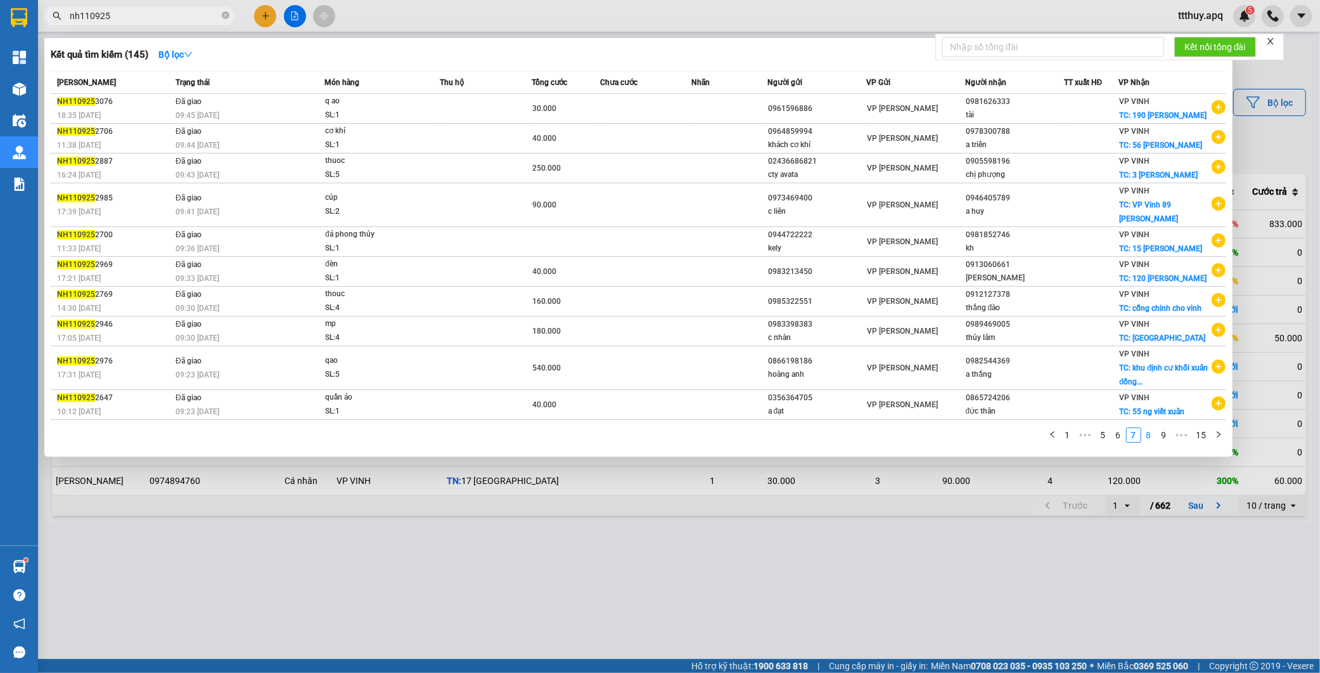
click at [1146, 442] on link "8" at bounding box center [1149, 435] width 14 height 14
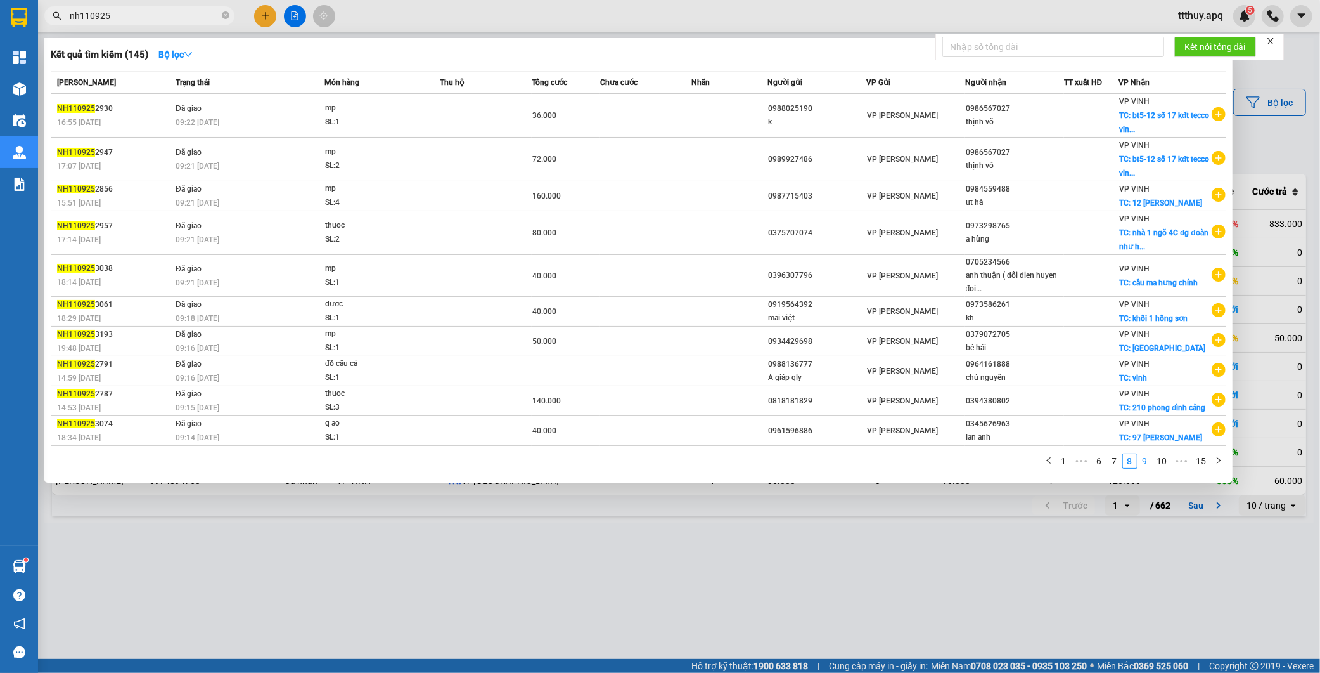
click at [1142, 468] on link "9" at bounding box center [1146, 461] width 14 height 14
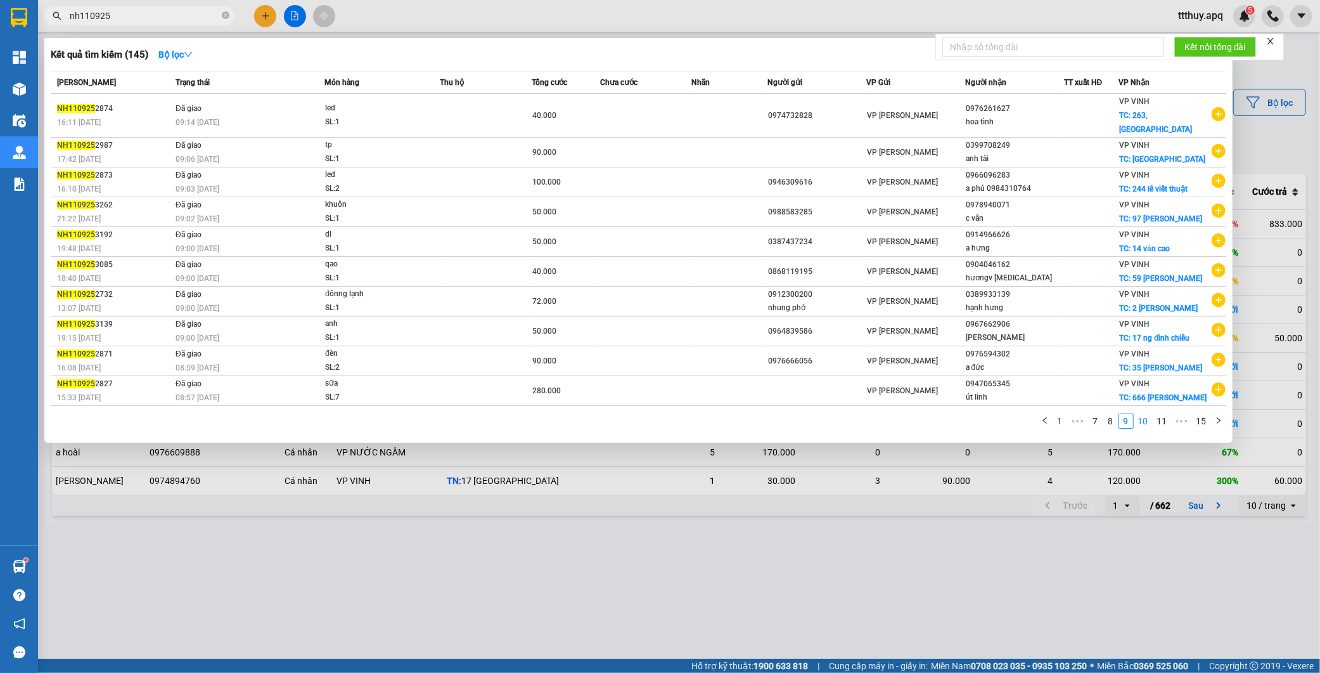
click at [1146, 428] on link "10" at bounding box center [1144, 421] width 18 height 14
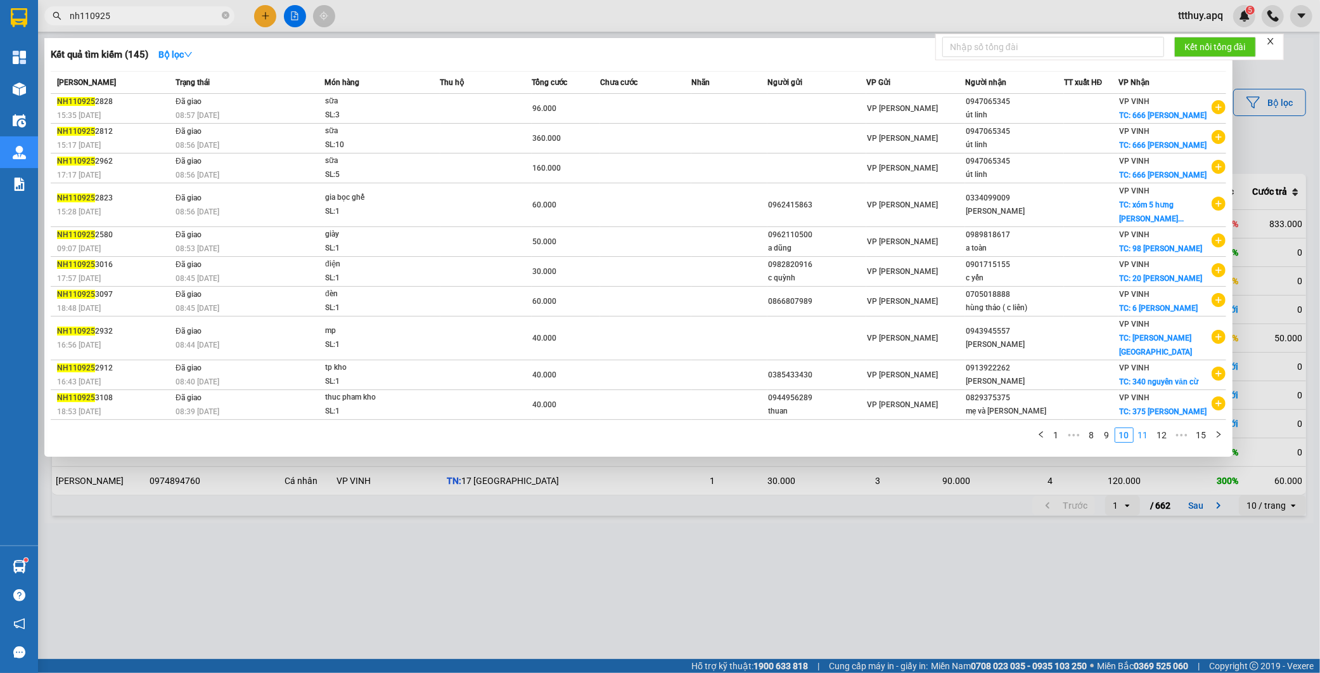
click at [1145, 442] on link "11" at bounding box center [1144, 435] width 18 height 14
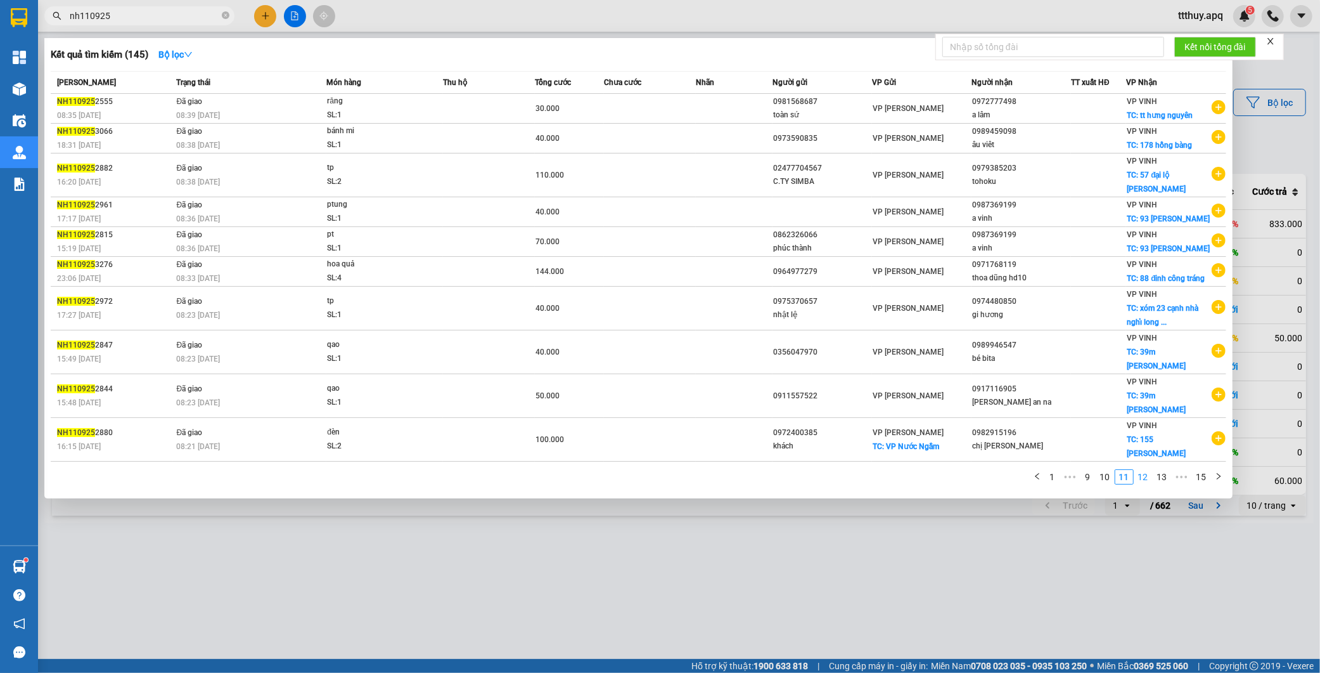
click at [1145, 470] on link "12" at bounding box center [1144, 477] width 18 height 14
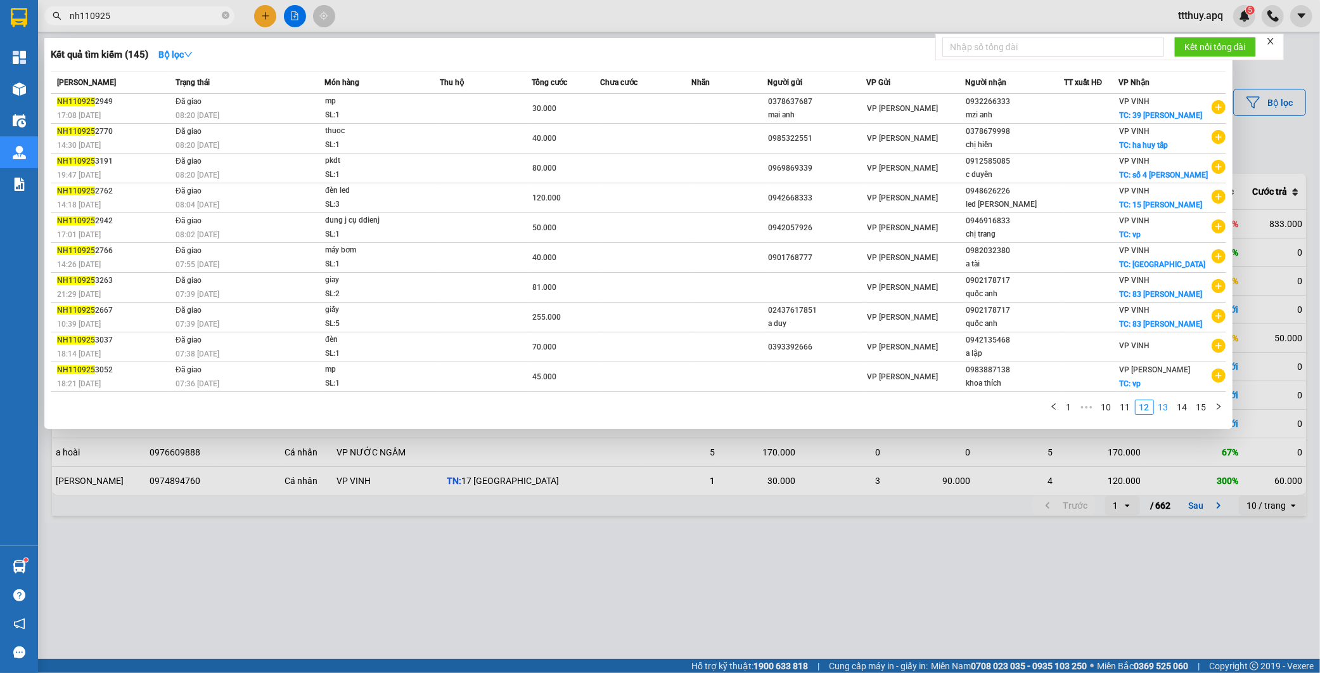
click at [1163, 414] on link "13" at bounding box center [1164, 407] width 18 height 14
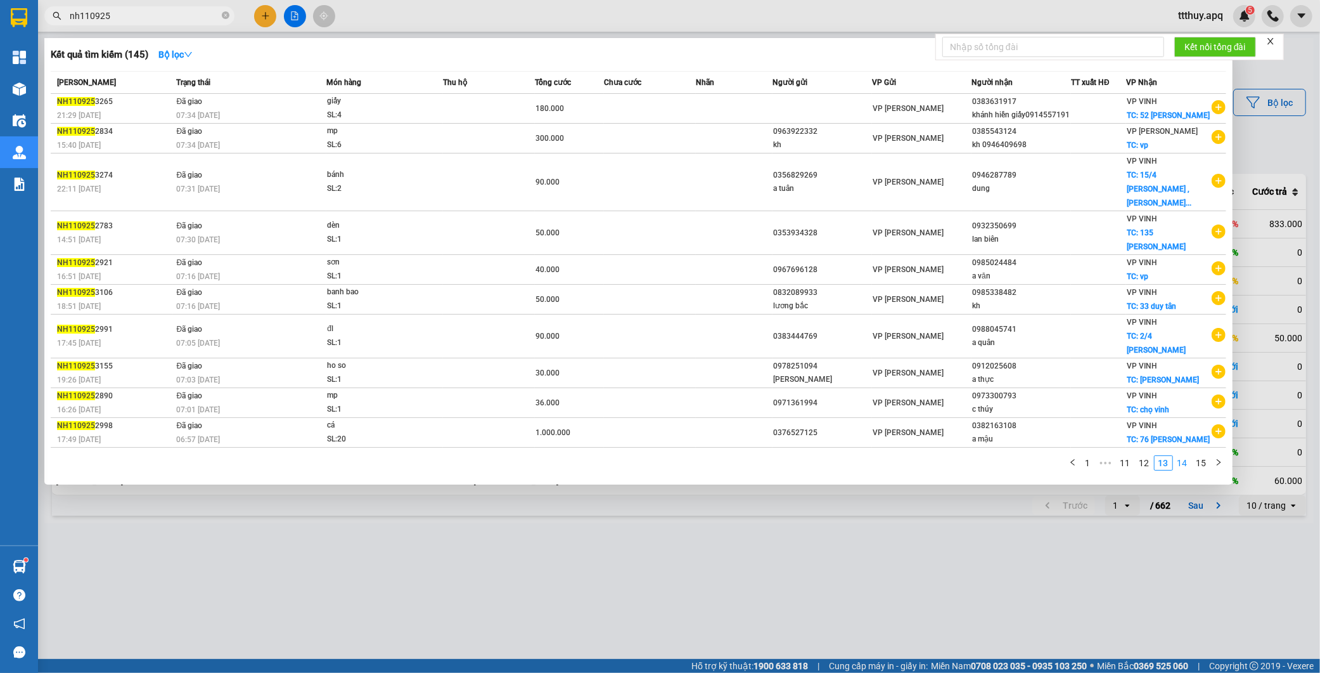
click at [1176, 456] on link "14" at bounding box center [1183, 463] width 18 height 14
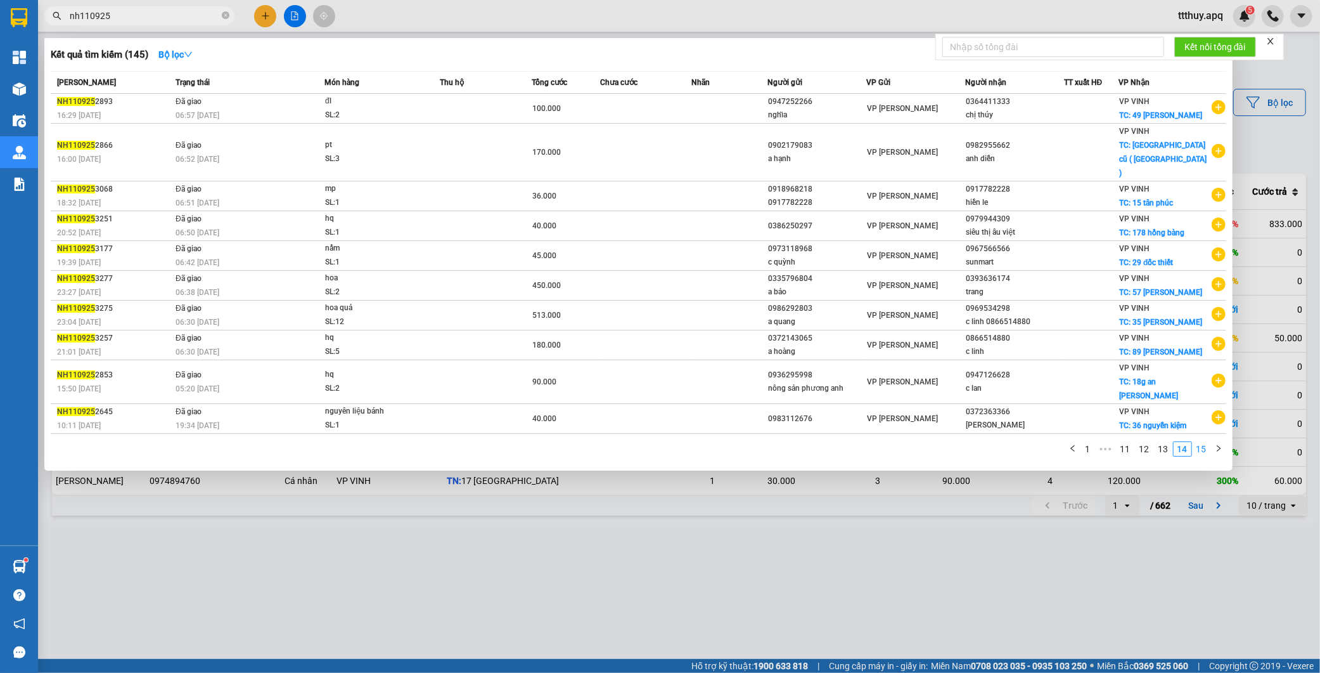
click at [1203, 442] on link "15" at bounding box center [1202, 449] width 18 height 14
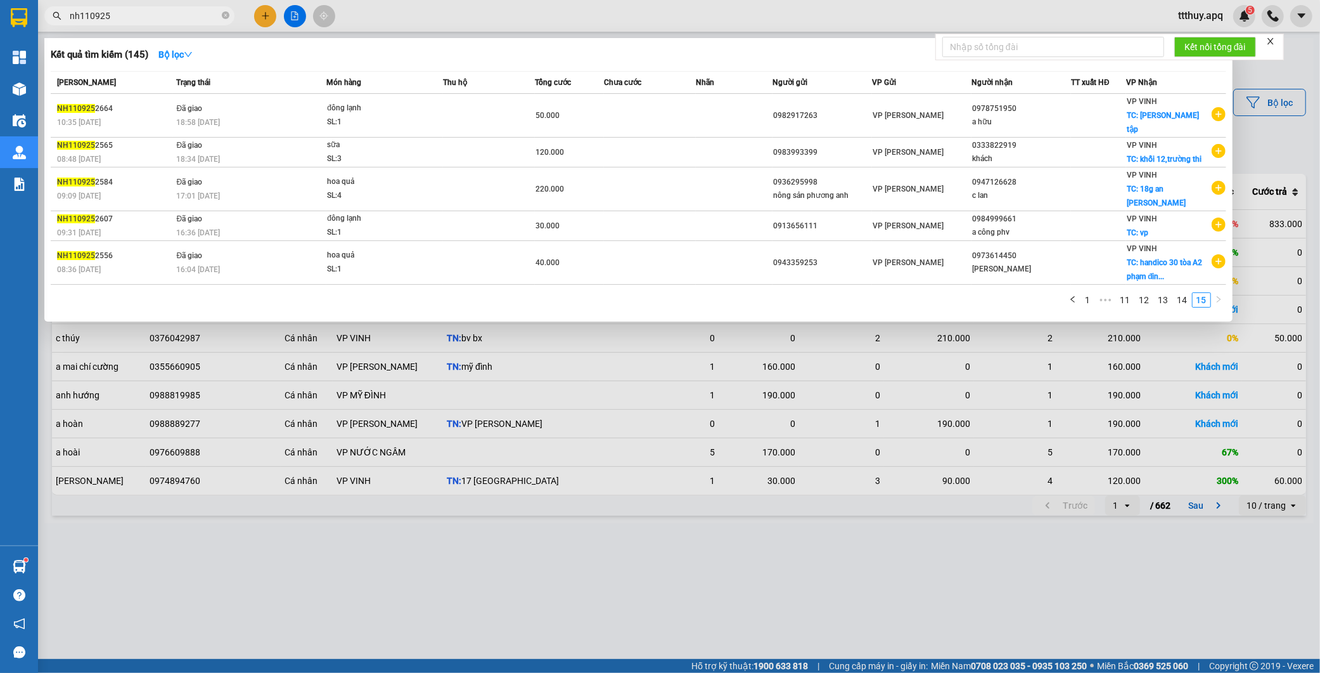
drag, startPoint x: 80, startPoint y: 17, endPoint x: 49, endPoint y: 15, distance: 31.2
click at [49, 15] on span "nh110925" at bounding box center [139, 15] width 190 height 19
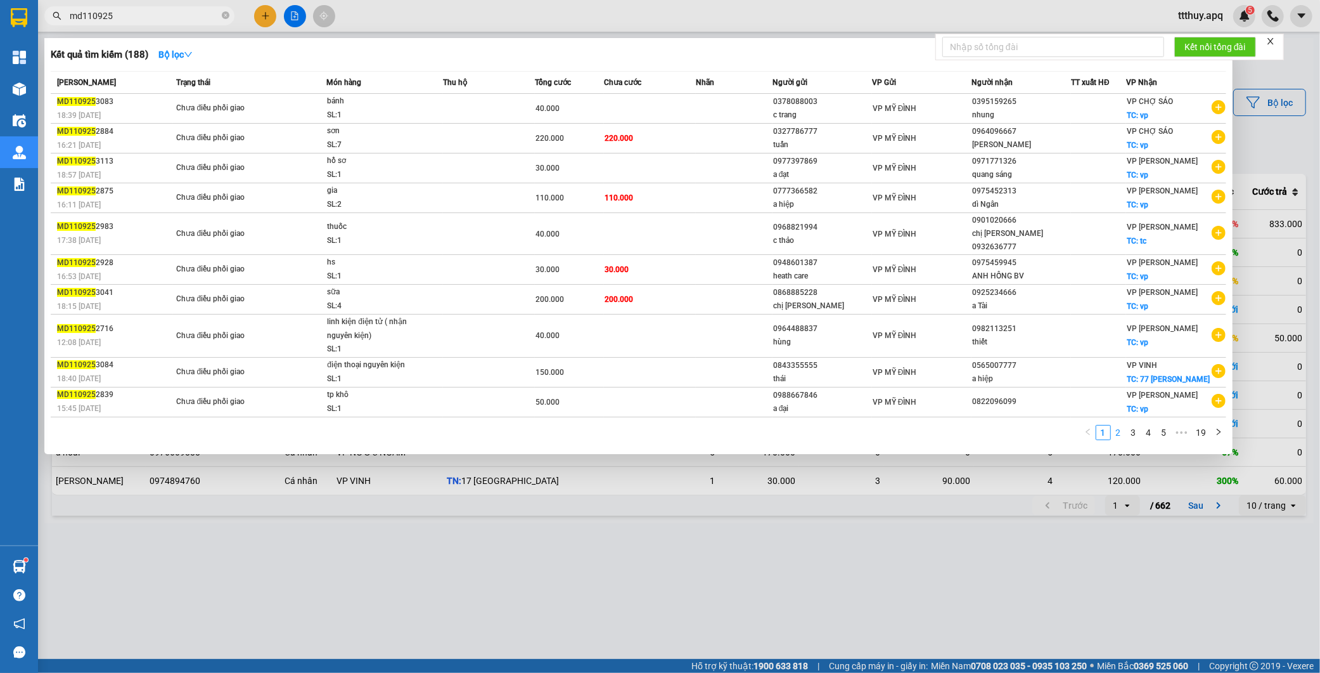
click at [1117, 425] on link "2" at bounding box center [1119, 432] width 14 height 14
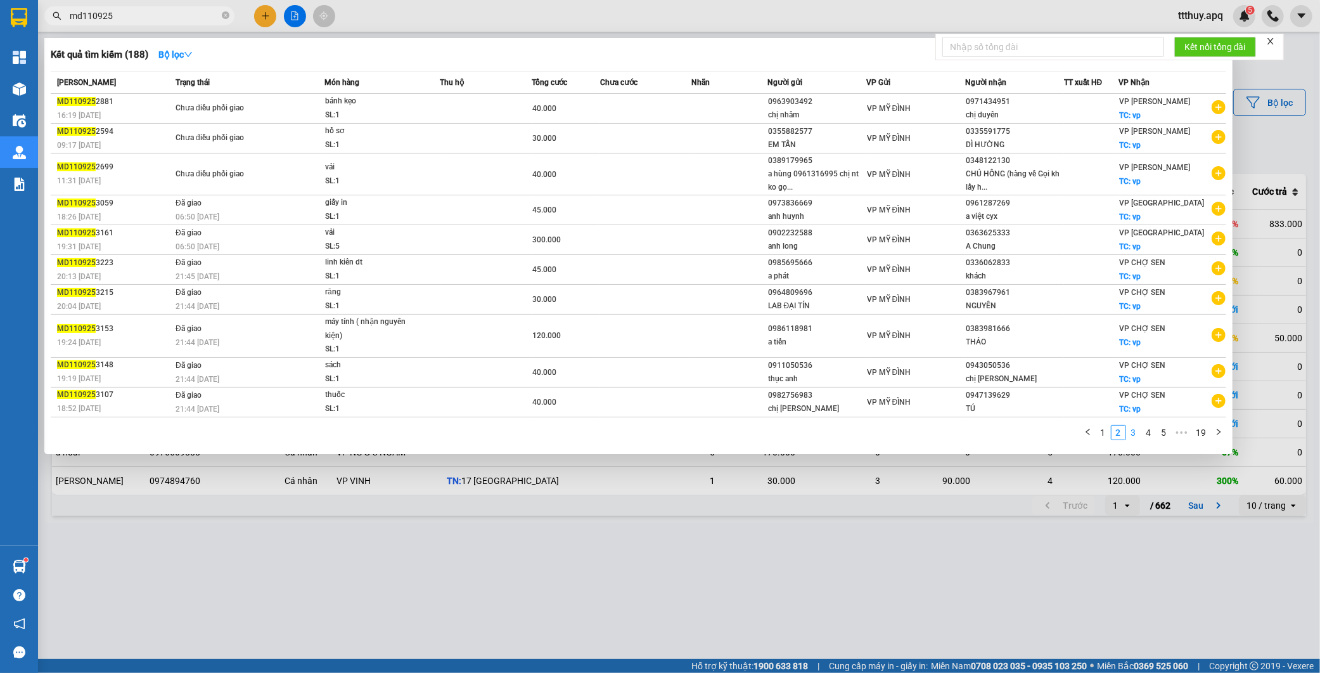
click at [1133, 439] on link "3" at bounding box center [1134, 432] width 14 height 14
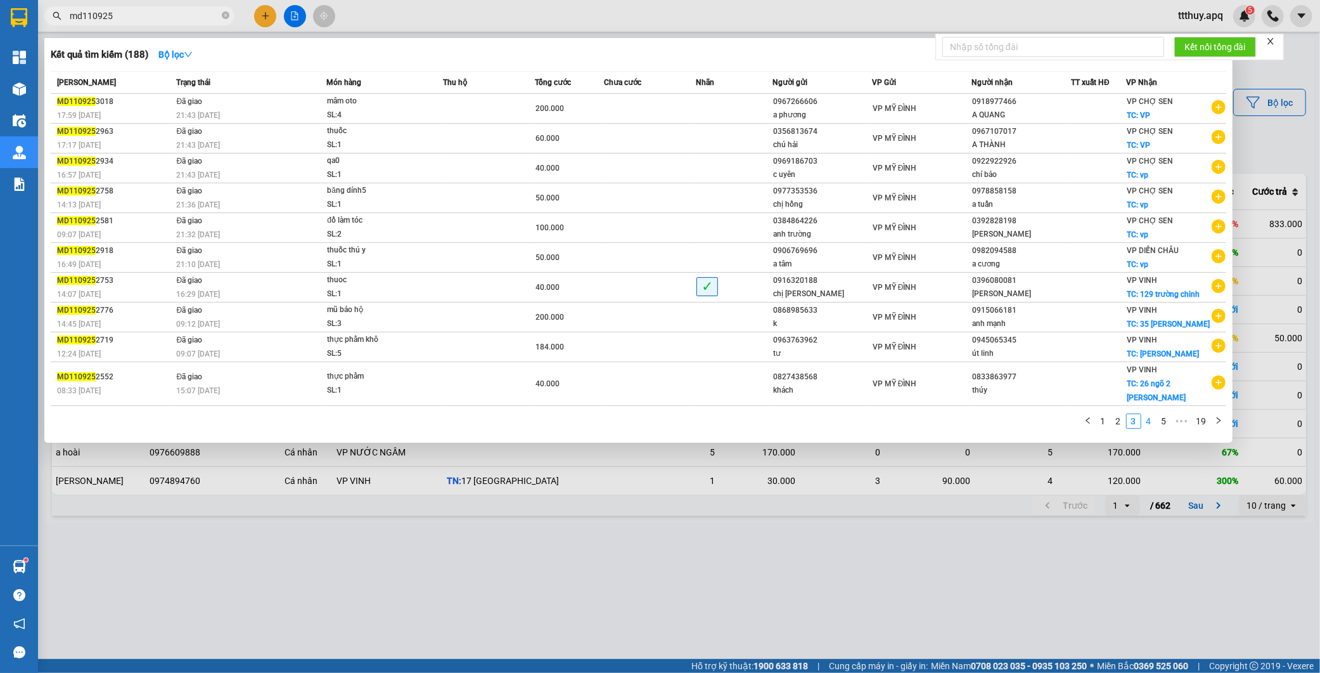
click at [1149, 423] on link "4" at bounding box center [1149, 421] width 14 height 14
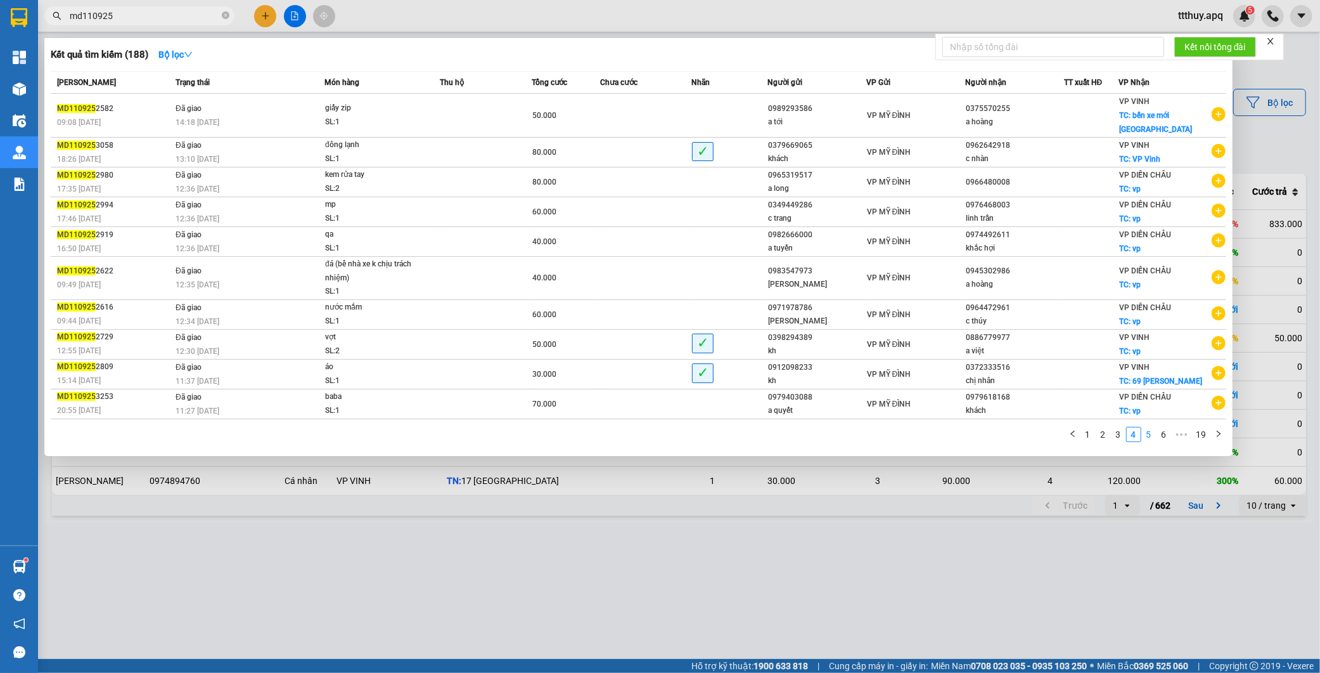
click at [1146, 427] on link "5" at bounding box center [1149, 434] width 14 height 14
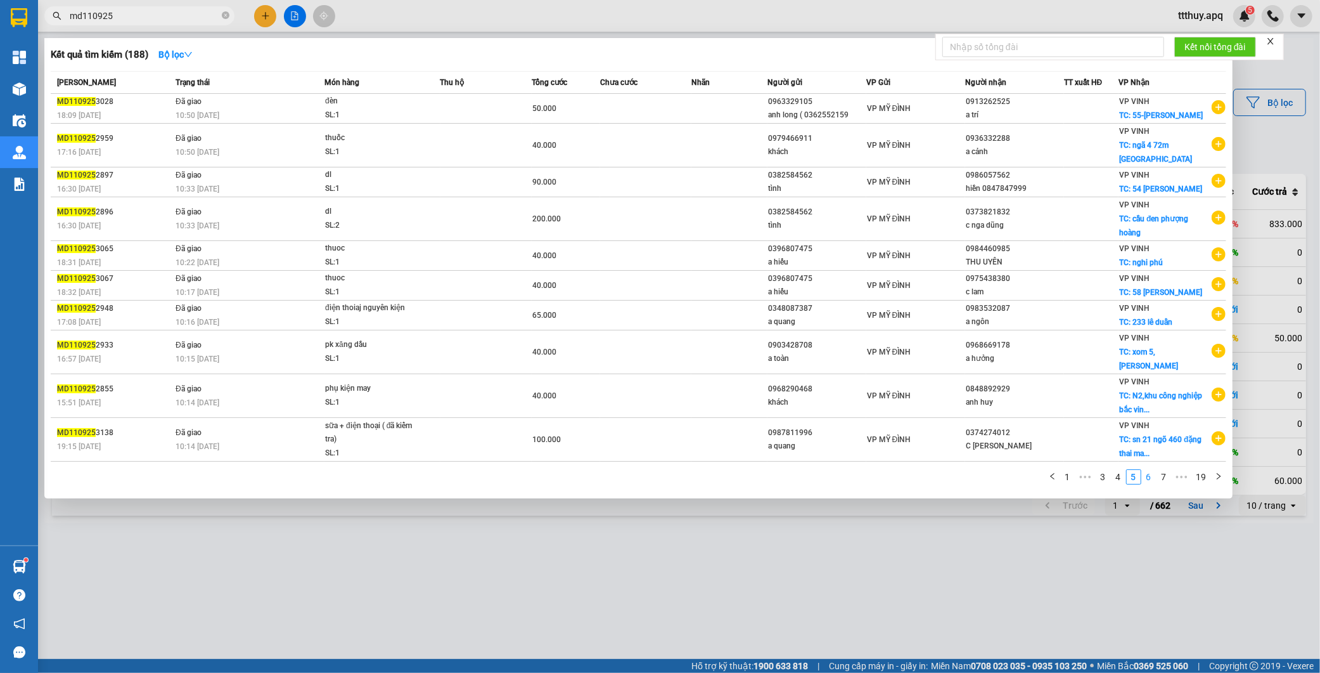
click at [1146, 483] on link "6" at bounding box center [1149, 477] width 14 height 14
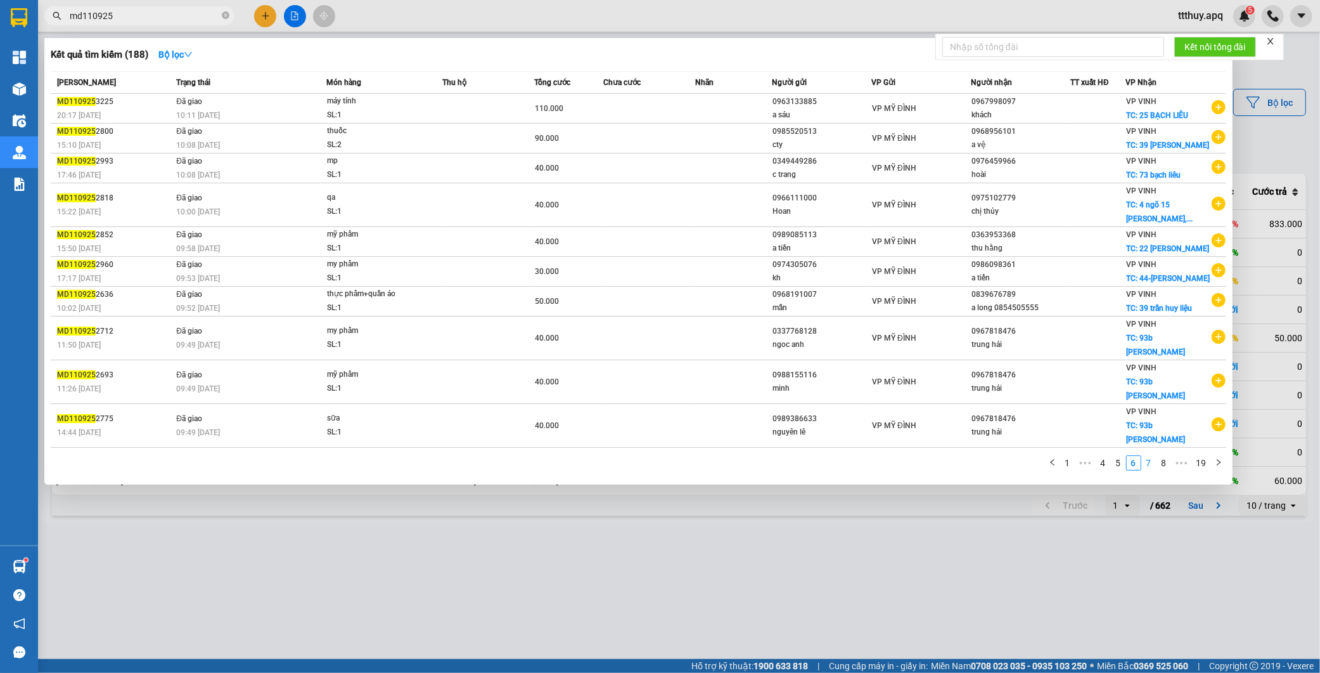
click at [1152, 456] on link "7" at bounding box center [1149, 463] width 14 height 14
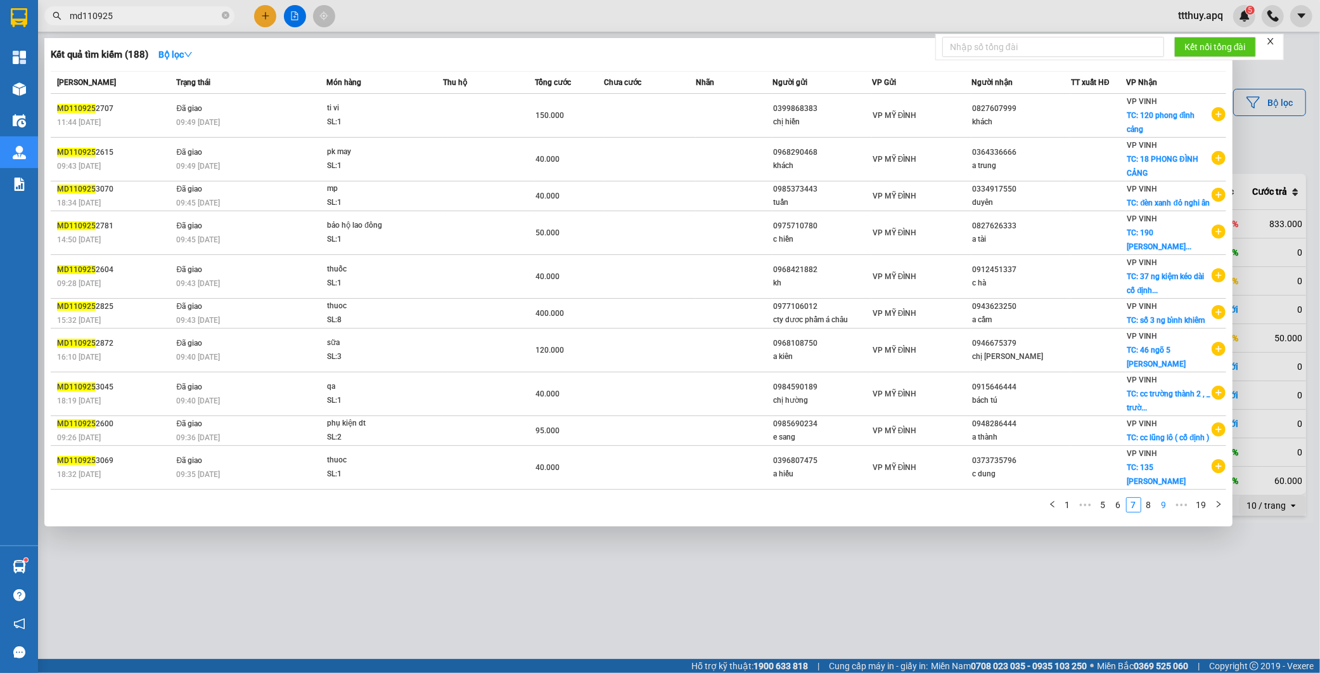
click at [1148, 507] on link "8" at bounding box center [1149, 505] width 14 height 14
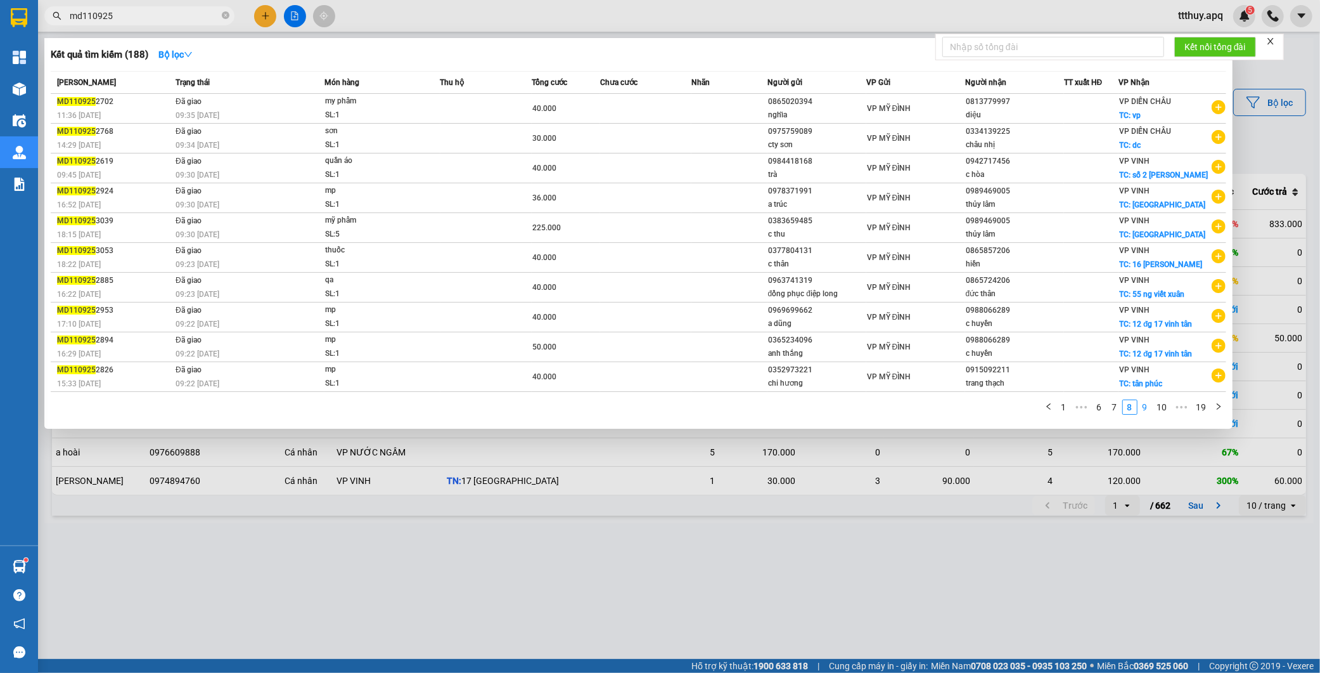
click at [1148, 411] on link "9" at bounding box center [1146, 407] width 14 height 14
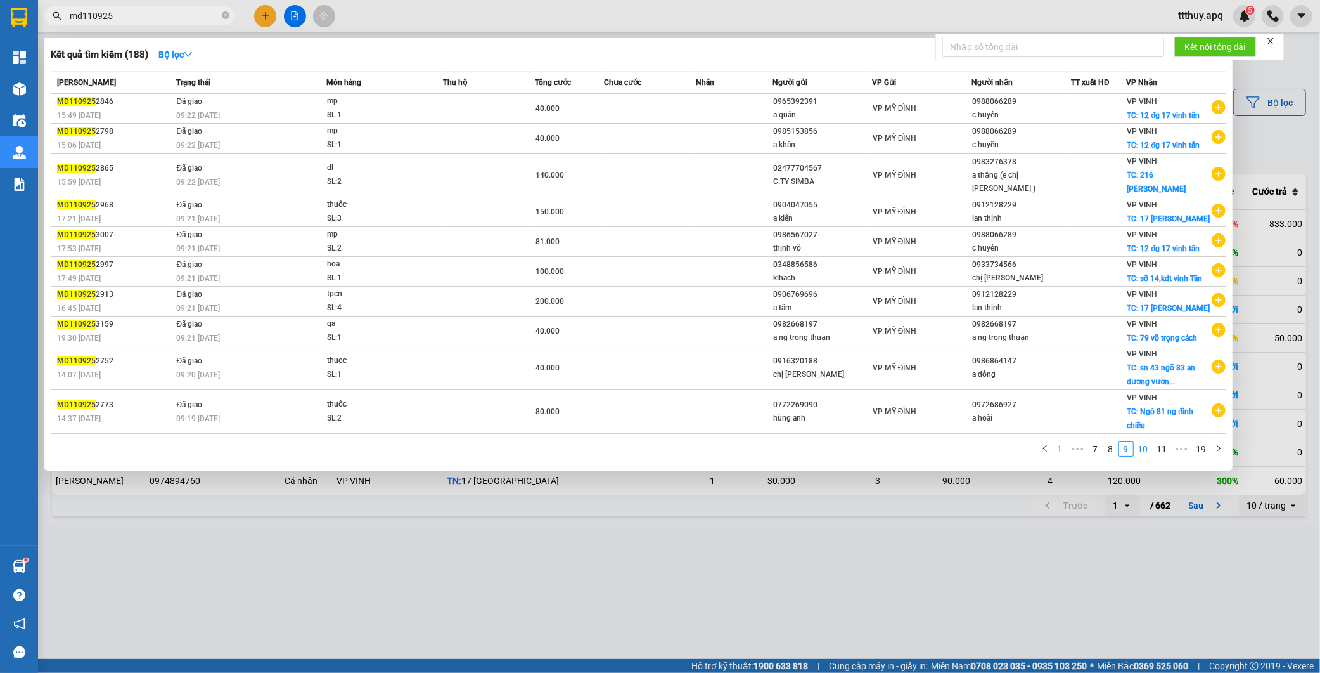
click at [1147, 442] on link "10" at bounding box center [1144, 449] width 18 height 14
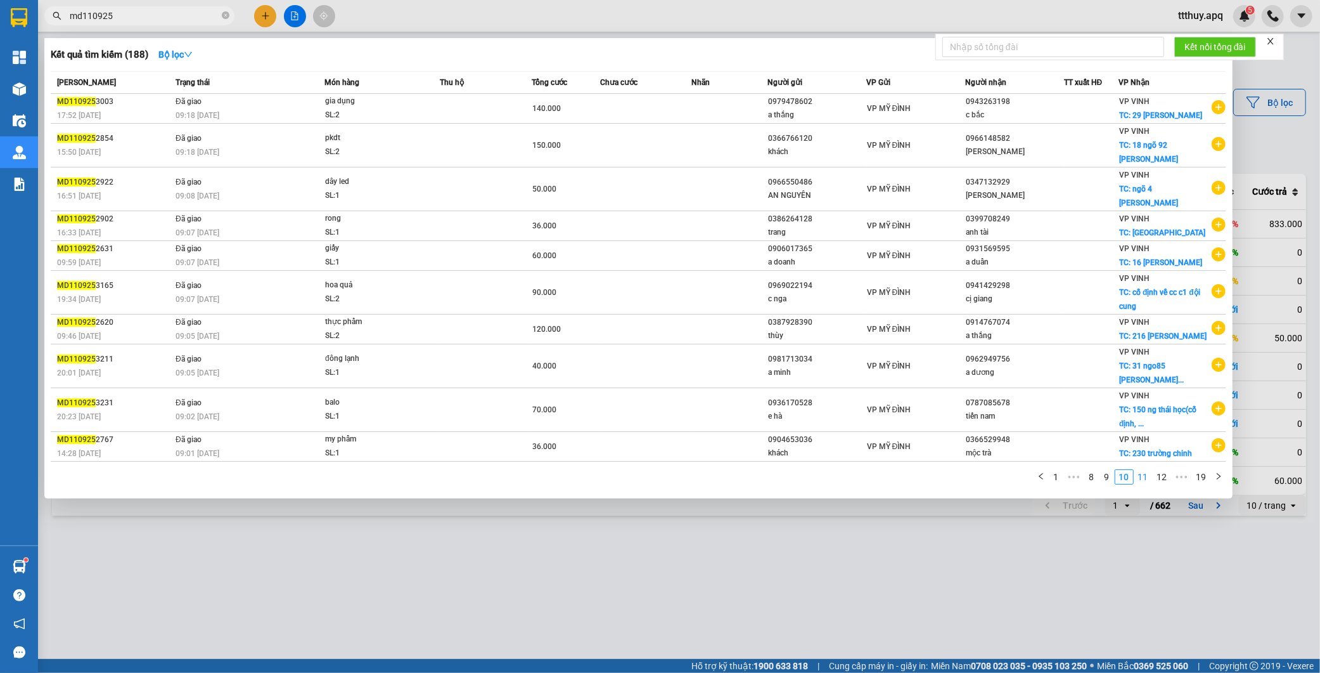
click at [1144, 484] on link "11" at bounding box center [1144, 477] width 18 height 14
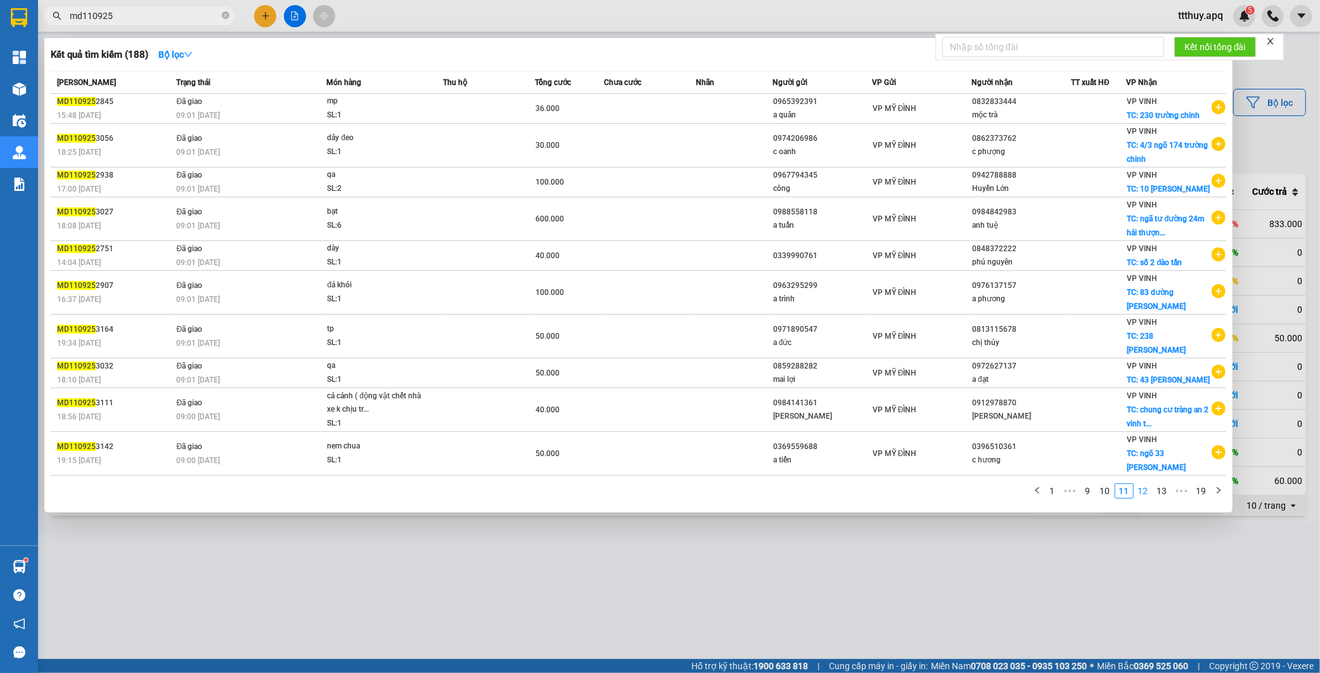
click at [1146, 484] on link "12" at bounding box center [1144, 491] width 18 height 14
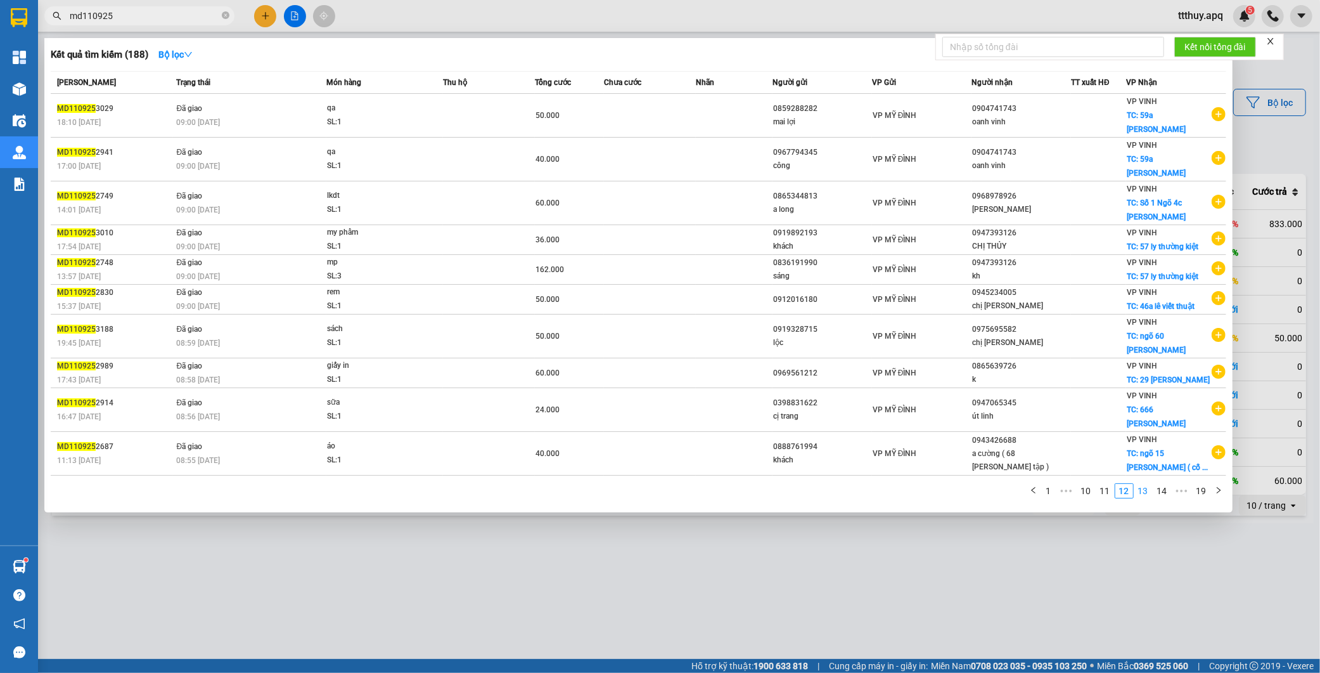
click at [1146, 484] on link "13" at bounding box center [1144, 491] width 18 height 14
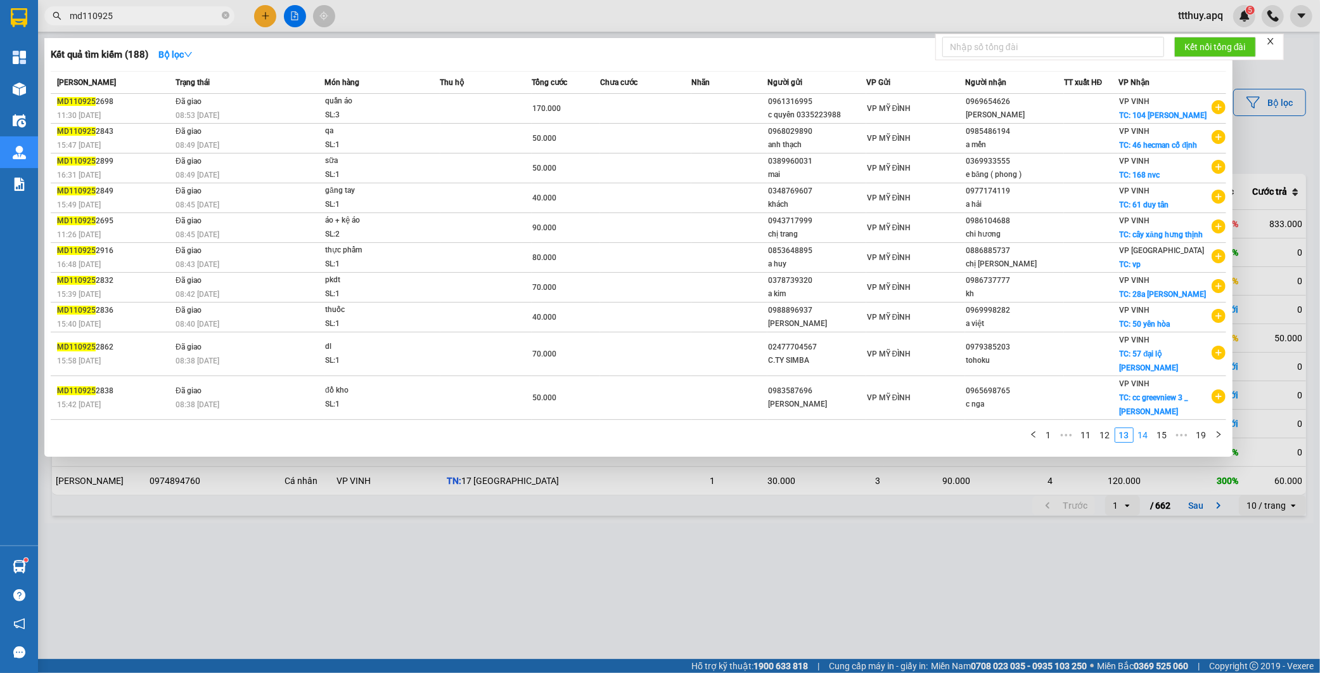
click at [1150, 436] on link "14" at bounding box center [1144, 435] width 18 height 14
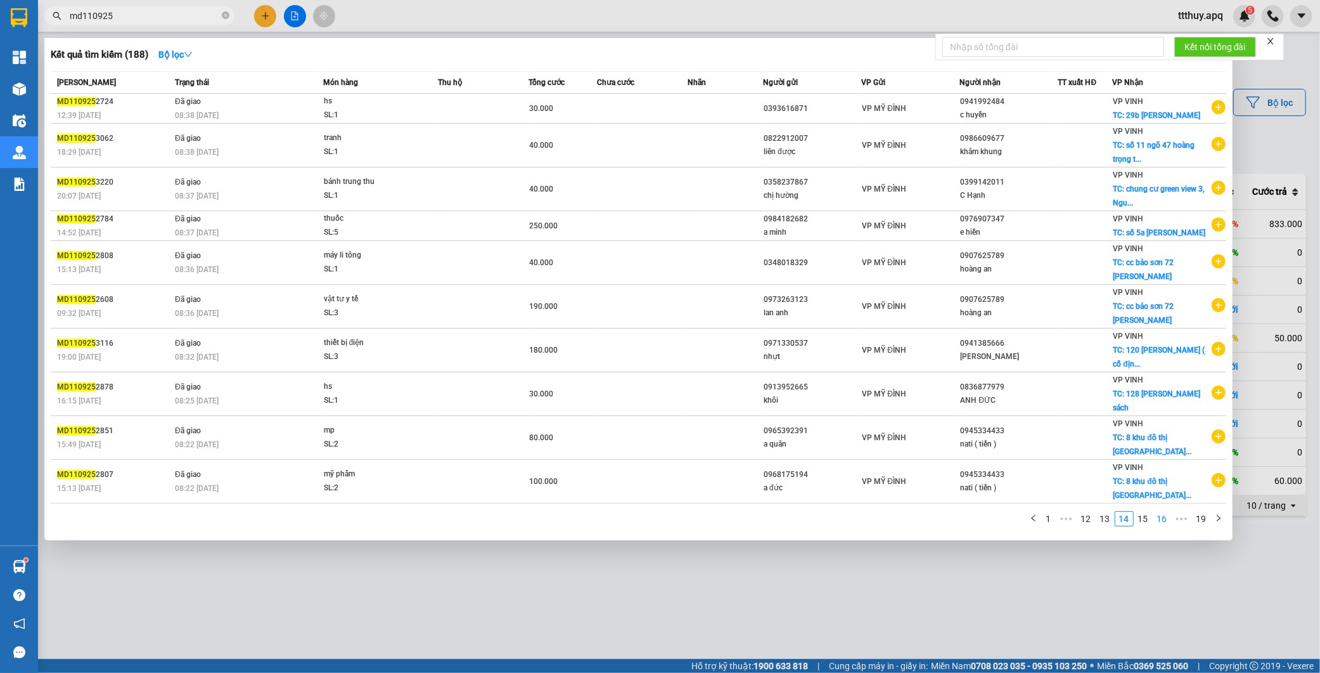
click at [1142, 512] on link "15" at bounding box center [1144, 519] width 18 height 14
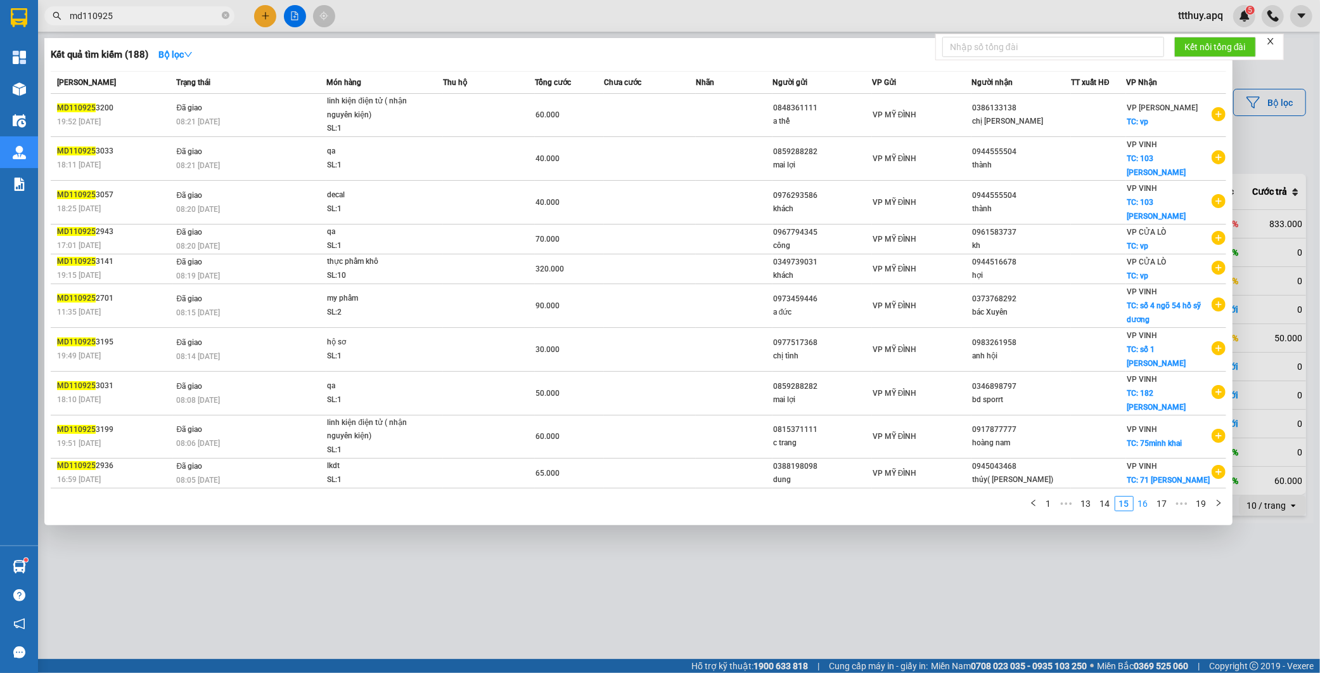
click at [1141, 496] on link "16" at bounding box center [1144, 503] width 18 height 14
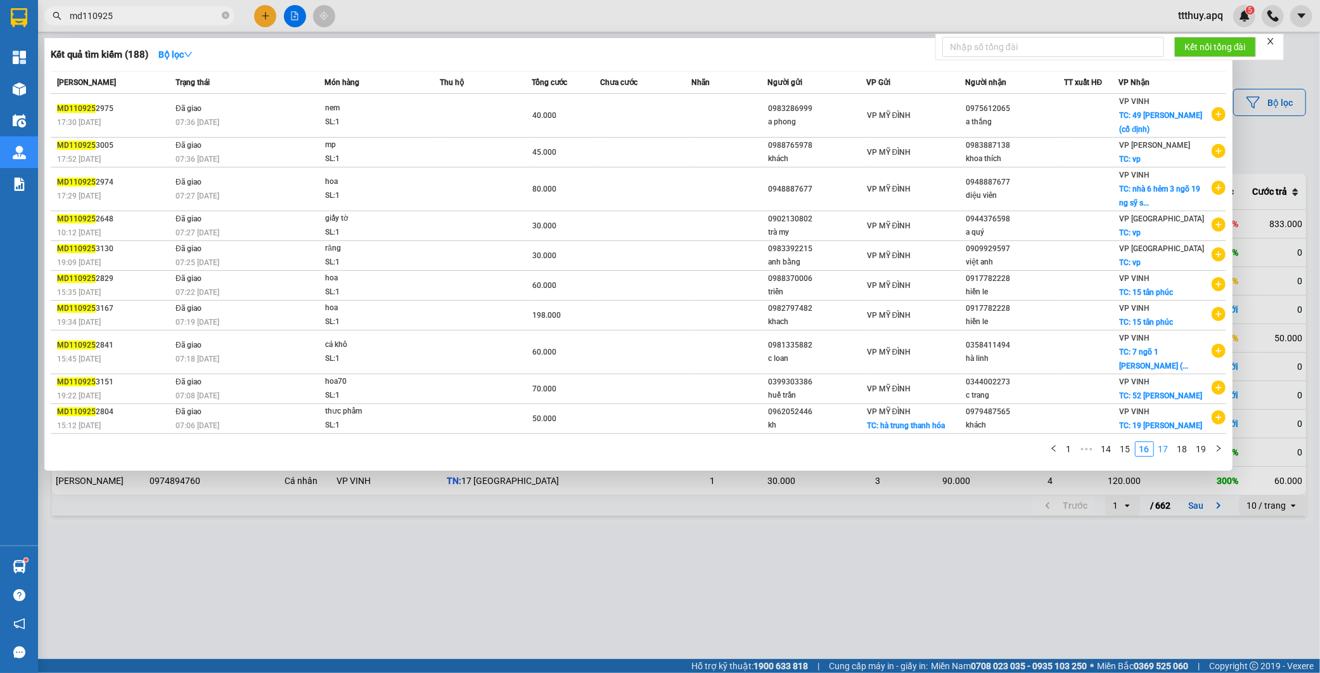
click at [1165, 456] on link "17" at bounding box center [1164, 449] width 18 height 14
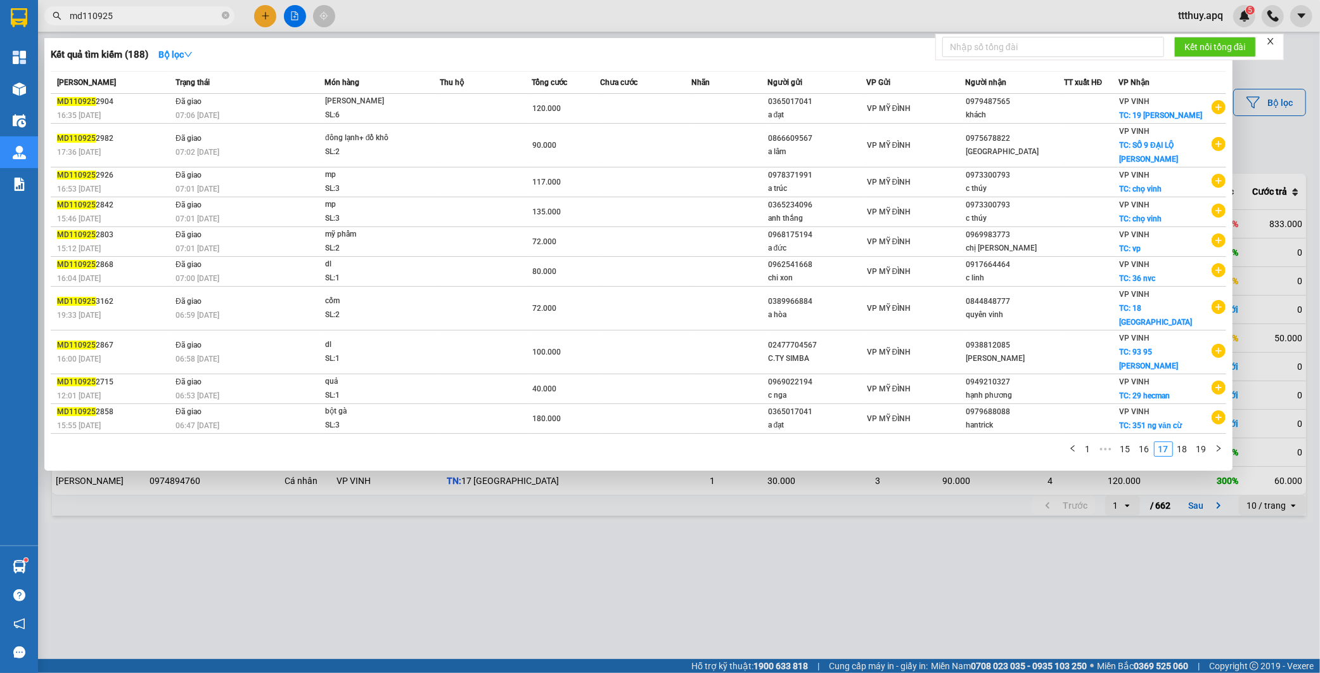
click at [1187, 442] on link "18" at bounding box center [1183, 449] width 18 height 14
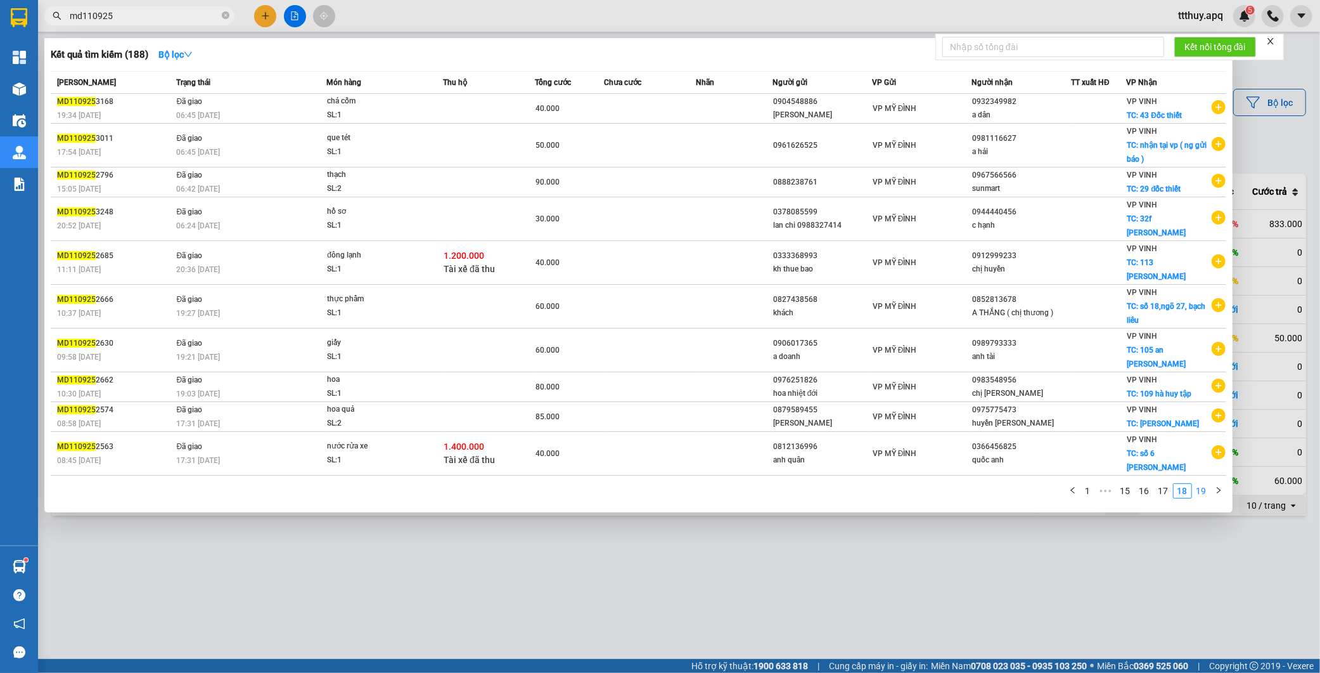
click at [1197, 484] on link "19" at bounding box center [1202, 491] width 18 height 14
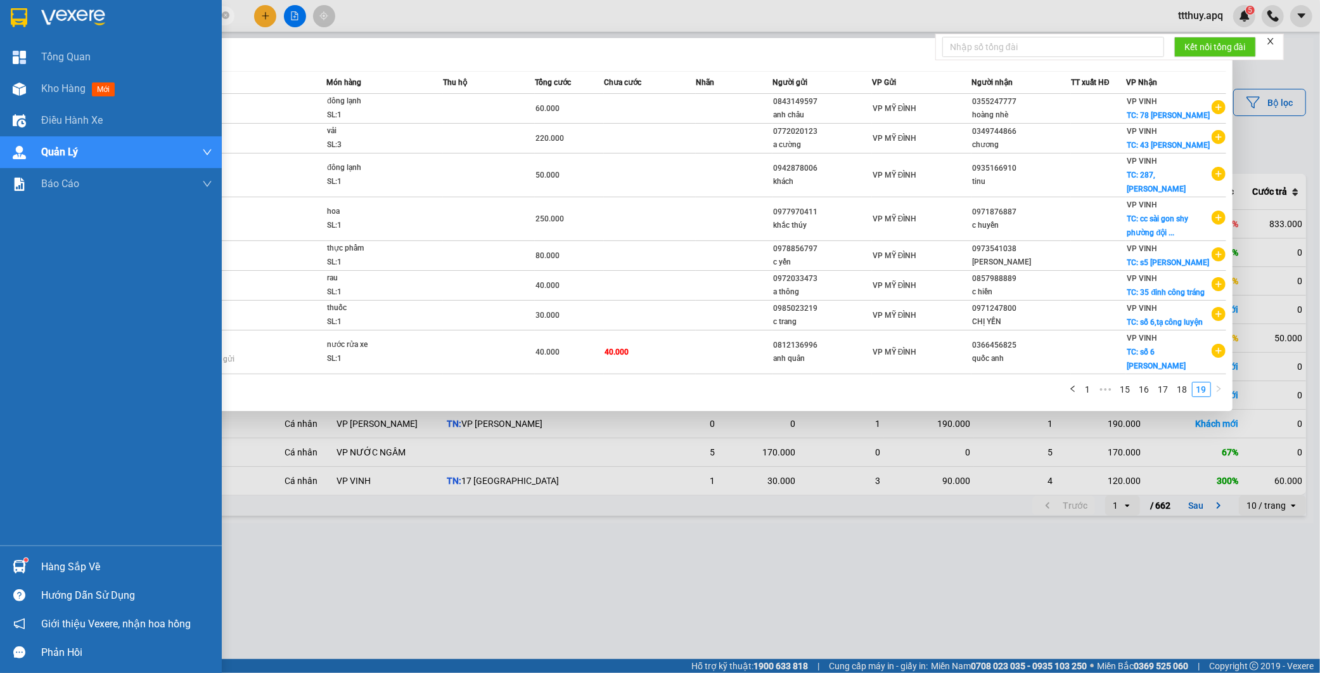
drag, startPoint x: 82, startPoint y: 16, endPoint x: 0, endPoint y: 9, distance: 82.7
click at [0, 9] on section "Kết quả tìm kiếm ( 188 ) Bộ lọc Mã ĐH Trạng thái Món hàng Thu hộ Tổng cước Chưa…" at bounding box center [660, 336] width 1320 height 673
type input "vi110925"
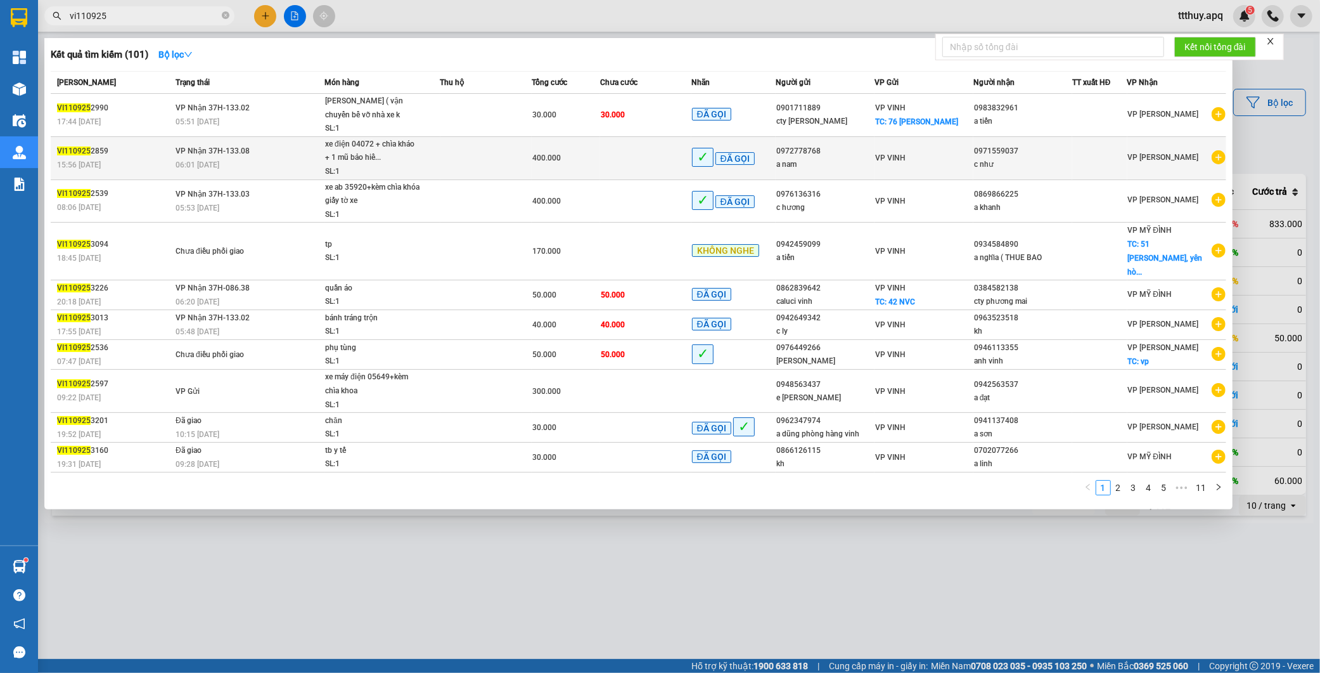
click at [318, 163] on div "06:01 - 13/09" at bounding box center [250, 165] width 148 height 14
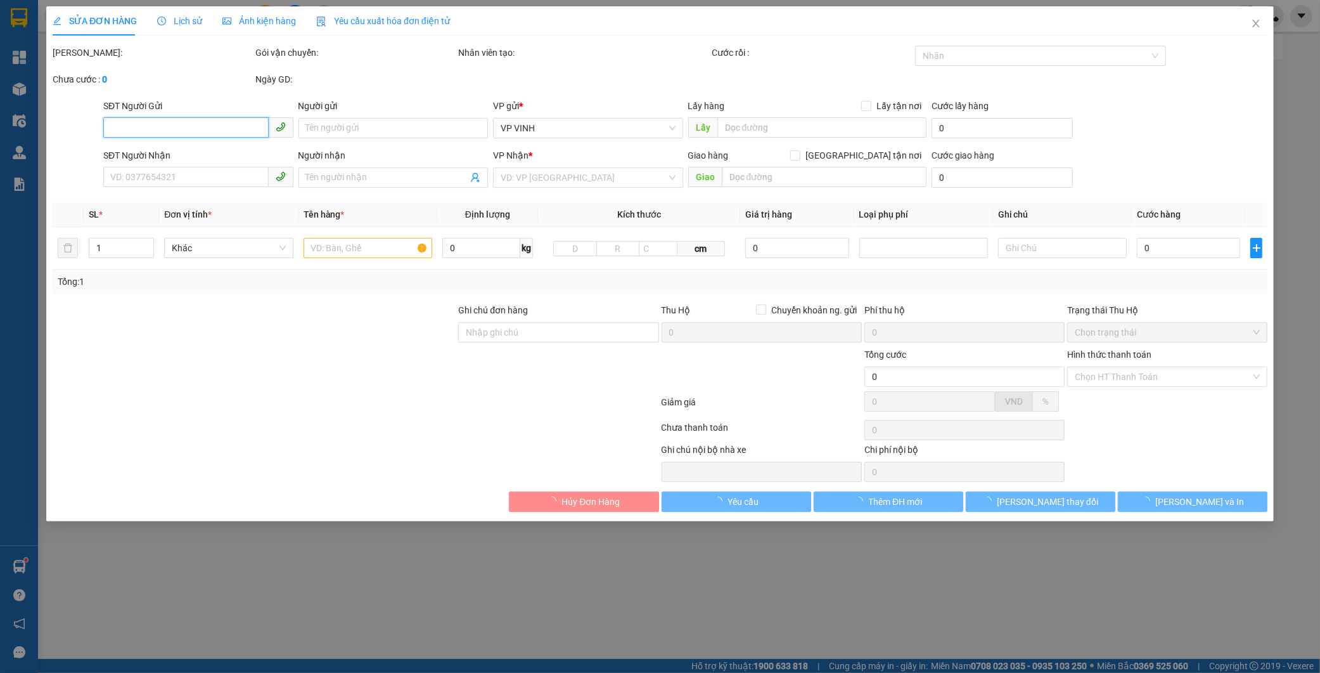
type input "0972778768"
type input "a nam"
type input "0971559037"
type input "c như"
type input "400.000"
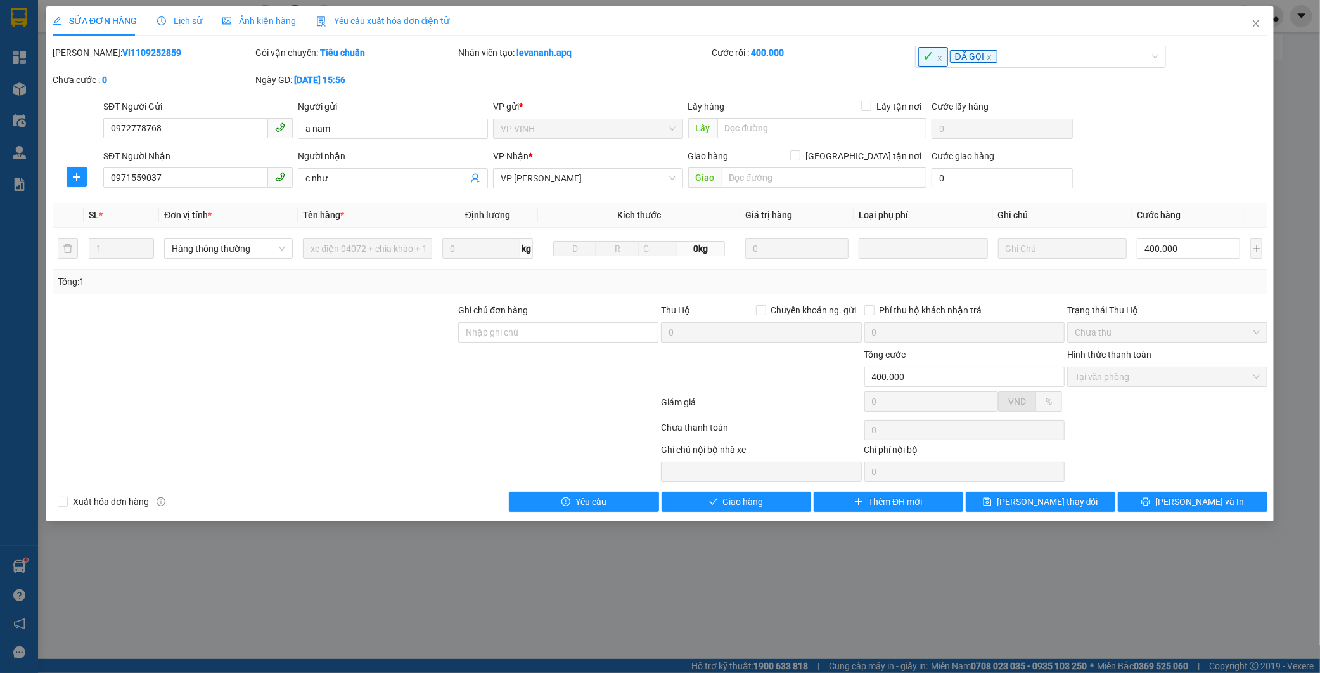
click at [122, 51] on b "VI1109252859" at bounding box center [151, 53] width 59 height 10
copy b "VI1109252859"
click at [1253, 21] on icon "close" at bounding box center [1256, 23] width 10 height 10
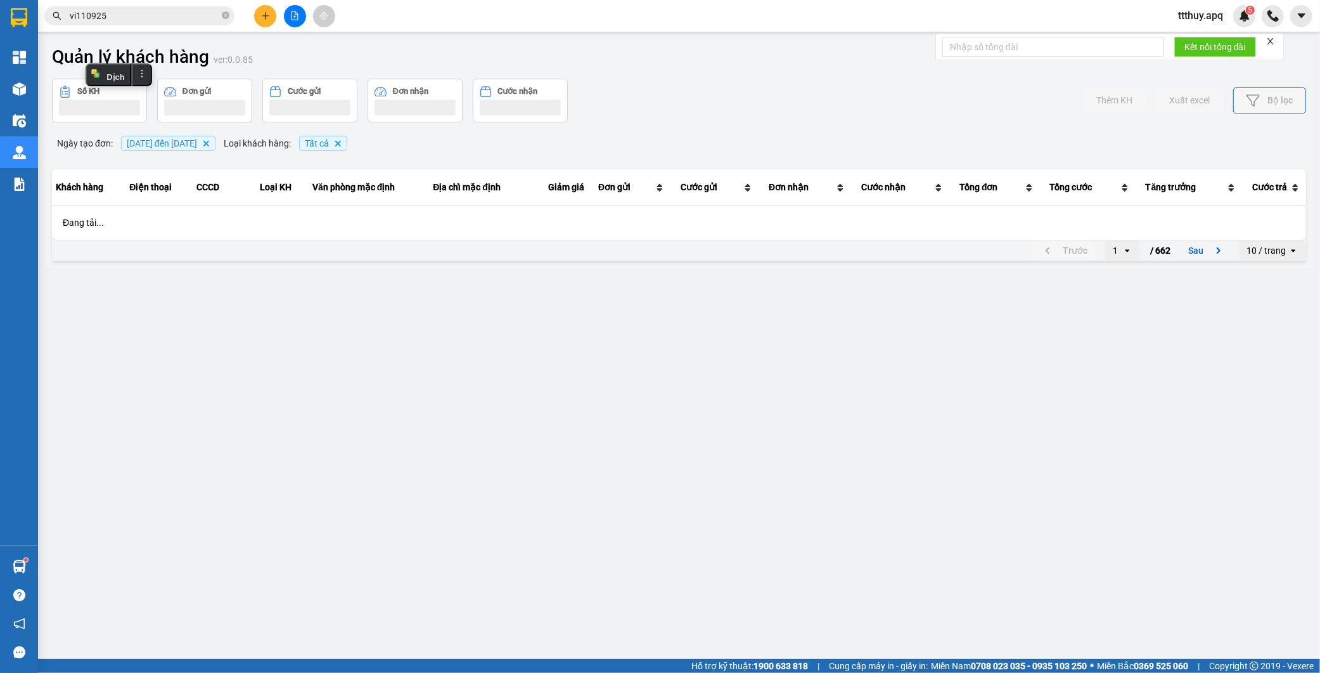
click at [123, 19] on input "vi110925" at bounding box center [145, 16] width 150 height 14
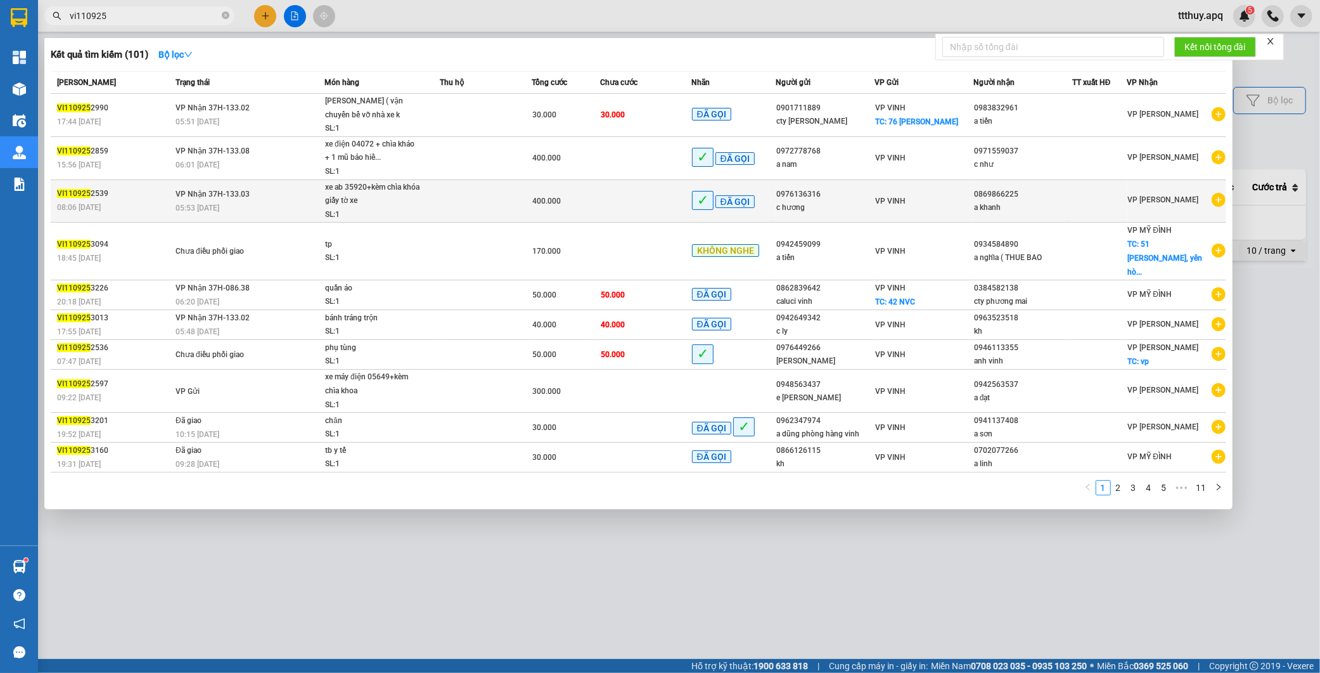
click at [307, 197] on td "VP Nhận 37H-133.03 05:53 - 12/09" at bounding box center [248, 200] width 152 height 43
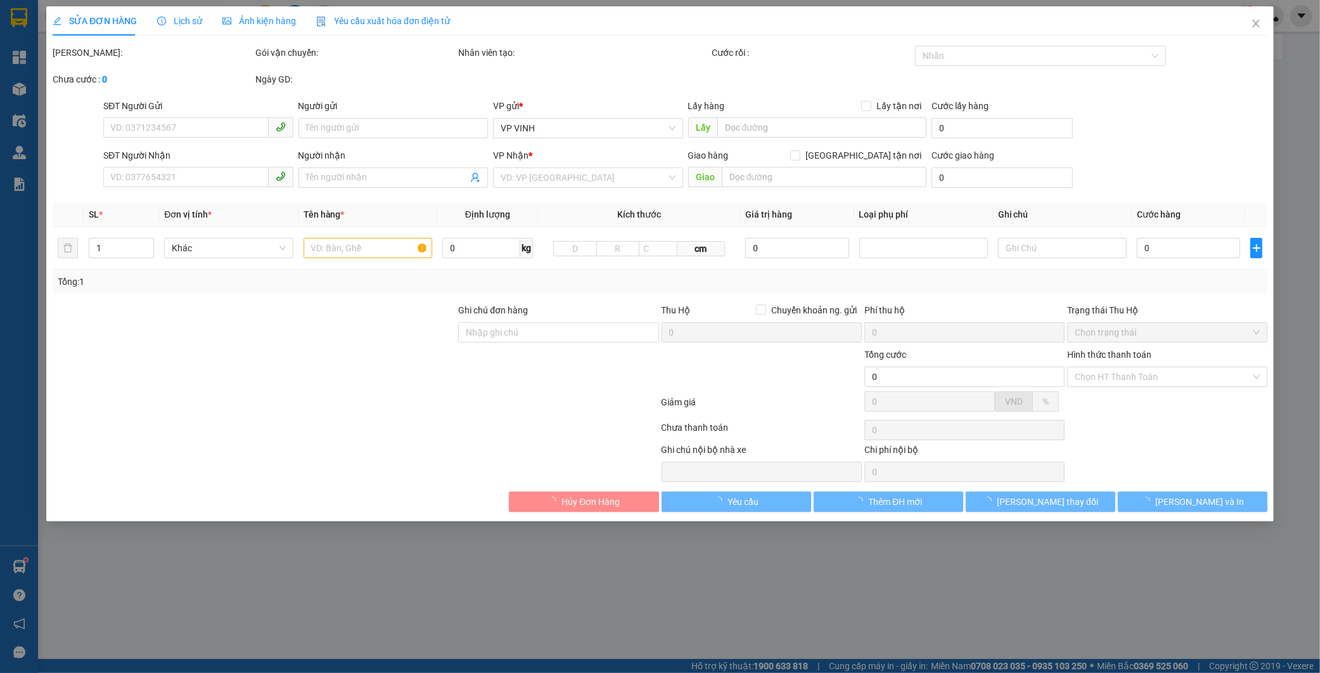
type input "0976136316"
type input "c hương"
type input "0869866225"
type input "a khanh"
type input "400.000"
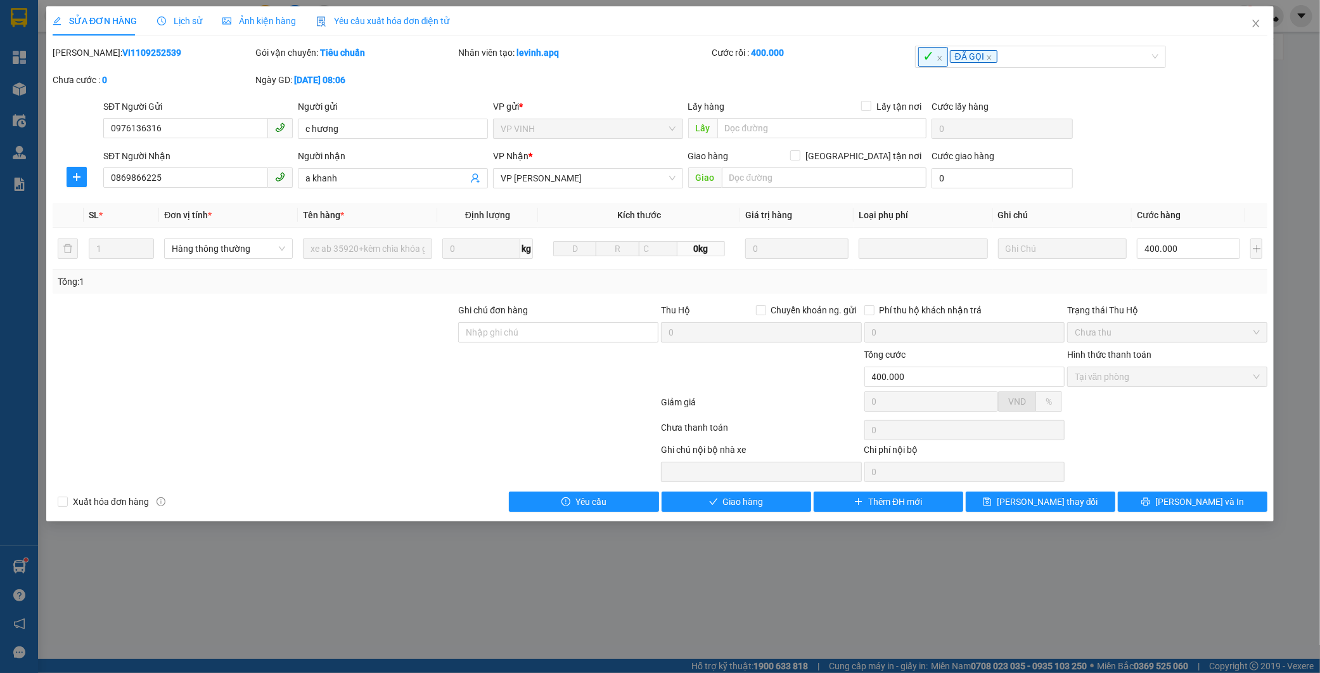
click at [122, 55] on b "VI1109252539" at bounding box center [151, 53] width 59 height 10
copy b "VI1109252539"
click at [1253, 22] on icon "close" at bounding box center [1256, 23] width 10 height 10
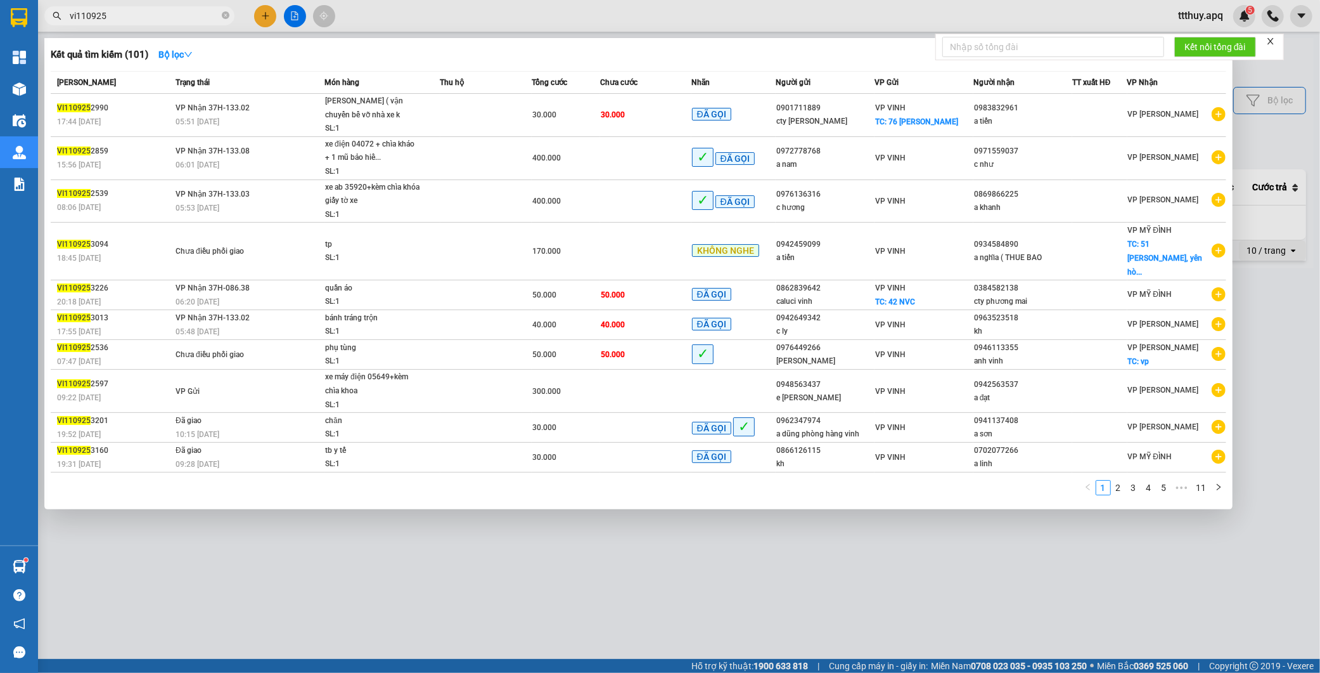
click at [134, 16] on input "vi110925" at bounding box center [145, 16] width 150 height 14
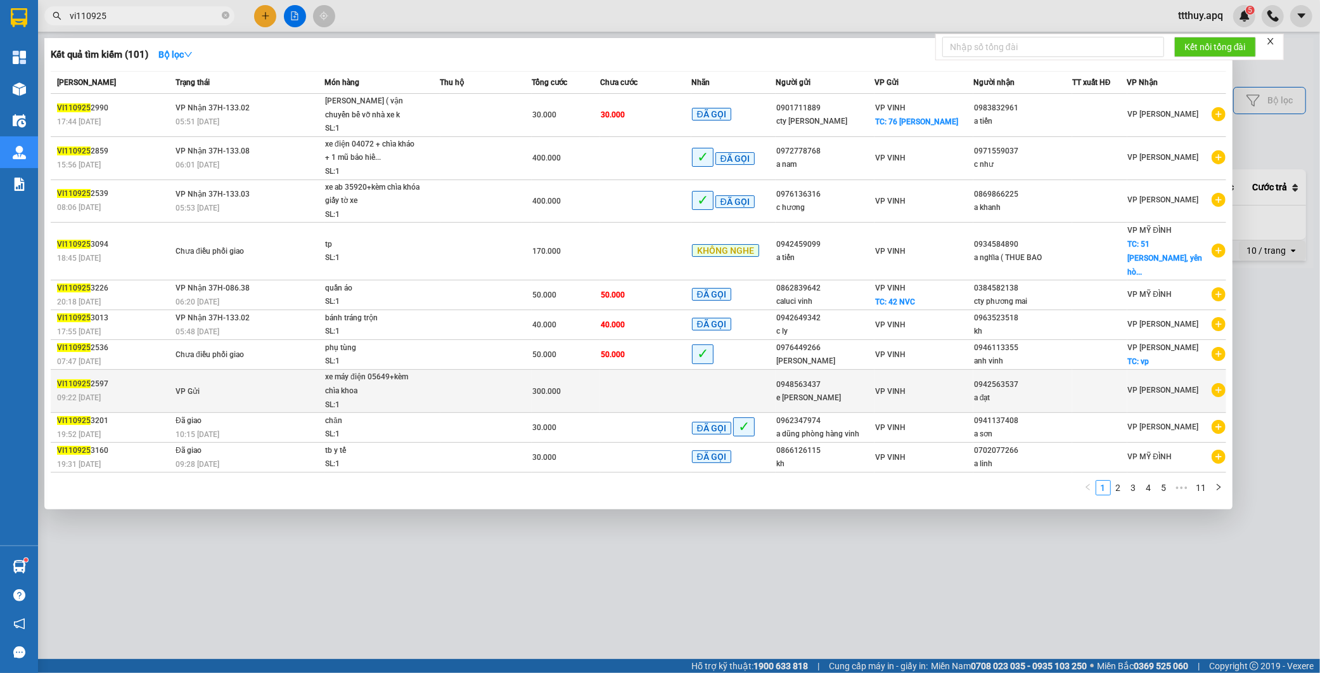
click at [317, 370] on td "VP Gửi" at bounding box center [248, 391] width 152 height 43
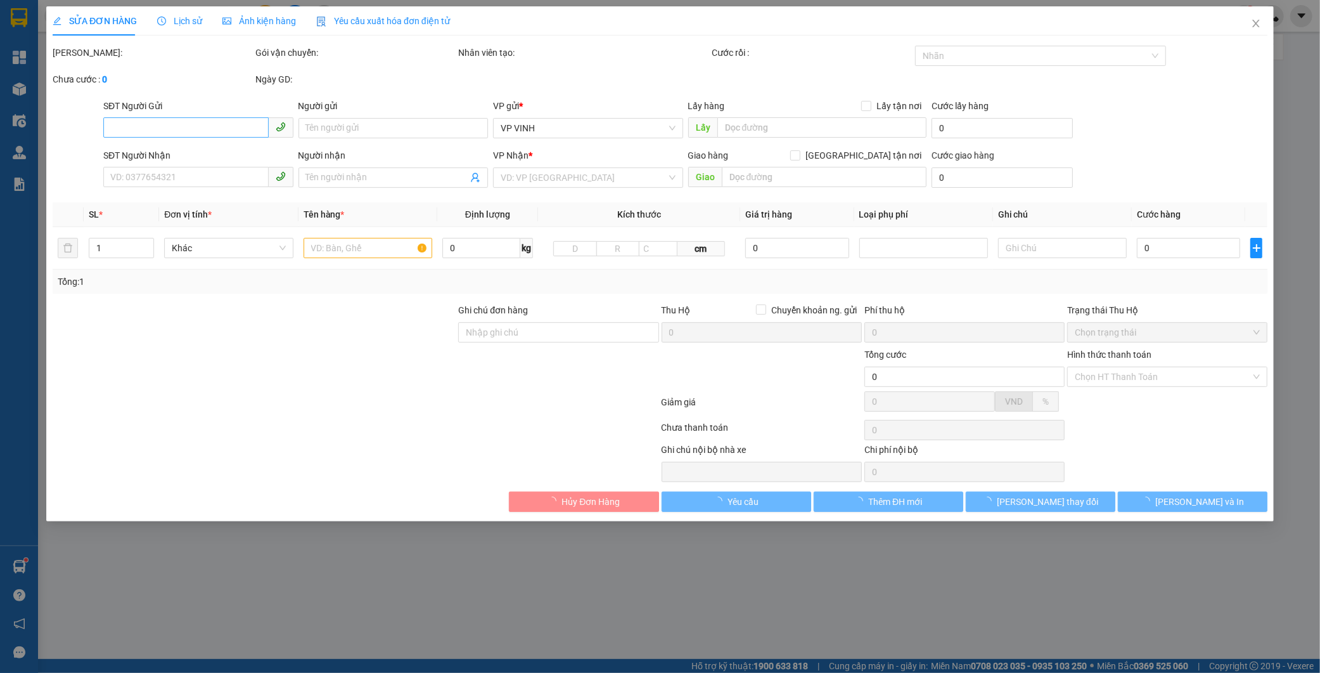
type input "0948563437"
type input "e kim oanh"
type input "0942563537"
type input "a đạt"
type input "300.000"
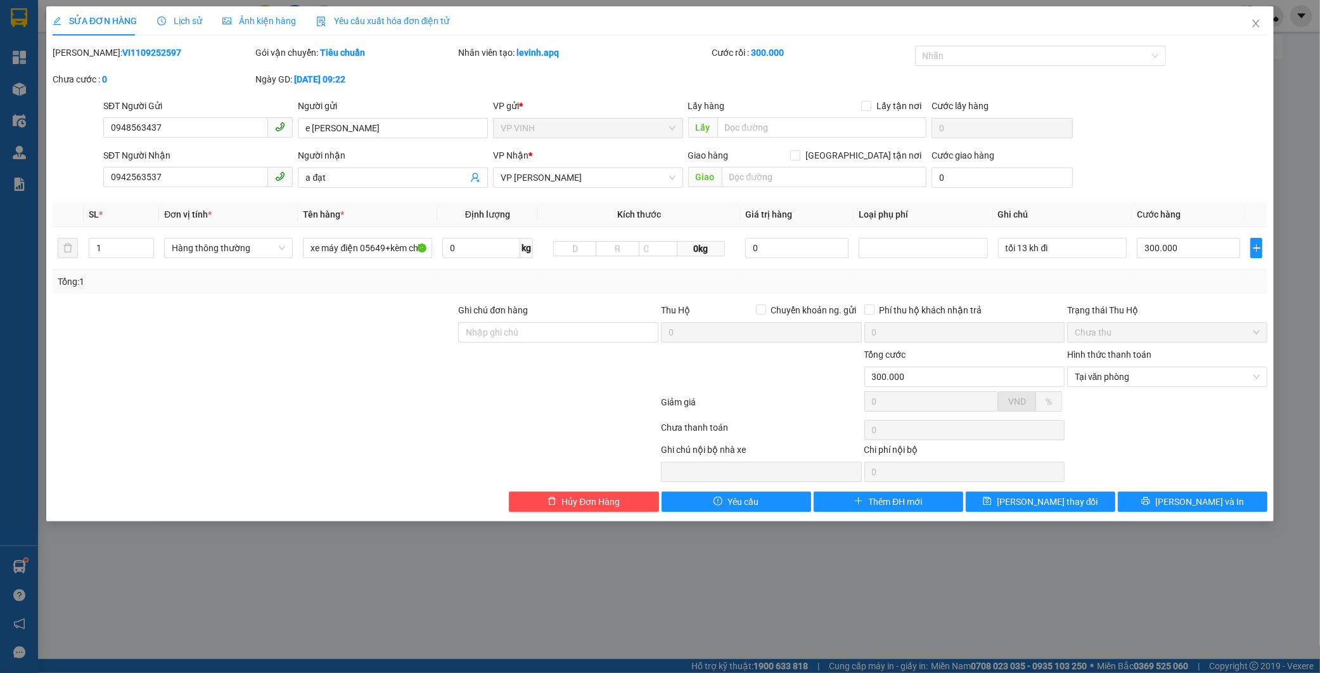
click at [122, 51] on b "VI1109252597" at bounding box center [151, 53] width 59 height 10
copy b "VI1109252597"
click at [1249, 23] on span "Close" at bounding box center [1256, 23] width 35 height 35
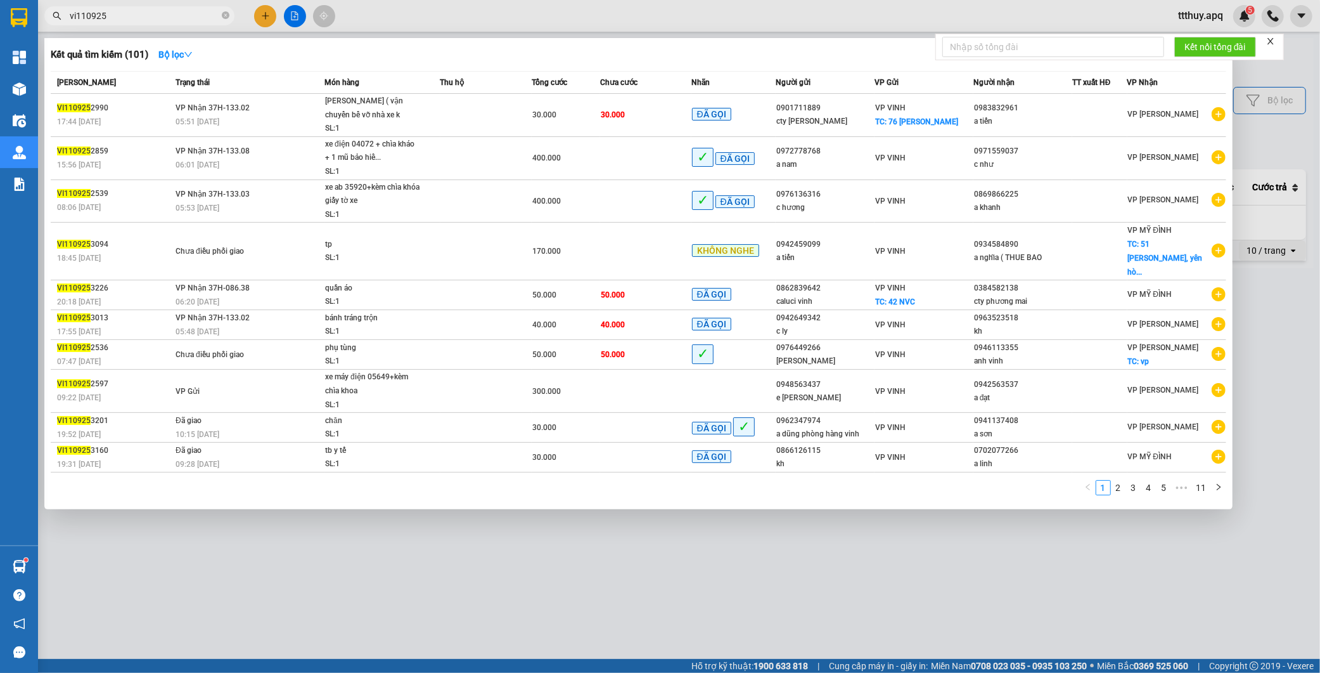
click at [145, 21] on input "vi110925" at bounding box center [145, 16] width 150 height 14
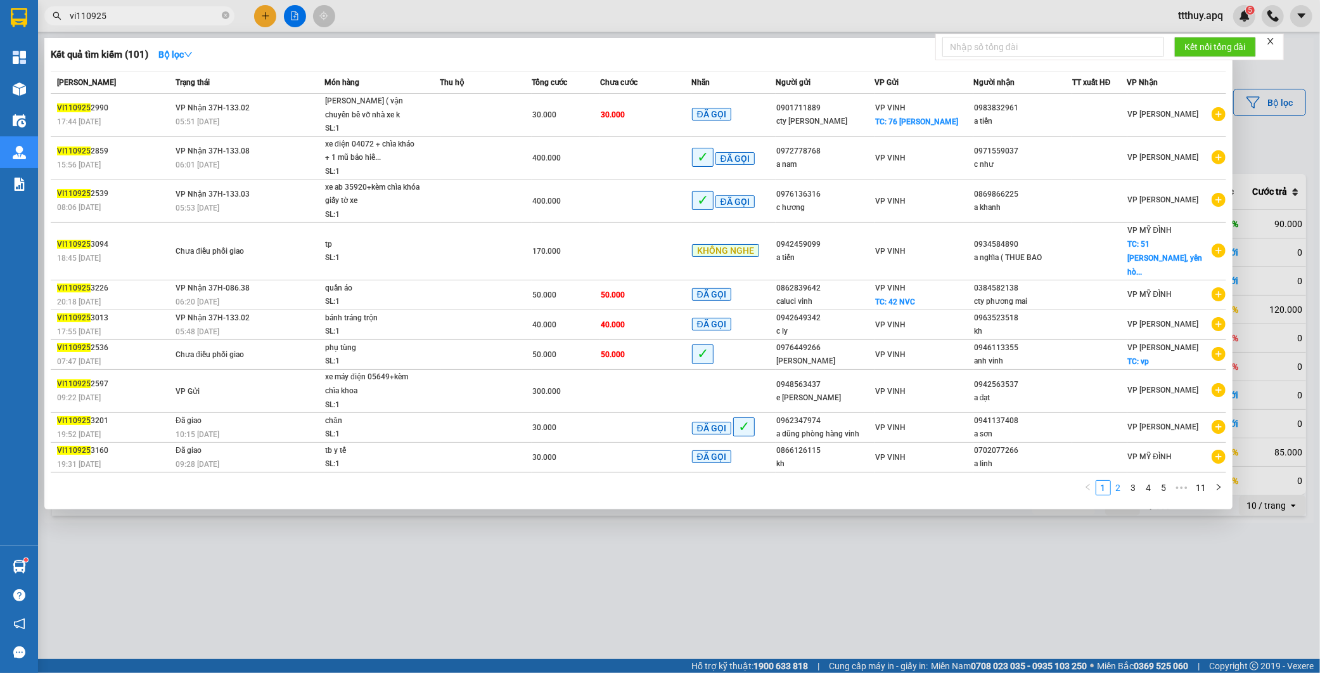
click at [1119, 481] on link "2" at bounding box center [1119, 488] width 14 height 14
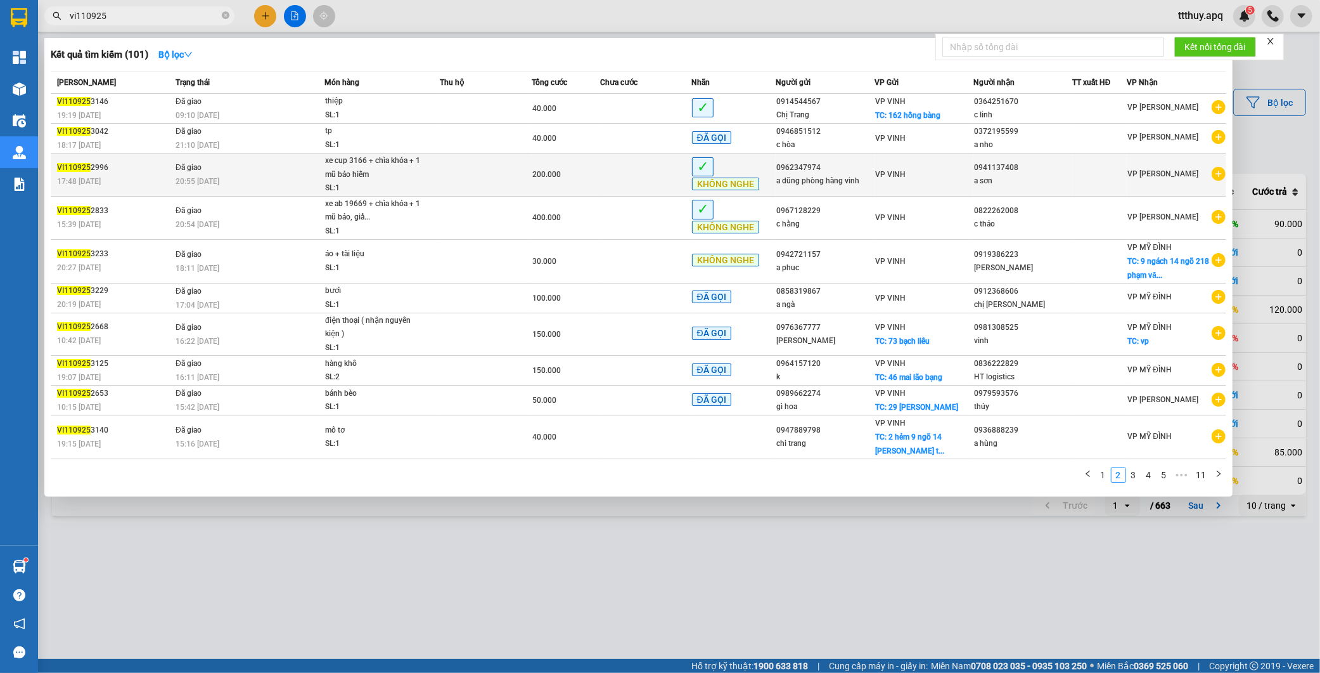
click at [408, 176] on div "xe cup 3166 + chìa khóa + 1 mũ bảo hiểm" at bounding box center [372, 167] width 95 height 27
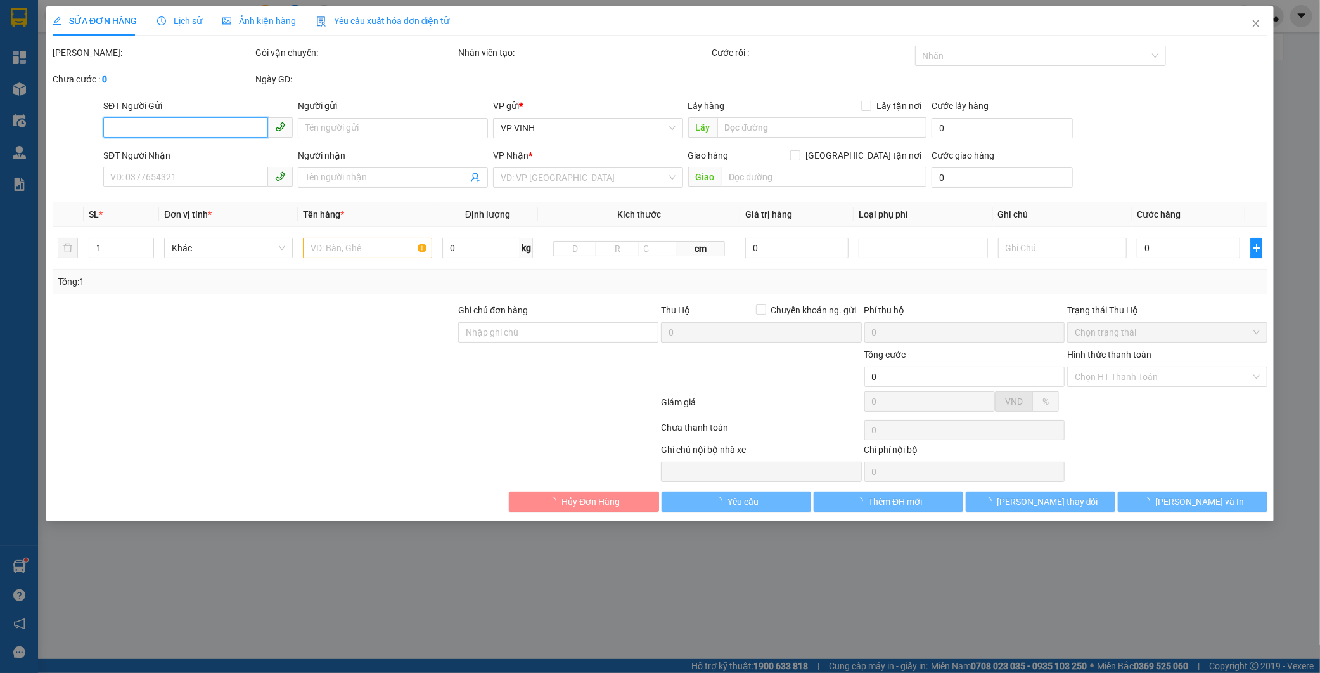
type input "0962347974"
type input "a dũng phòng hàng vinh"
type input "0941137408"
type input "a sơn"
type input "200.000"
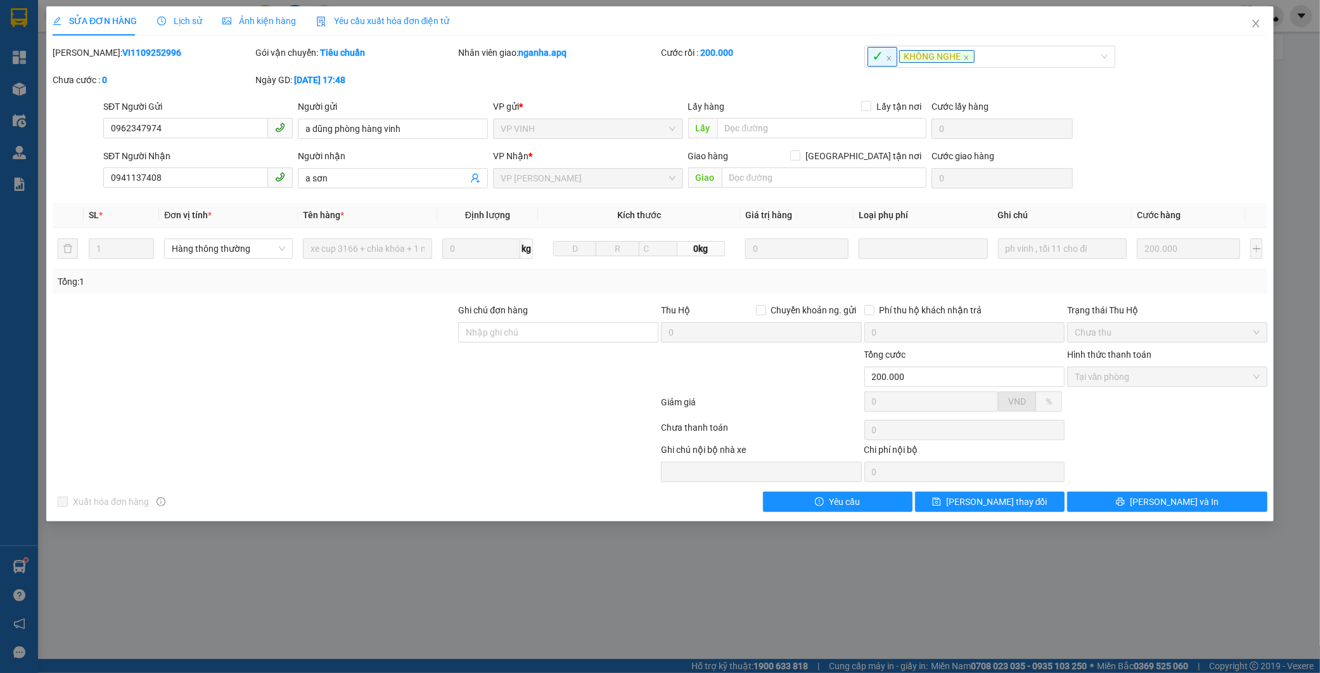
click at [122, 51] on b "VI1109252996" at bounding box center [151, 53] width 59 height 10
copy b "VI1109252996"
click at [1253, 27] on icon "close" at bounding box center [1256, 23] width 10 height 10
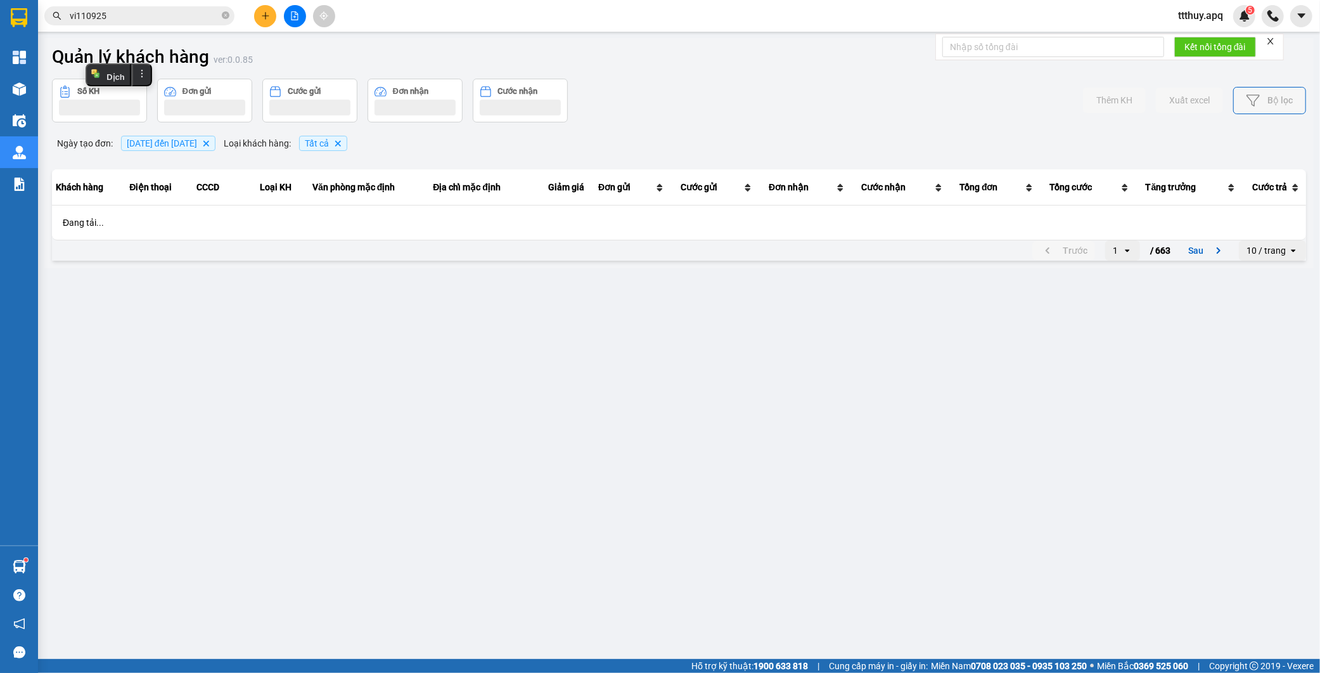
click at [157, 17] on input "vi110925" at bounding box center [145, 16] width 150 height 14
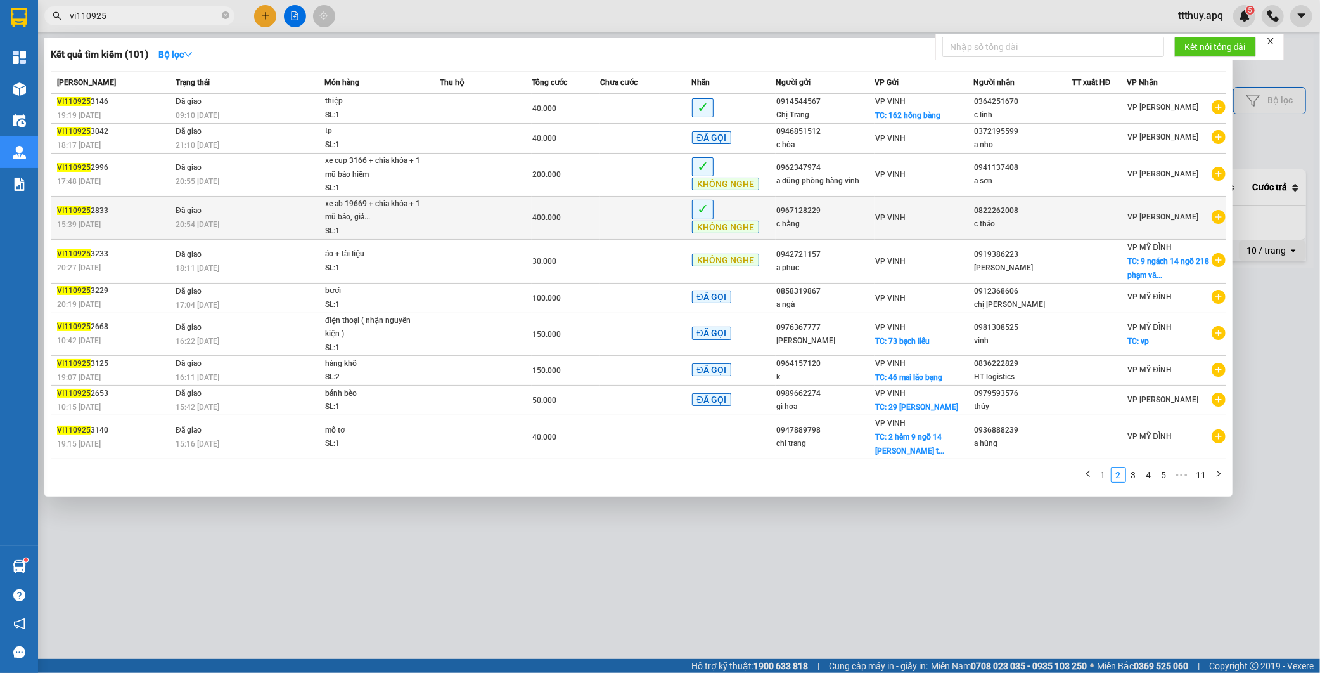
click at [238, 221] on div "20:54 - 12/09" at bounding box center [250, 224] width 148 height 14
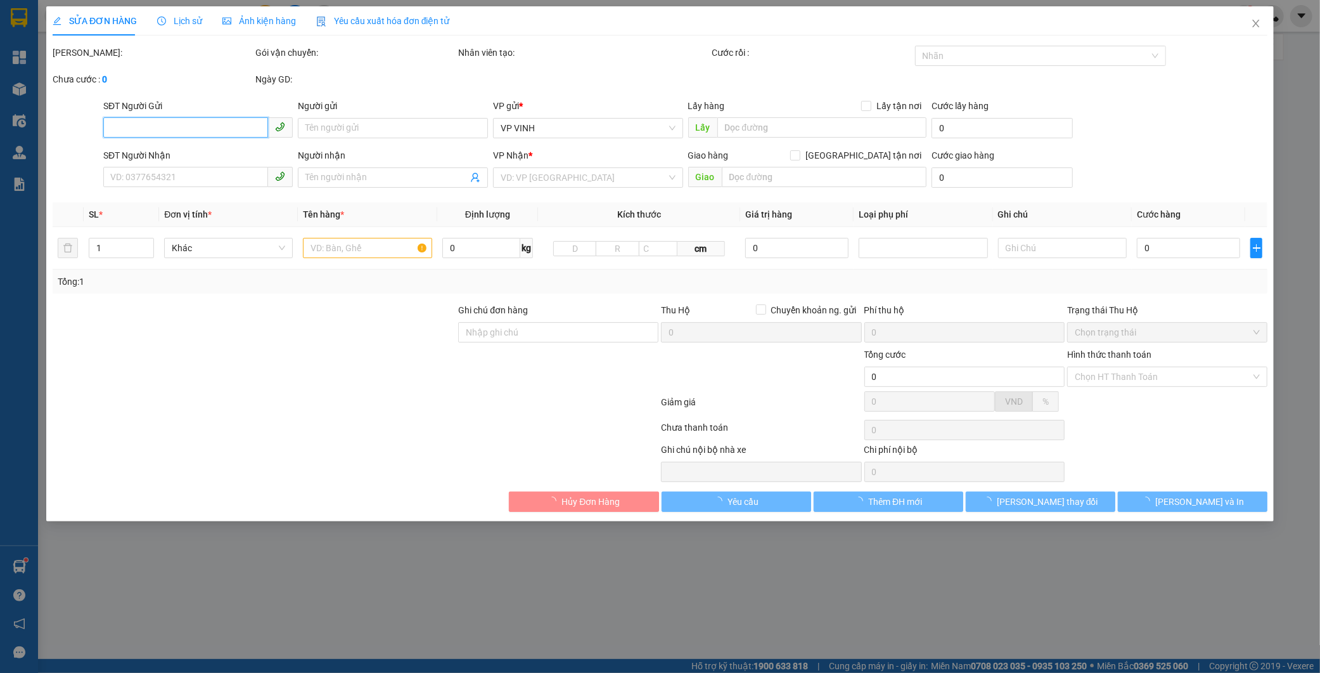
type input "0967128229"
type input "c hằng"
type input "0822262008"
type input "c thảo"
type input "400.000"
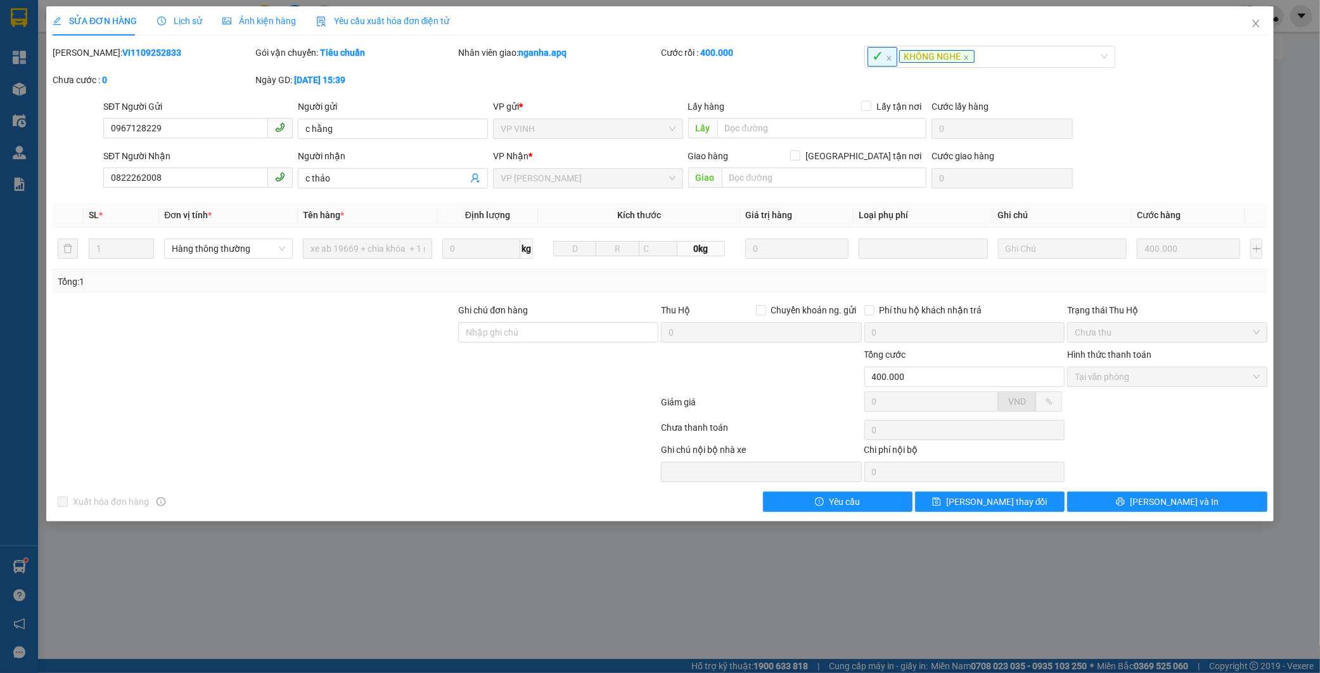
click at [122, 49] on b "VI1109252833" at bounding box center [151, 53] width 59 height 10
copy b "VI1109252833"
click at [1258, 28] on icon "close" at bounding box center [1256, 23] width 10 height 10
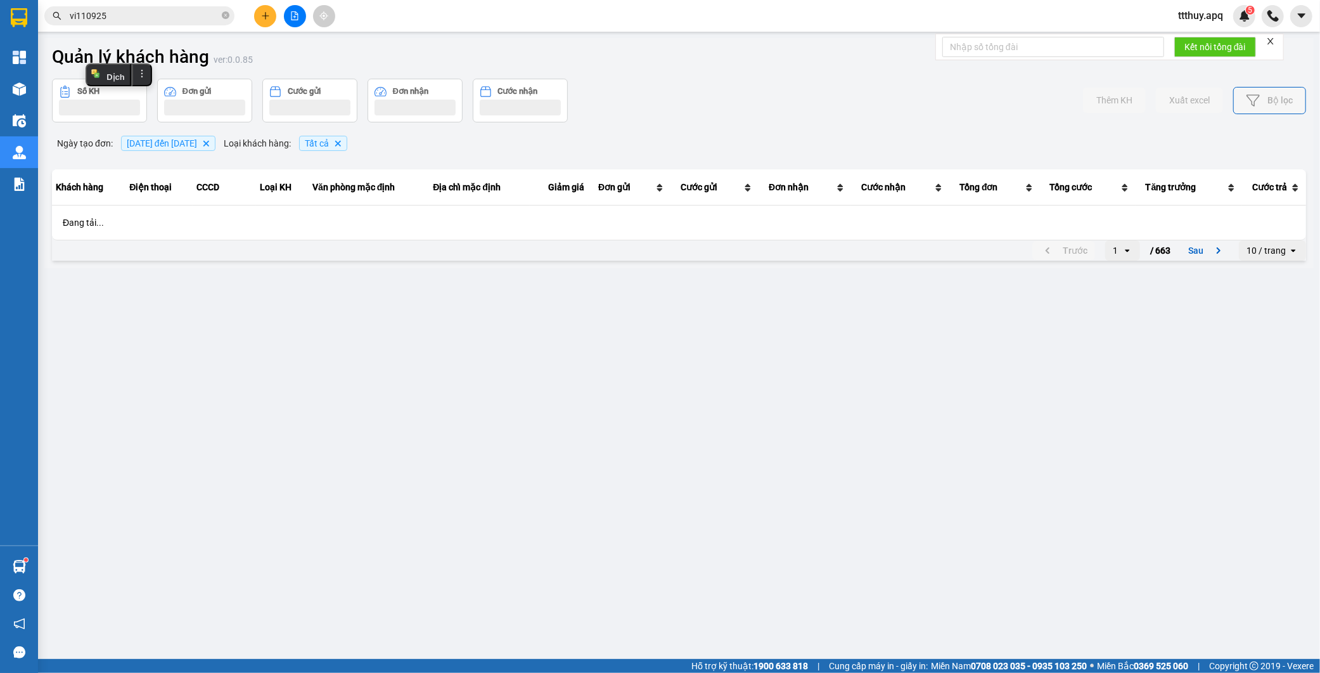
click at [145, 10] on input "vi110925" at bounding box center [145, 16] width 150 height 14
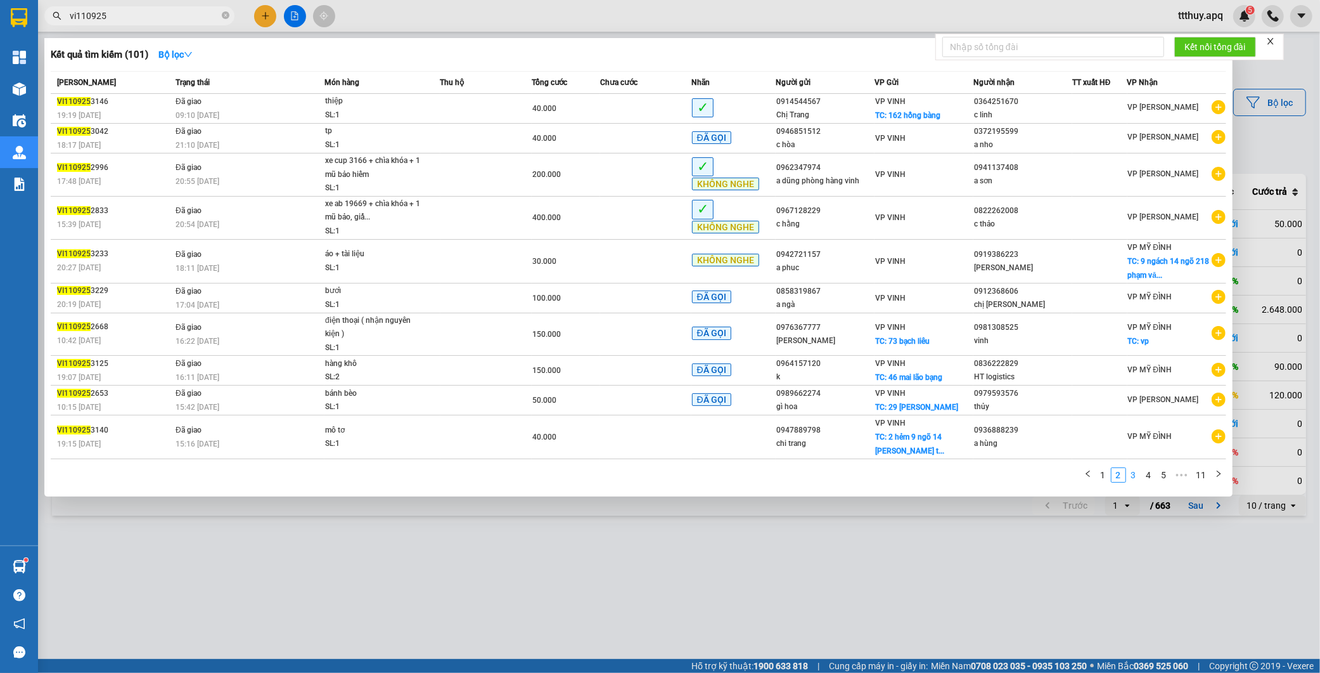
click at [1135, 472] on link "3" at bounding box center [1134, 475] width 14 height 14
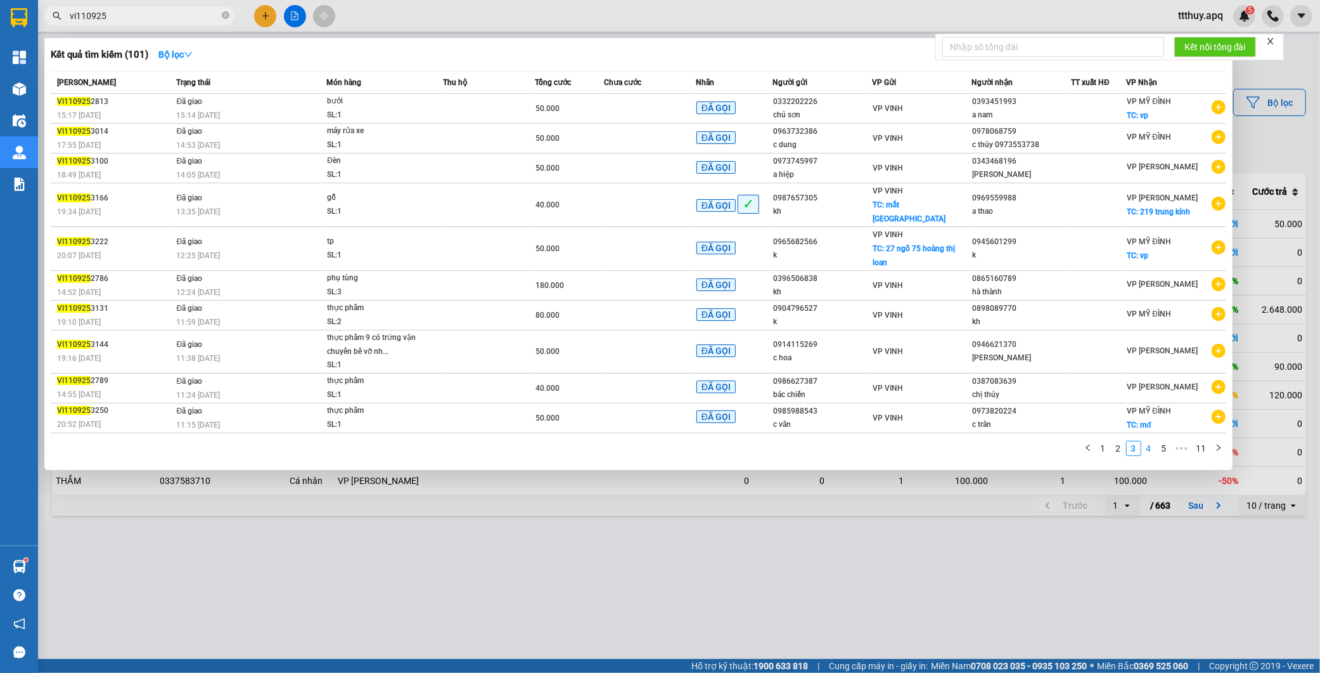
click at [1146, 441] on link "4" at bounding box center [1149, 448] width 14 height 14
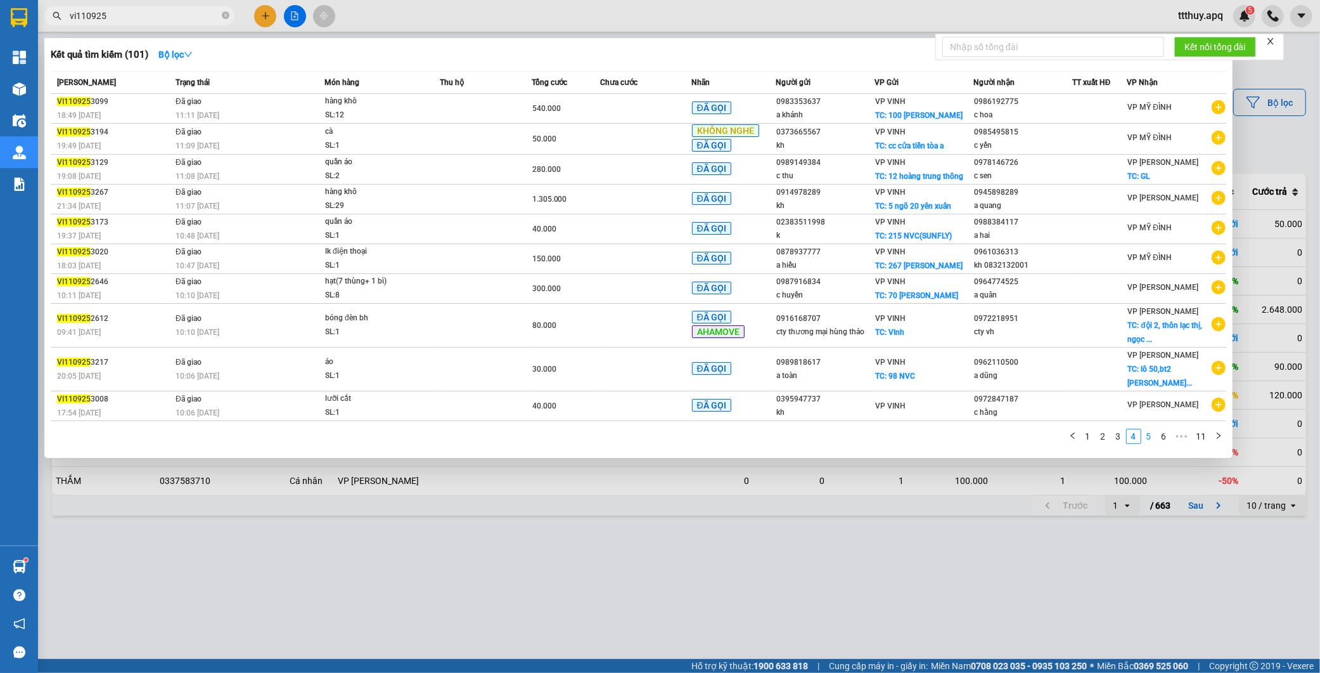
click at [1150, 438] on link "5" at bounding box center [1149, 436] width 14 height 14
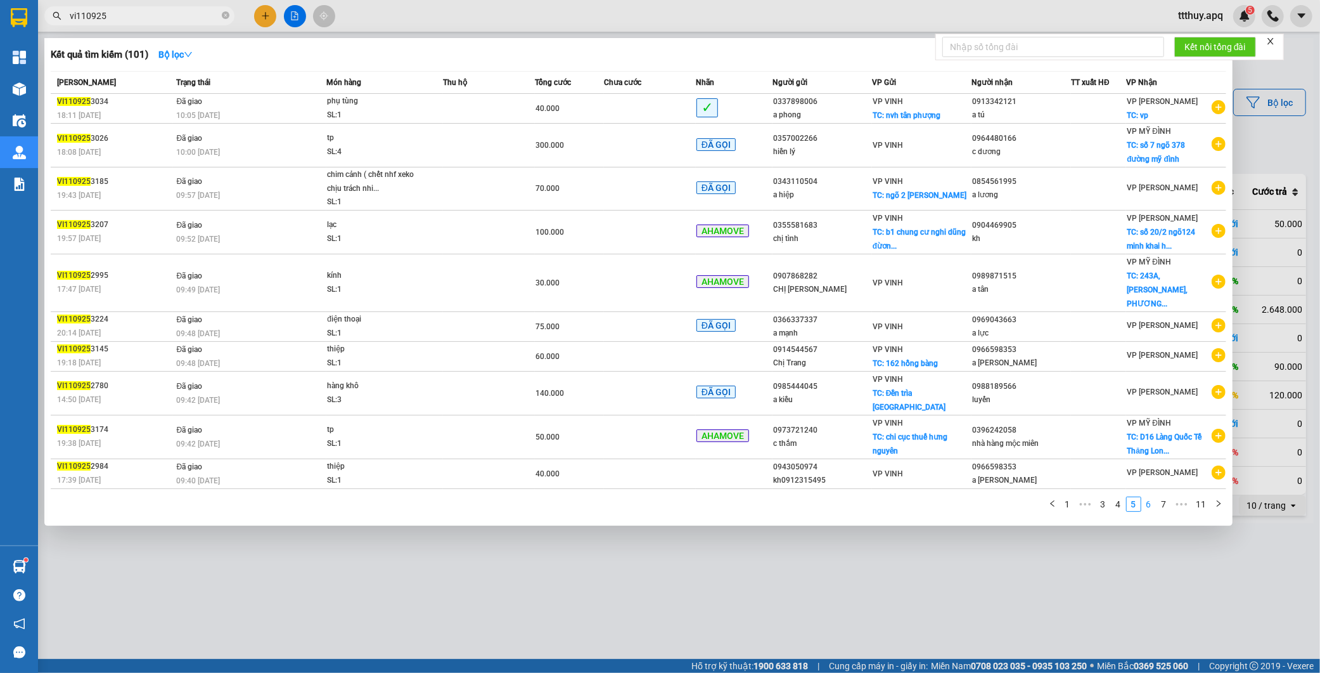
click at [1149, 497] on link "6" at bounding box center [1149, 504] width 14 height 14
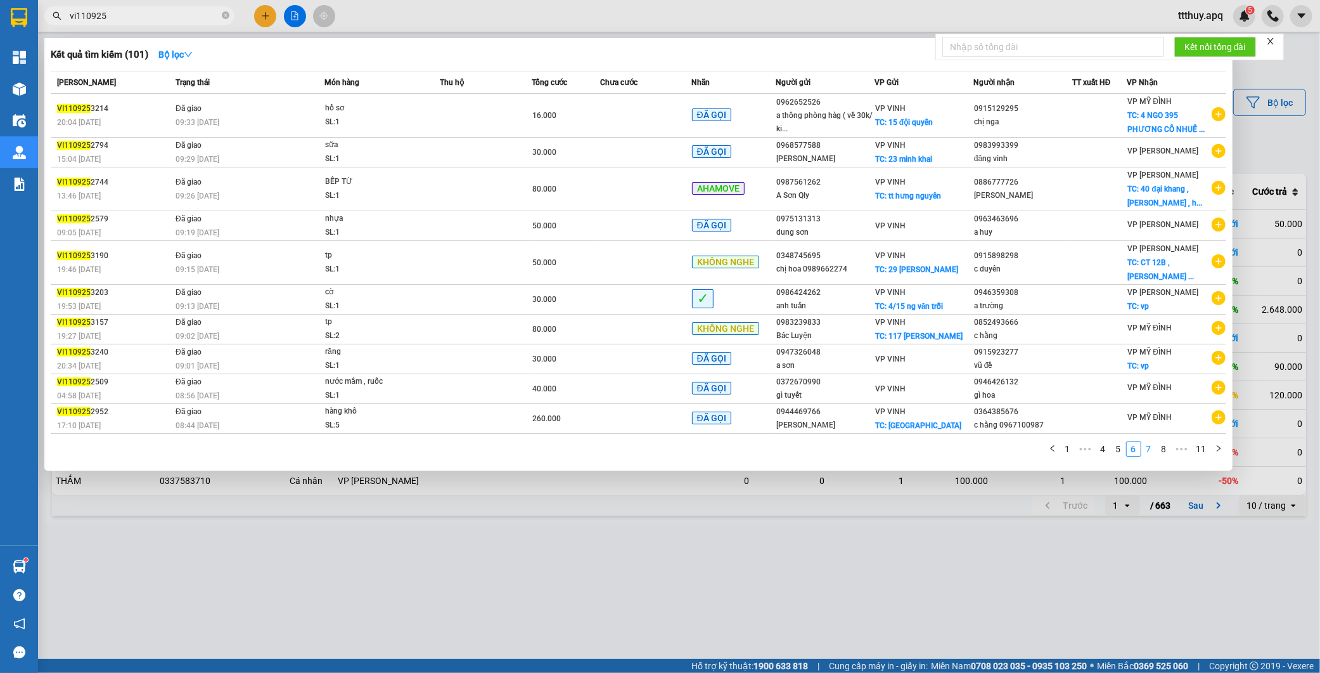
click at [1152, 448] on link "7" at bounding box center [1149, 449] width 14 height 14
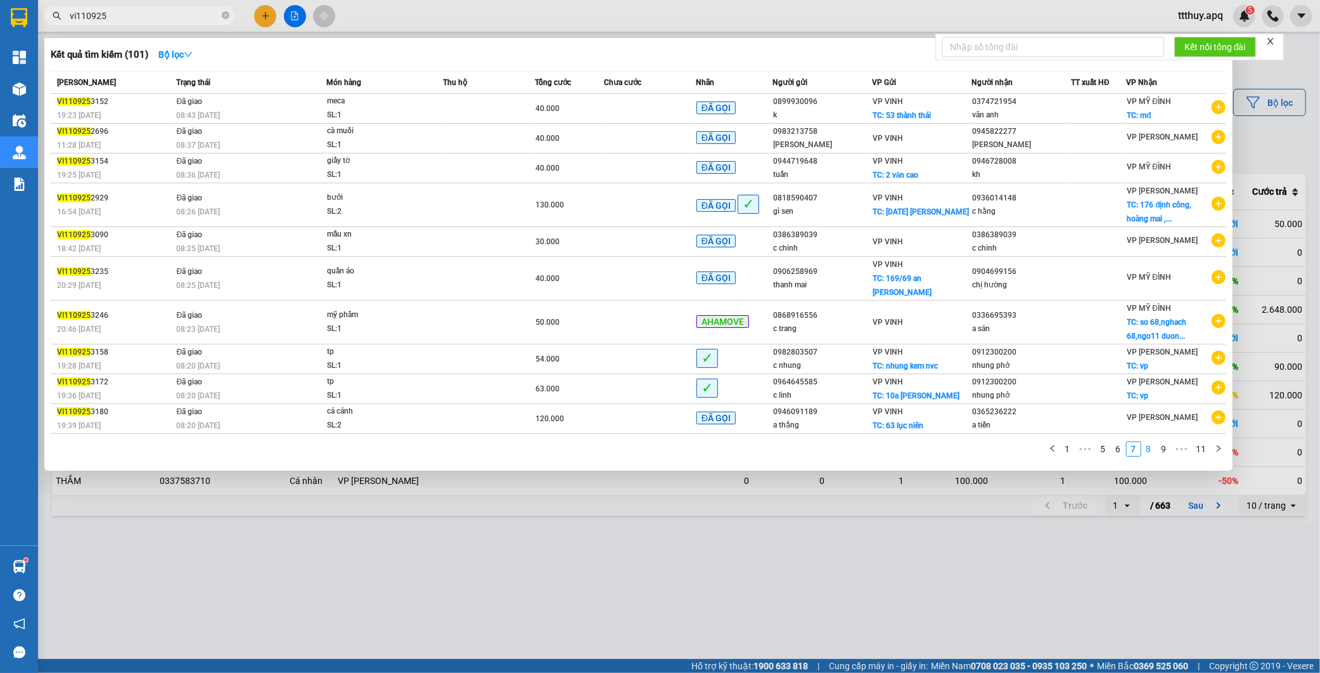
click at [1149, 442] on link "8" at bounding box center [1149, 449] width 14 height 14
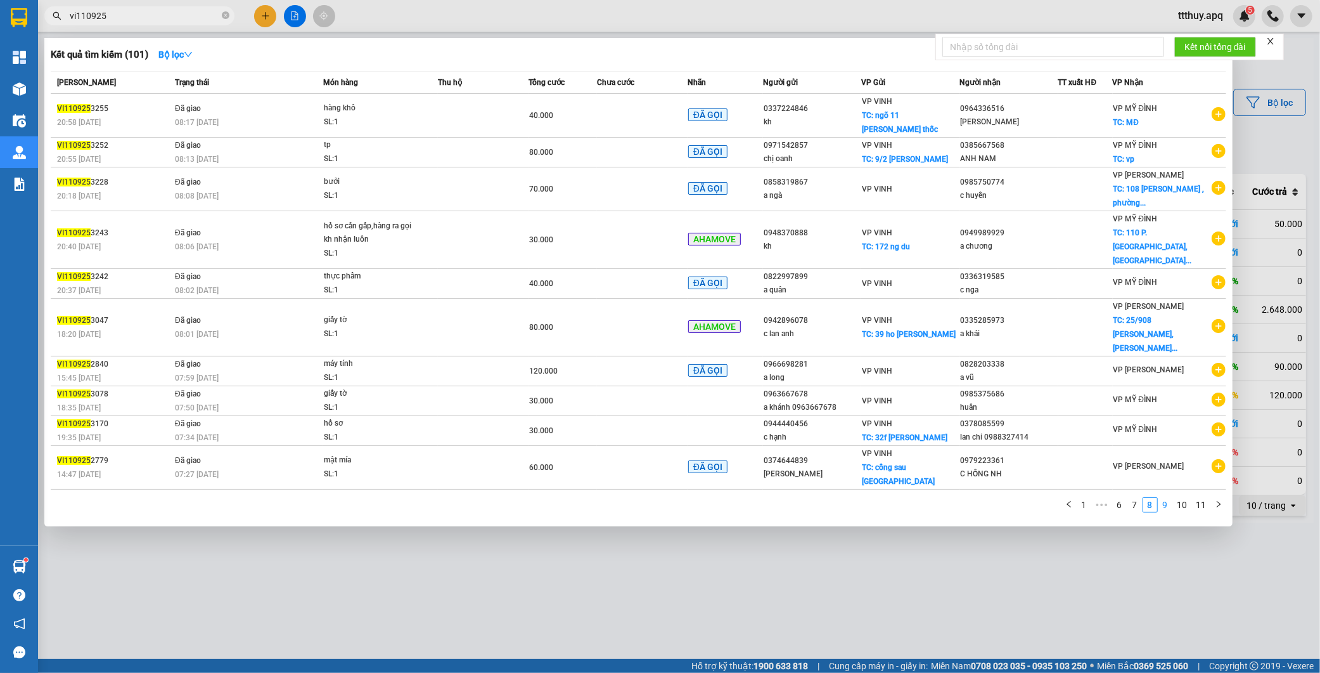
click at [1165, 498] on link "9" at bounding box center [1166, 505] width 14 height 14
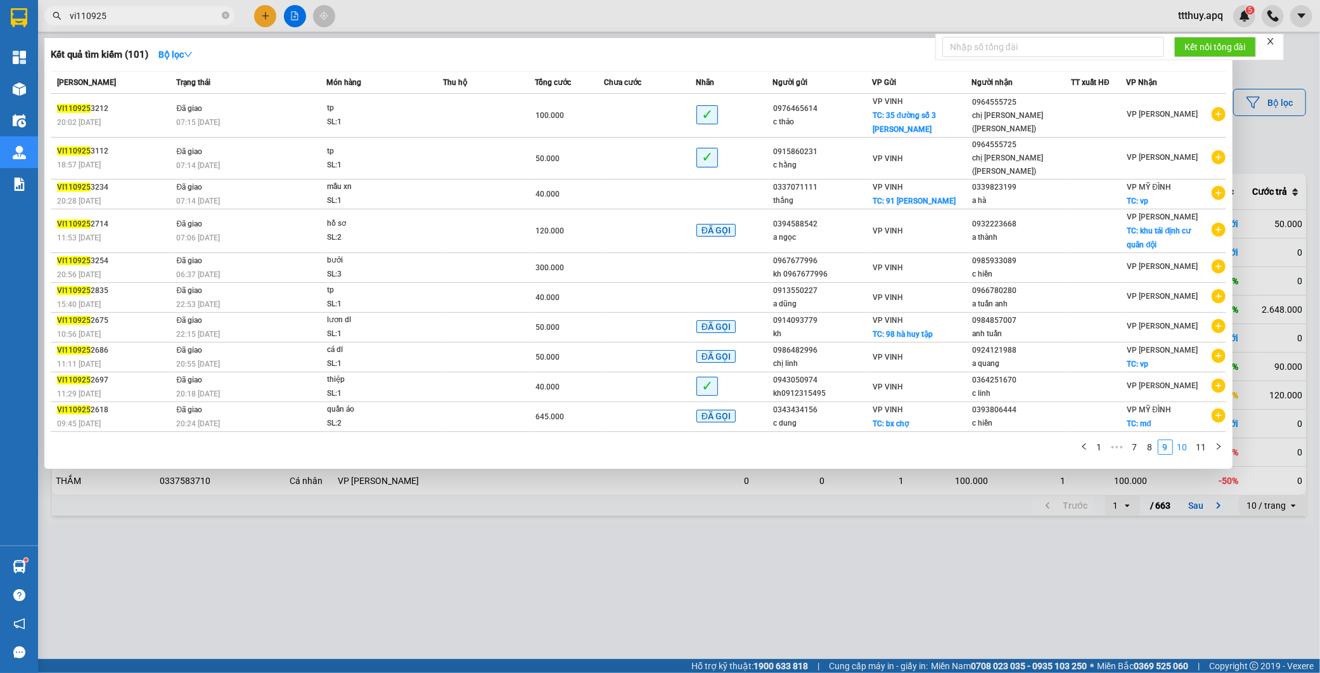
click at [1182, 440] on link "10" at bounding box center [1183, 447] width 18 height 14
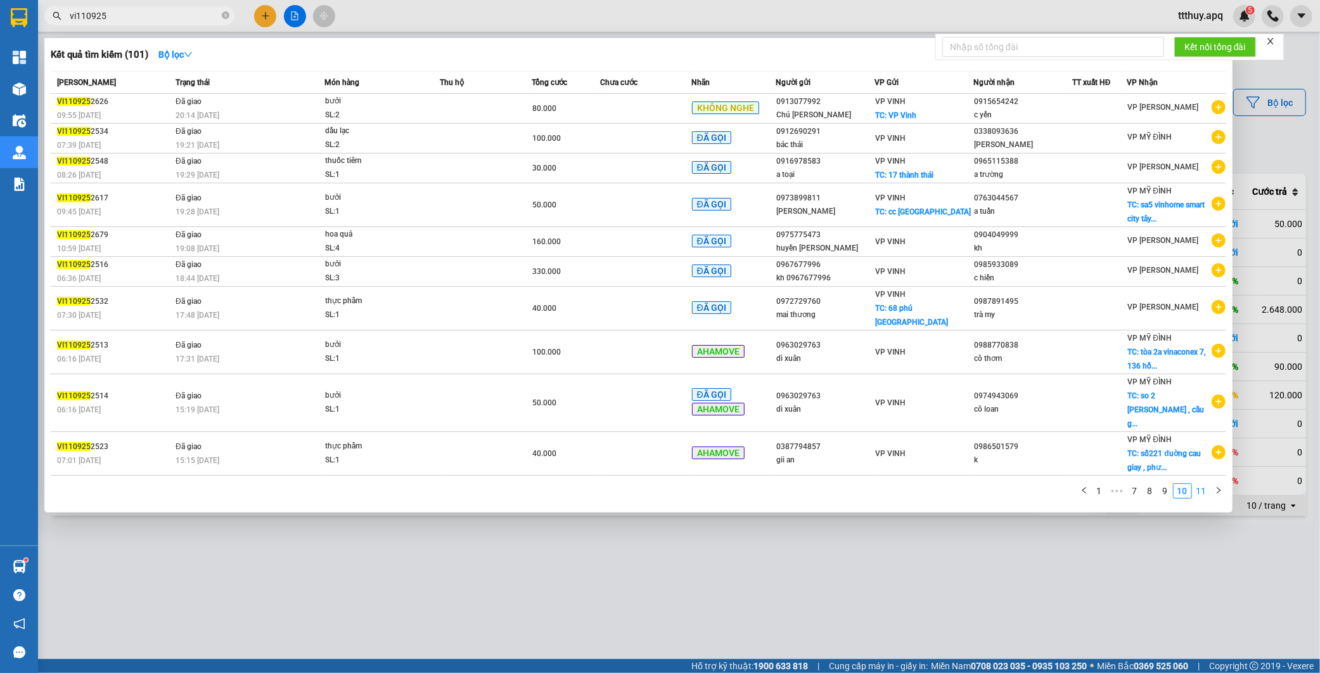
click at [1204, 484] on link "11" at bounding box center [1202, 491] width 18 height 14
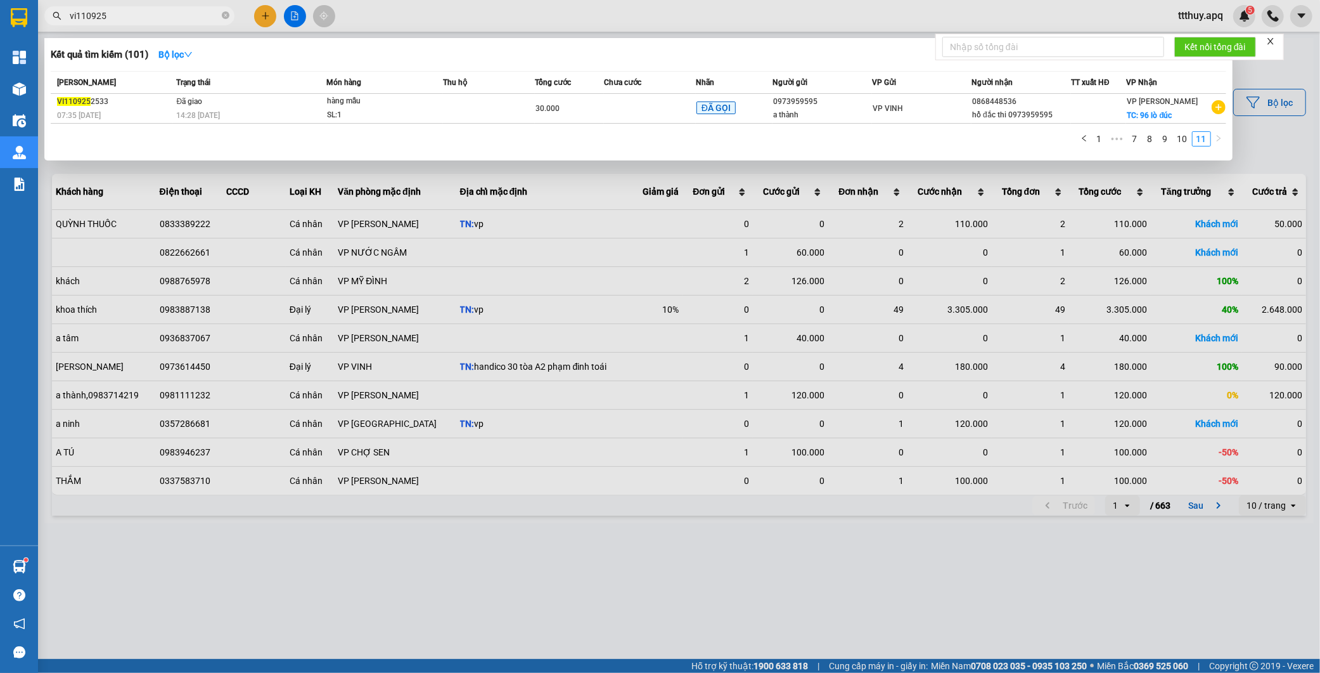
click at [607, 550] on div at bounding box center [660, 336] width 1320 height 673
drag, startPoint x: 76, startPoint y: 19, endPoint x: 51, endPoint y: 16, distance: 24.9
click at [52, 17] on div "vi110925" at bounding box center [123, 15] width 247 height 19
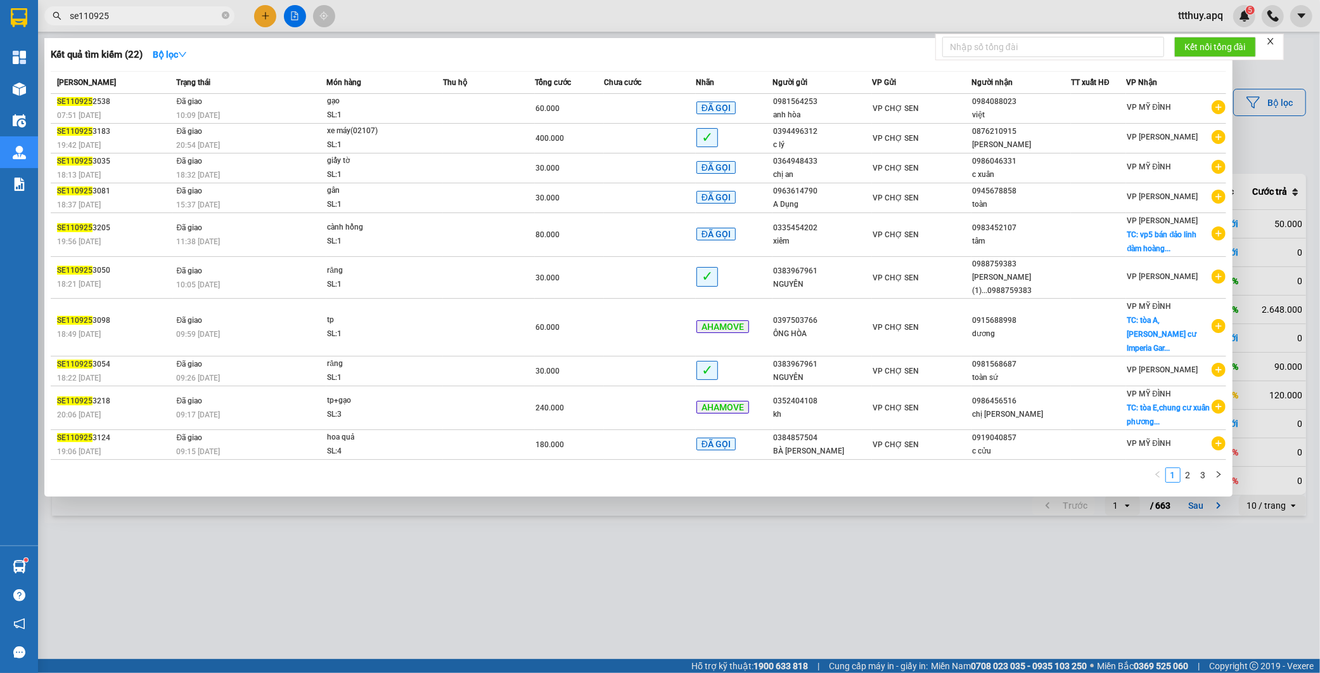
type input "se110925"
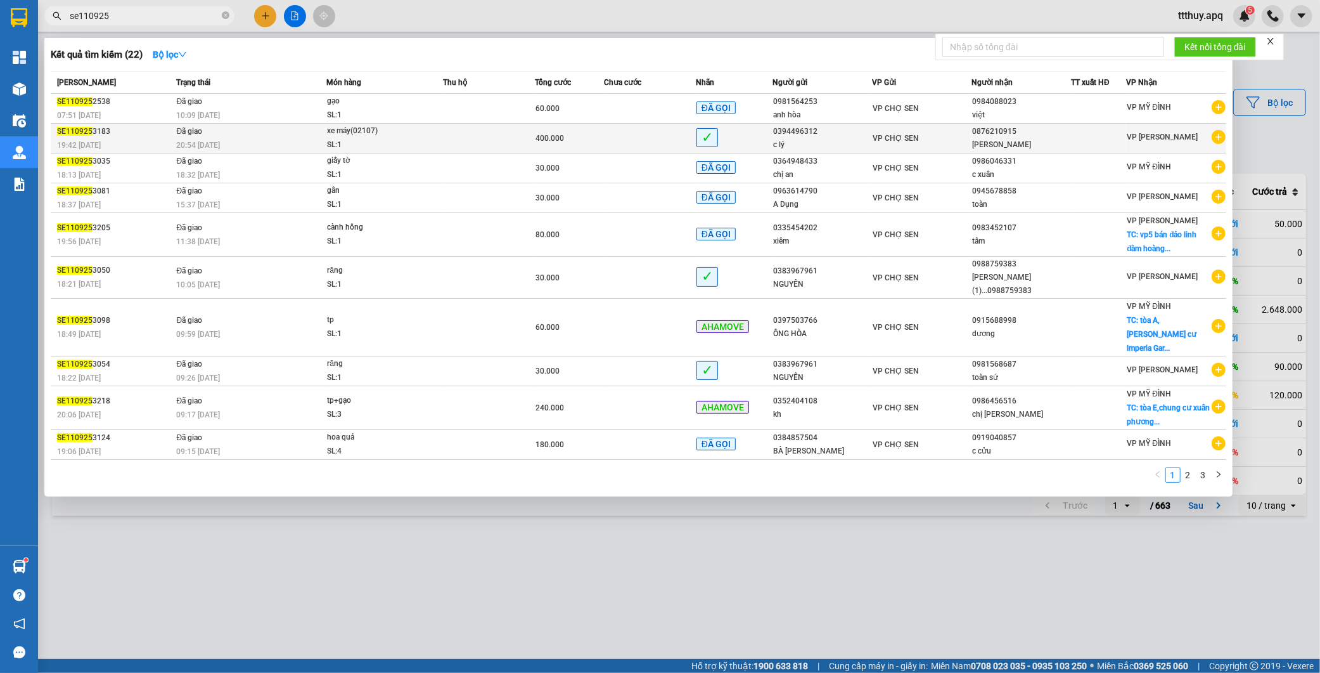
click at [464, 143] on td at bounding box center [489, 139] width 92 height 30
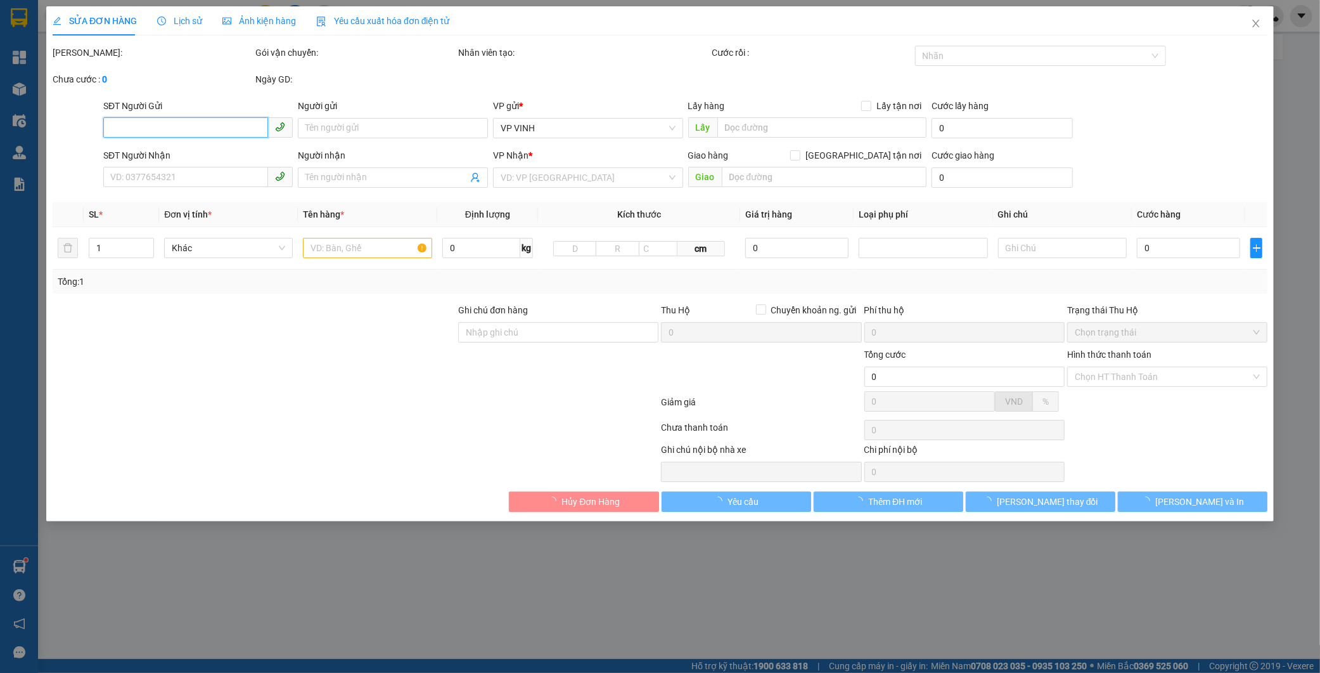
type input "0394496312"
type input "c lý"
type input "0876210915"
type input "kim anh"
type input "400.000"
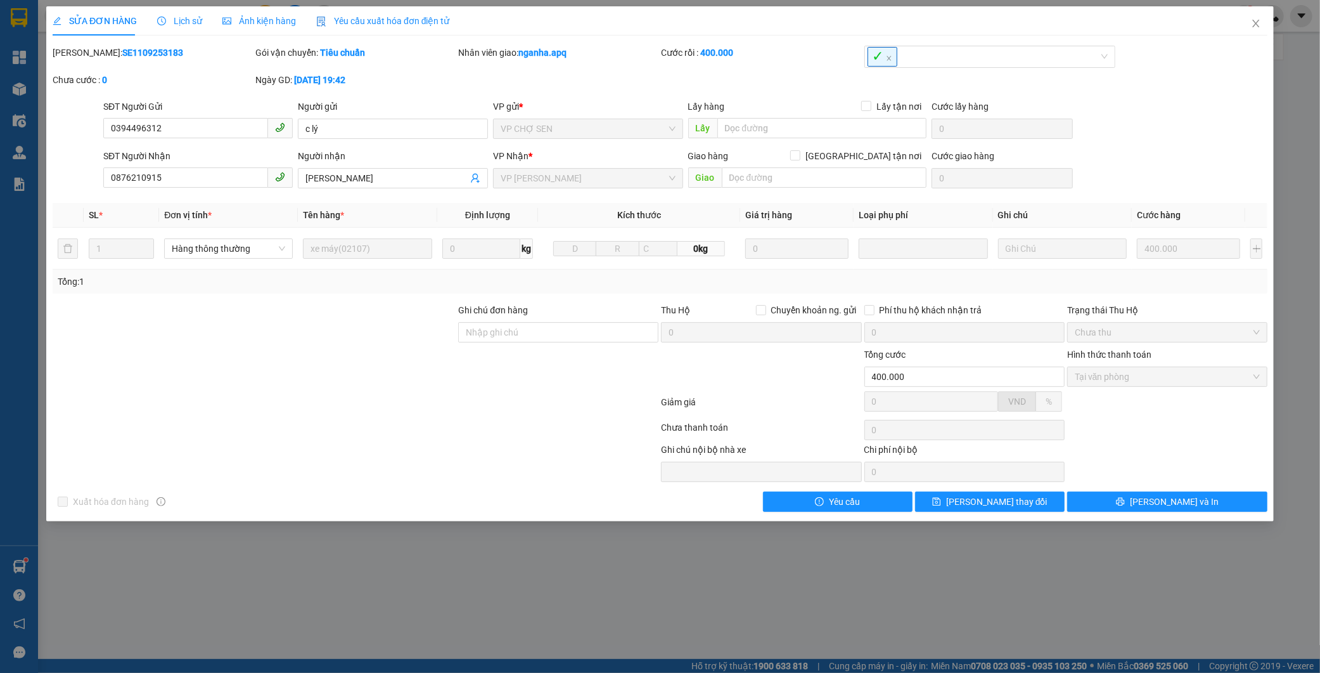
click at [122, 55] on b "SE1109253183" at bounding box center [152, 53] width 61 height 10
copy b "SE1109253183"
click at [1253, 22] on icon "close" at bounding box center [1256, 23] width 10 height 10
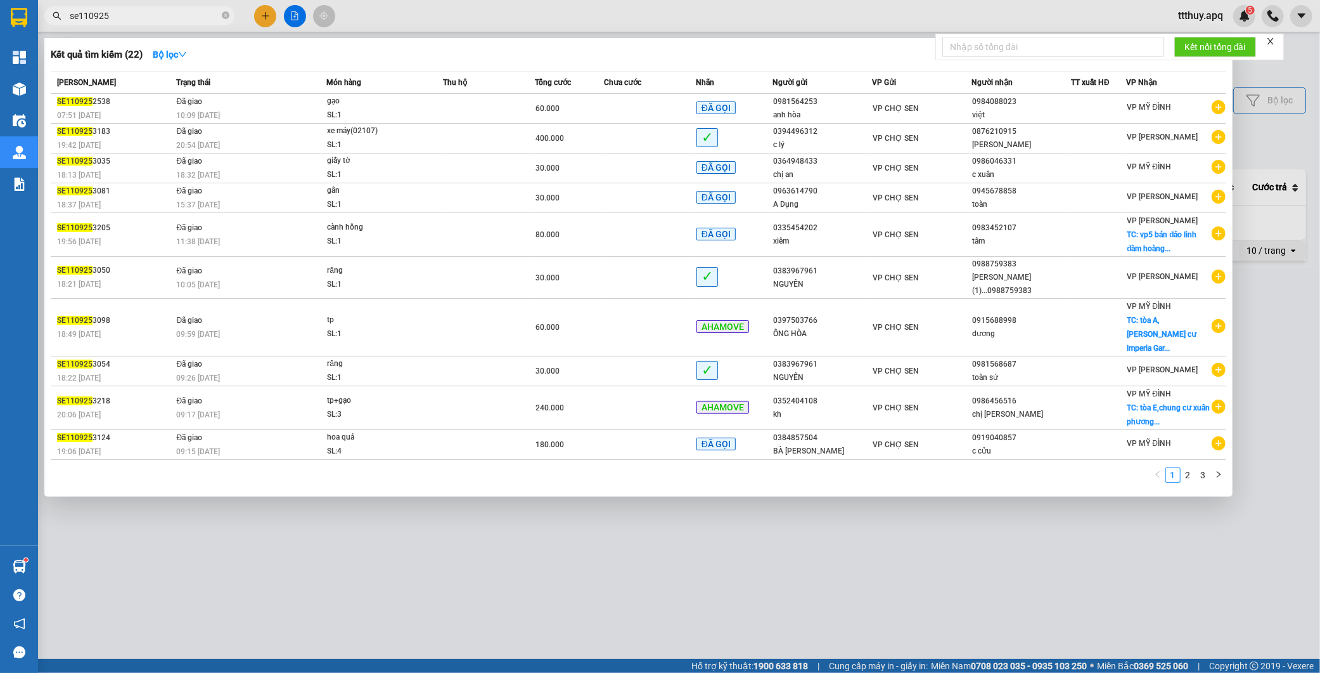
click at [151, 20] on input "se110925" at bounding box center [145, 16] width 150 height 14
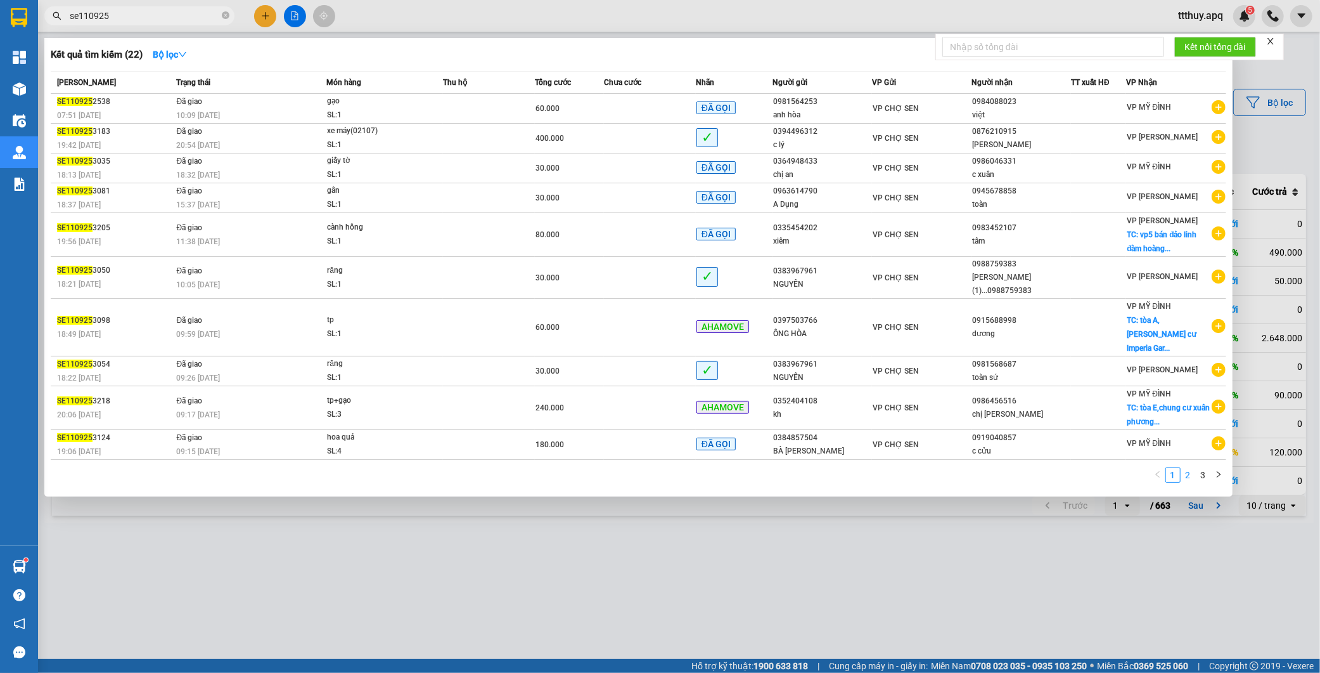
click at [1185, 468] on link "2" at bounding box center [1189, 475] width 14 height 14
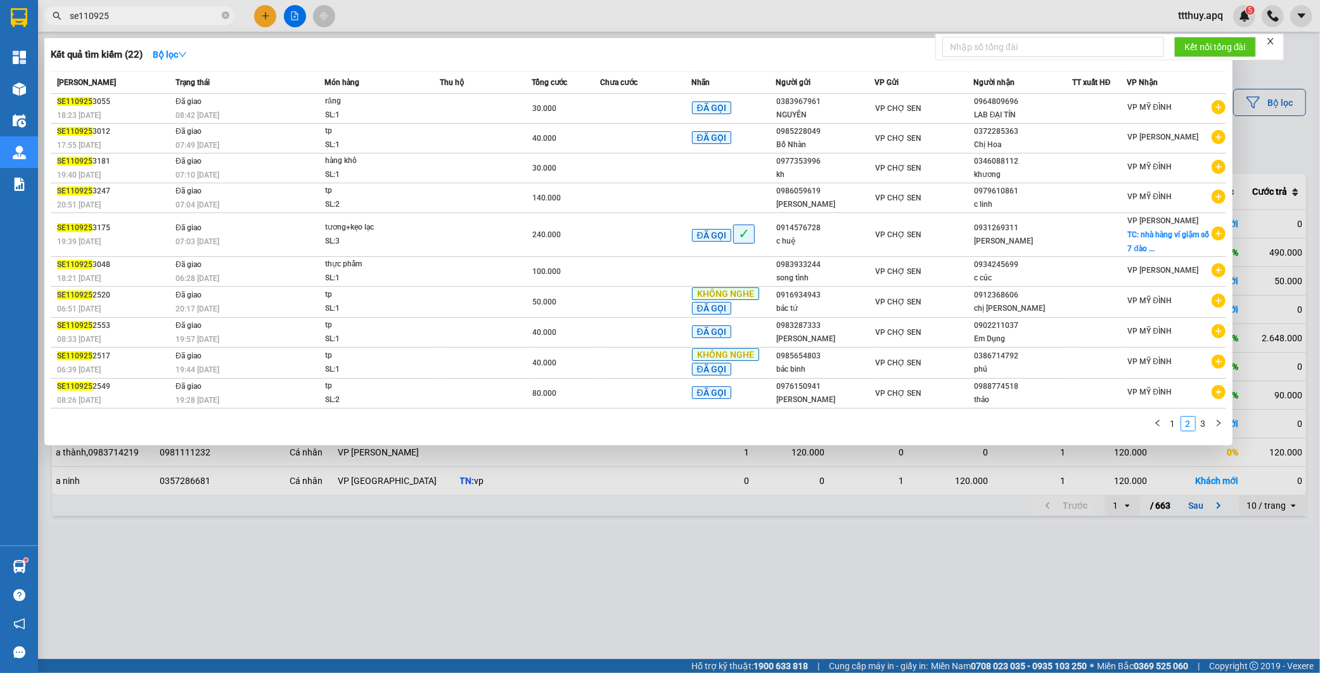
drag, startPoint x: 1205, startPoint y: 426, endPoint x: 1224, endPoint y: 493, distance: 69.8
click at [1206, 426] on link "3" at bounding box center [1204, 423] width 14 height 14
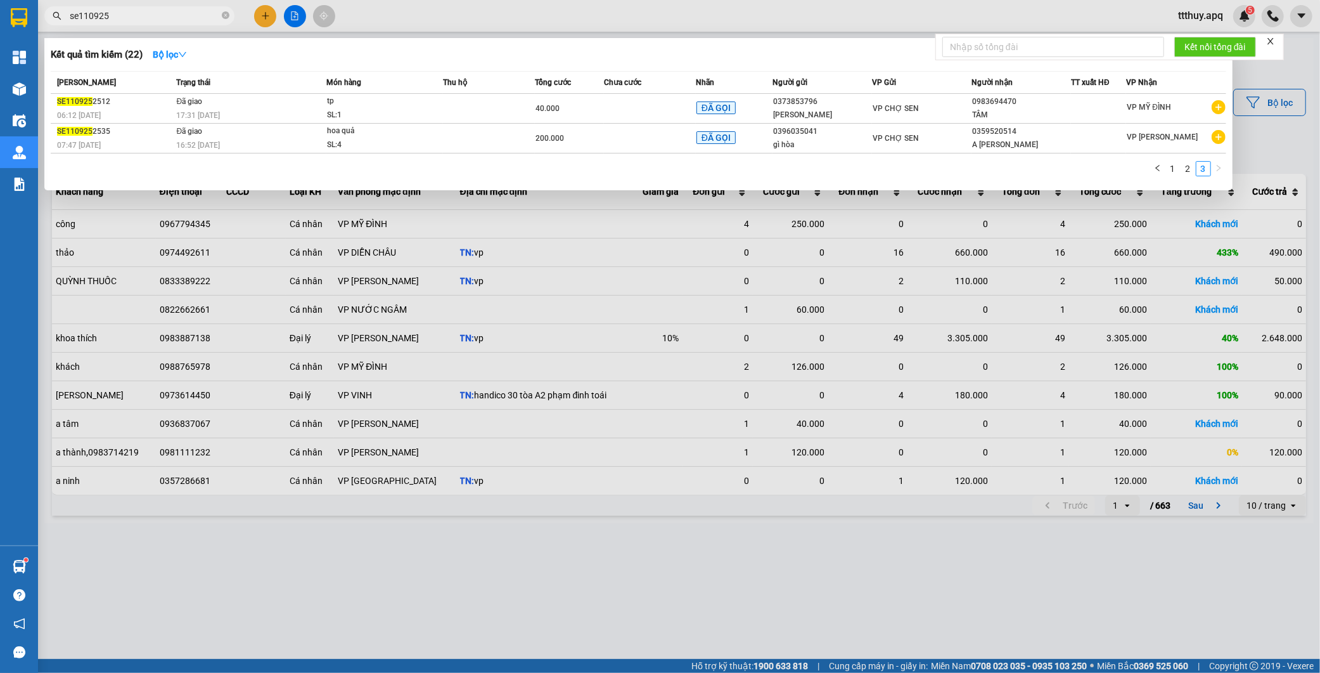
click at [79, 16] on input "se110925" at bounding box center [145, 16] width 150 height 14
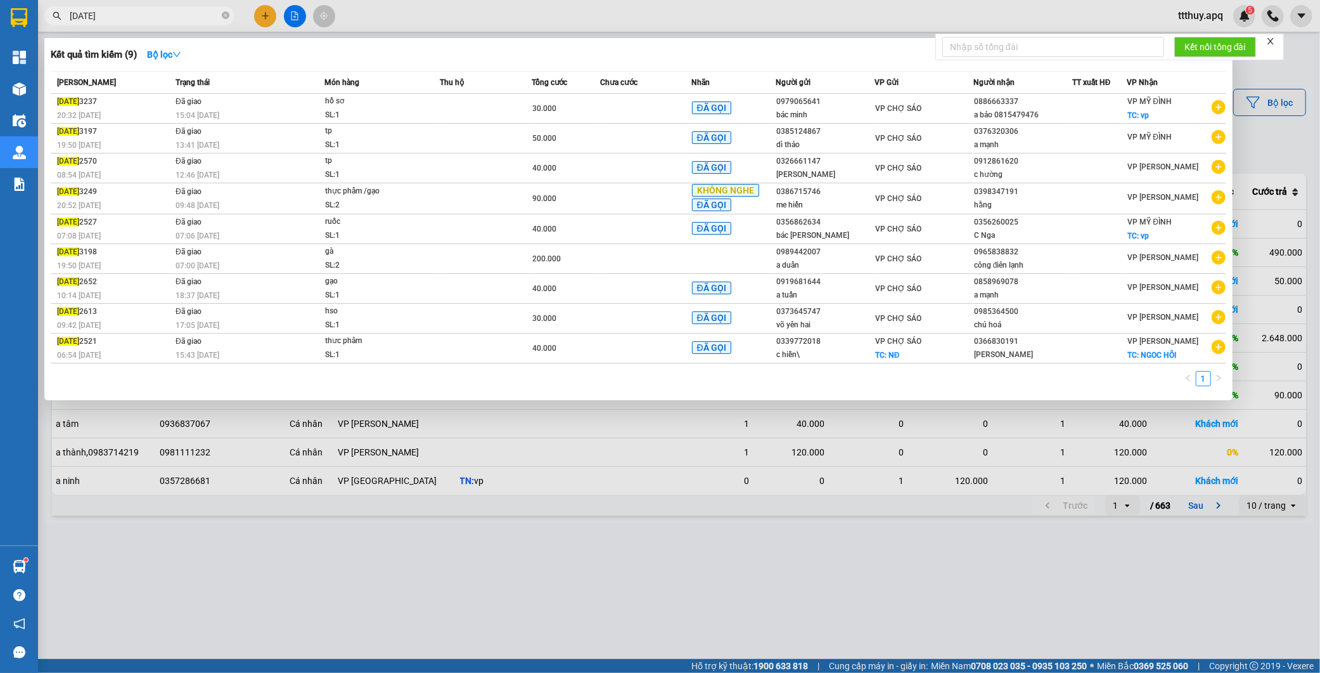
drag, startPoint x: 79, startPoint y: 14, endPoint x: 60, endPoint y: 13, distance: 19.7
click at [60, 13] on div "sa110925" at bounding box center [123, 15] width 247 height 19
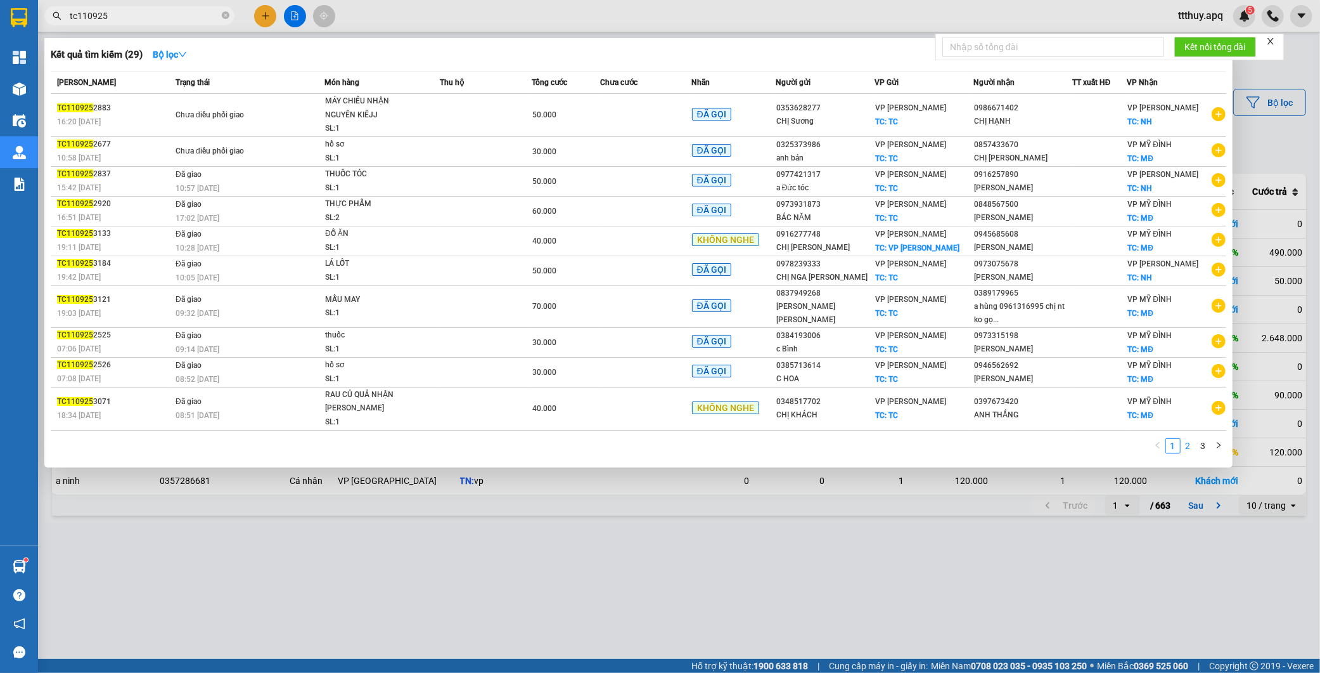
click at [1187, 448] on link "2" at bounding box center [1189, 446] width 14 height 14
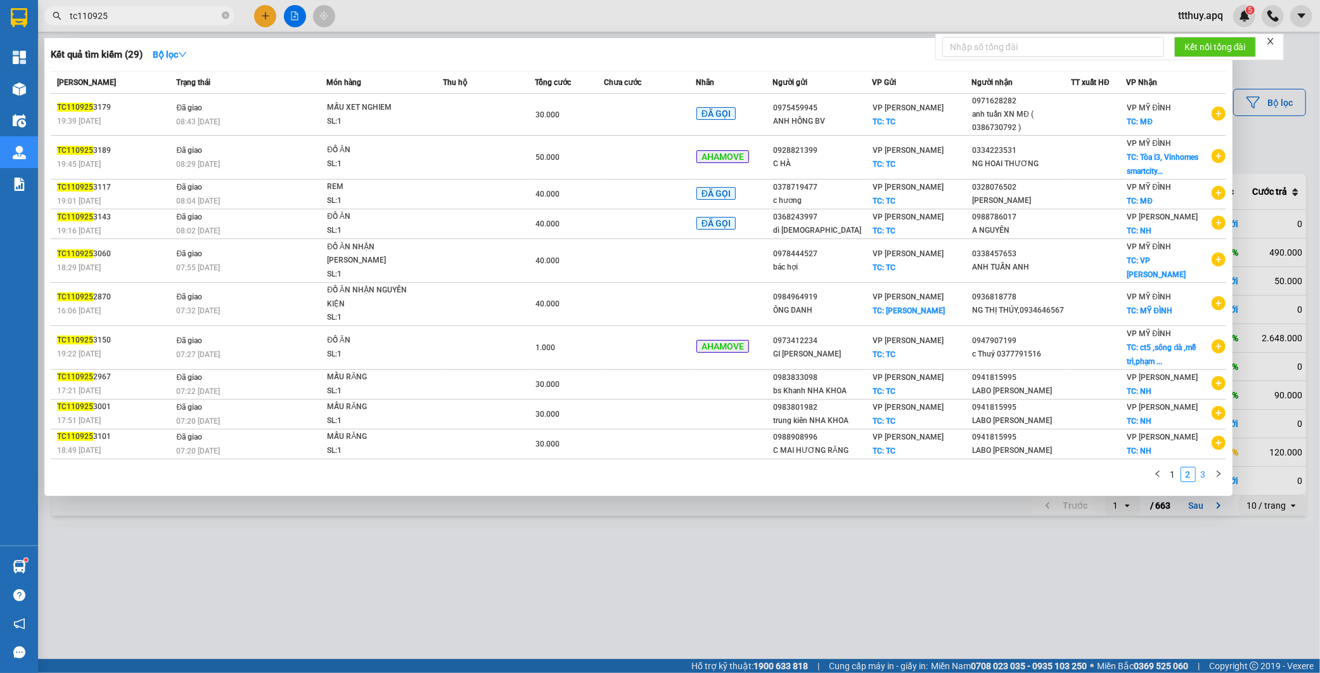
click at [1203, 475] on link "3" at bounding box center [1204, 474] width 14 height 14
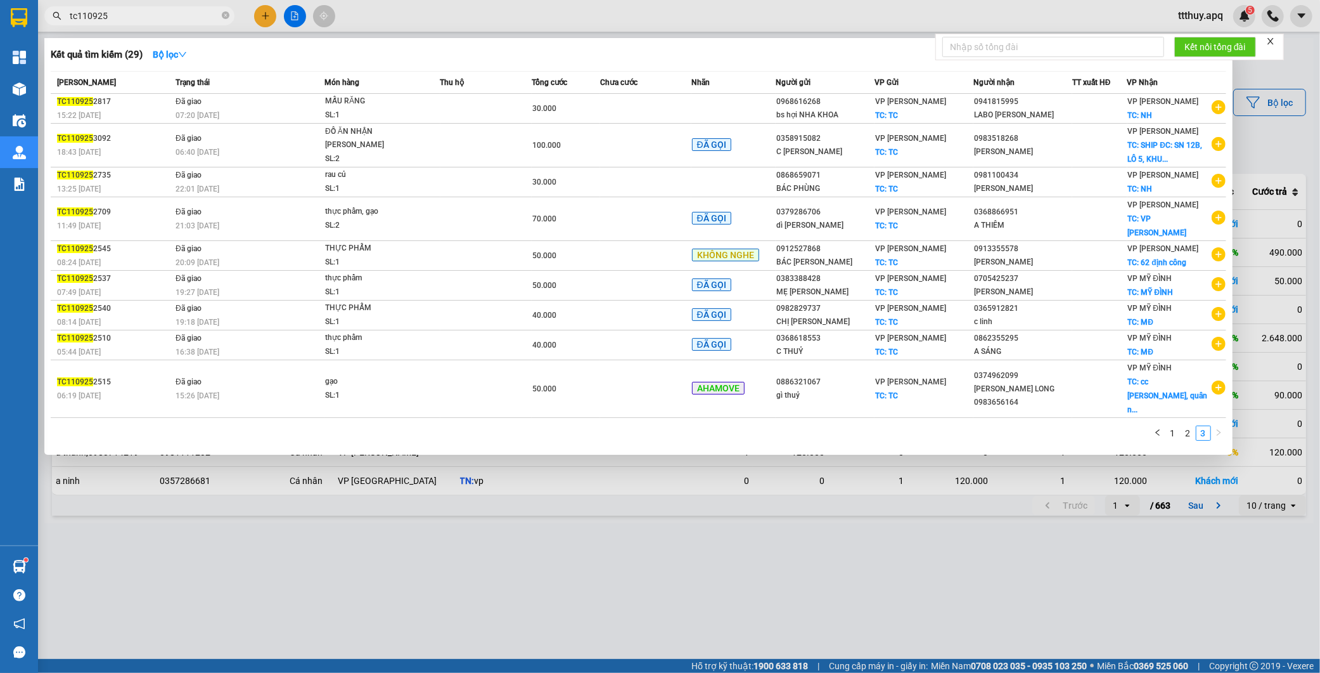
drag, startPoint x: 77, startPoint y: 15, endPoint x: 45, endPoint y: 15, distance: 32.3
click at [45, 15] on span "tc110925" at bounding box center [139, 15] width 190 height 19
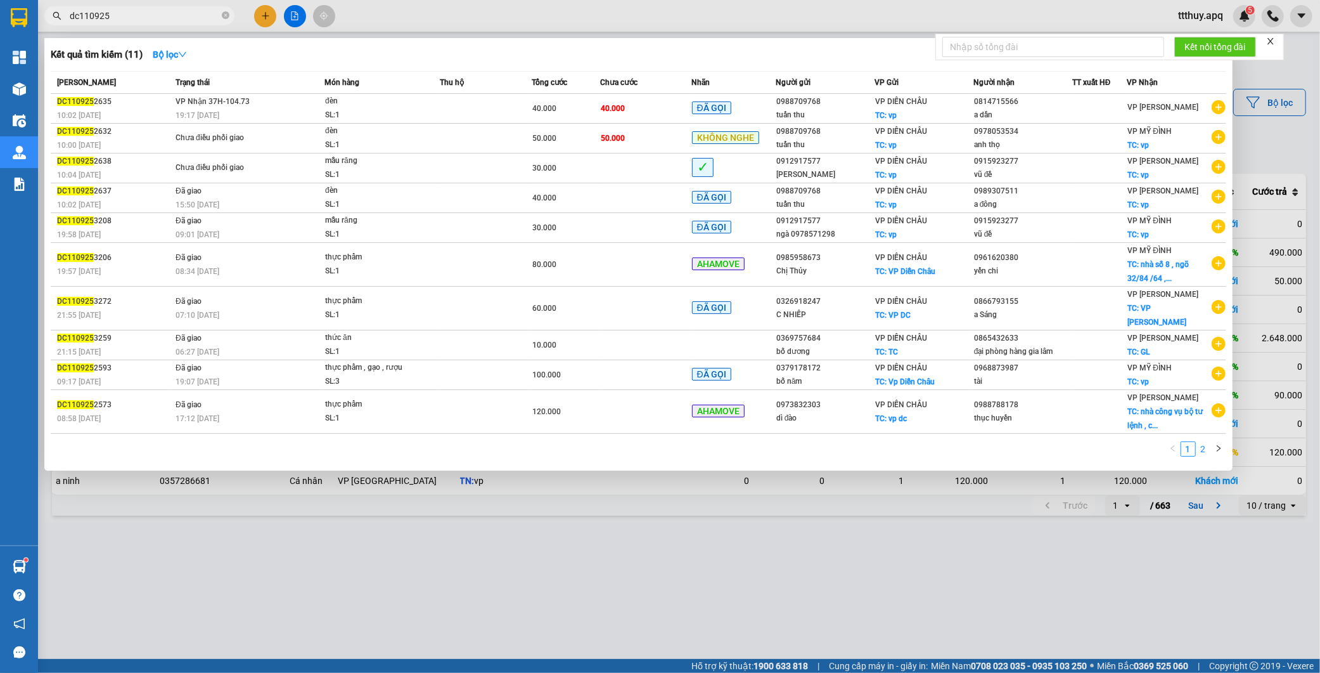
click at [1203, 442] on link "2" at bounding box center [1204, 449] width 14 height 14
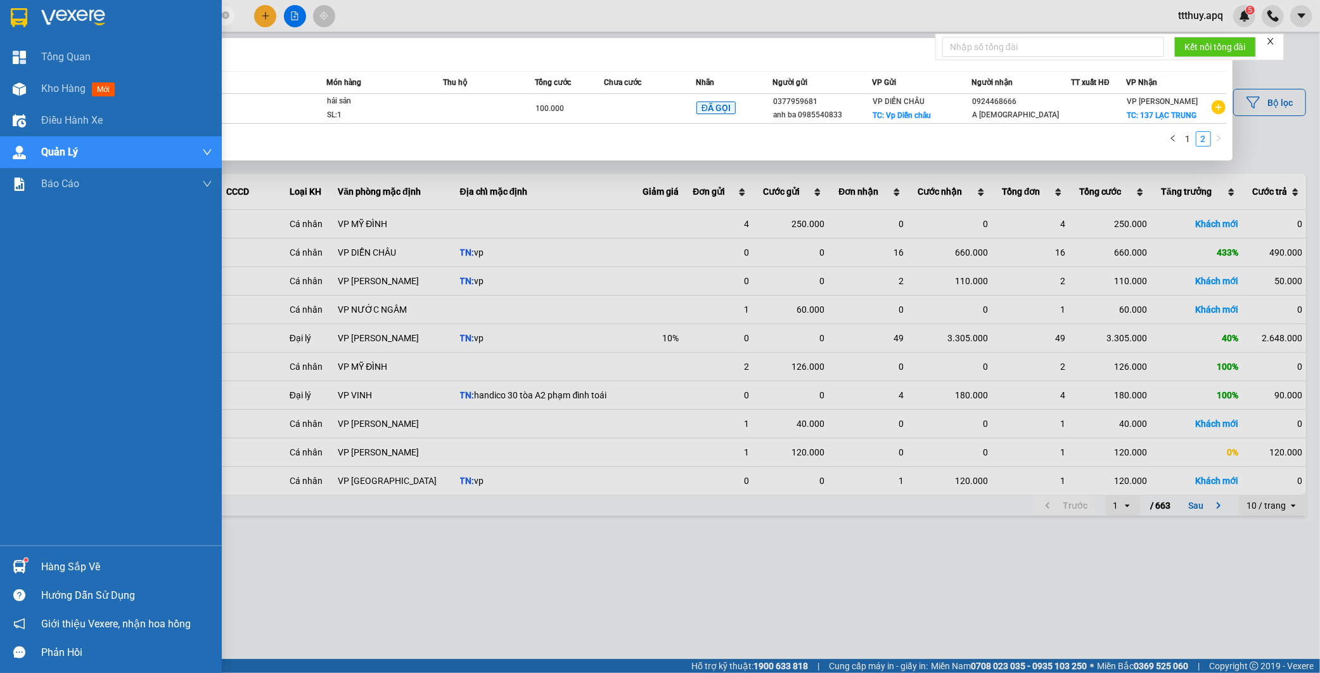
drag, startPoint x: 78, startPoint y: 16, endPoint x: 16, endPoint y: 5, distance: 63.1
click at [16, 5] on section "Kết quả tìm kiếm ( 11 ) Bộ lọc Mã ĐH Trạng thái Món hàng Thu hộ Tổng cước Chưa …" at bounding box center [660, 336] width 1320 height 673
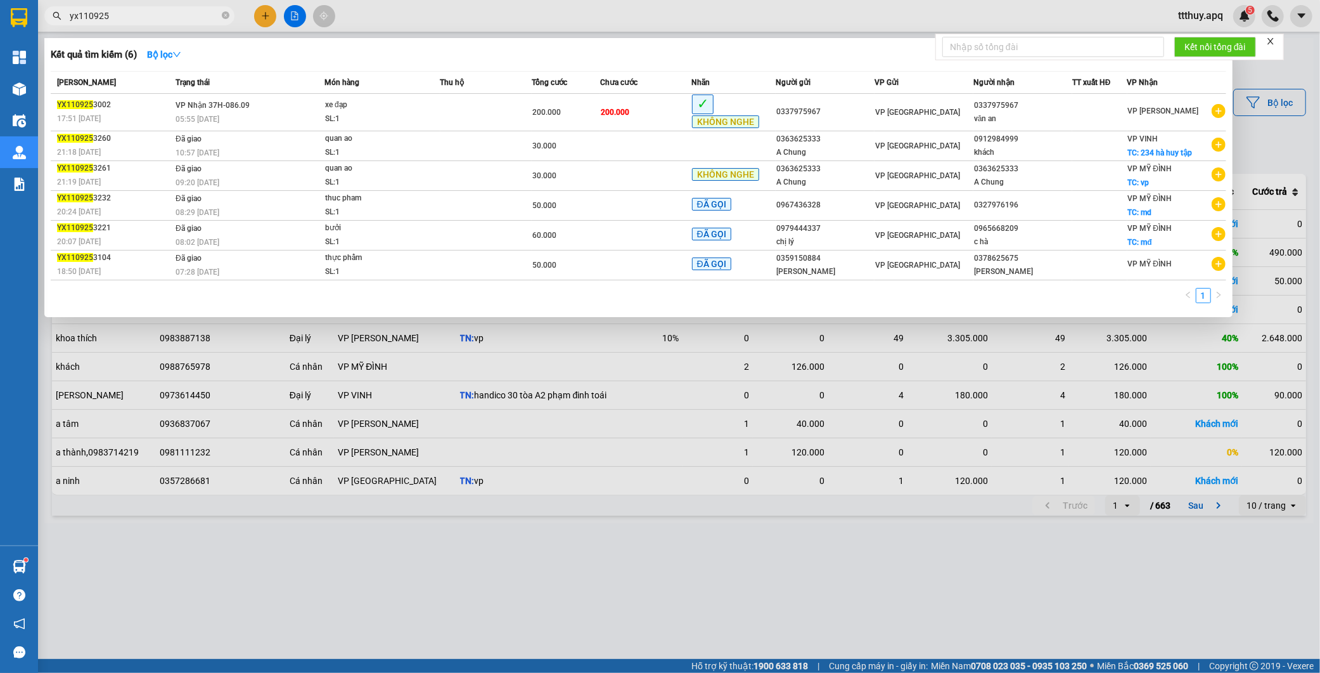
type input "yx110925"
click at [226, 15] on icon "close-circle" at bounding box center [226, 15] width 8 height 8
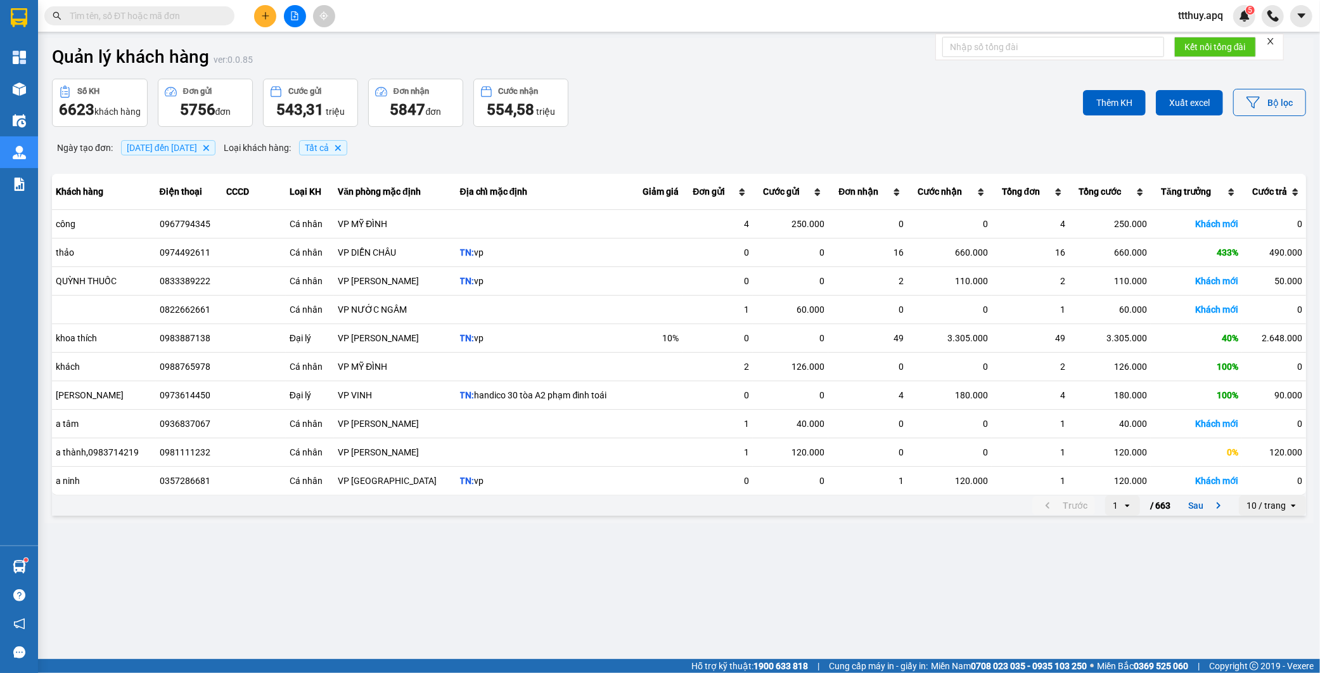
click at [205, 15] on input "text" at bounding box center [145, 16] width 150 height 14
paste input "0971665999"
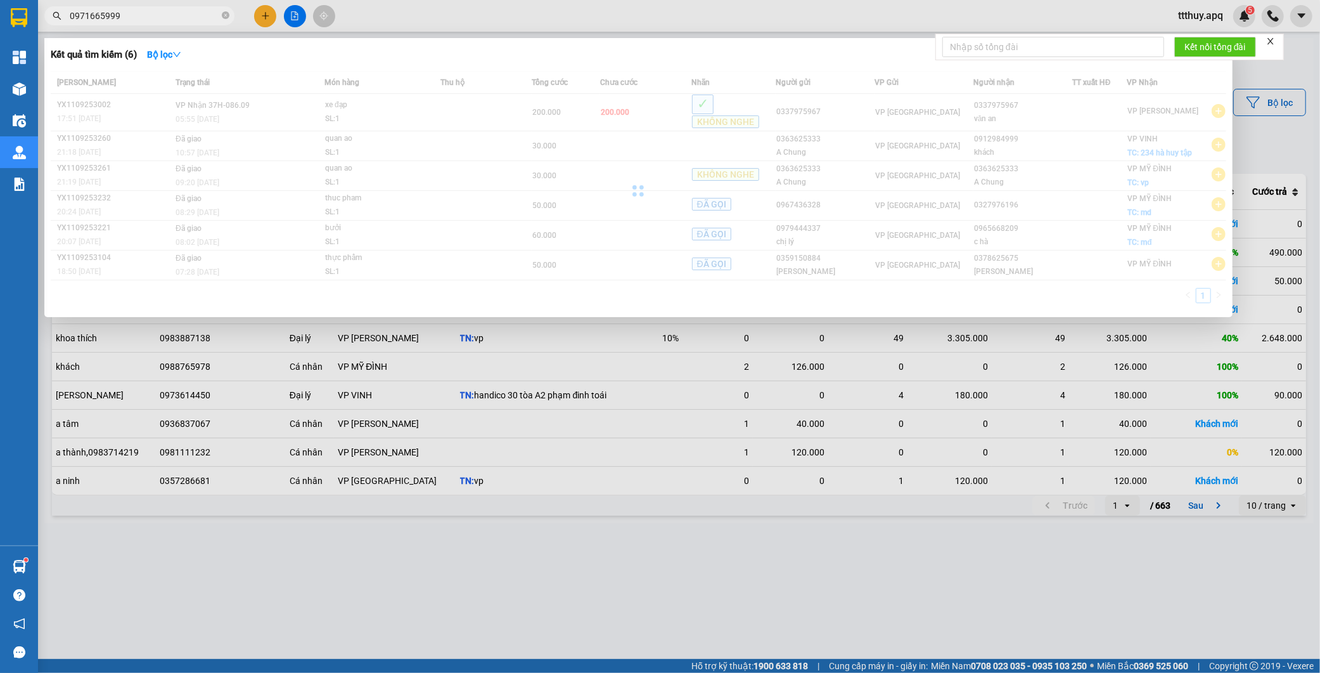
type input "0971665999"
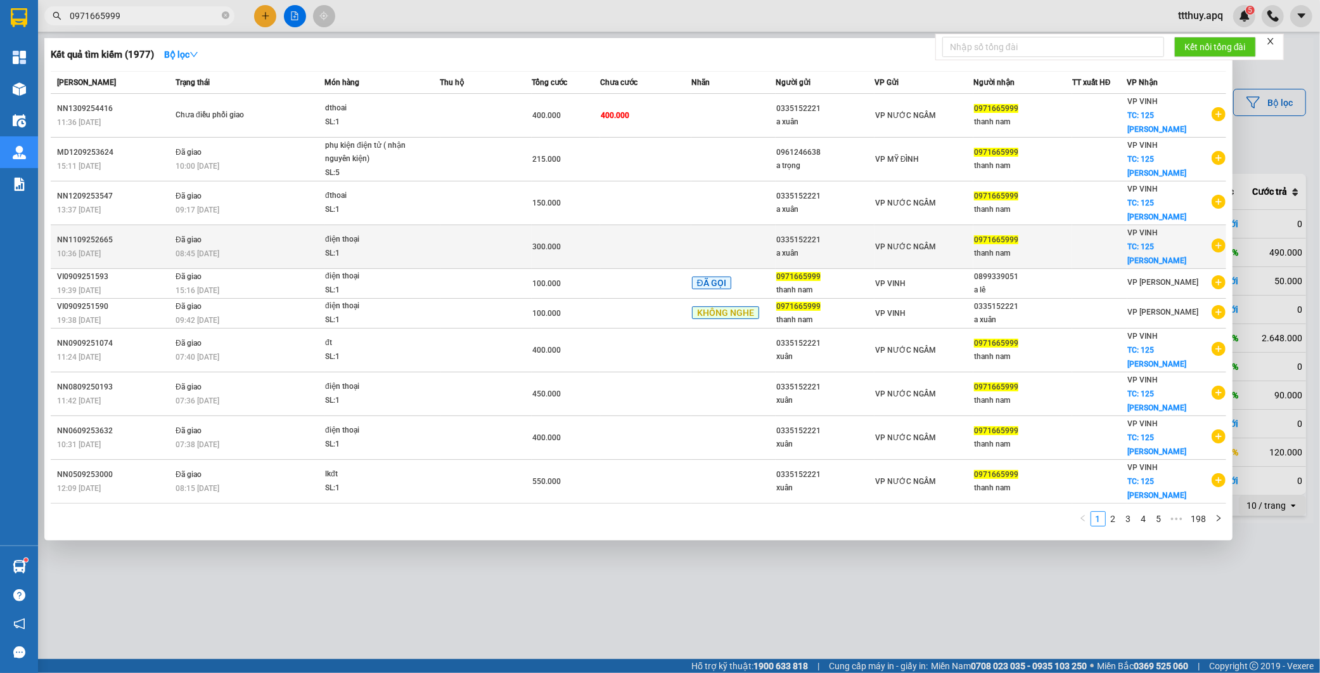
click at [503, 225] on td at bounding box center [486, 247] width 91 height 44
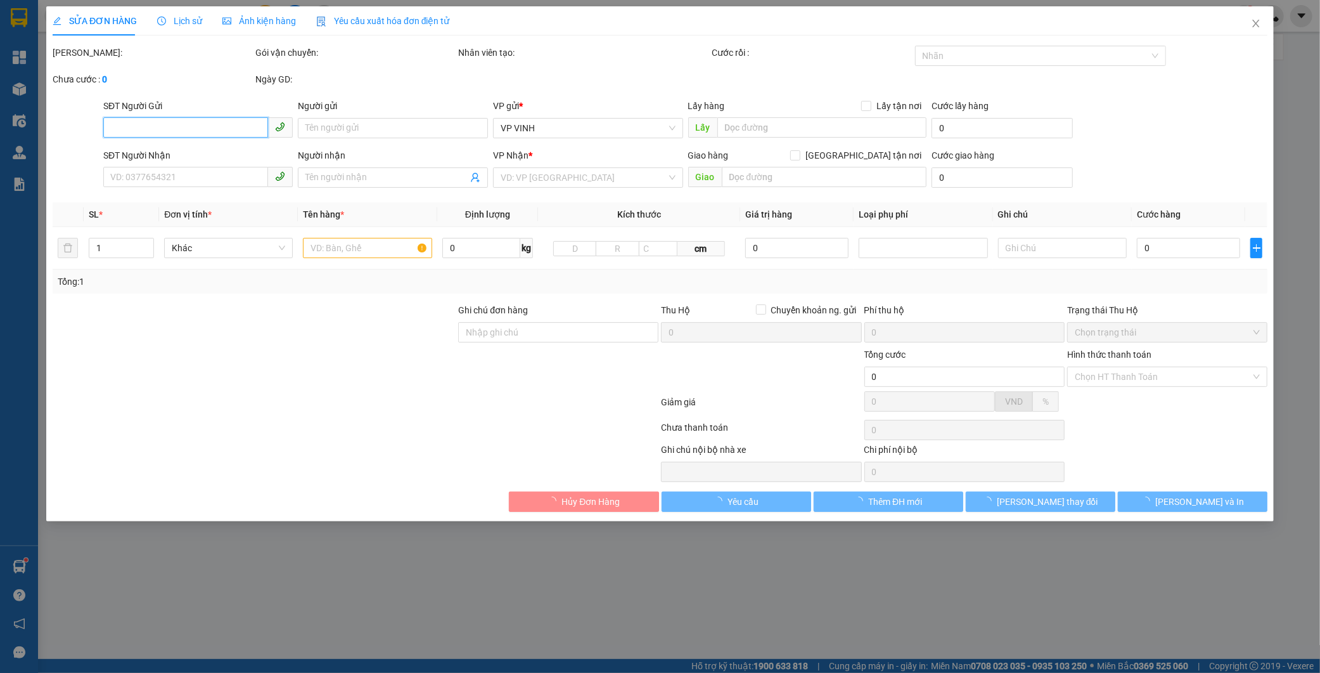
type input "0335152221"
type input "a xuân"
type input "0971665999"
type input "thanh nam"
checkbox input "true"
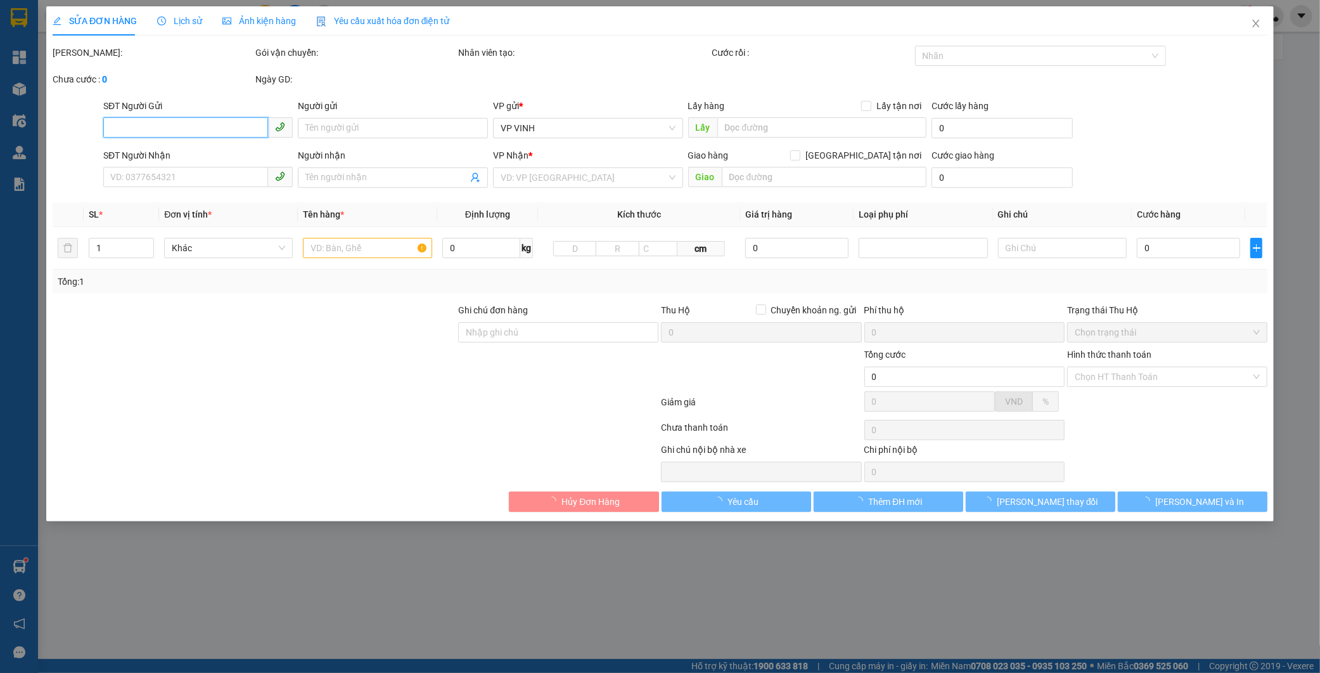
type input "125 nguyễn du"
type input "300.000"
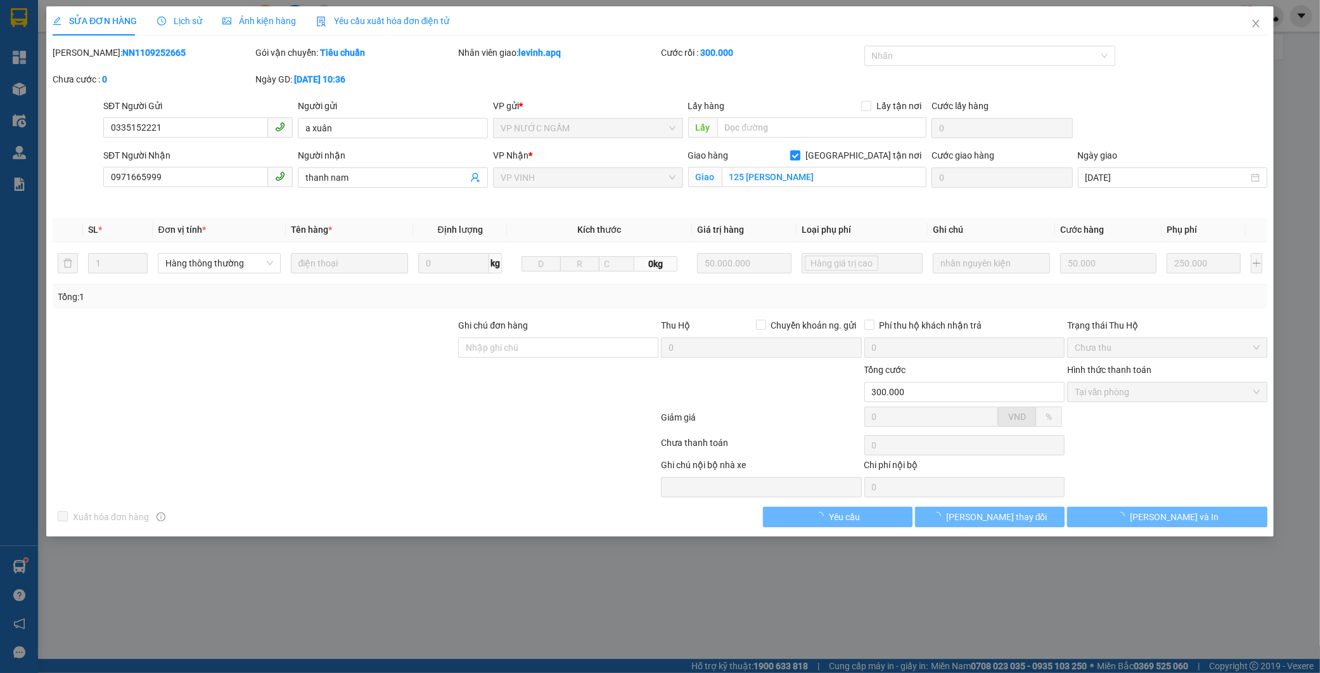
click at [122, 49] on b "NN1109252665" at bounding box center [153, 53] width 63 height 10
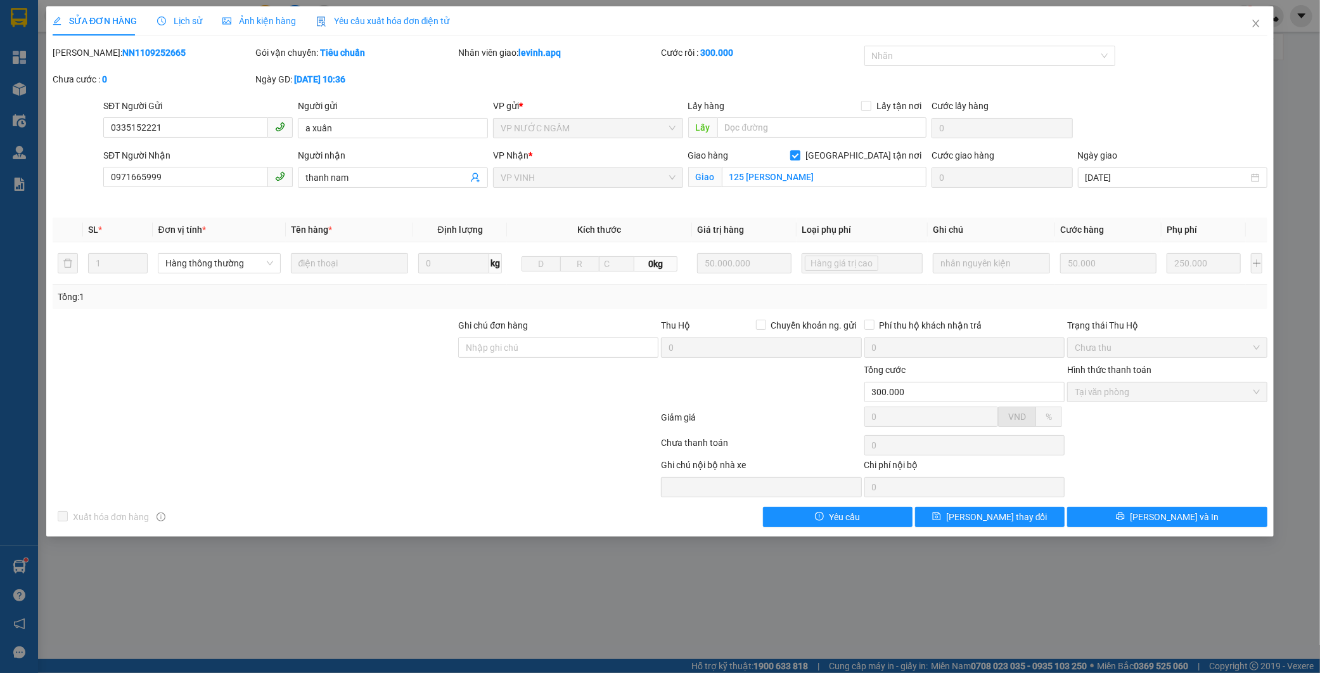
click at [122, 49] on b "NN1109252665" at bounding box center [153, 53] width 63 height 10
click at [172, 20] on span "Lịch sử" at bounding box center [179, 21] width 45 height 10
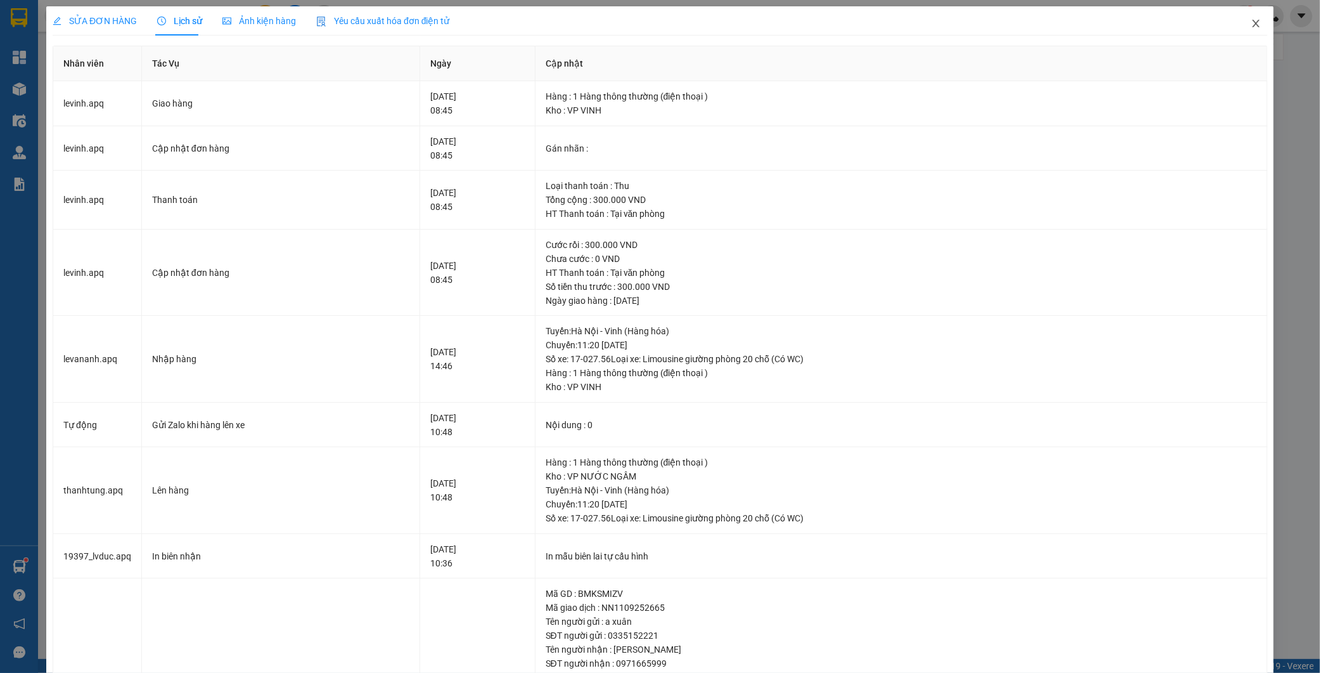
click at [1251, 20] on icon "close" at bounding box center [1256, 23] width 10 height 10
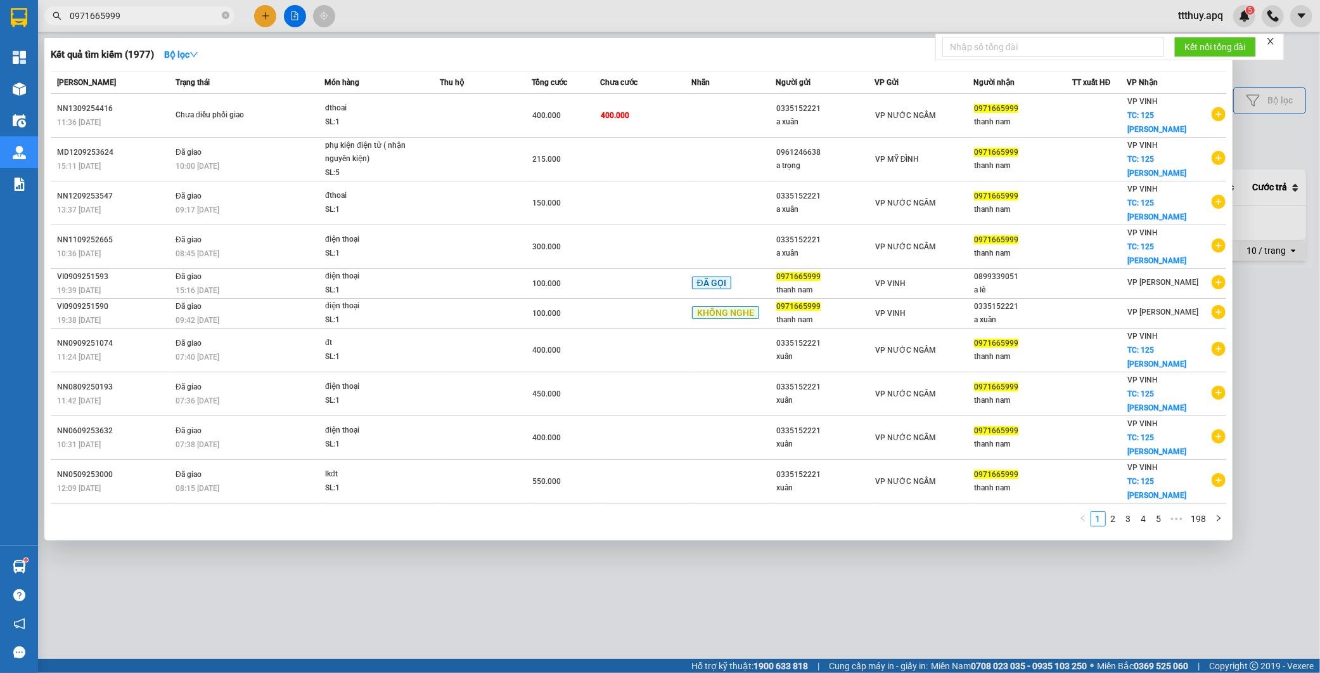
click at [147, 20] on input "0971665999" at bounding box center [145, 16] width 150 height 14
paste input "84428888"
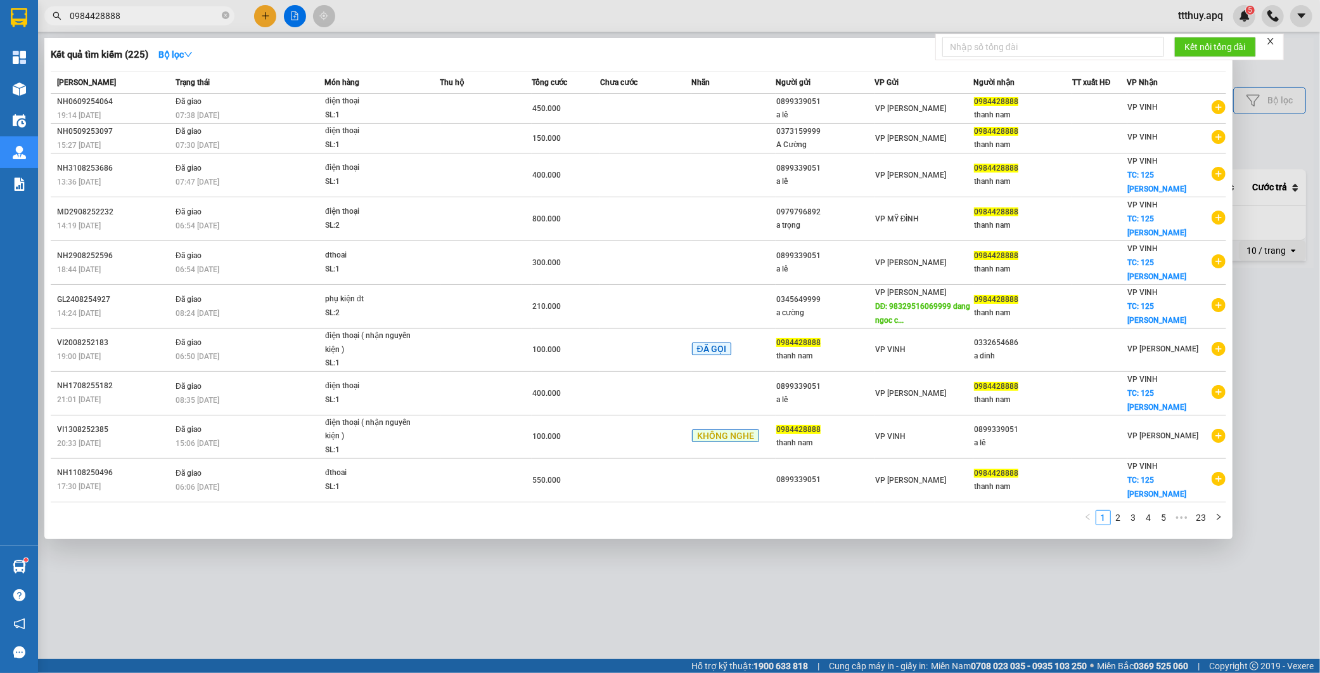
click at [280, 553] on div at bounding box center [660, 336] width 1320 height 673
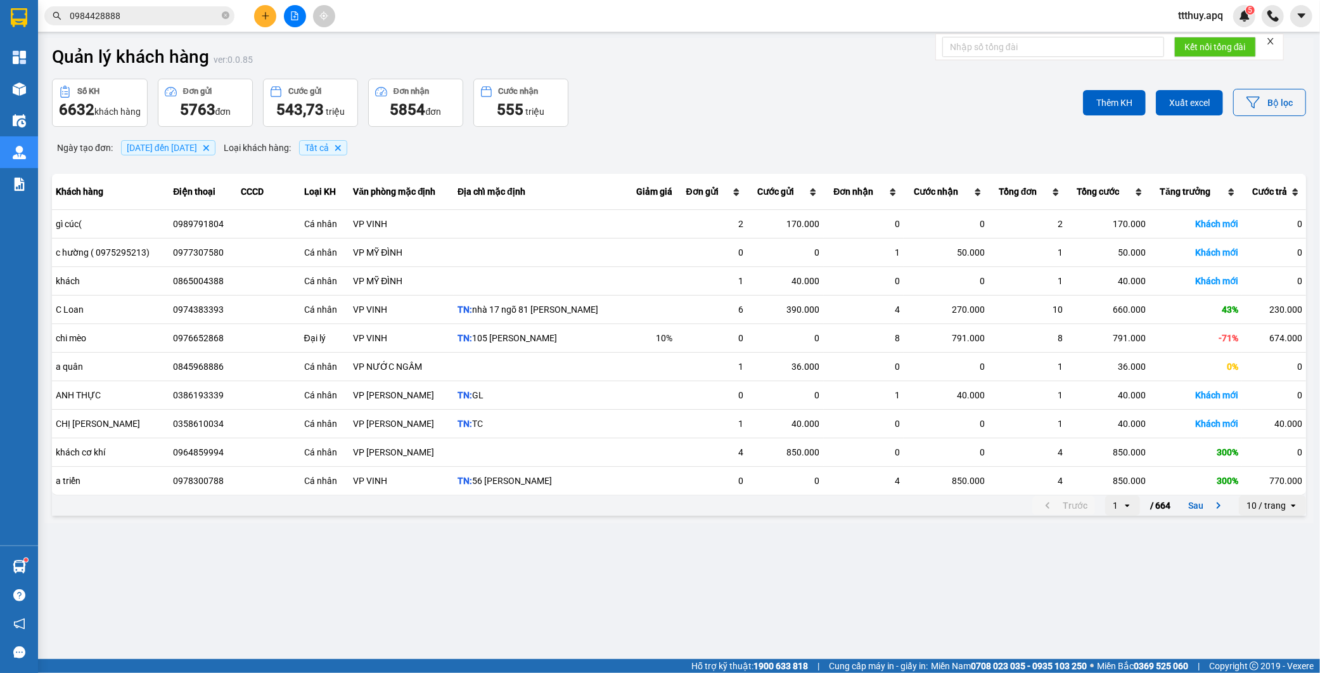
click at [149, 17] on input "0984428888" at bounding box center [145, 16] width 150 height 14
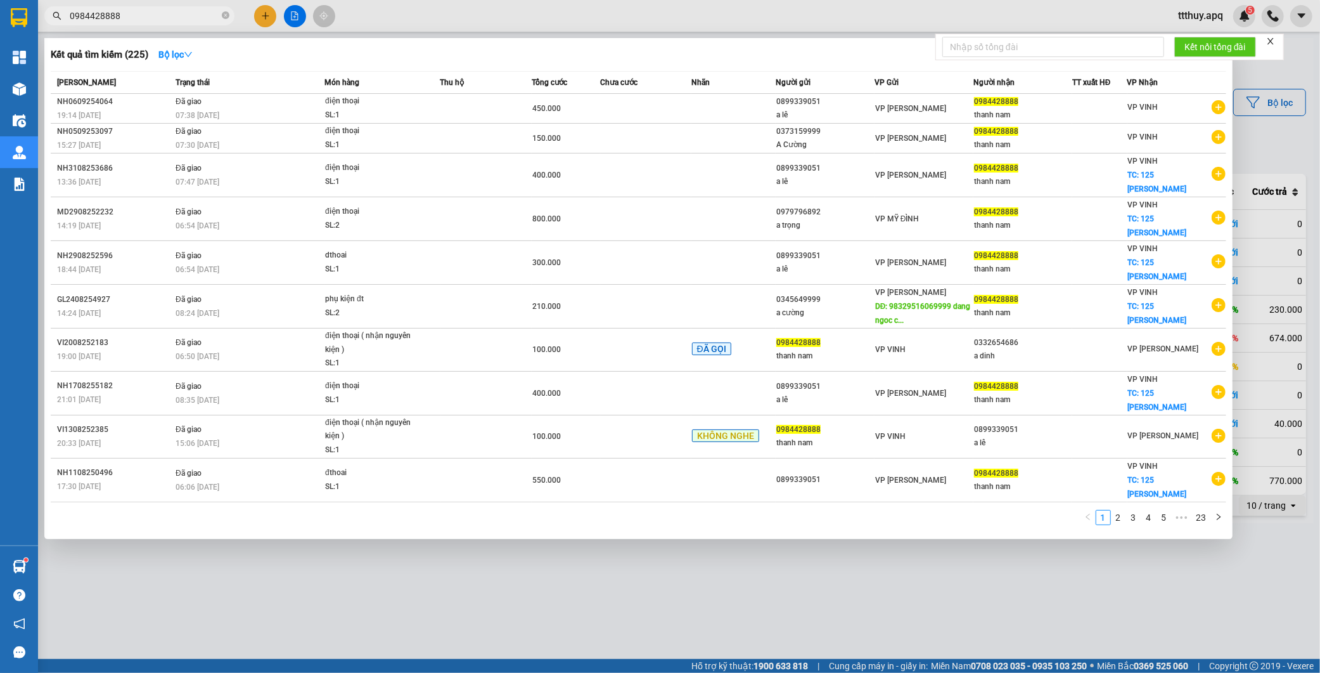
click at [149, 17] on input "0984428888" at bounding box center [145, 16] width 150 height 14
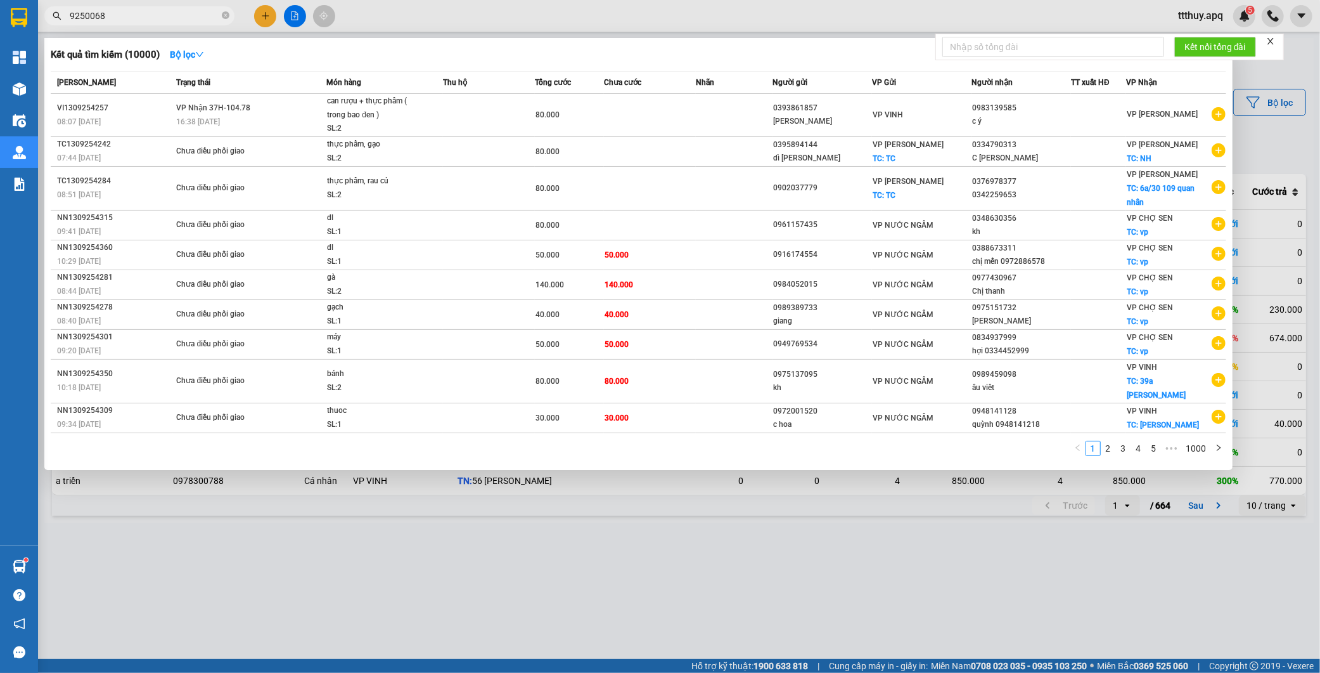
type input "9250068"
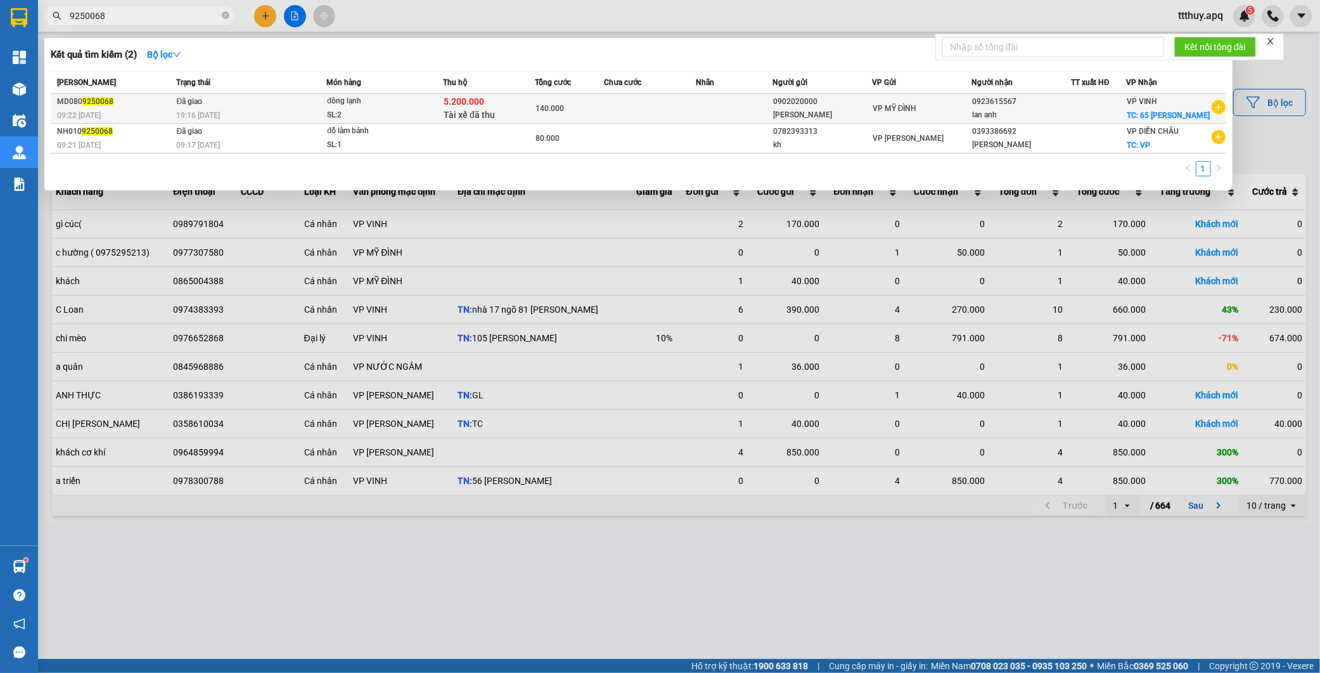
click at [255, 110] on div "19:16 - 08/09" at bounding box center [251, 115] width 150 height 14
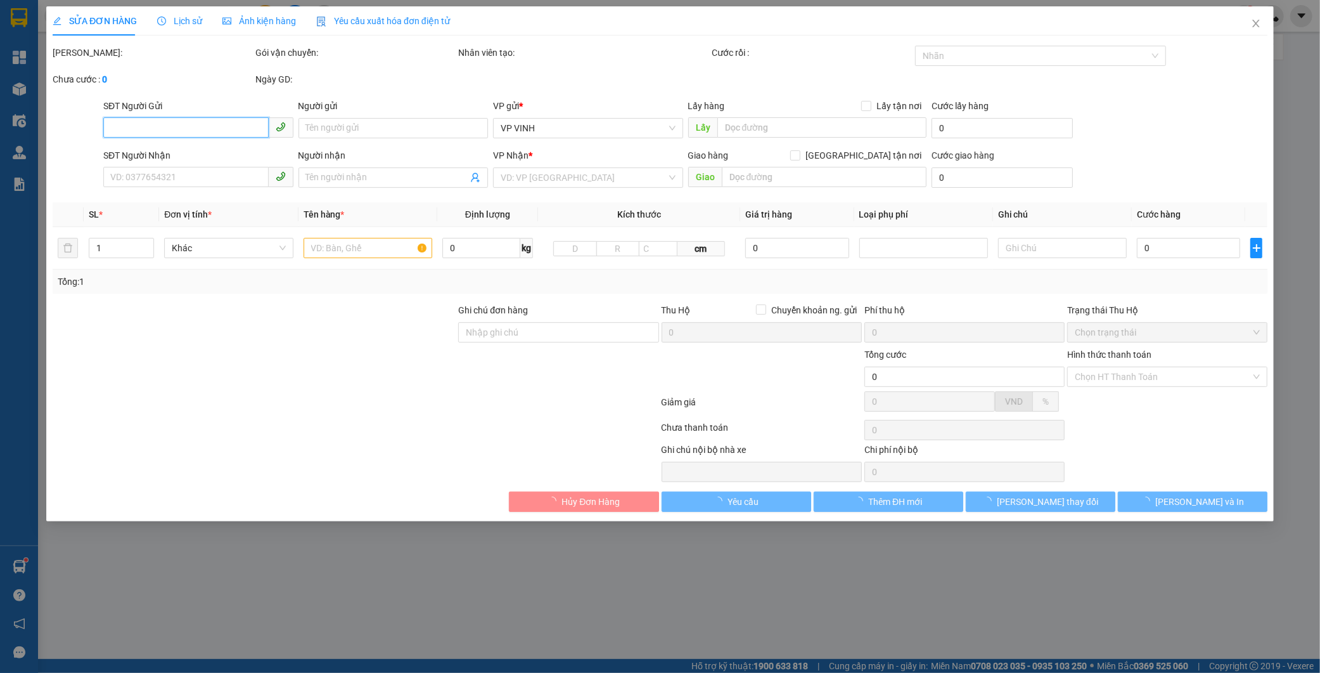
type input "0902020000"
type input "thu phương"
type input "0923615567"
type input "lan anh"
checkbox input "true"
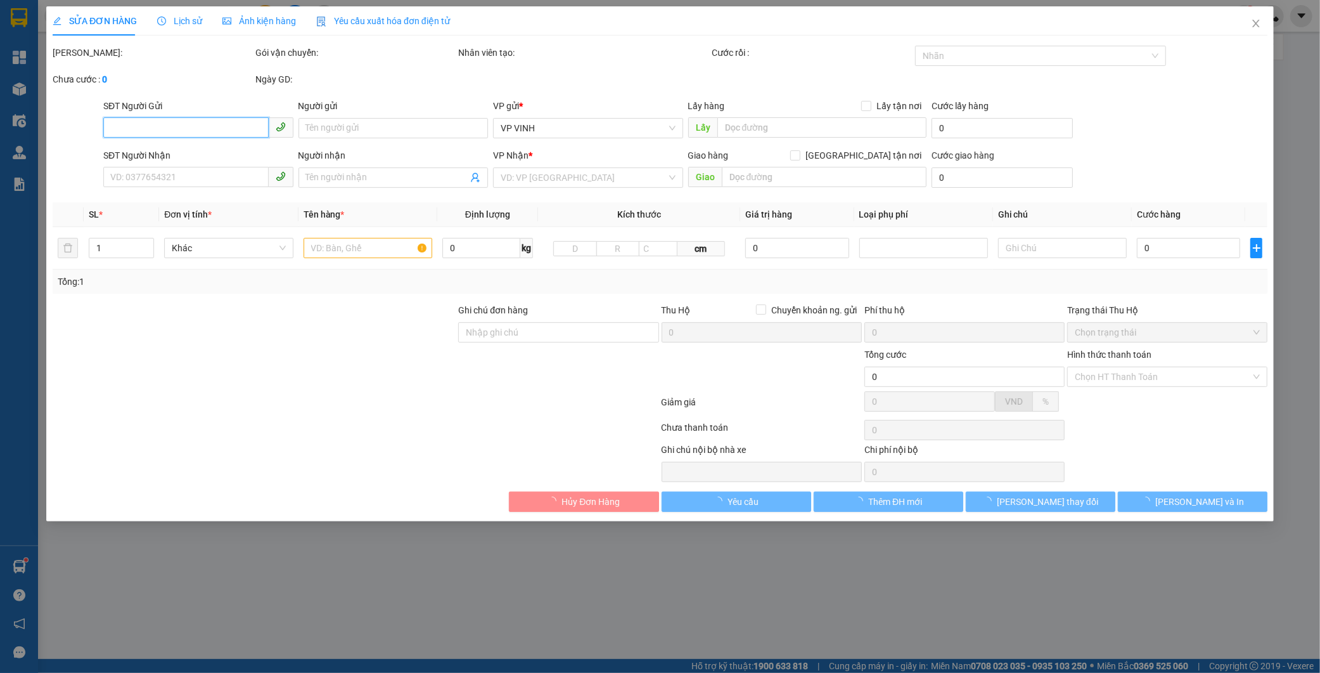
type input "65 lý tự trọng"
checkbox input "true"
type input "5.200.000"
type input "30.000"
type input "140.000"
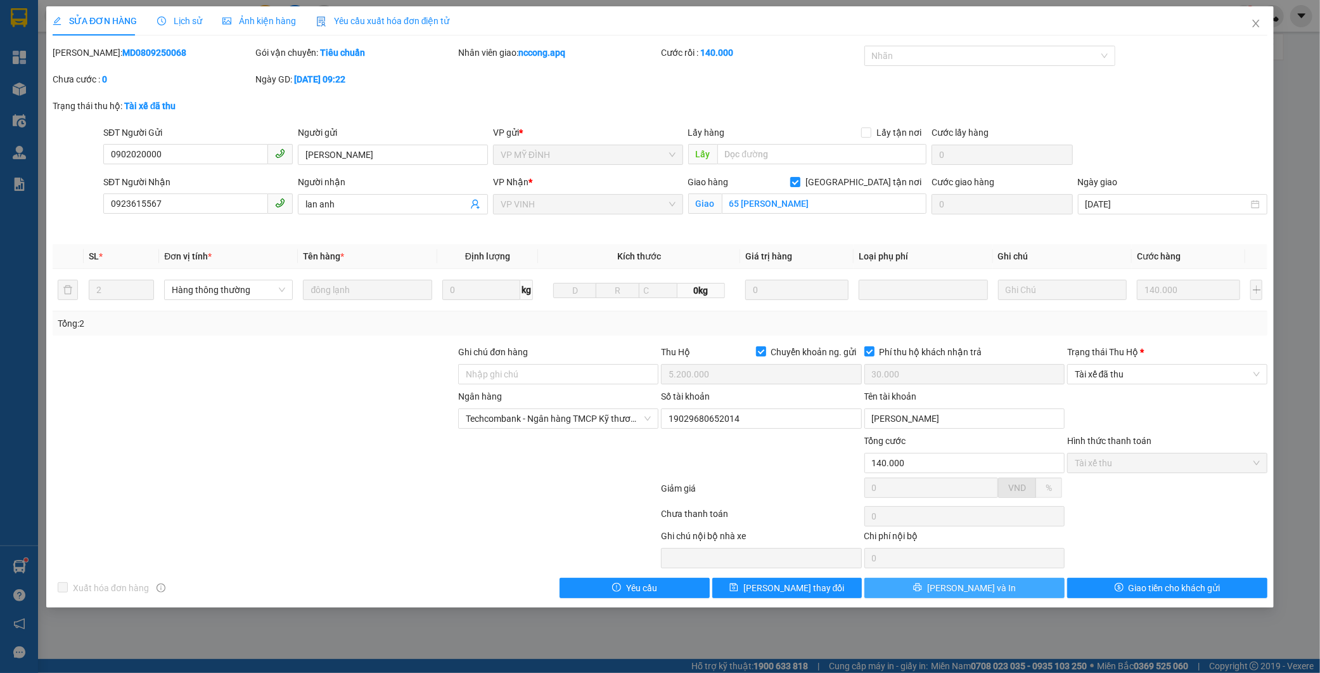
click at [1038, 593] on button "[PERSON_NAME] và In" at bounding box center [965, 588] width 200 height 20
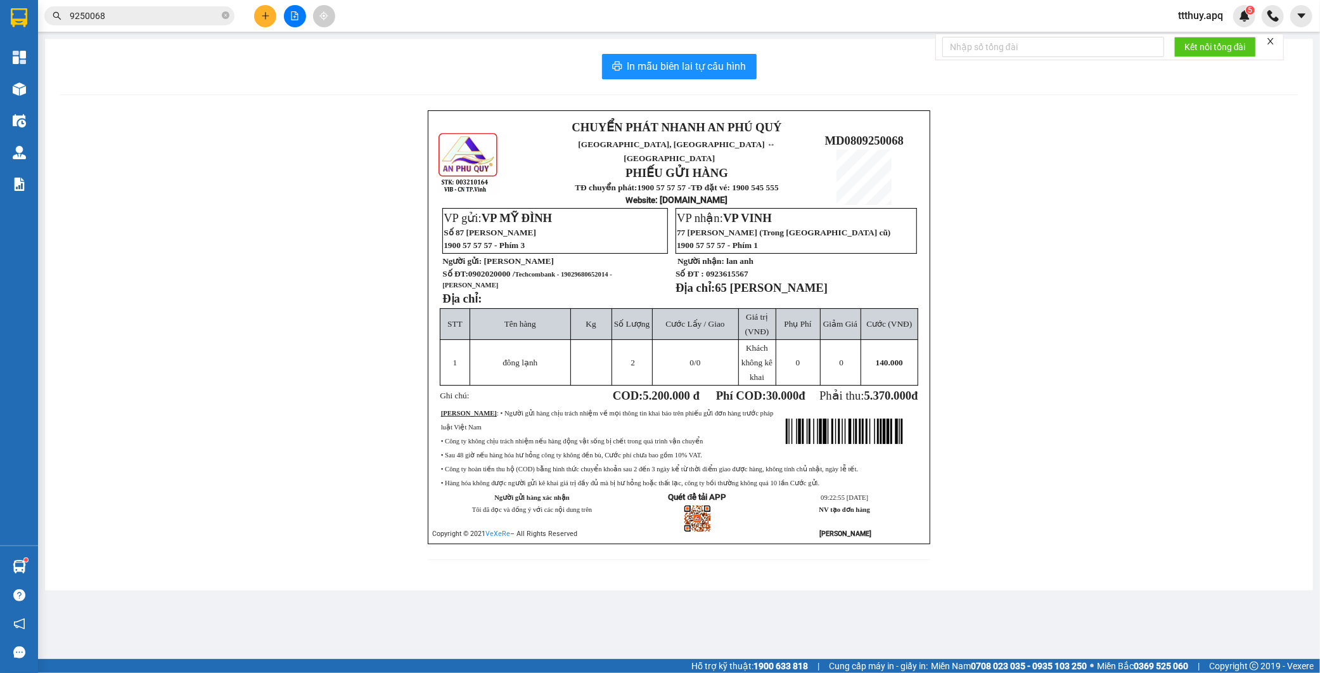
click at [591, 271] on span "Techcombank - 19029680652014 - nguyễn thị thu phương" at bounding box center [527, 280] width 170 height 18
click at [226, 17] on icon "close-circle" at bounding box center [226, 15] width 8 height 8
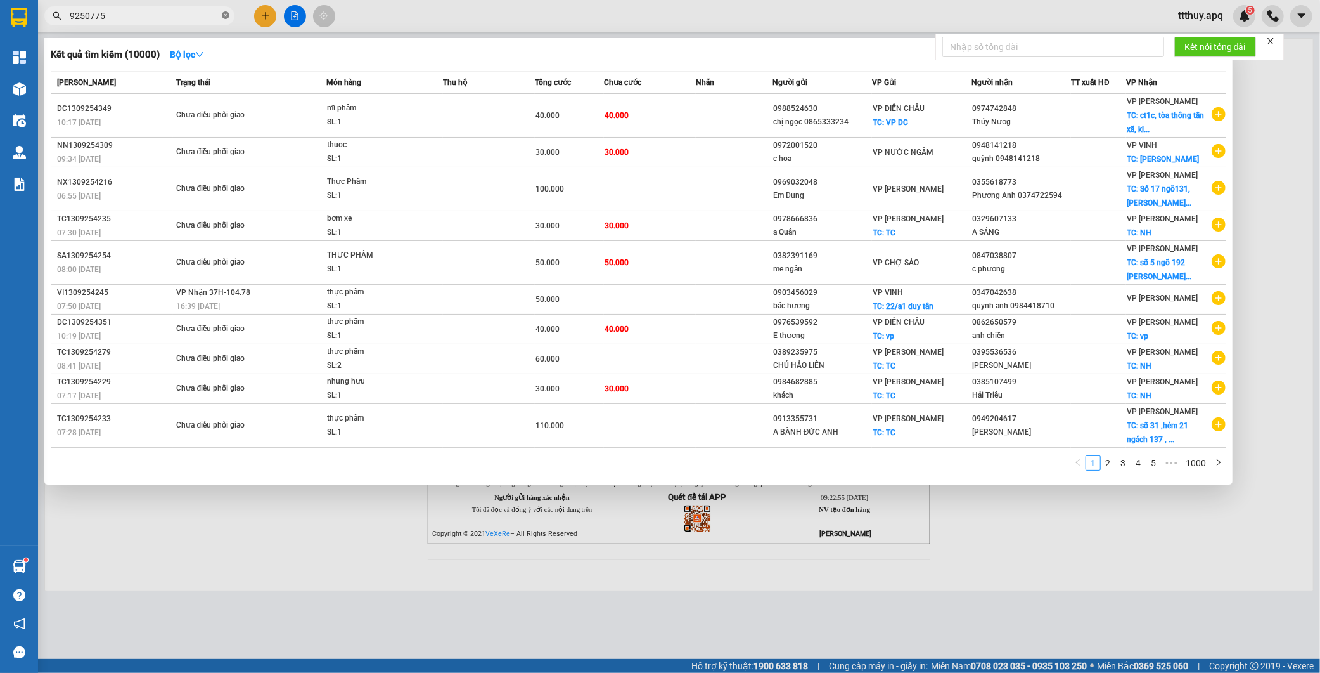
type input "9250775"
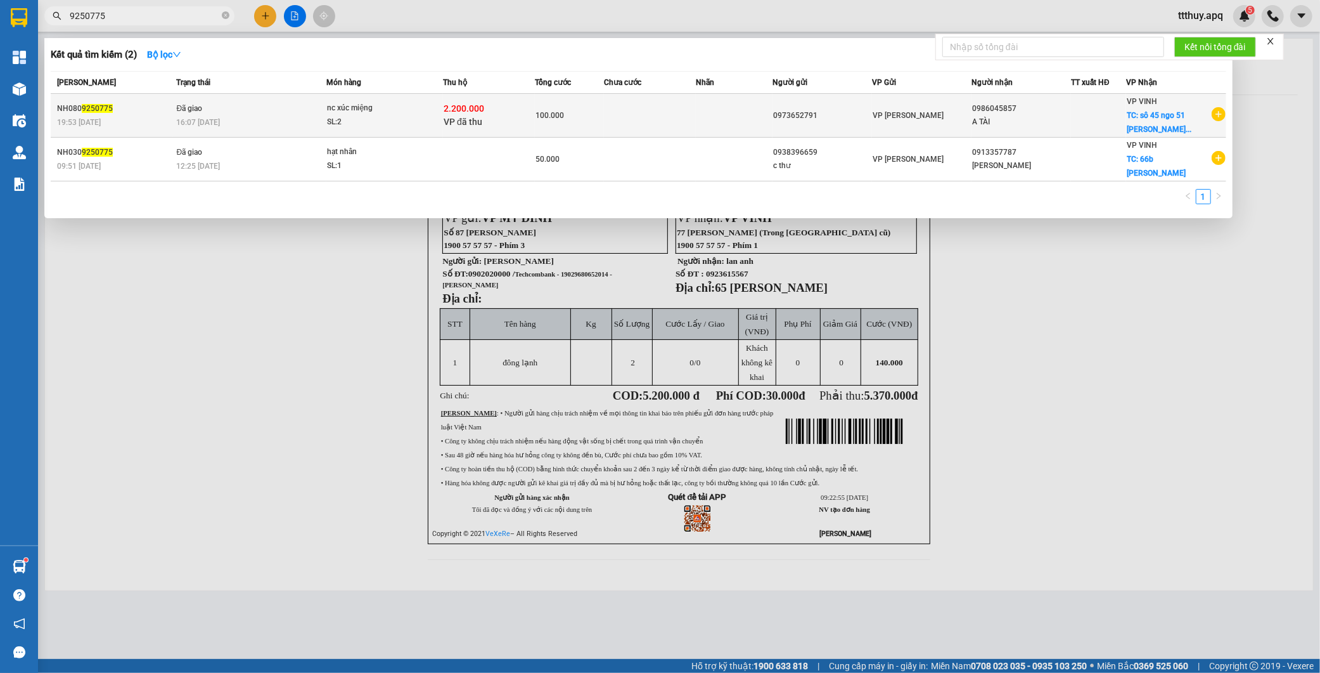
click at [535, 113] on td "100.000" at bounding box center [569, 116] width 69 height 44
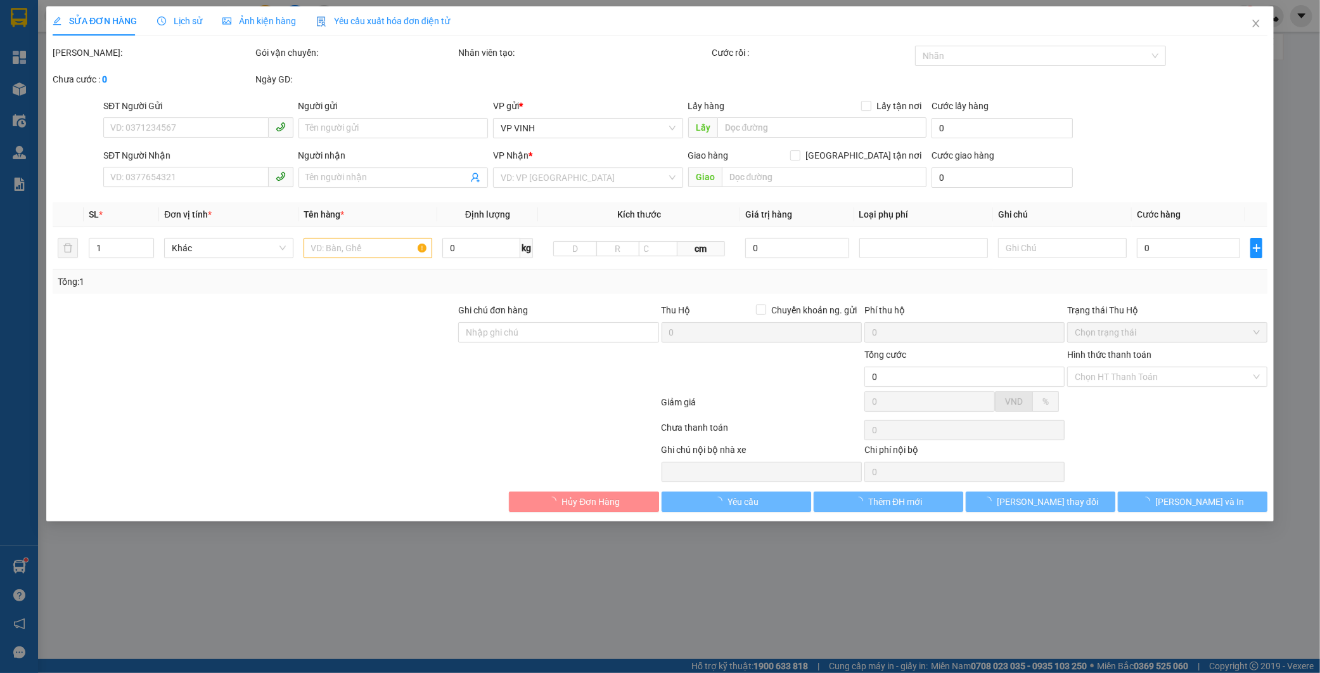
type input "0973652791"
type input "0986045857"
type input "A TÀI"
checkbox input "true"
type input "sô 45 ngo 51 nguyen viet xuân"
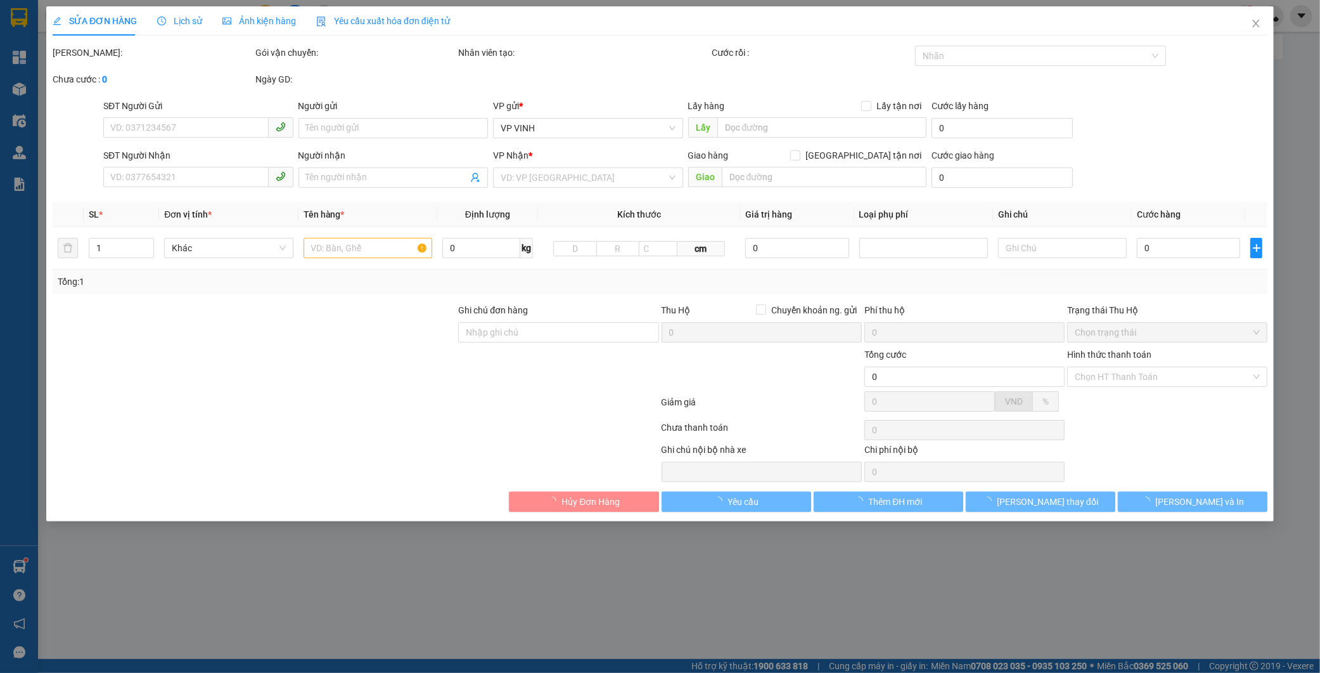
checkbox input "true"
type input "2.200.000"
type input "15.000"
type input "100.000"
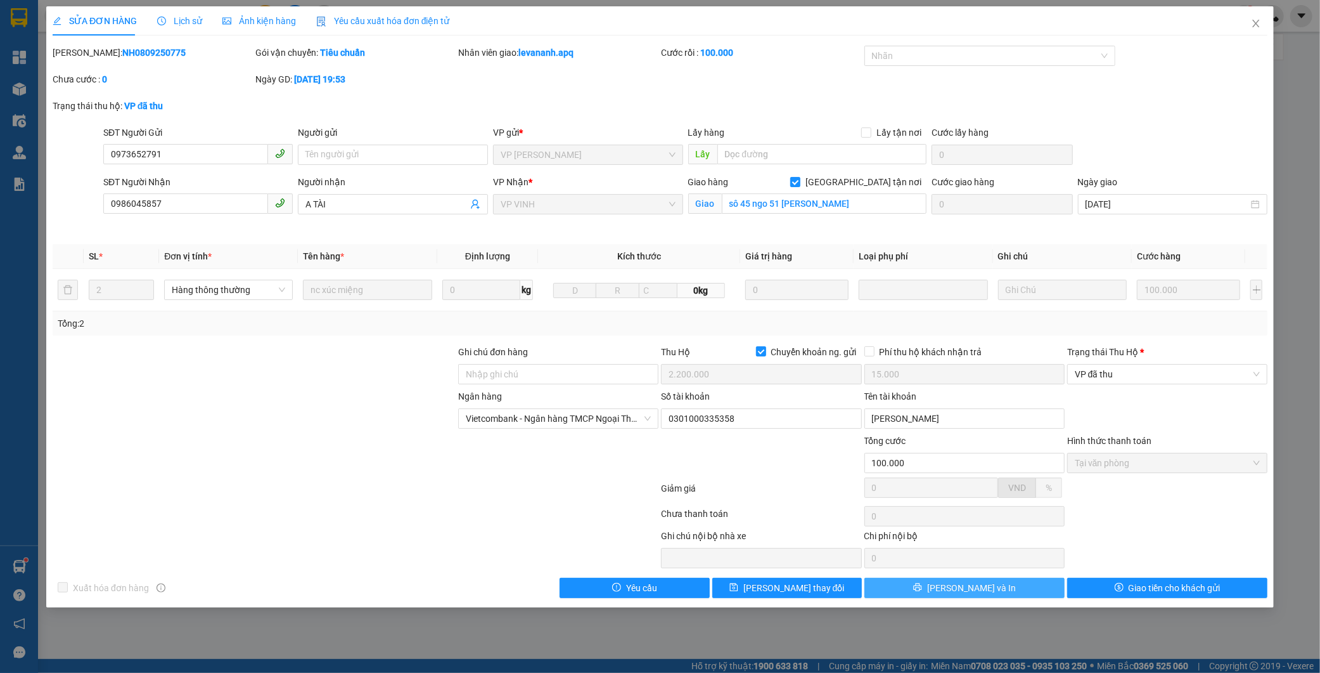
click at [1031, 587] on button "[PERSON_NAME] và In" at bounding box center [965, 588] width 200 height 20
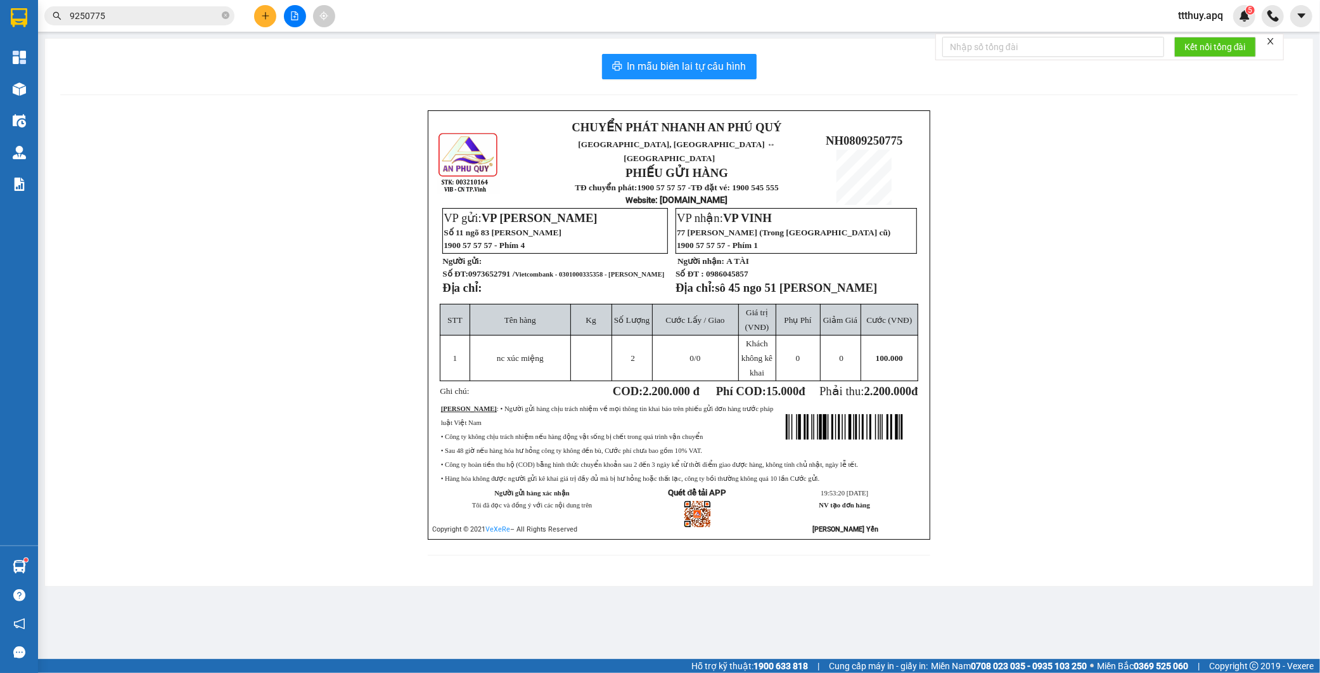
click at [590, 271] on span "Vietcombank - 0301000335358 - tran duc giang" at bounding box center [590, 274] width 150 height 7
click at [501, 273] on span "0973652791 / Vietcombank - 0301000335358 - tran duc giang" at bounding box center [566, 274] width 197 height 10
click at [129, 11] on input "9250775" at bounding box center [145, 16] width 150 height 14
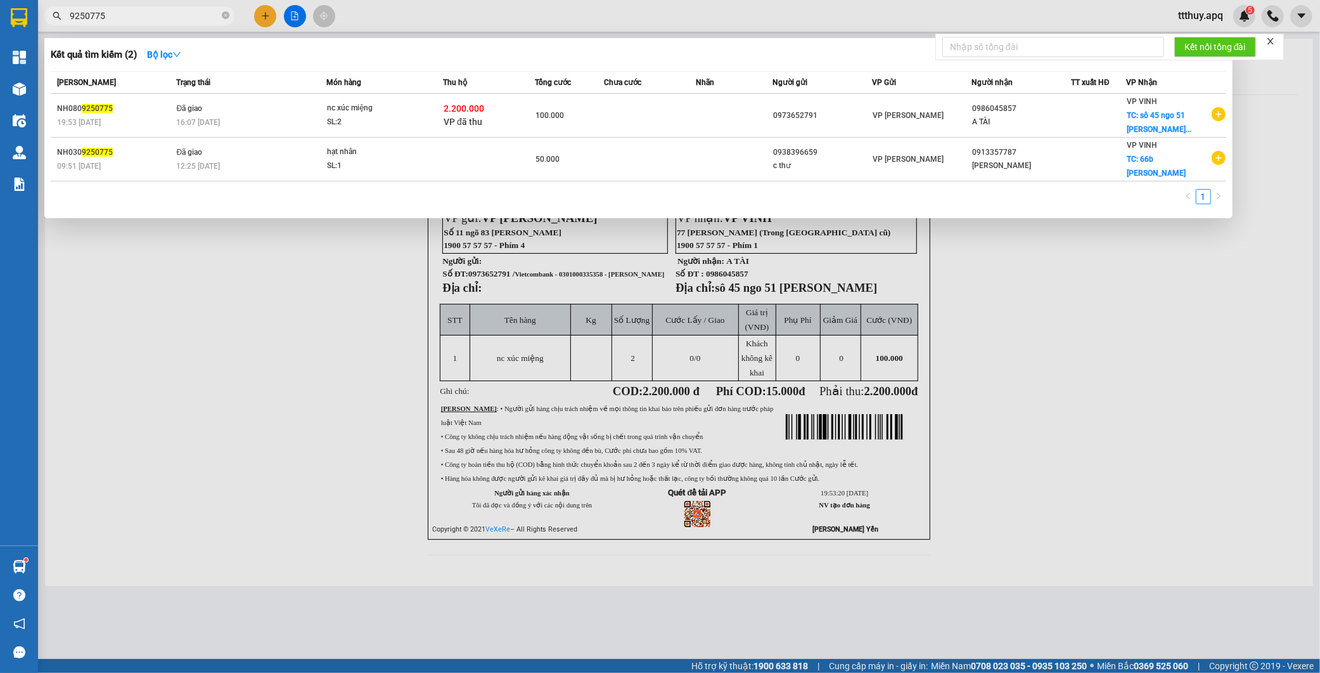
click at [129, 11] on input "9250775" at bounding box center [145, 16] width 150 height 14
paste input "0973652791"
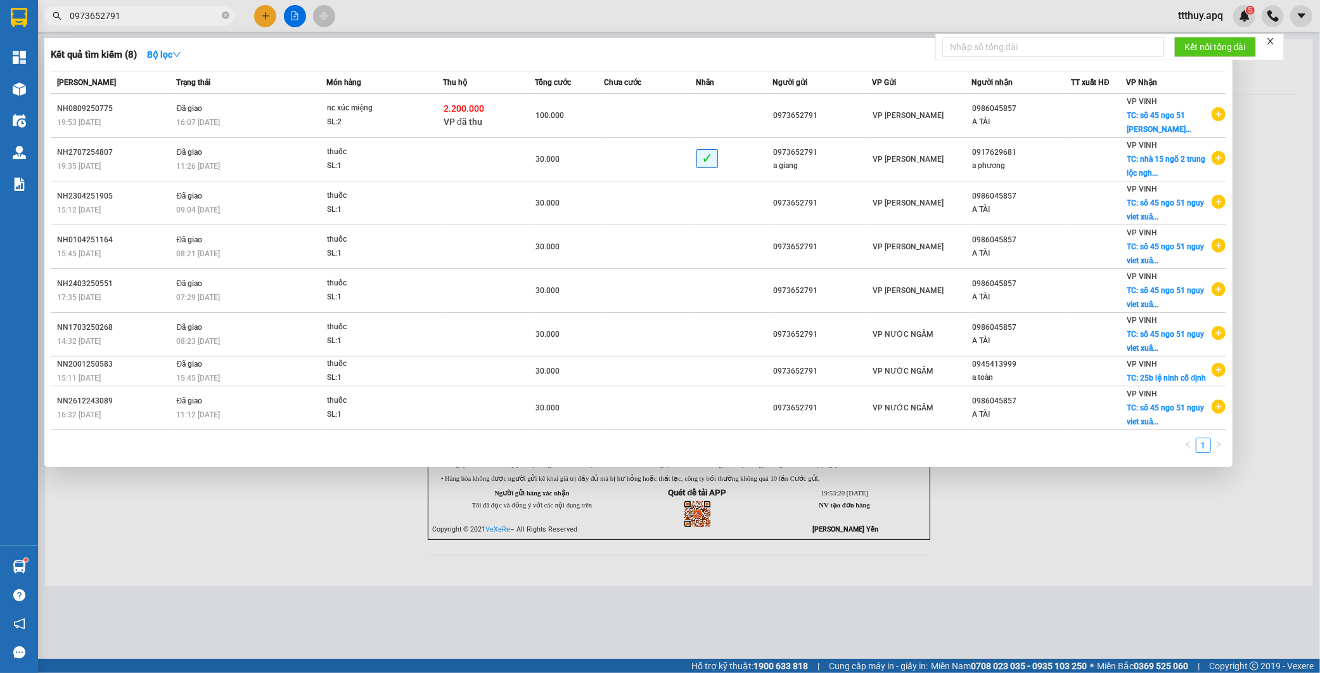
type input "0973652791"
click at [333, 569] on div at bounding box center [660, 336] width 1320 height 673
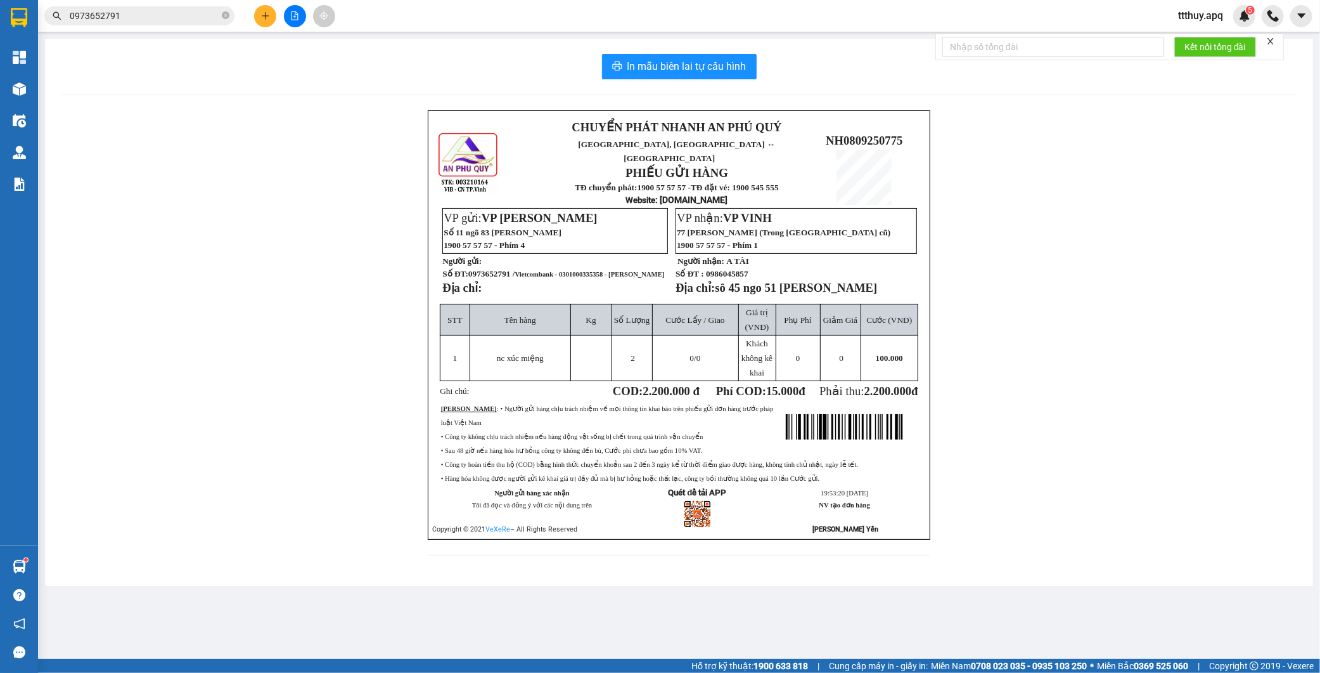
click at [595, 271] on span "Vietcombank - 0301000335358 - tran duc giang" at bounding box center [590, 274] width 150 height 7
click at [225, 16] on icon "close-circle" at bounding box center [226, 15] width 8 height 8
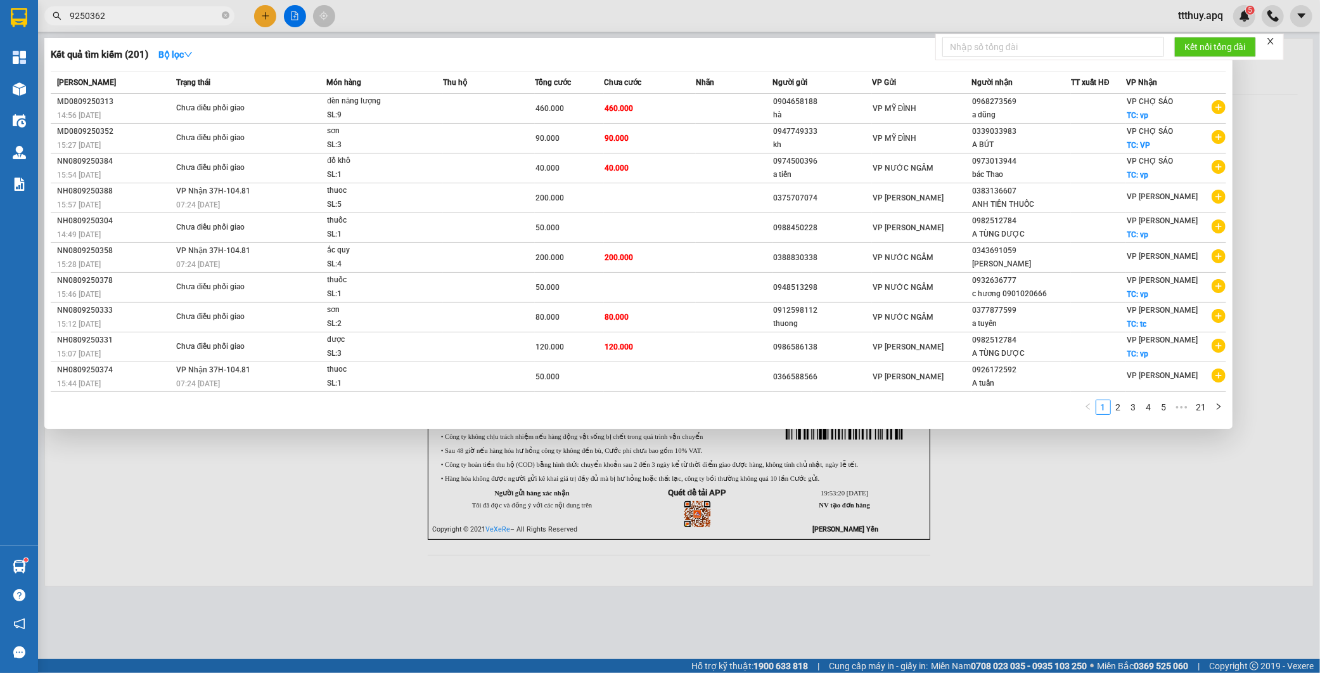
type input "9250362"
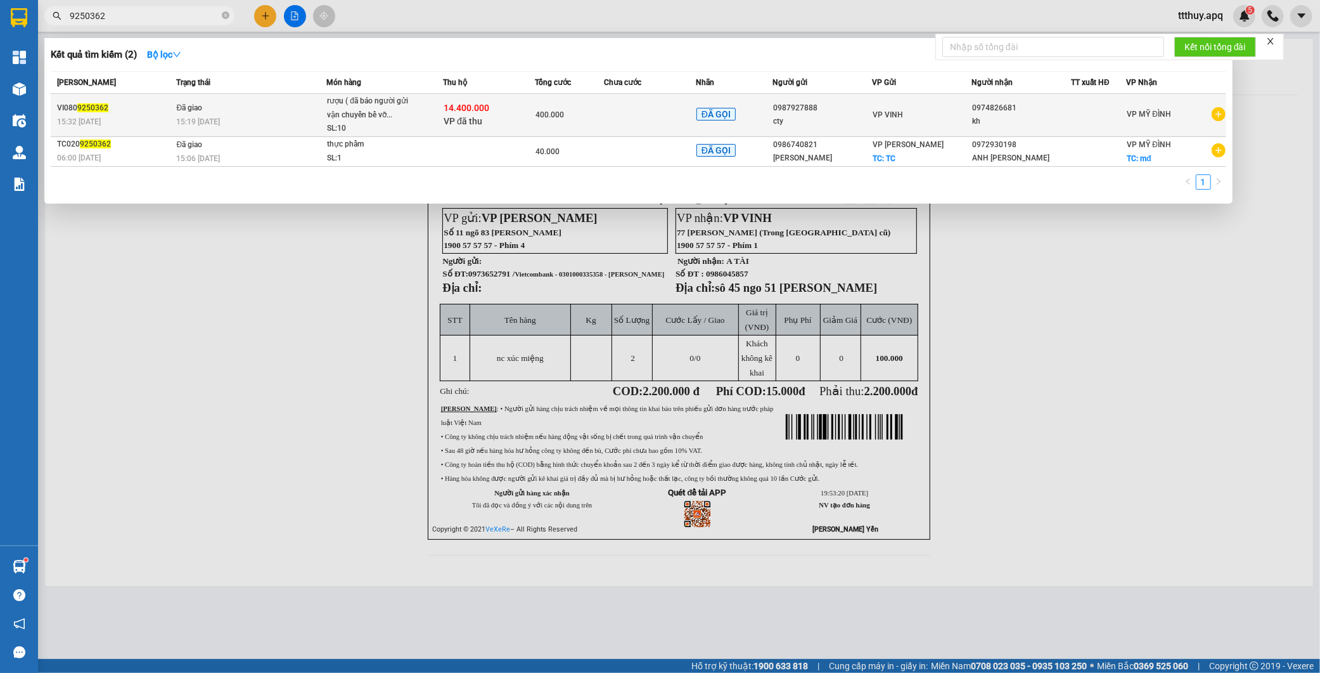
click at [439, 127] on span "rượu ( đã báo người gửi vận chuyển bể vỡ... SL: 10" at bounding box center [384, 114] width 115 height 41
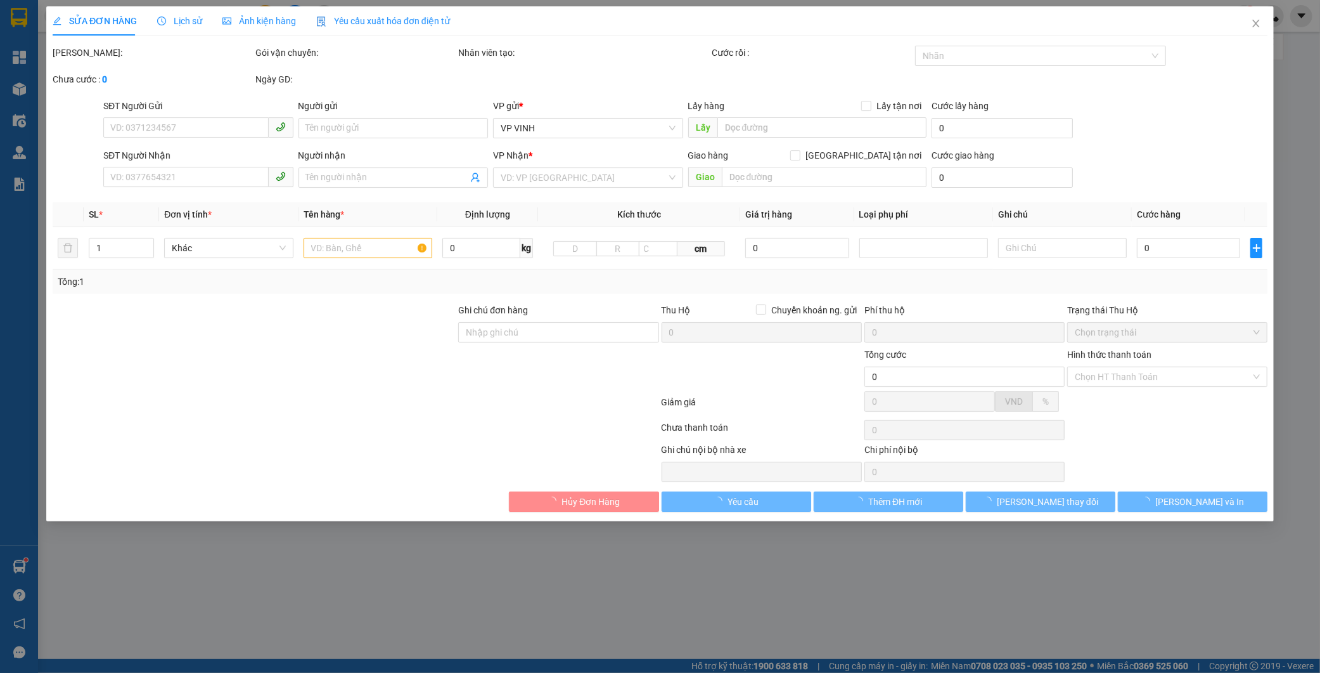
type input "0987927888"
type input "cty"
type input "0974826681"
type input "kh"
checkbox input "true"
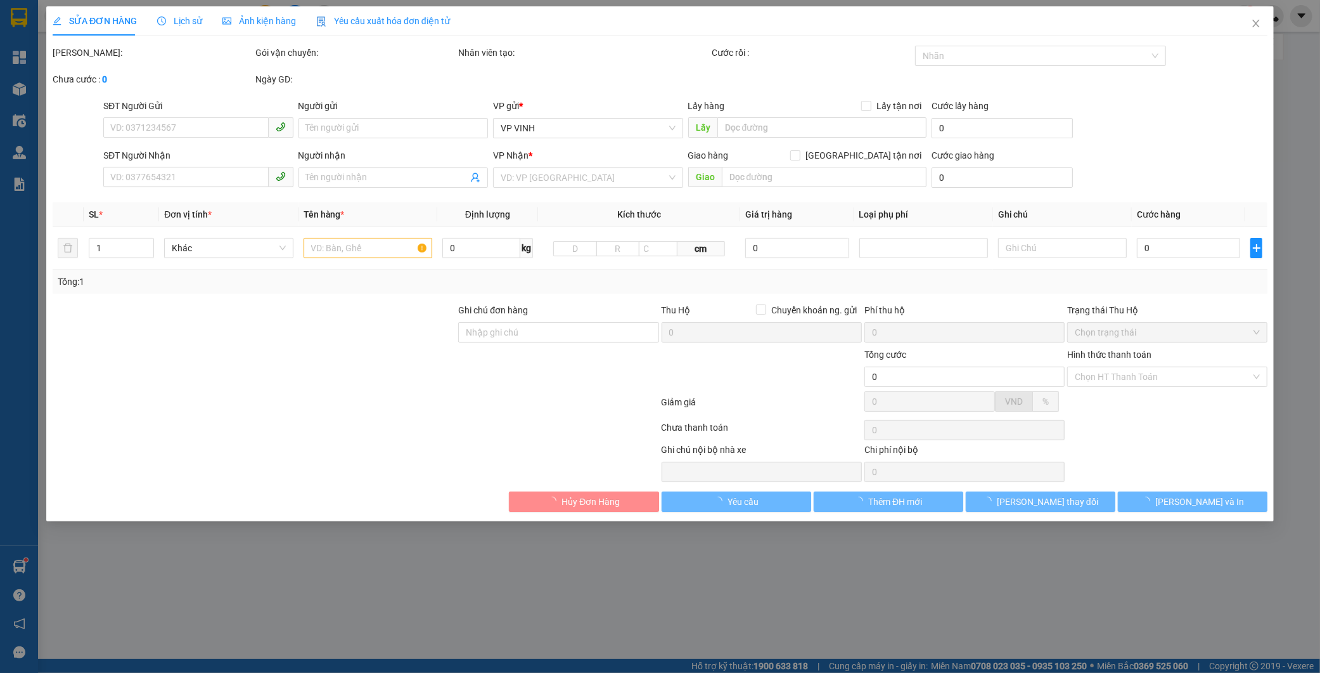
type input "14.400.000"
type input "93.000"
type input "400.000"
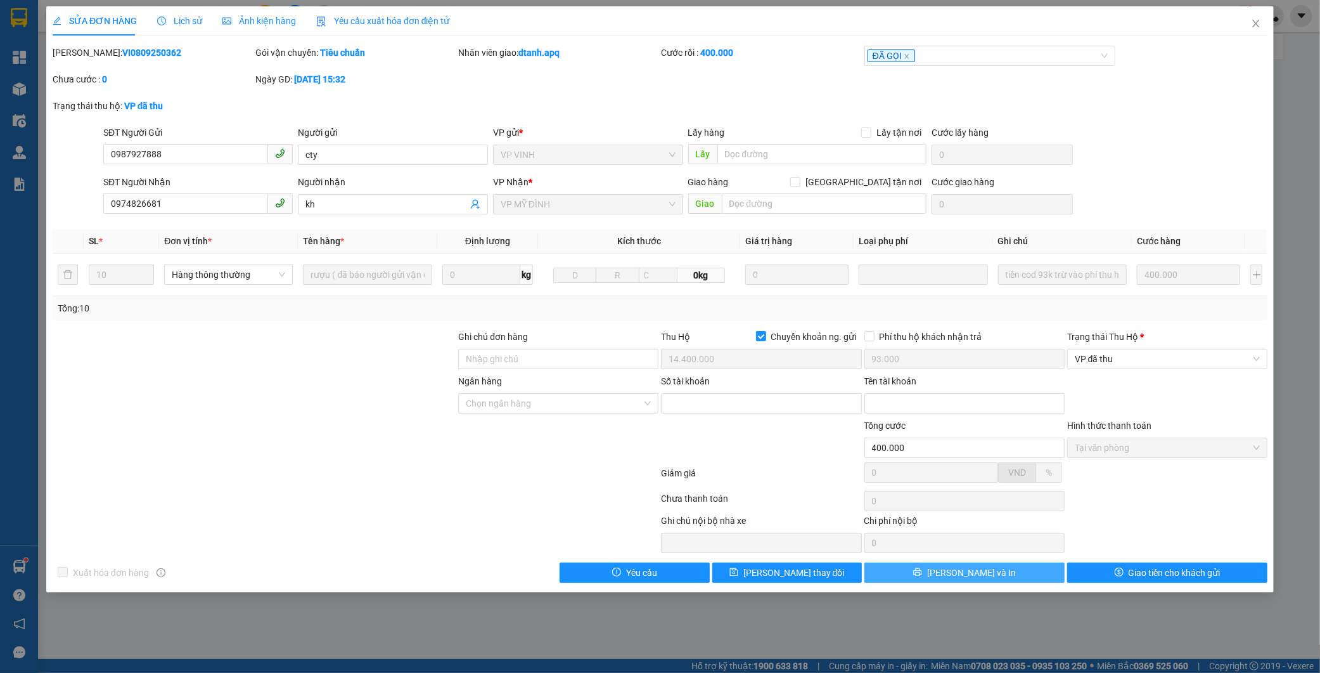
click at [1043, 578] on button "[PERSON_NAME] và In" at bounding box center [965, 572] width 200 height 20
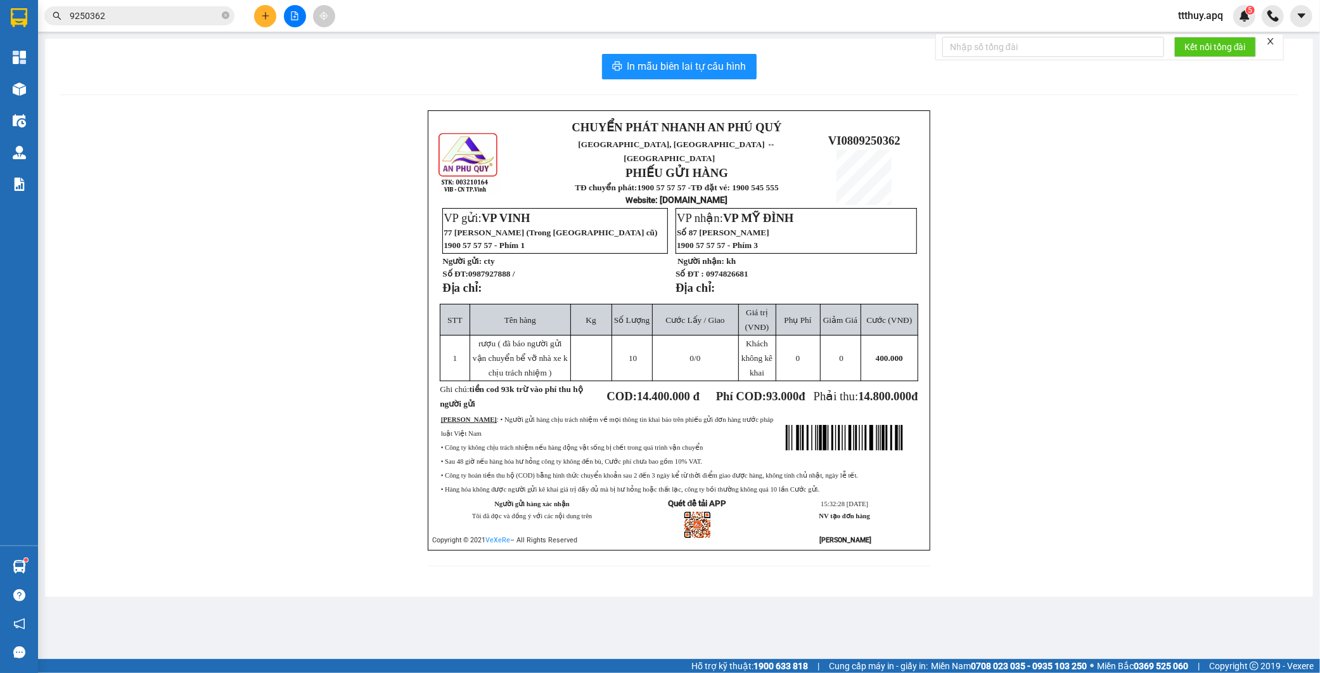
click at [499, 269] on span "0987927888 /" at bounding box center [491, 274] width 47 height 10
click at [142, 15] on input "9250362" at bounding box center [145, 16] width 150 height 14
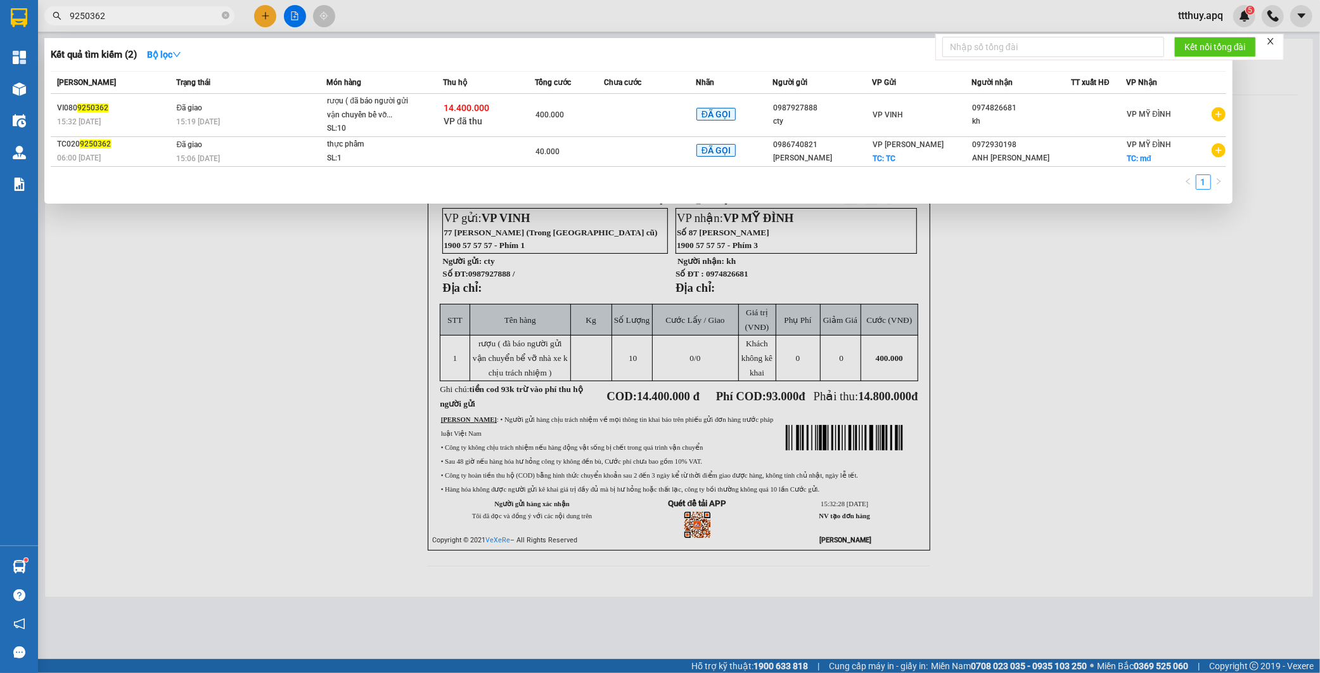
click at [142, 15] on input "9250362" at bounding box center [145, 16] width 150 height 14
paste input "0987927888"
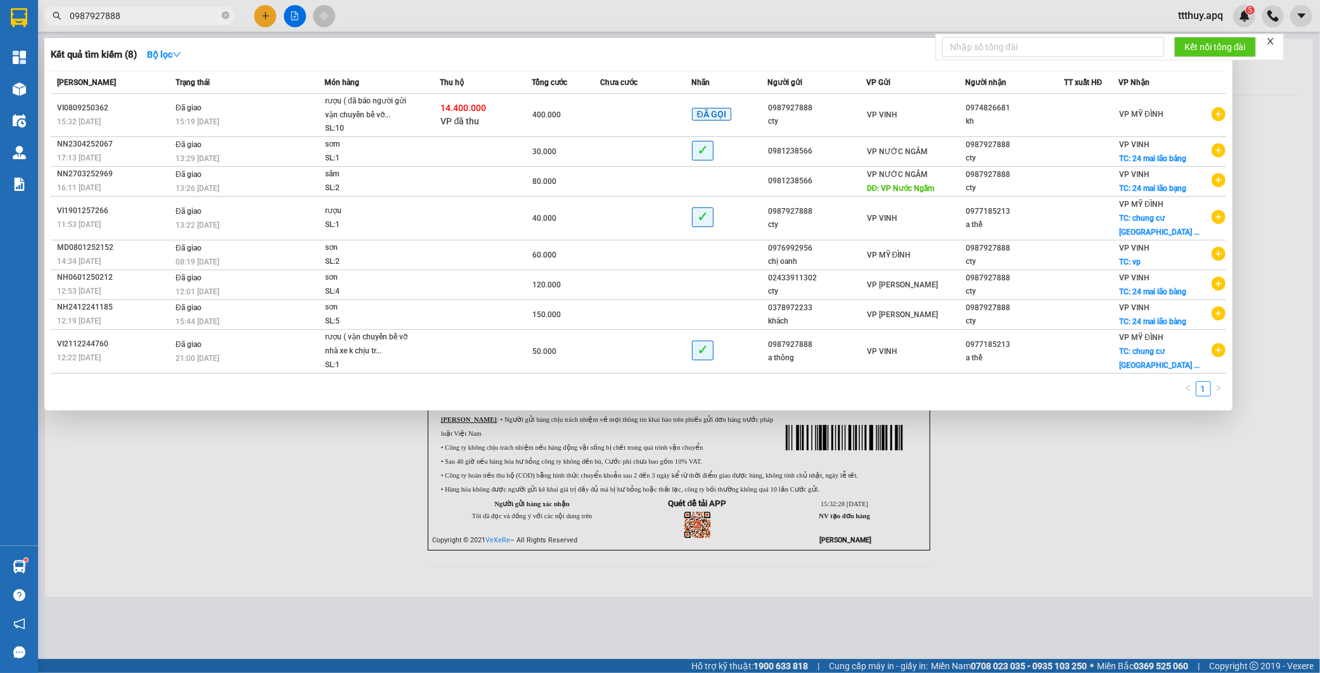
click at [141, 13] on input "0987927888" at bounding box center [145, 16] width 150 height 14
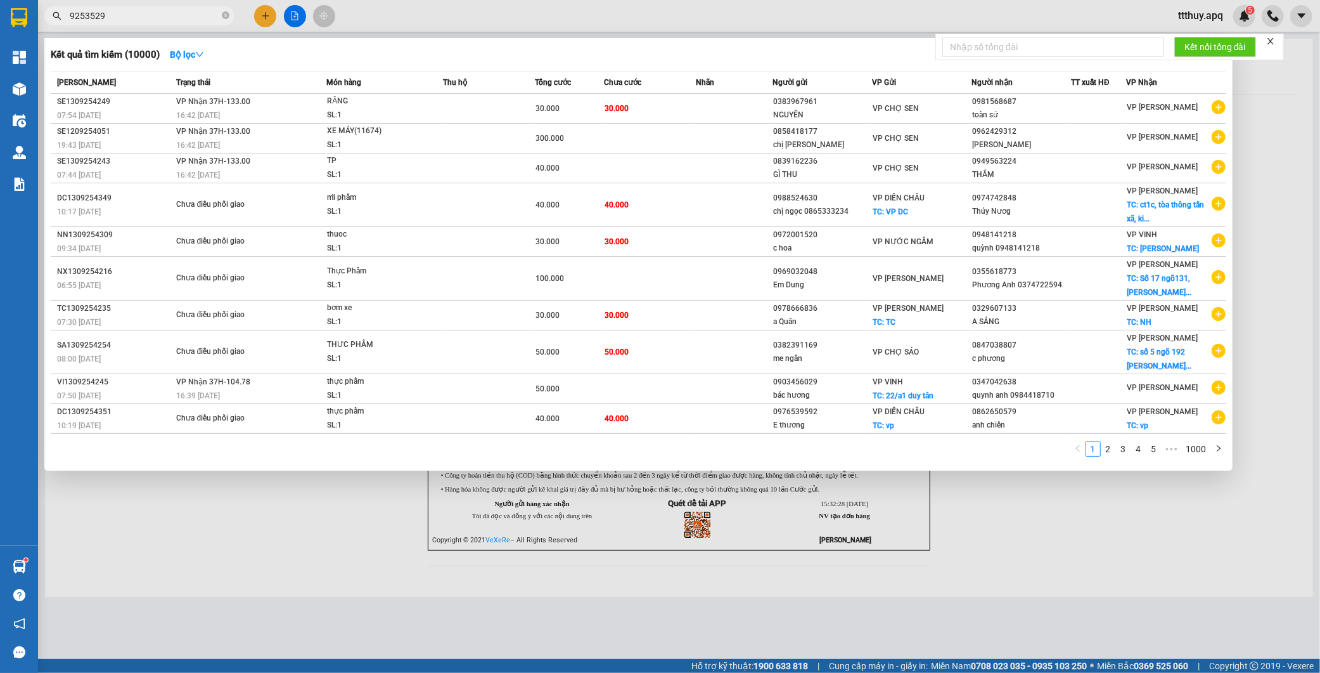
type input "9253529"
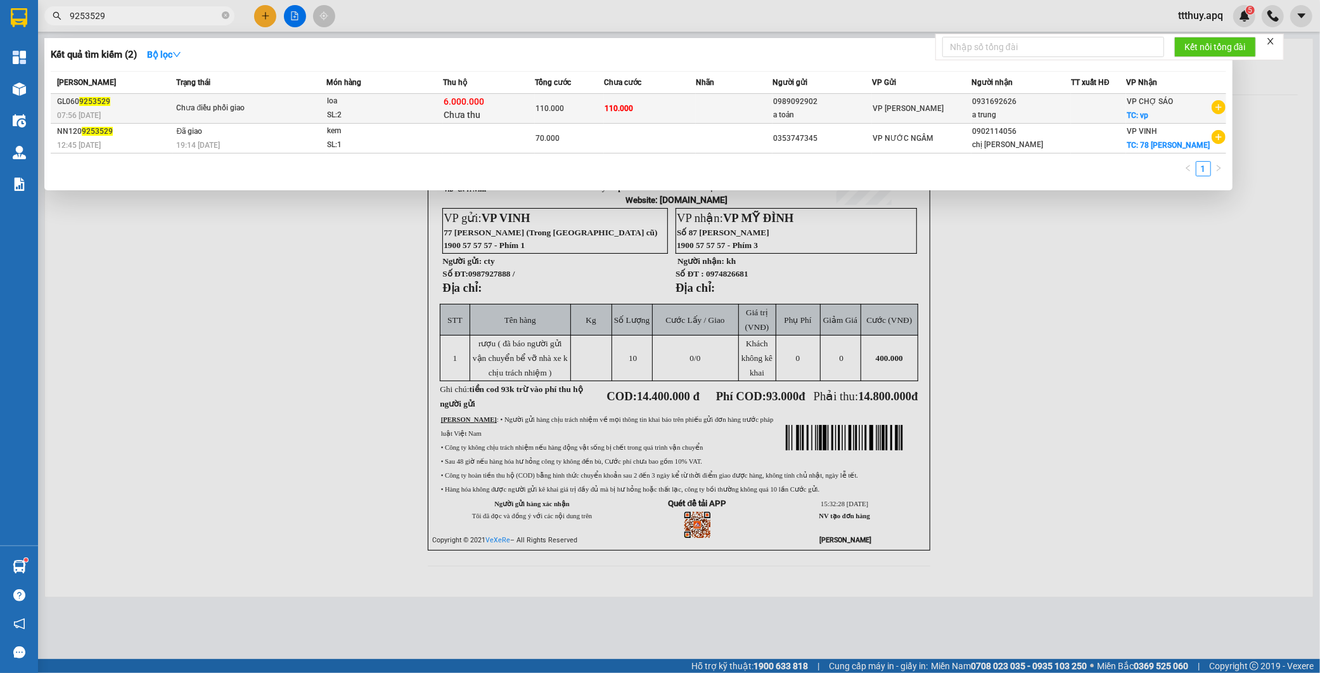
click at [274, 112] on span "Chưa điều phối giao" at bounding box center [251, 108] width 150 height 14
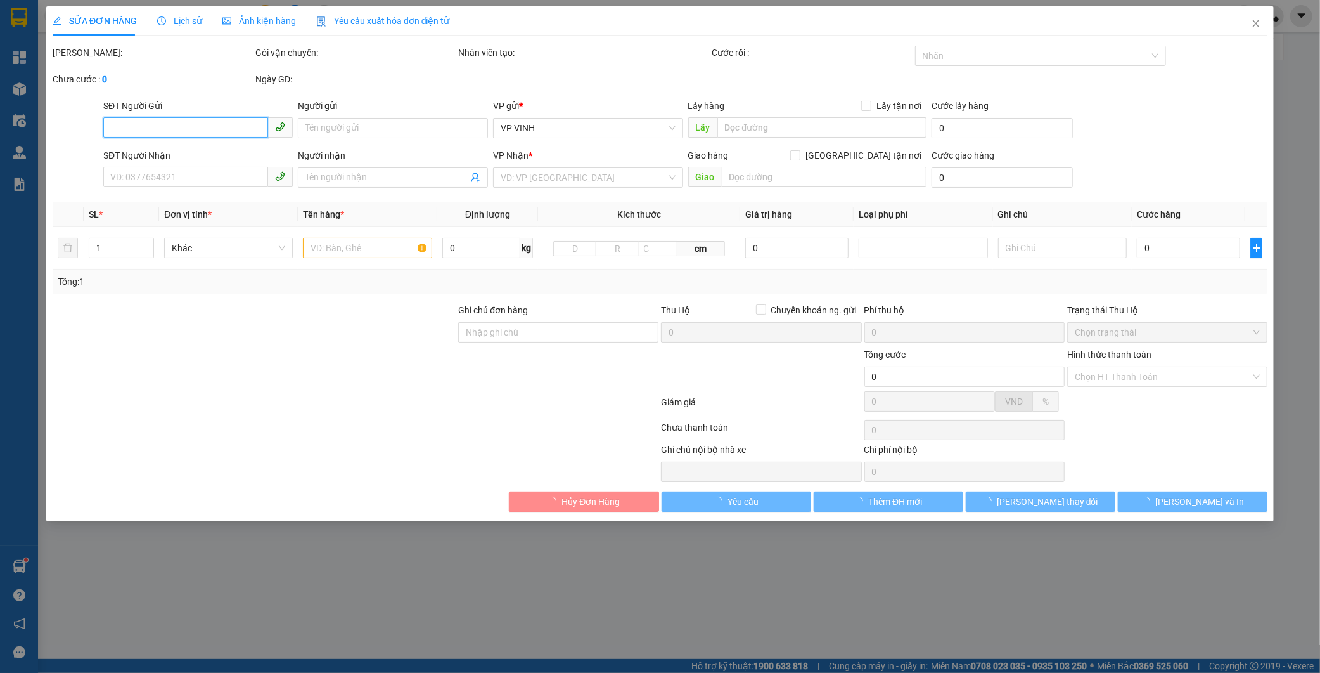
type input "0989092902"
type input "a toản"
type input "0931692626"
type input "a trung"
checkbox input "true"
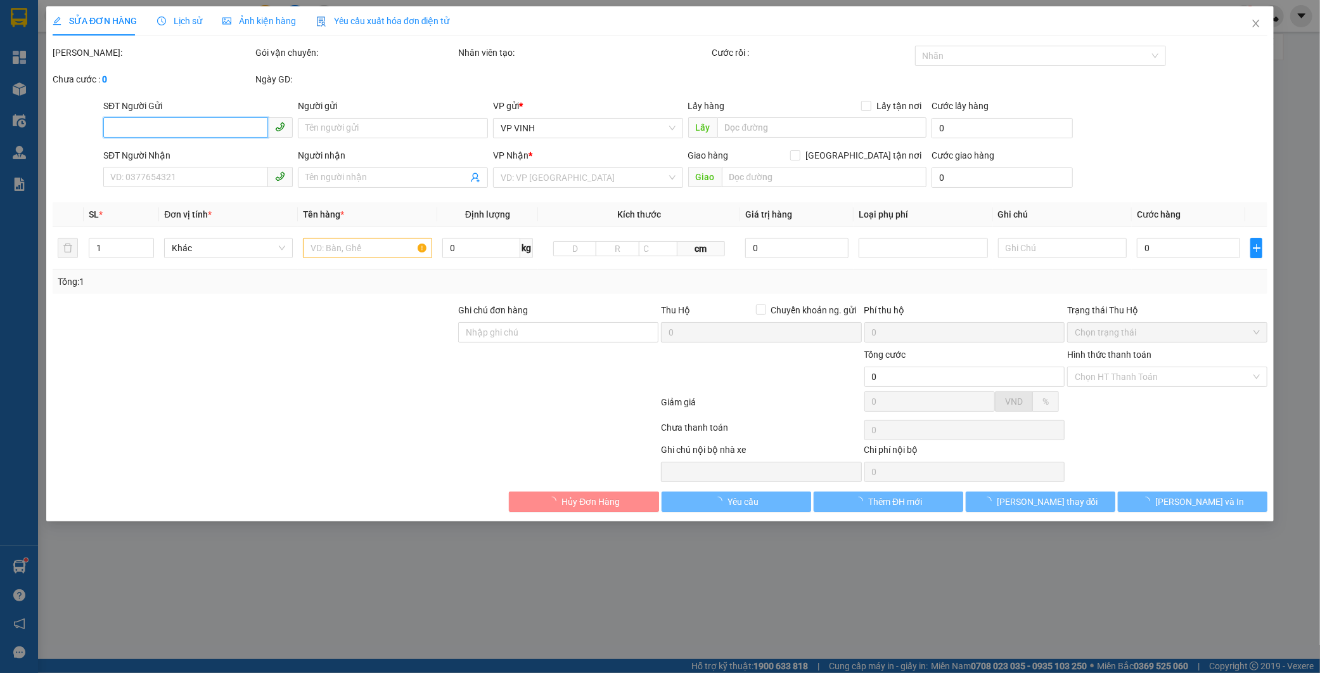
type input "vp"
type input "110.000"
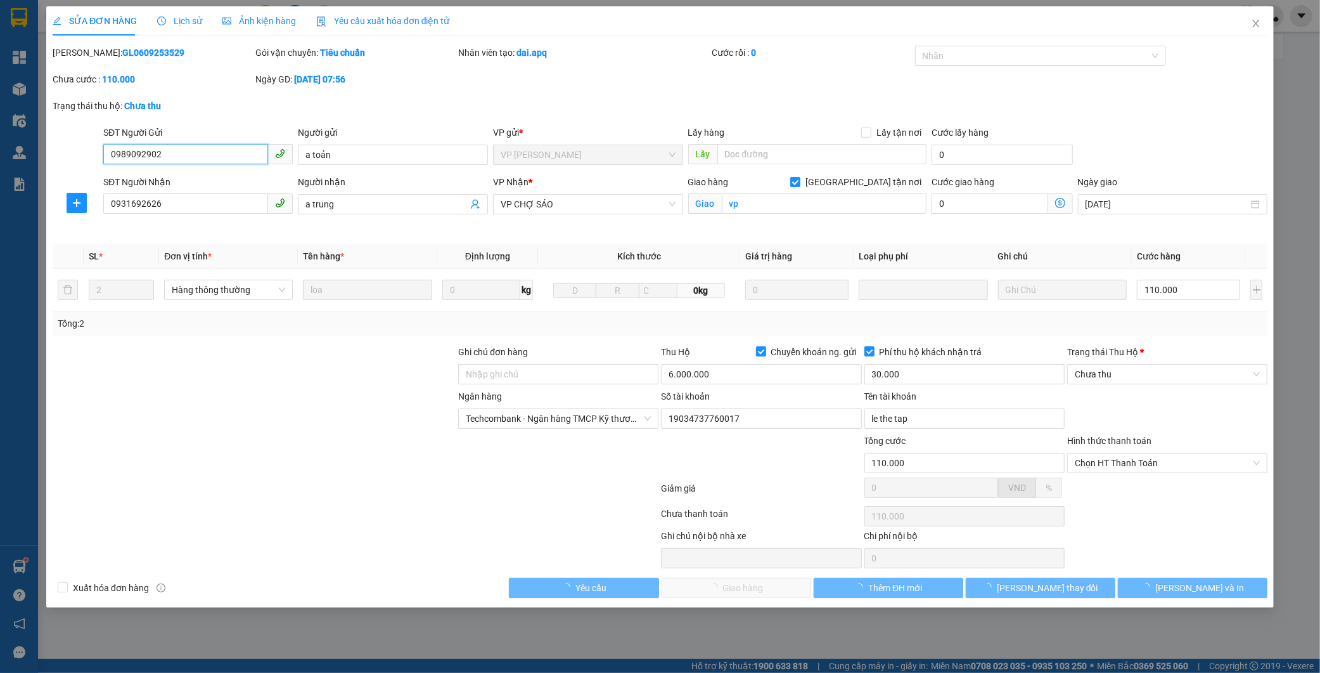
click at [153, 151] on input "0989092902" at bounding box center [185, 154] width 165 height 20
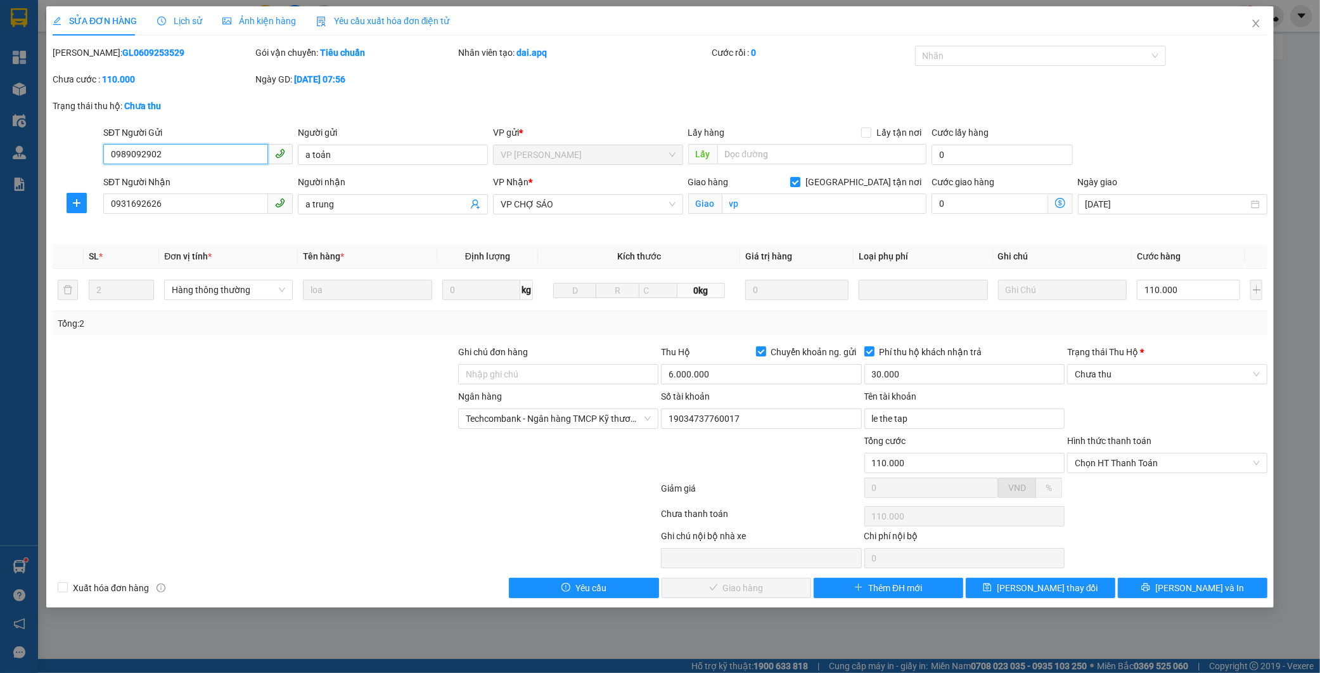
click at [153, 151] on input "0989092902" at bounding box center [185, 154] width 165 height 20
click at [1251, 27] on icon "close" at bounding box center [1256, 23] width 10 height 10
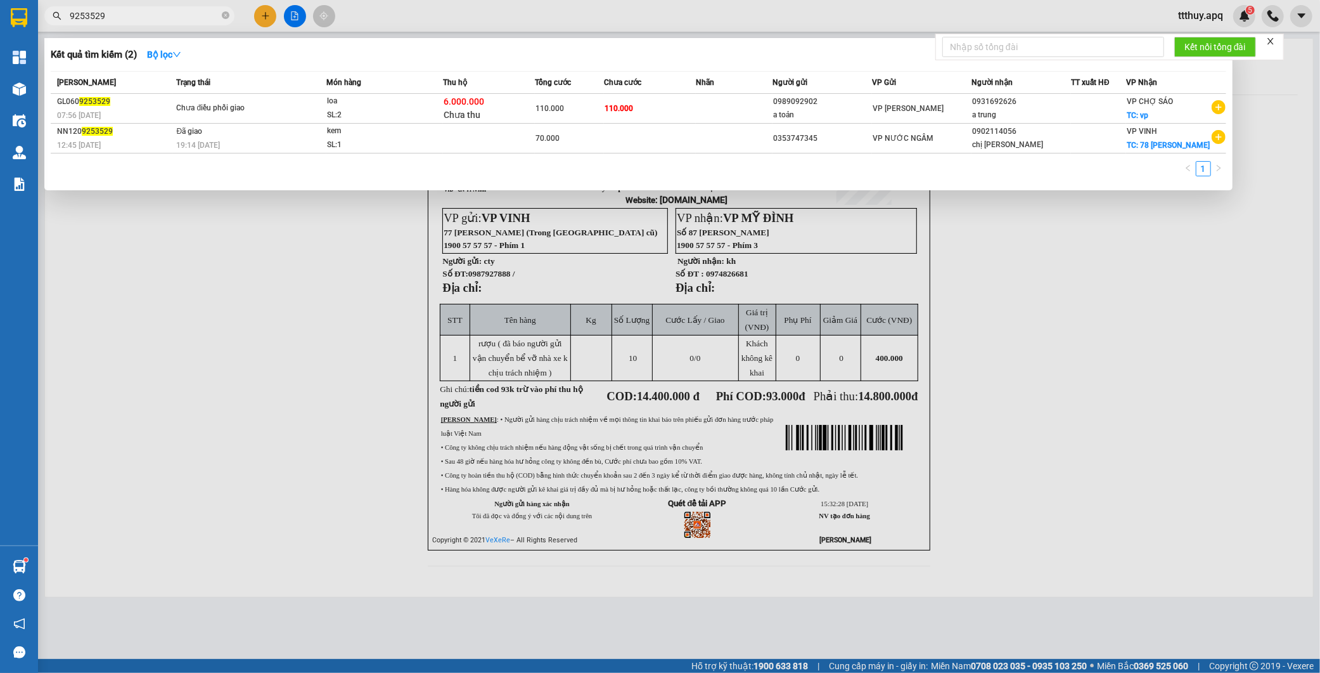
click at [219, 7] on span "9253529" at bounding box center [139, 15] width 190 height 19
click at [166, 10] on input "9253529" at bounding box center [145, 16] width 150 height 14
paste input "0989092902"
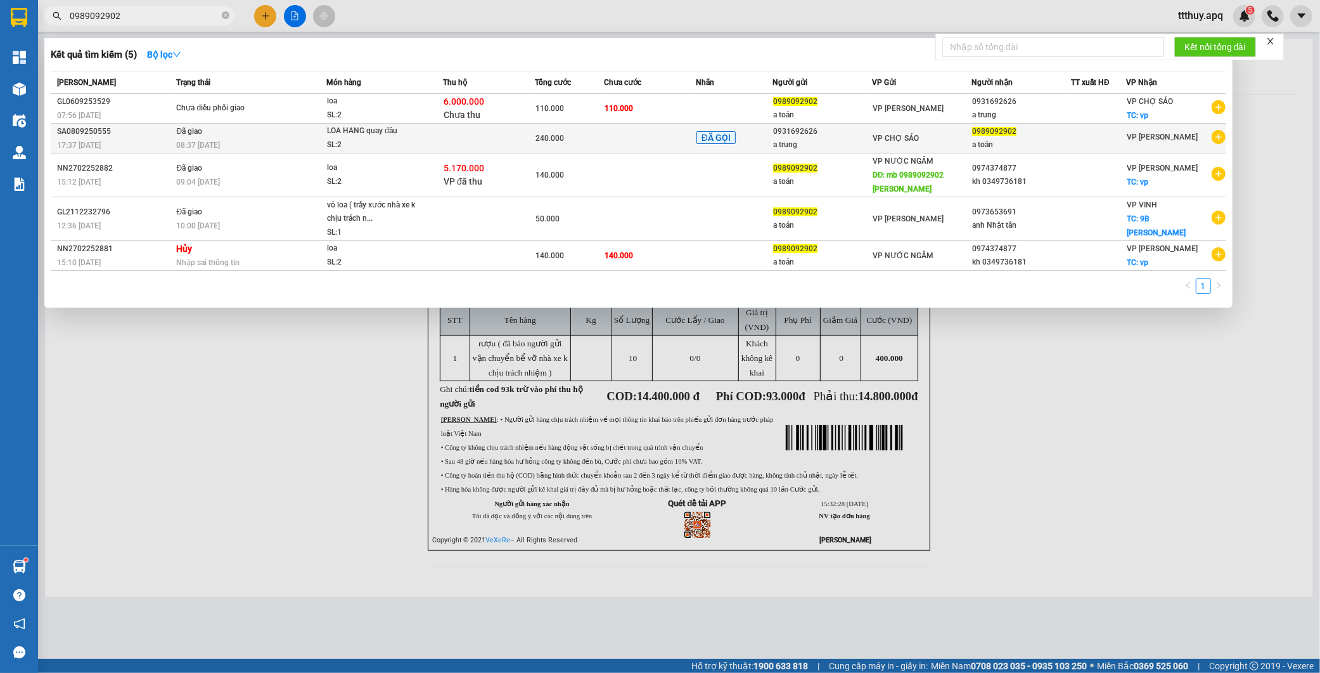
type input "0989092902"
click at [398, 146] on div "SL: 2" at bounding box center [374, 145] width 95 height 14
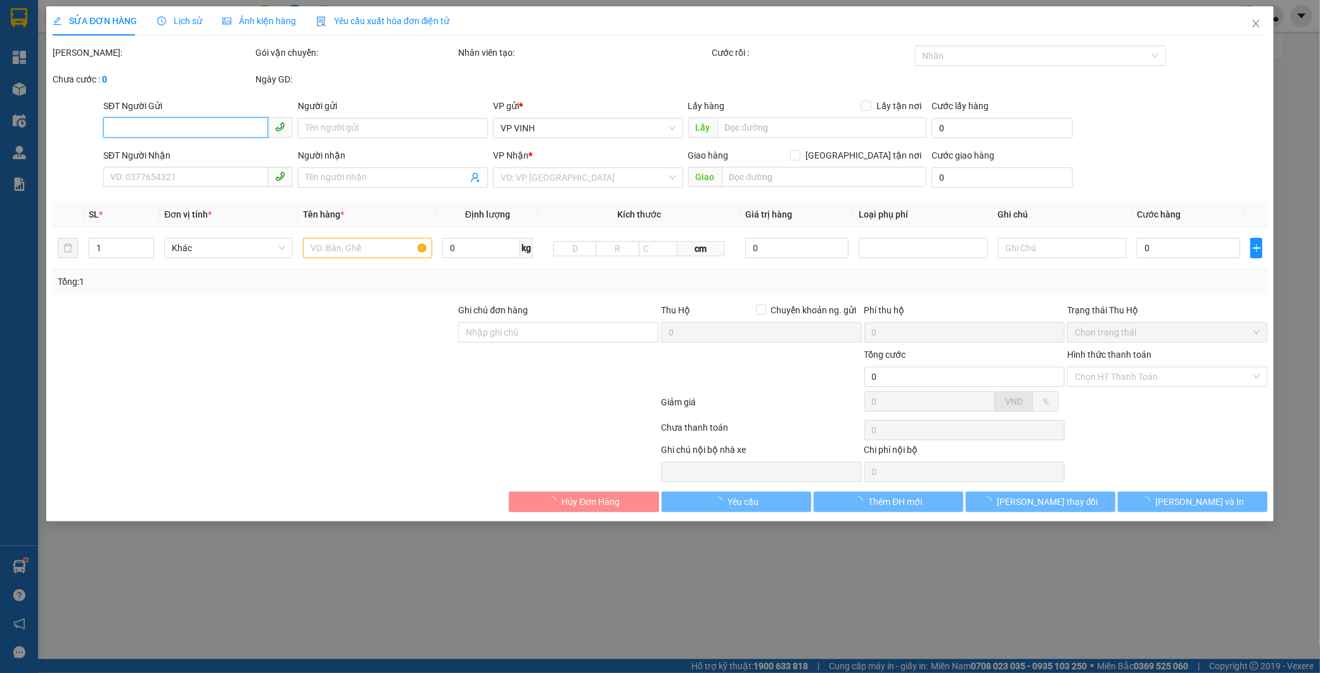
type input "0931692626"
type input "a trung"
type input "0989092902"
type input "a toản"
type input "tiên hang vê 140+tiên hang đi 100"
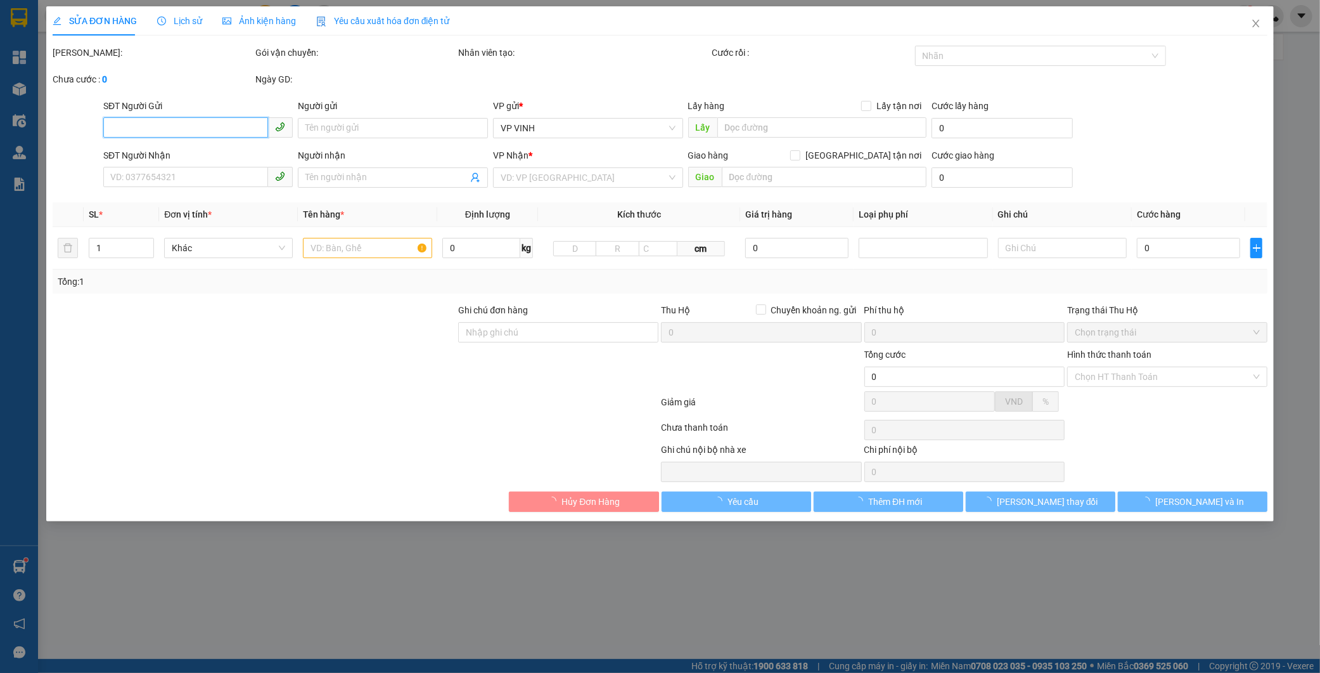
type input "240.000"
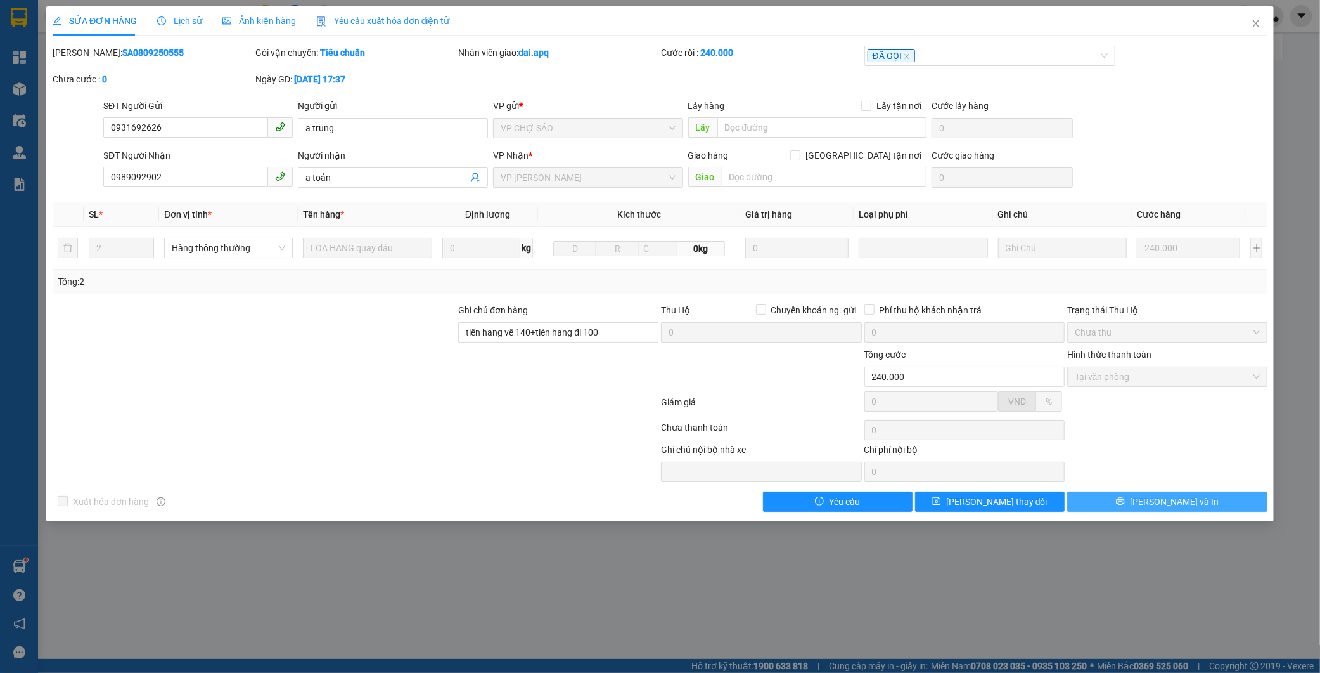
click at [1081, 508] on button "[PERSON_NAME] và In" at bounding box center [1168, 501] width 200 height 20
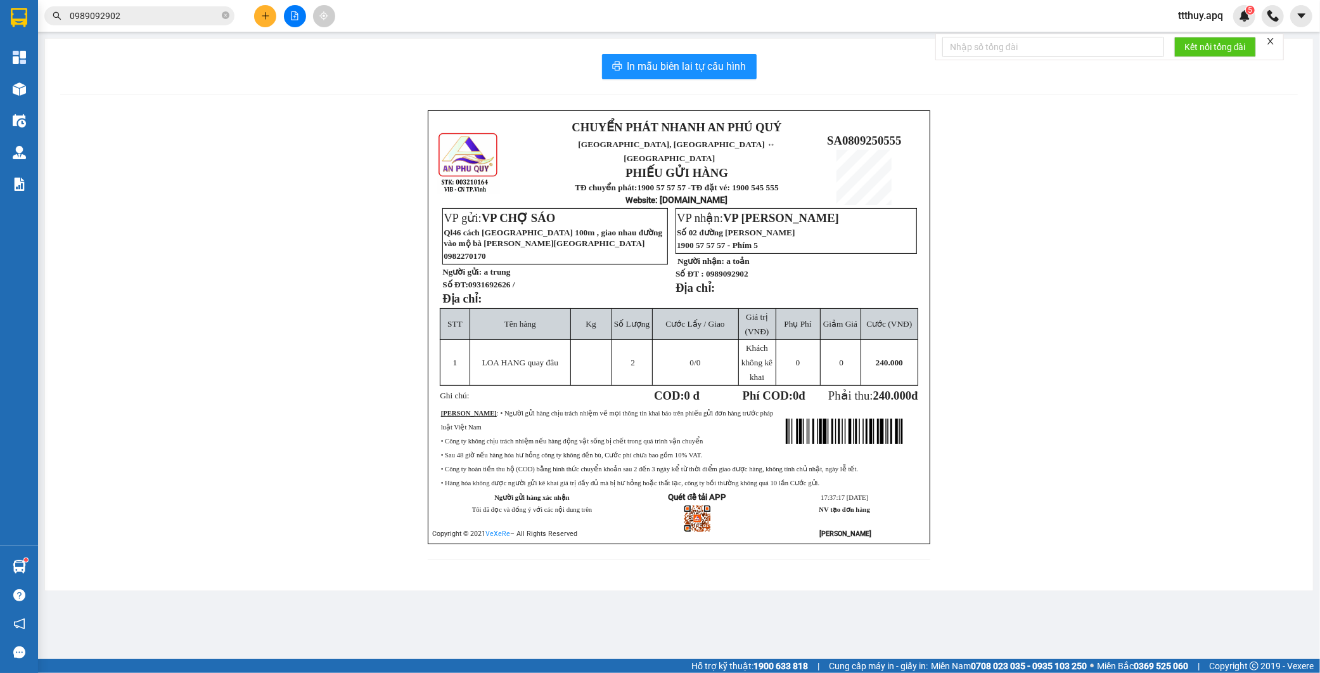
click at [185, 22] on input "0989092902" at bounding box center [145, 16] width 150 height 14
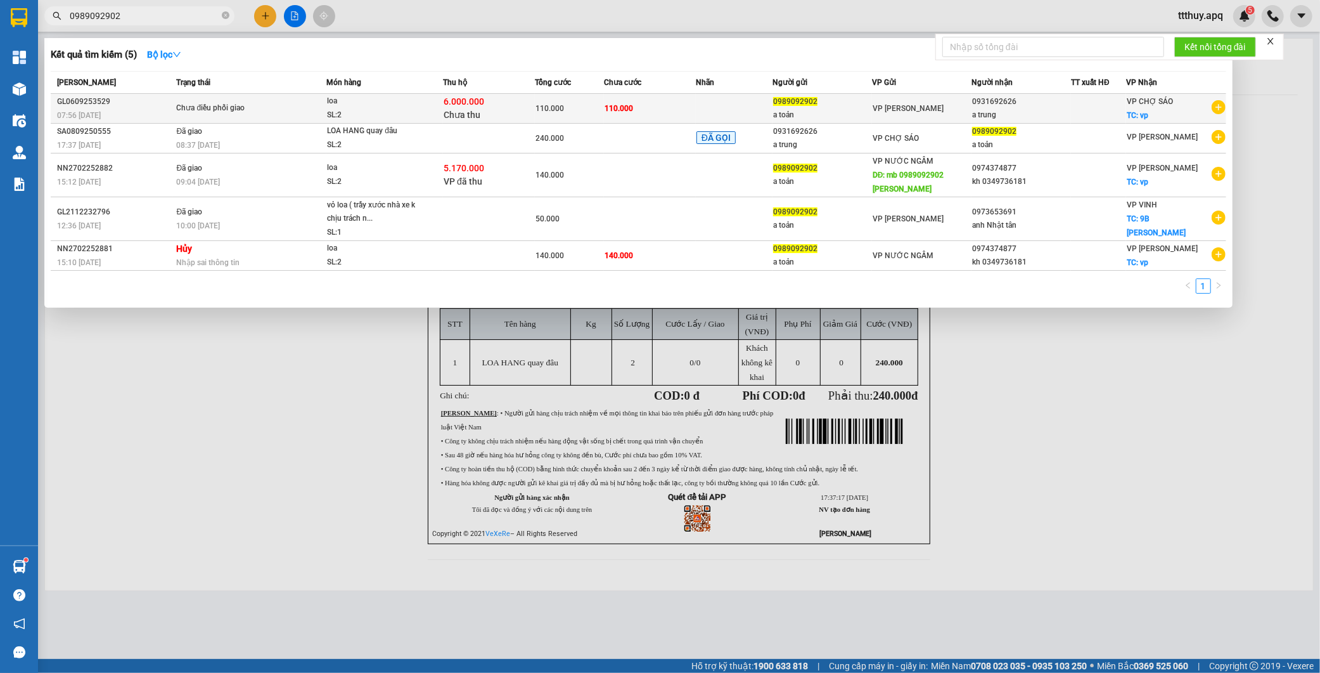
click at [365, 115] on div "SL: 2" at bounding box center [374, 115] width 95 height 14
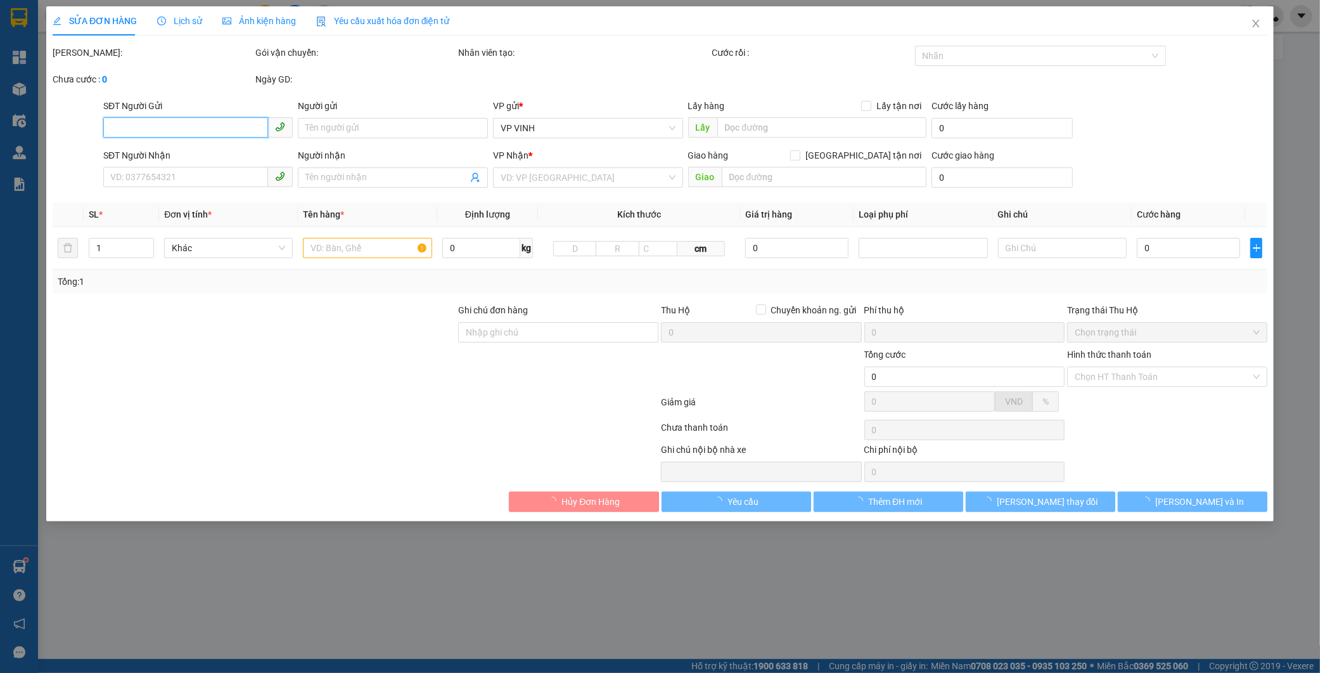
type input "0989092902"
type input "a toản"
type input "0931692626"
type input "a trung"
checkbox input "true"
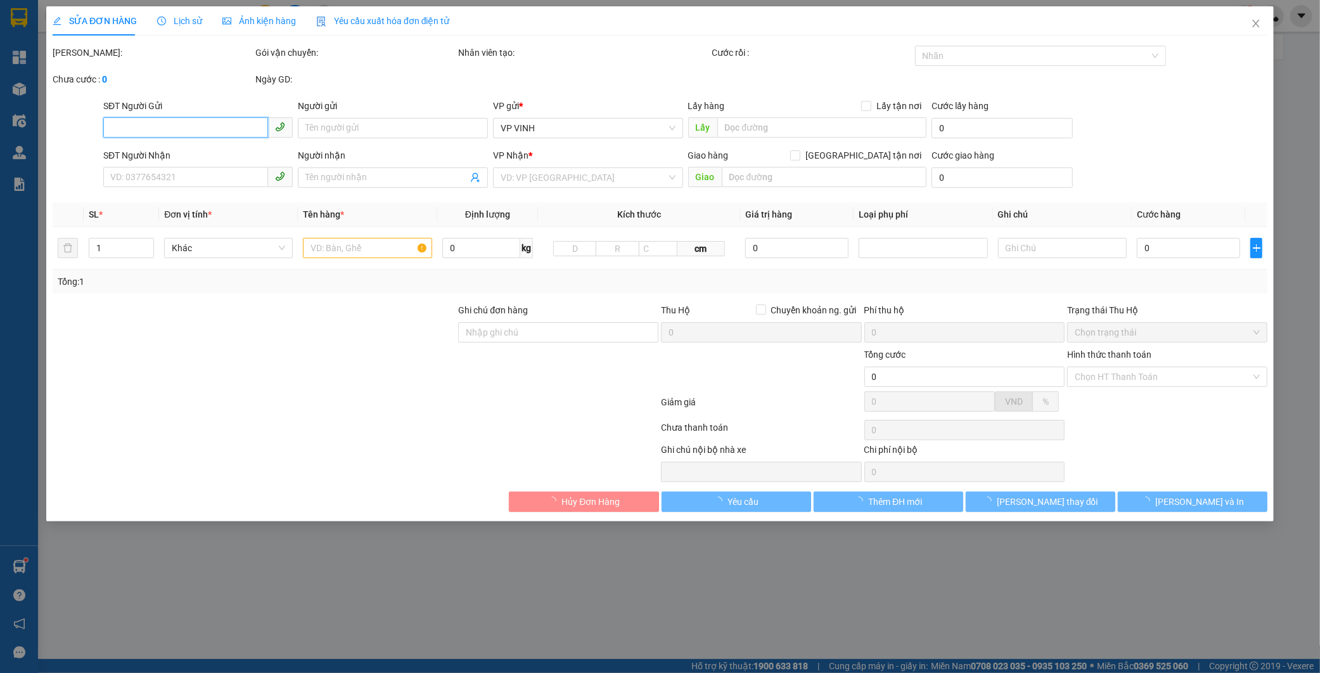
type input "vp"
type input "110.000"
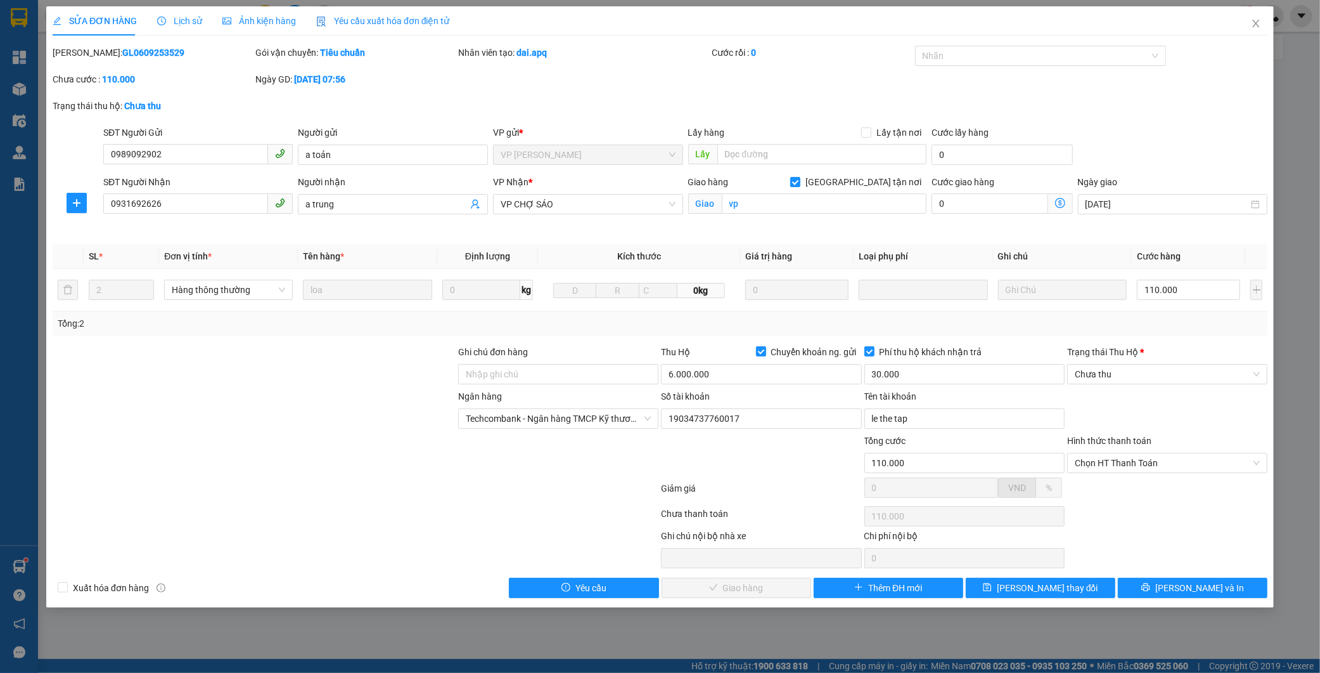
click at [122, 53] on b "GL0609253529" at bounding box center [153, 53] width 62 height 10
click at [1260, 23] on icon "close" at bounding box center [1256, 23] width 10 height 10
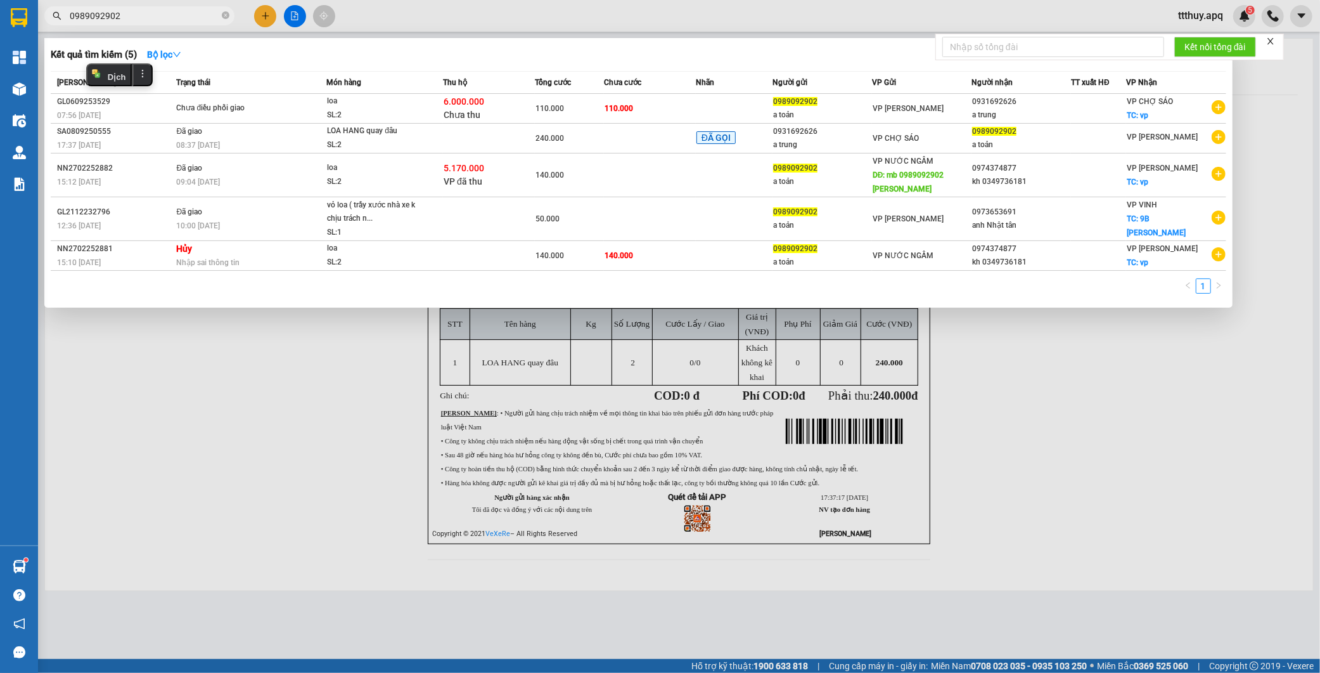
click at [150, 15] on input "0989092902" at bounding box center [145, 16] width 150 height 14
click at [149, 15] on input "0989092902" at bounding box center [145, 16] width 150 height 14
type input "9254333"
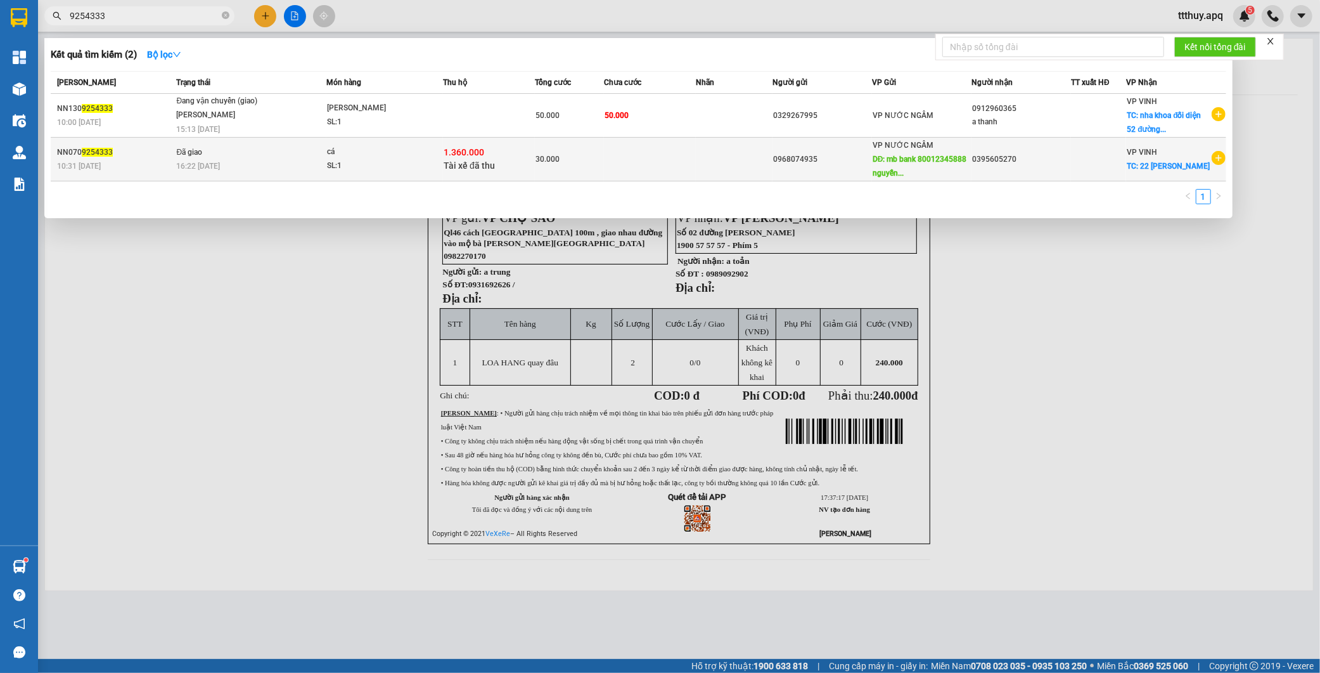
click at [232, 157] on td "Đã giao 16:22 - 07/09" at bounding box center [249, 160] width 153 height 44
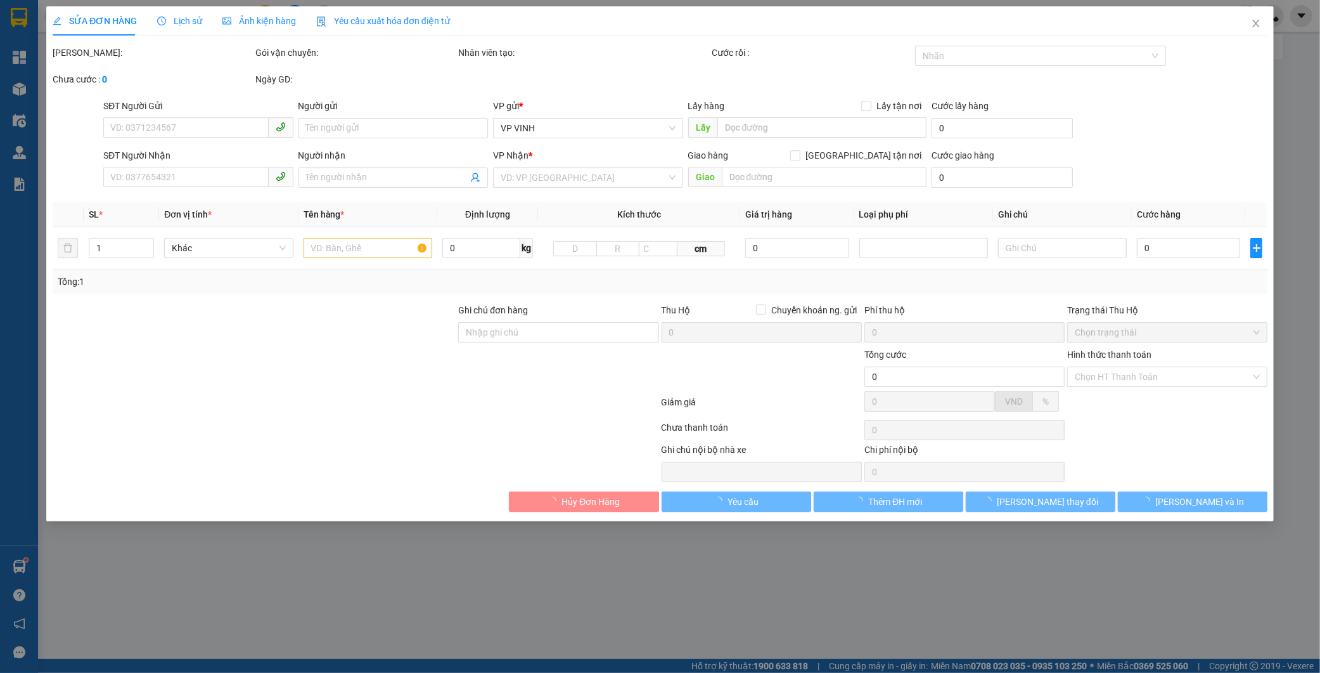
type input "0968074935"
type input "mb bank 80012345888 nguyễn tiến anh"
type input "0395605270"
checkbox input "true"
type input "22 nguyễn sư hồi"
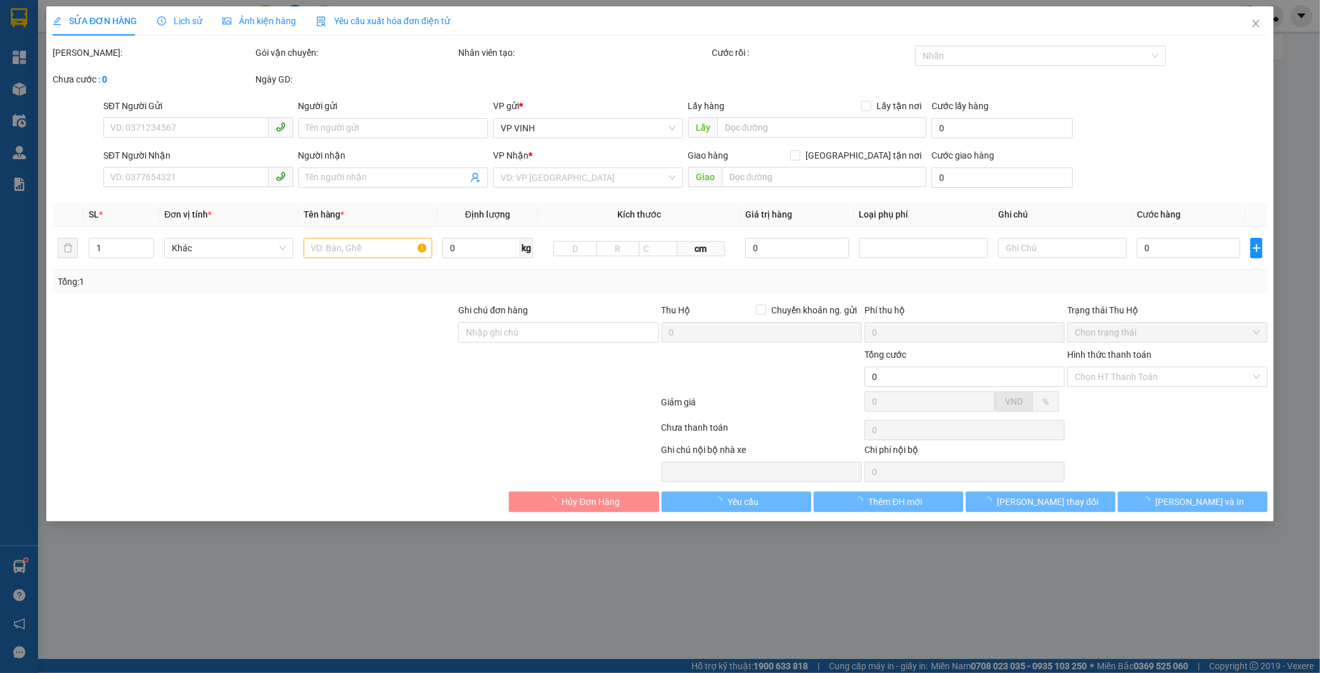
type input "1.360.000"
type input "15.000"
type input "30.000"
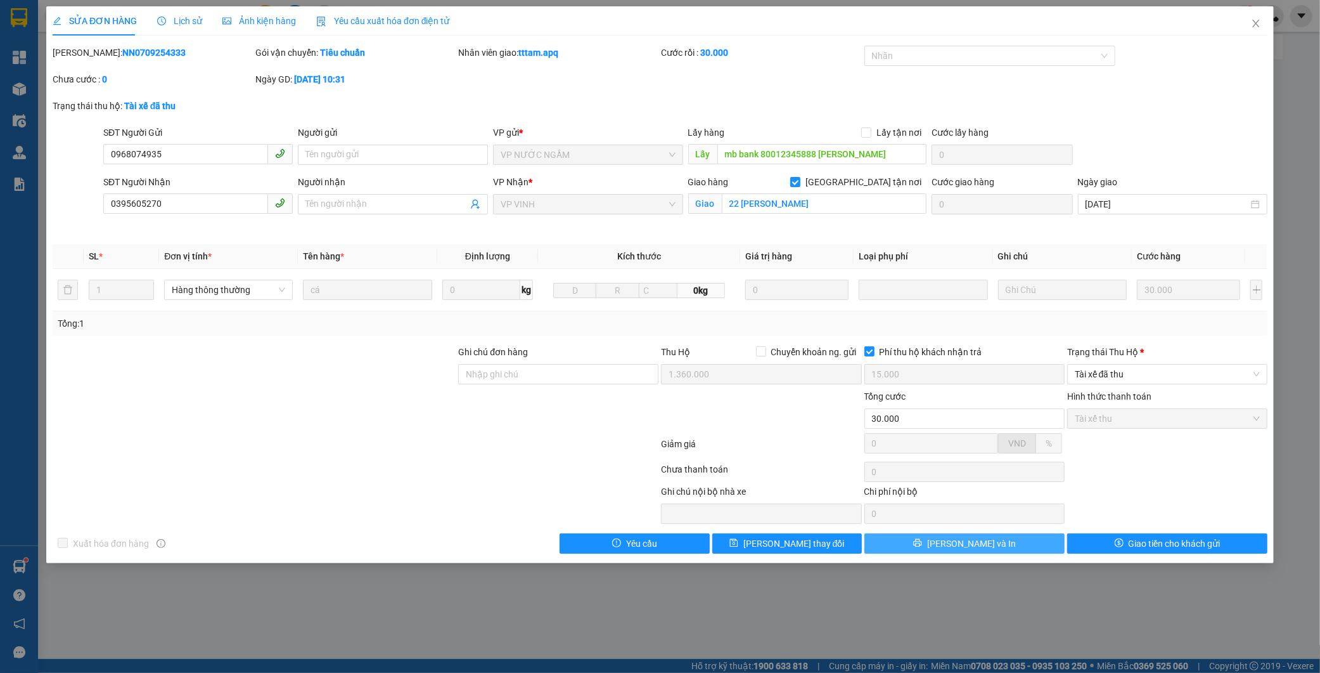
click at [1025, 550] on button "[PERSON_NAME] và In" at bounding box center [965, 543] width 200 height 20
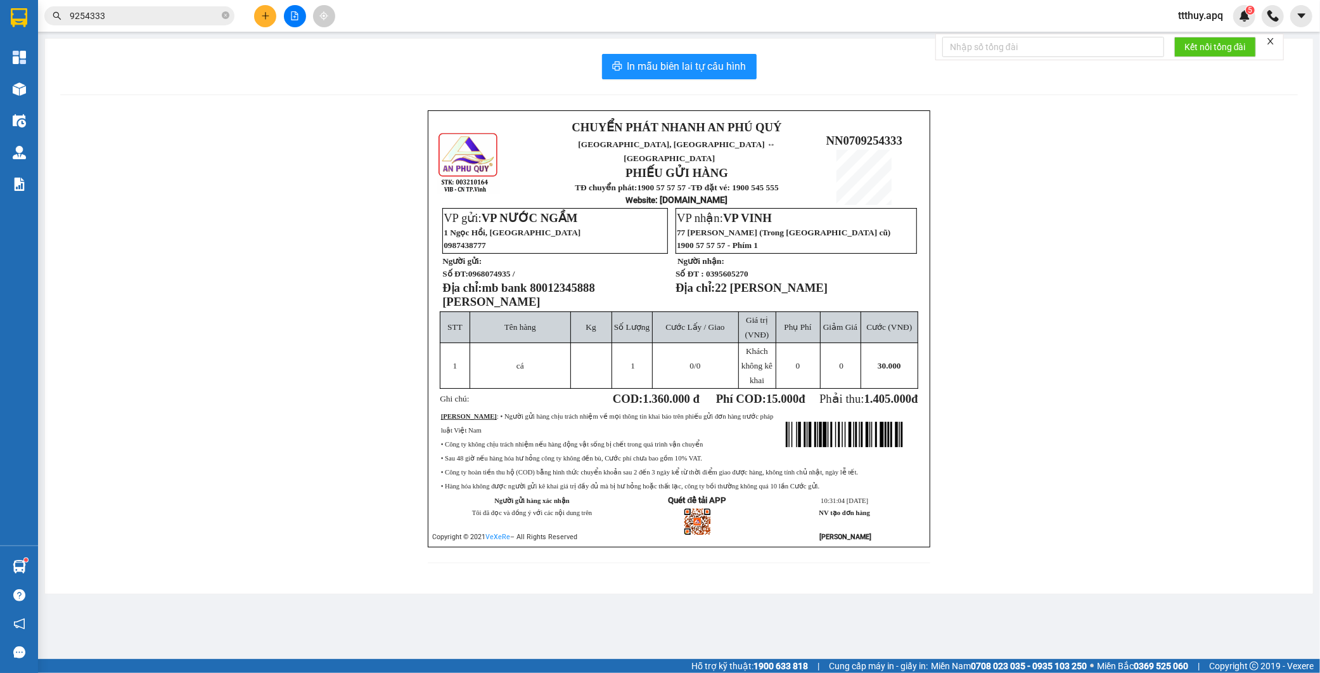
click at [578, 281] on span "mb bank 80012345888 nguyễn tiến anh" at bounding box center [518, 294] width 153 height 27
click at [1204, 129] on div "CHUYỂN PHÁT NHANH AN PHÚ QUÝ NGHỆ AN, HÀ TĨNH ↔ HÀ NỘI PHIẾU GỬI HÀNG TĐ chuyển…" at bounding box center [679, 344] width 1238 height 468
